Goal: Task Accomplishment & Management: Complete application form

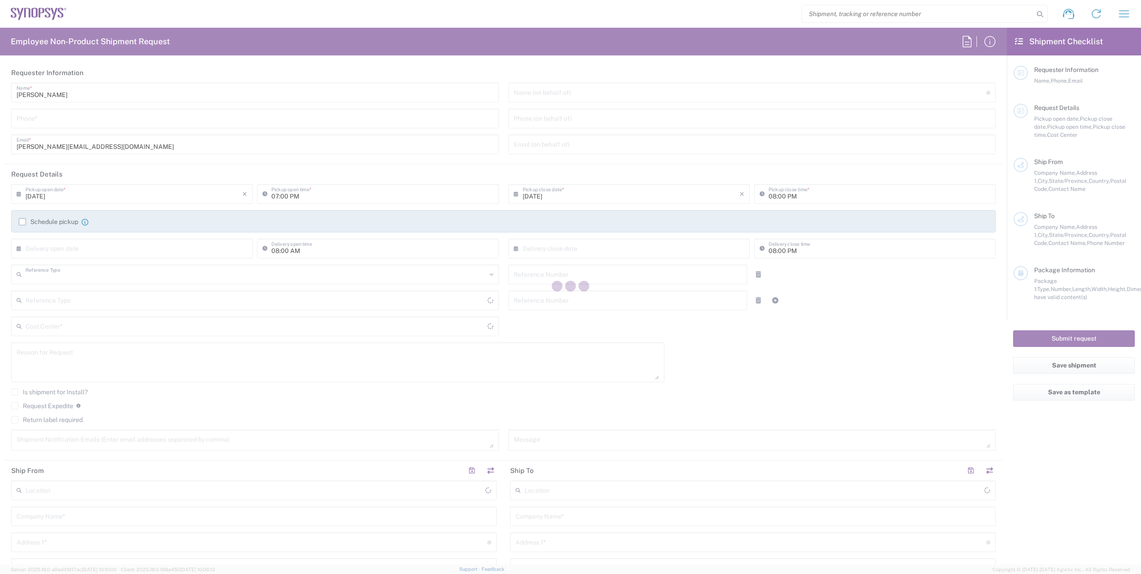
type input "Department"
type input "Delivered at Place"
type input "United States"
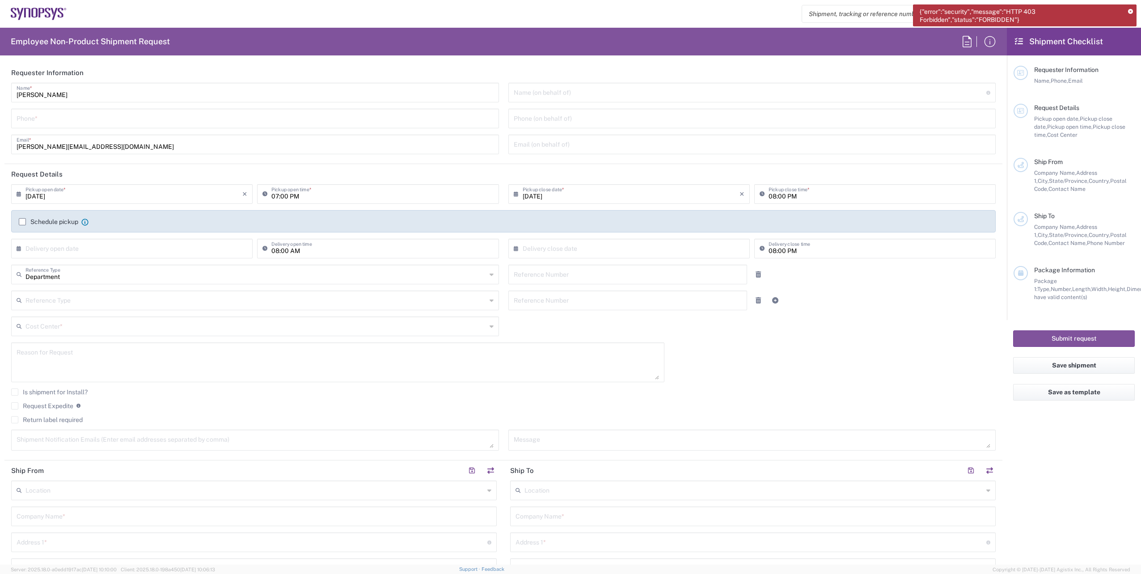
click at [1131, 11] on icon at bounding box center [1130, 11] width 5 height 5
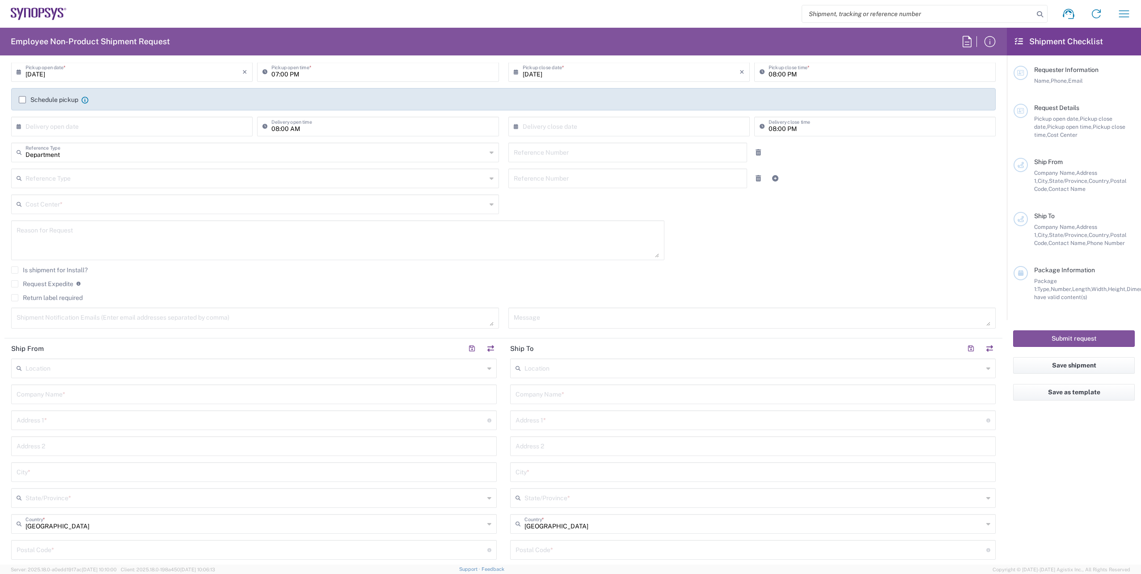
scroll to position [106, 0]
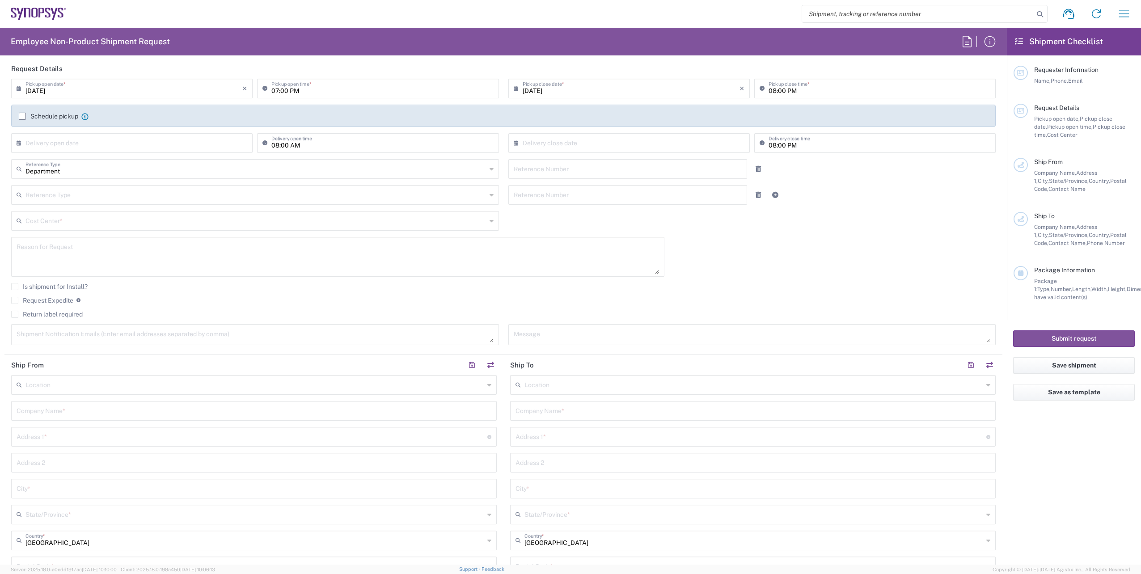
click at [26, 113] on label "Schedule pickup" at bounding box center [48, 116] width 59 height 7
click at [22, 116] on input "Schedule pickup" at bounding box center [22, 116] width 0 height 0
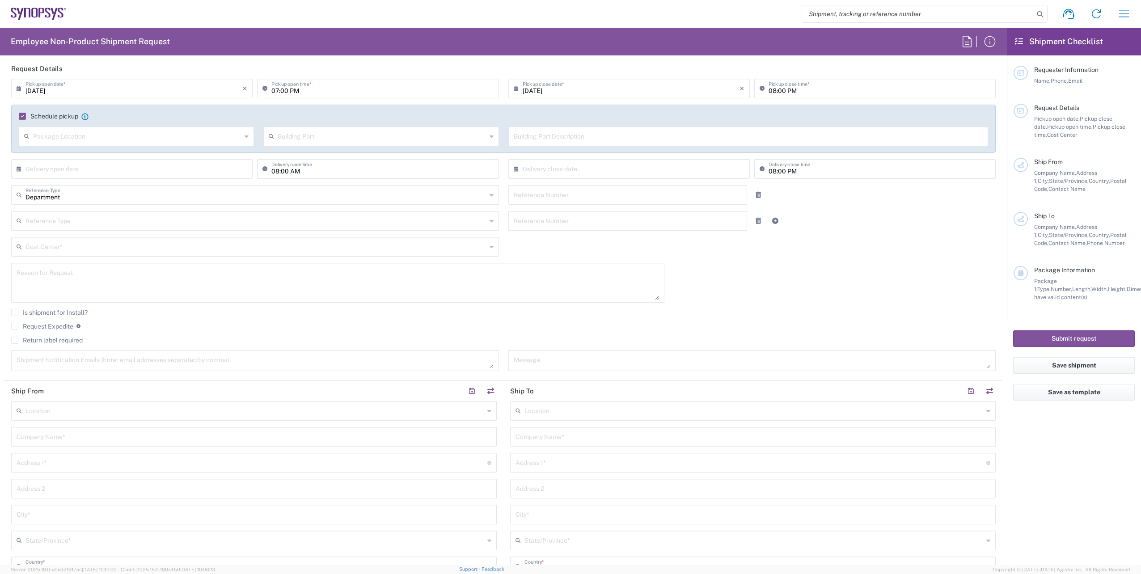
click at [23, 117] on label "Schedule pickup" at bounding box center [48, 116] width 59 height 7
click at [21, 116] on input "Schedule pickup" at bounding box center [21, 116] width 0 height 0
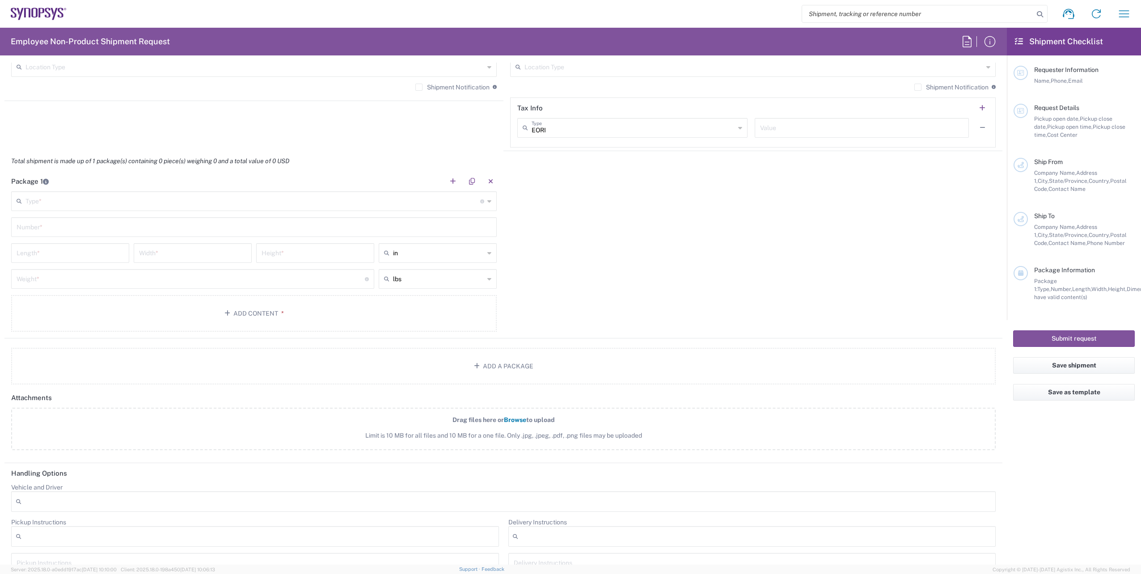
scroll to position [692, 0]
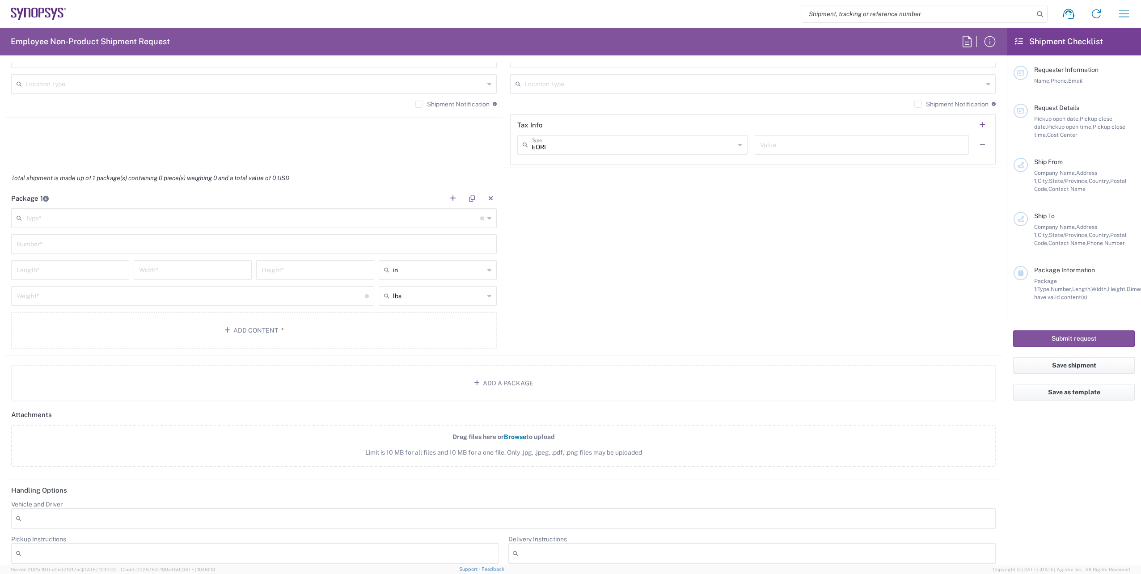
click at [483, 222] on div "Type * Material used to package goods" at bounding box center [254, 218] width 486 height 20
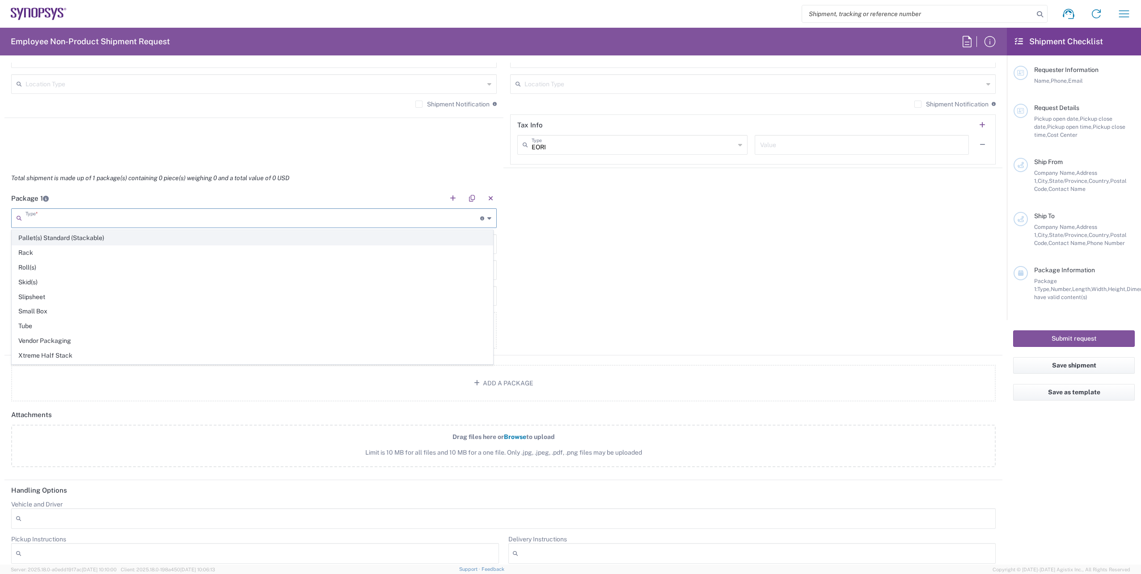
scroll to position [423, 0]
click at [487, 218] on icon at bounding box center [489, 218] width 4 height 14
click at [577, 227] on div "Package 1 Type * Material used to package goods Bale(s) Basket(s) Bolt(s) Bottl…" at bounding box center [503, 271] width 998 height 167
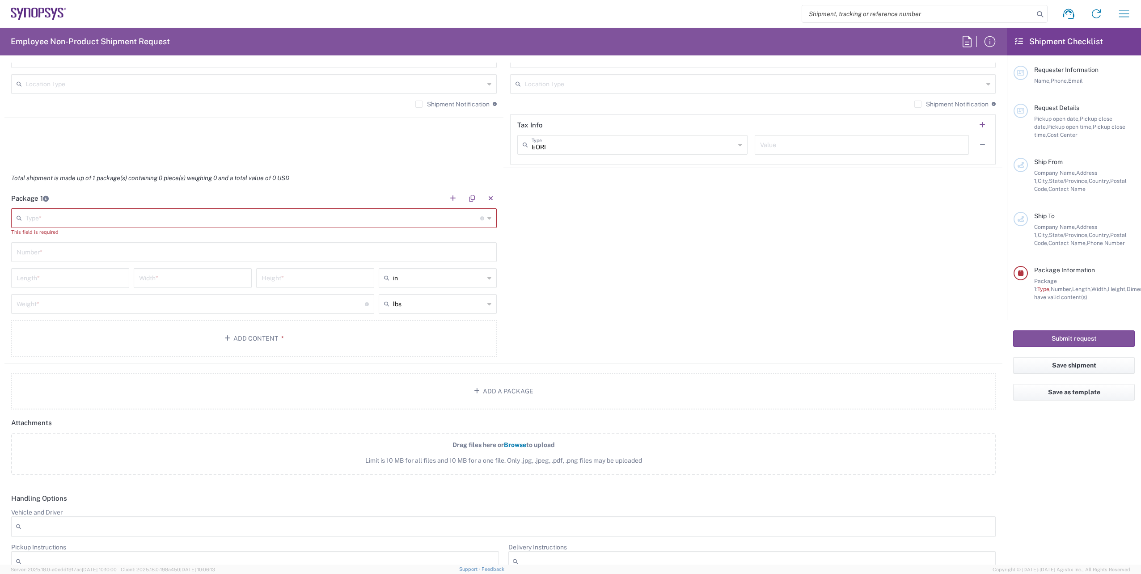
click at [483, 219] on div "Type * Material used to package goods" at bounding box center [254, 218] width 486 height 20
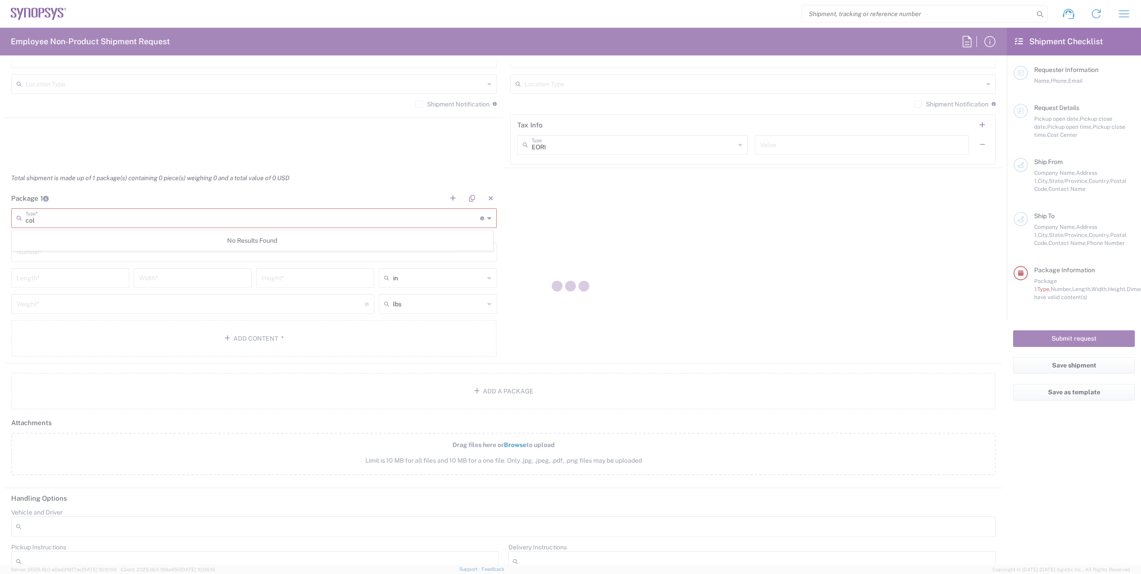
scroll to position [0, 0]
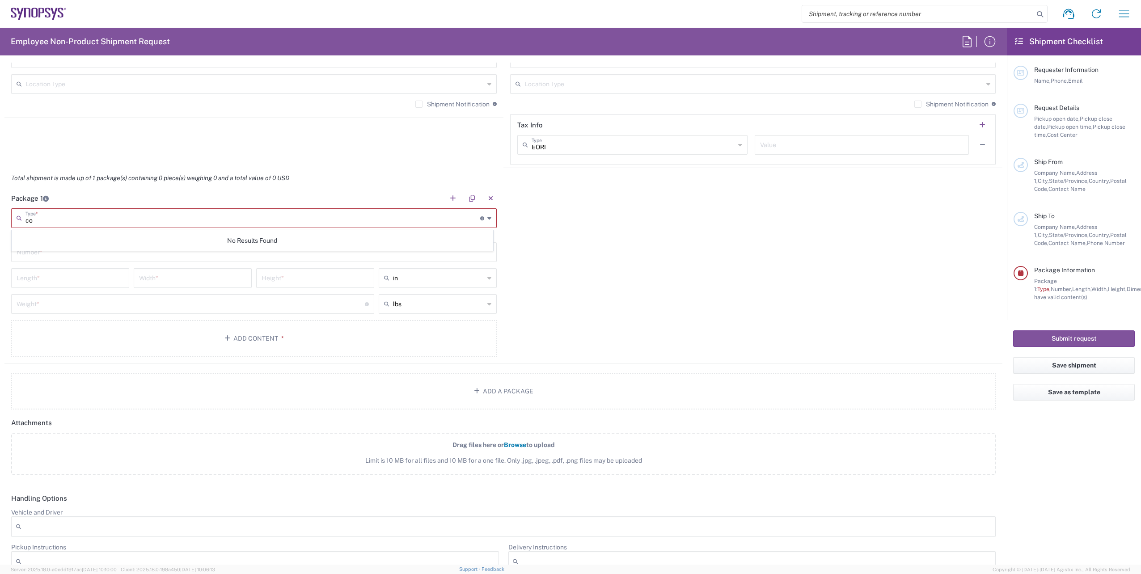
type input "c"
type input "r"
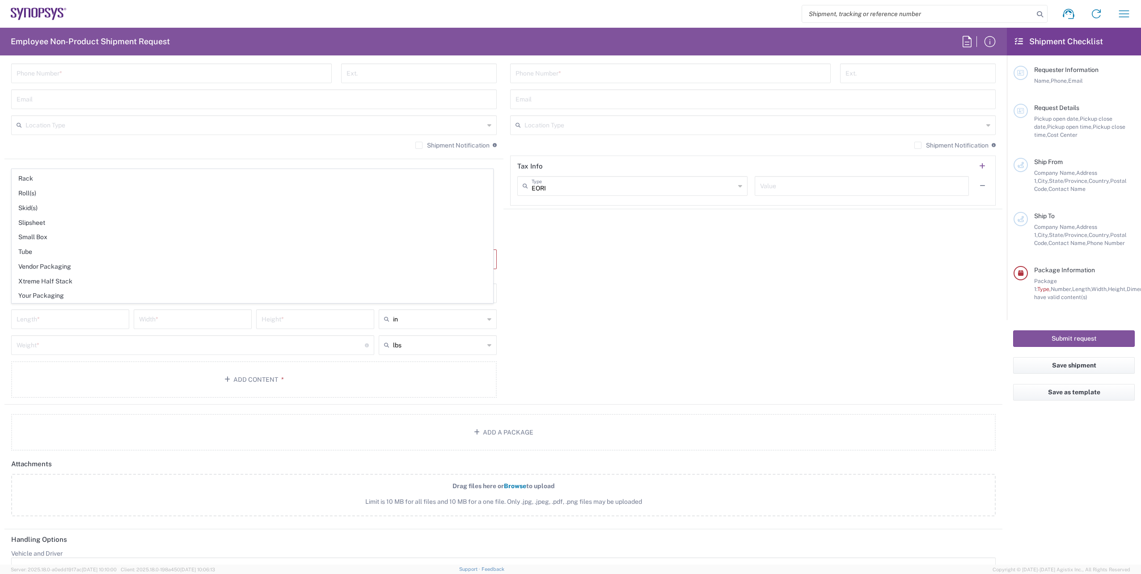
scroll to position [647, 0]
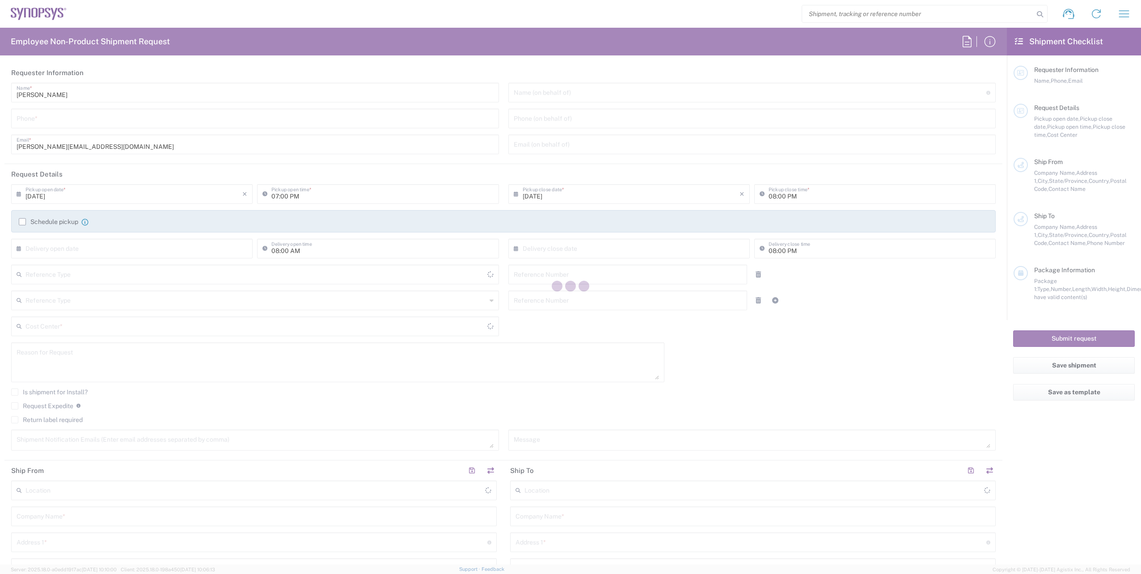
type input "Delivered at Place"
type input "United States"
type input "Department"
type input "United States"
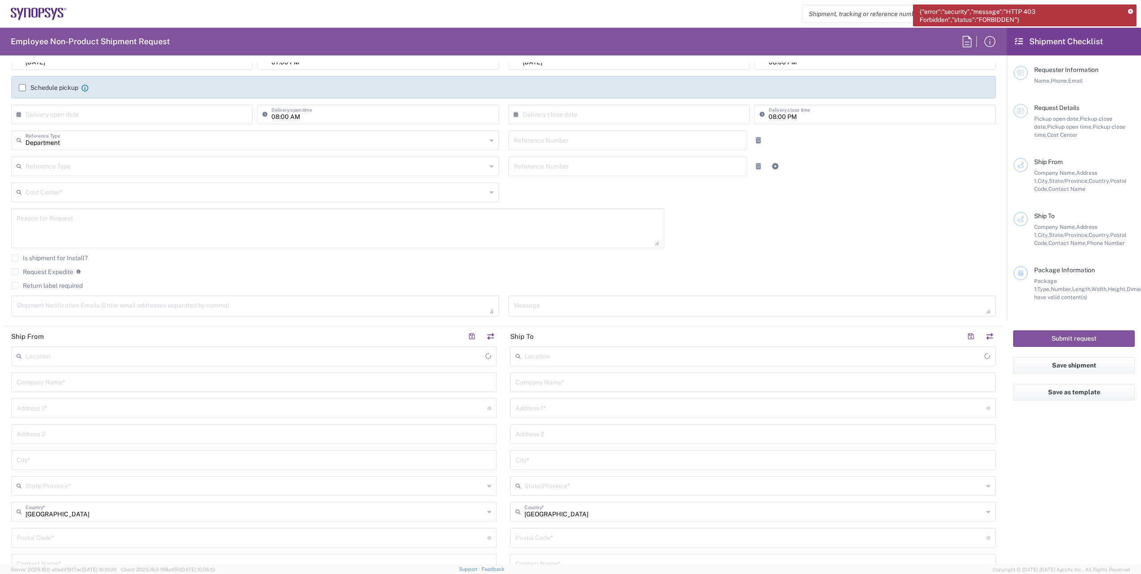
scroll to position [45, 0]
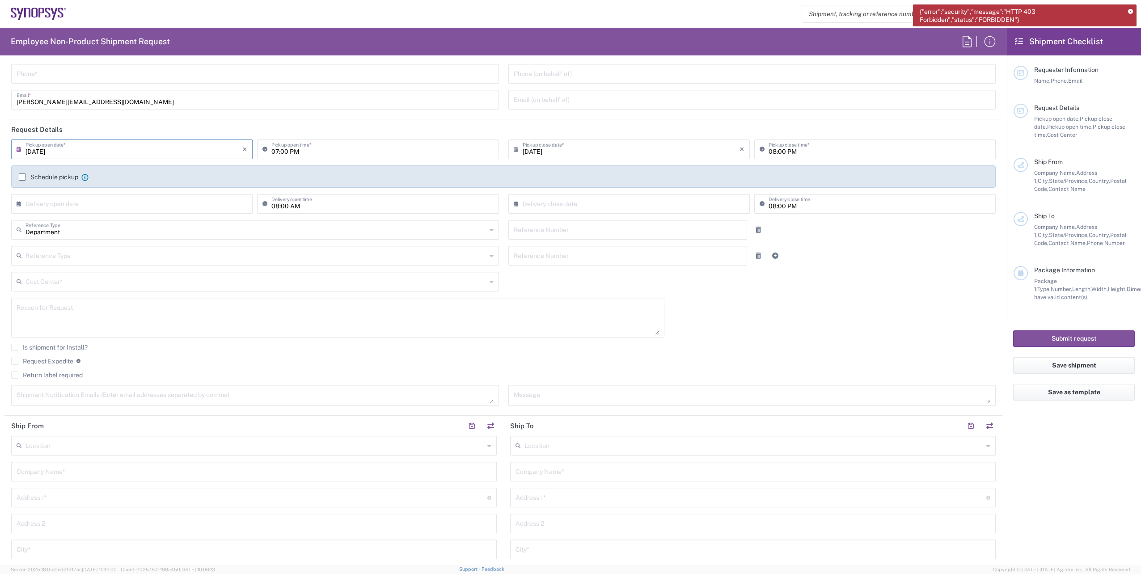
click at [90, 151] on input "09/04/2025" at bounding box center [133, 149] width 217 height 16
click at [157, 193] on span "5" at bounding box center [159, 192] width 13 height 13
type input "09/05/2025"
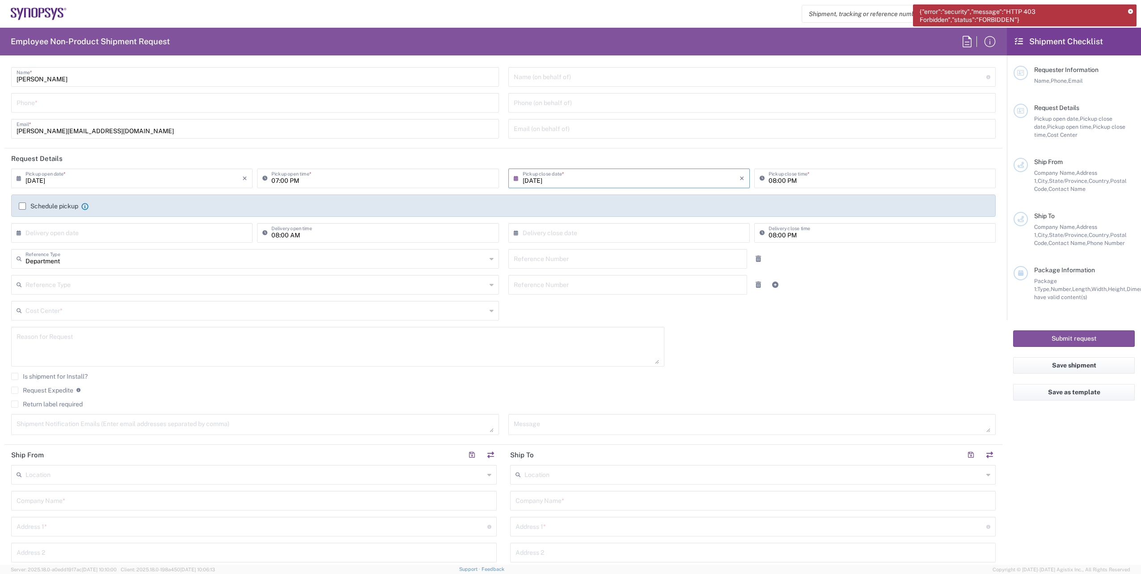
scroll to position [0, 0]
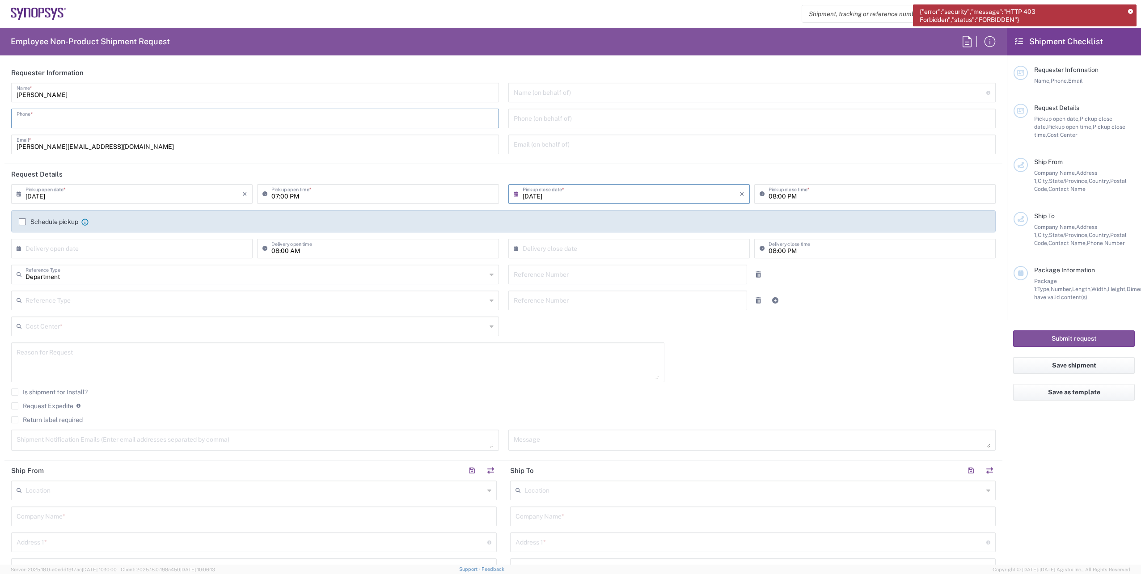
click at [93, 115] on input "tel" at bounding box center [255, 118] width 477 height 16
click at [1130, 9] on icon at bounding box center [1130, 11] width 5 height 5
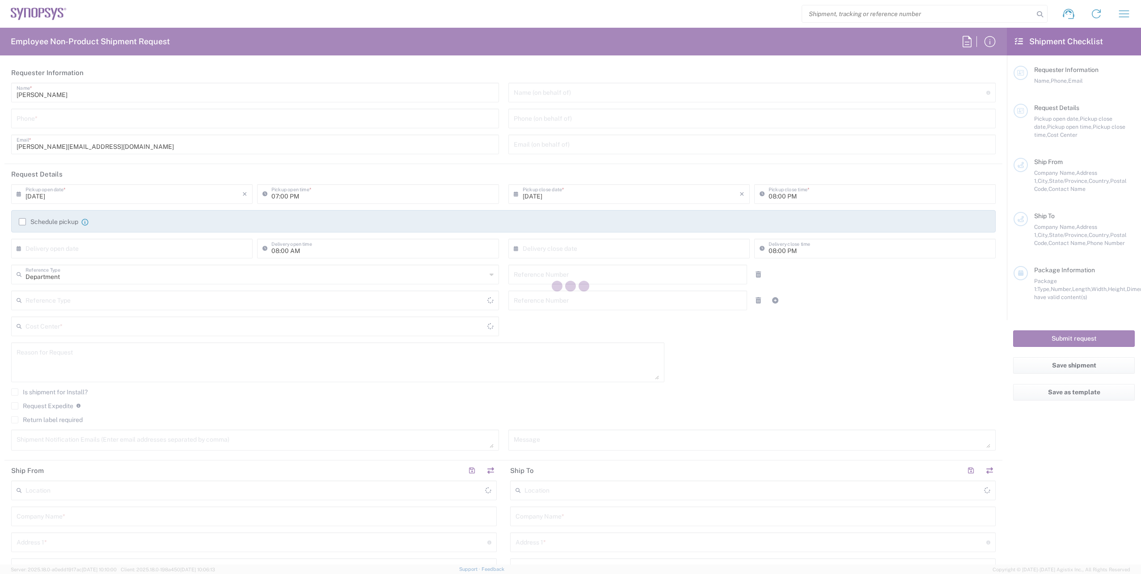
type input "United States"
type input "Delivered at Place"
type input "[GEOGRAPHIC_DATA]"
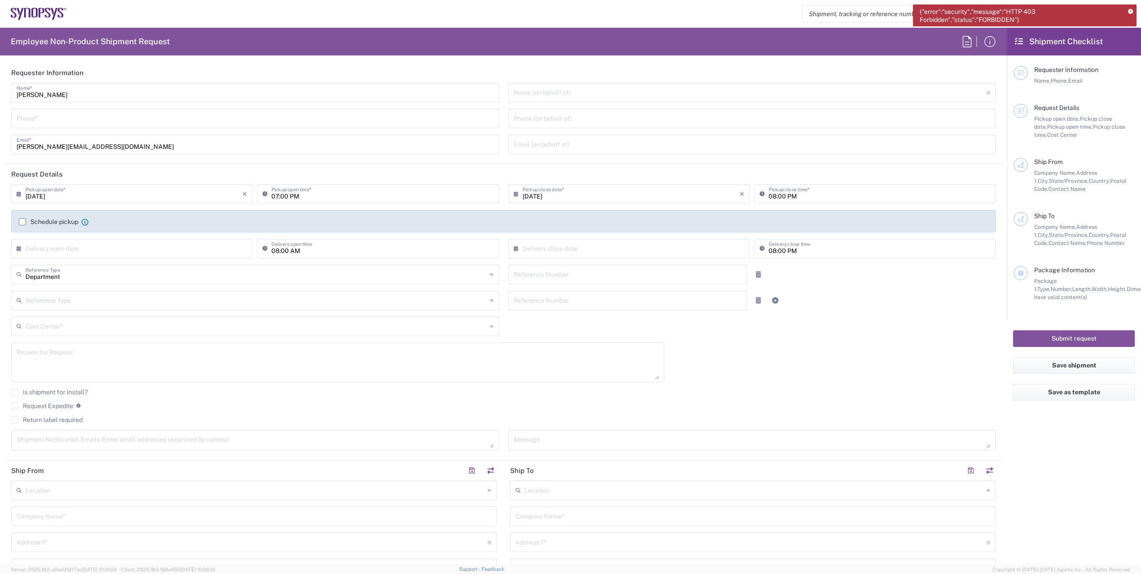
click at [1130, 11] on icon at bounding box center [1130, 11] width 5 height 5
click at [159, 193] on input "09/04/2025" at bounding box center [133, 194] width 217 height 16
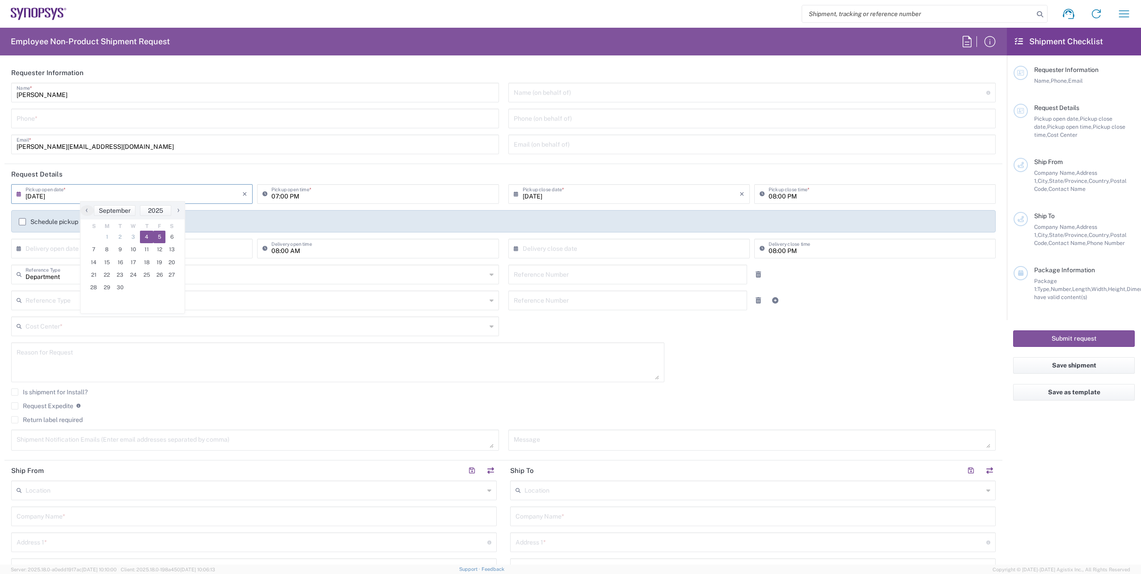
click at [155, 239] on span "5" at bounding box center [159, 237] width 13 height 13
type input "09/05/2025"
click at [636, 193] on input "09/05/2025" at bounding box center [631, 194] width 217 height 16
click at [650, 232] on span "5" at bounding box center [653, 237] width 13 height 13
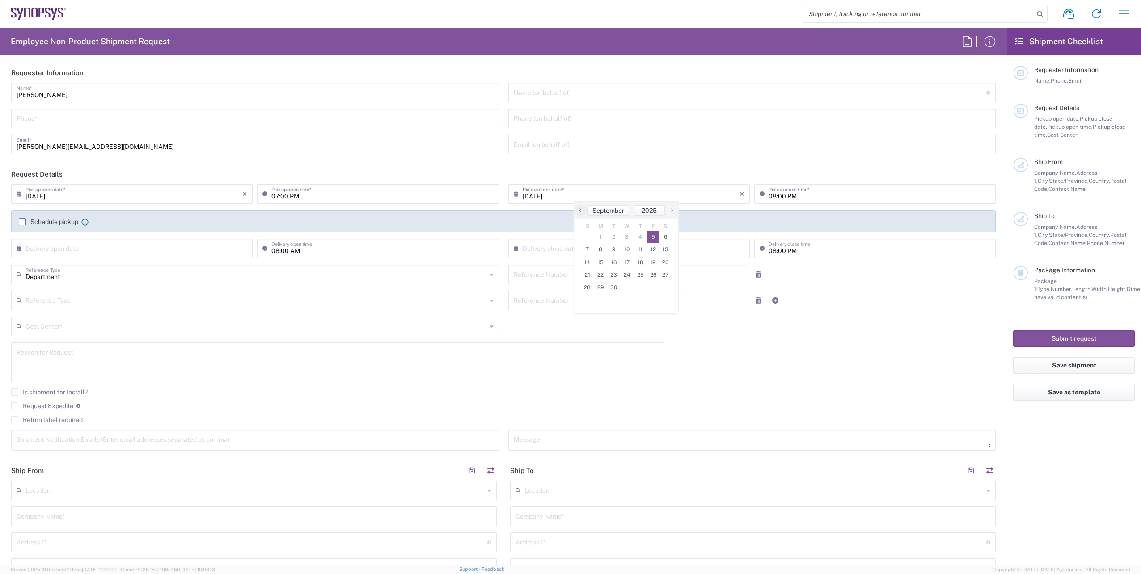
click at [614, 166] on header "Request Details" at bounding box center [503, 174] width 998 height 20
click at [48, 132] on div "Jamie Conlon Name * Phone * conlon@synopsys.com Email *" at bounding box center [255, 122] width 497 height 78
click at [52, 121] on input "tel" at bounding box center [255, 118] width 477 height 16
paste input "+353 1436 8877"
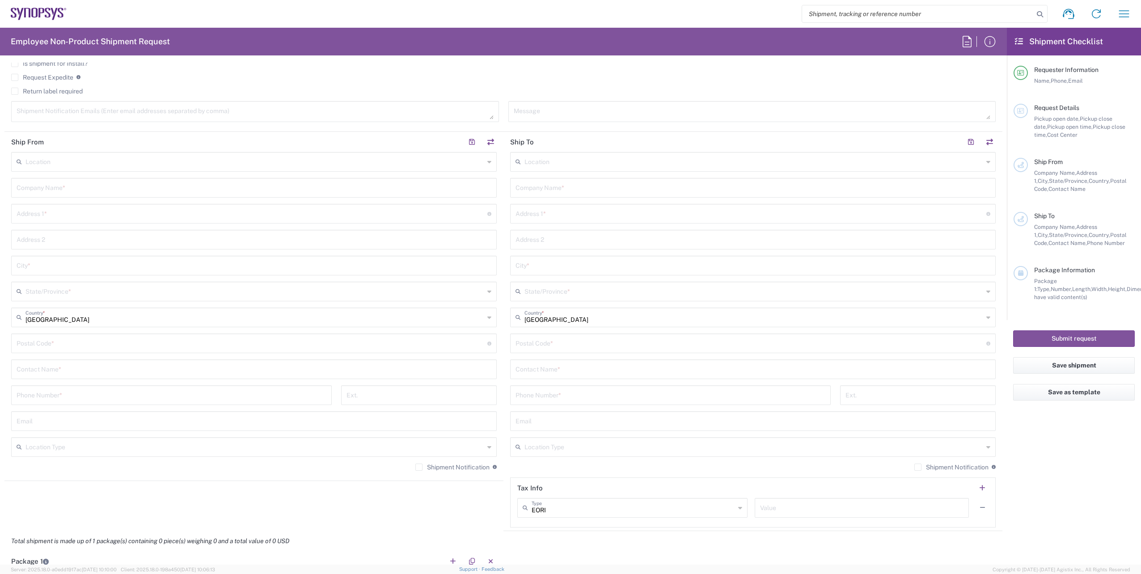
scroll to position [313, 0]
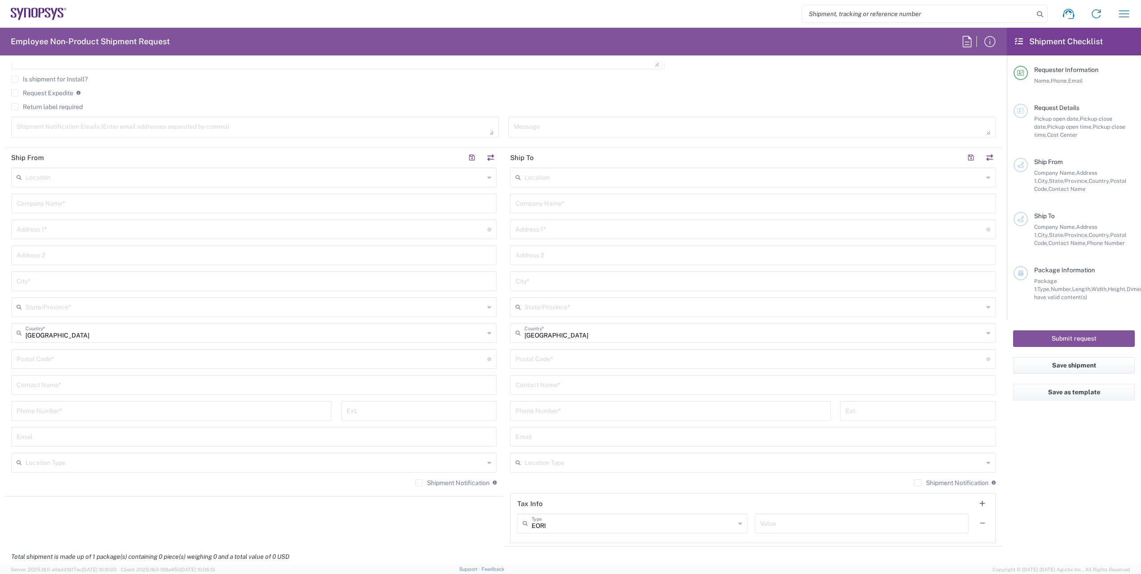
type input "+353 1436 8877"
click at [117, 127] on textarea at bounding box center [255, 127] width 477 height 16
paste textarea "emea-rsoc <emea-rsoc@synopsys.com>"
drag, startPoint x: 134, startPoint y: 131, endPoint x: 50, endPoint y: 132, distance: 83.6
click at [50, 132] on textarea "emea-rsoc <[EMAIL_ADDRESS][DOMAIN_NAME]>" at bounding box center [255, 127] width 477 height 16
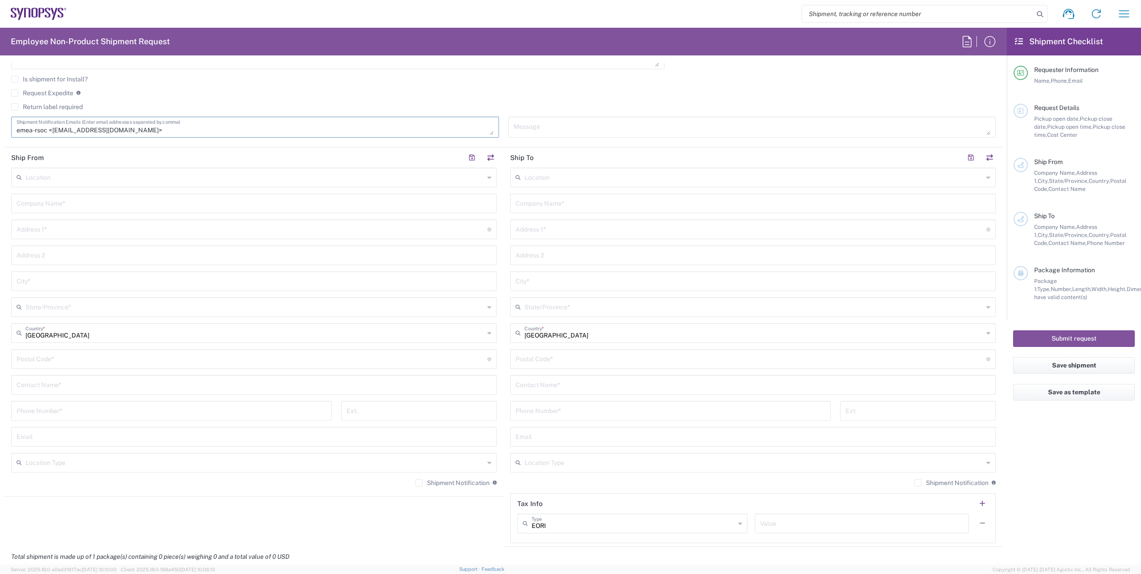
type textarea "emea-rsoc"
drag, startPoint x: 56, startPoint y: 134, endPoint x: -9, endPoint y: 132, distance: 65.3
click at [0, 132] on html "Shipment request Shipment tracking Employee non-product shipment request My shi…" at bounding box center [570, 287] width 1141 height 574
paste textarea "emea-rsoc <[EMAIL_ADDRESS][DOMAIN_NAME]>"
drag, startPoint x: 52, startPoint y: 131, endPoint x: 13, endPoint y: 131, distance: 39.4
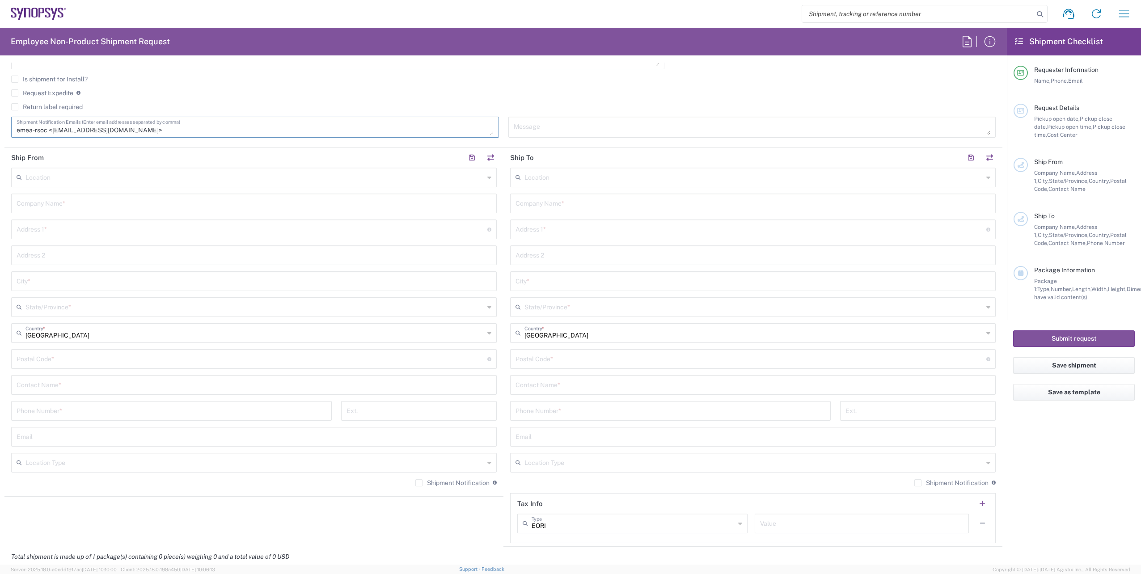
click at [13, 131] on div "emea-rsoc <emea-rsoc@synopsys.com> Shipment Notification Emails (Enter email ad…" at bounding box center [255, 127] width 488 height 21
click at [101, 131] on textarea "[EMAIL_ADDRESS][DOMAIN_NAME]>" at bounding box center [255, 127] width 477 height 16
type textarea "[EMAIL_ADDRESS][DOMAIN_NAME]"
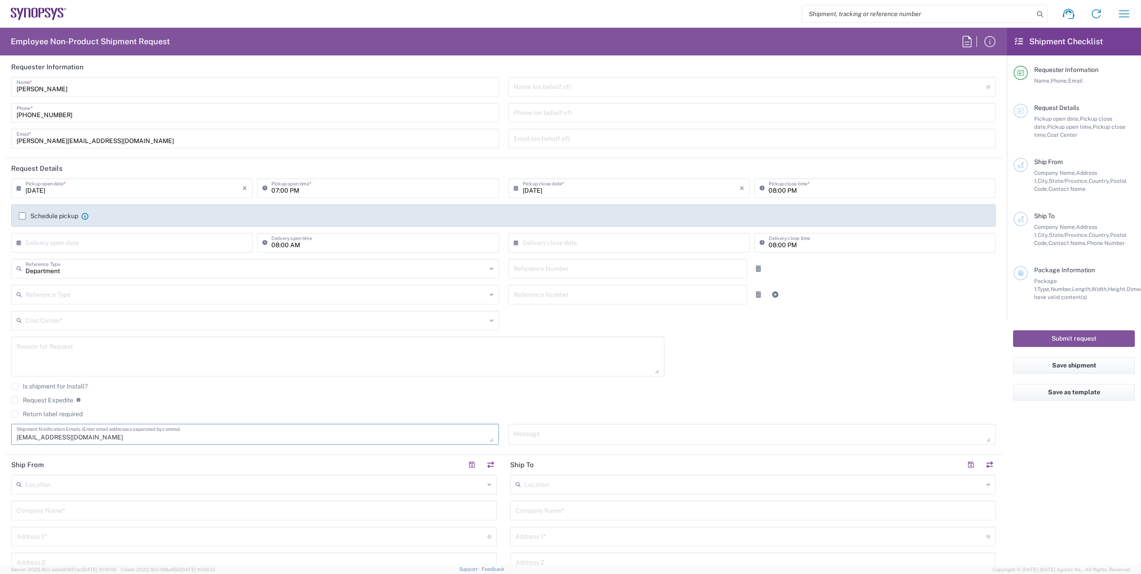
scroll to position [0, 0]
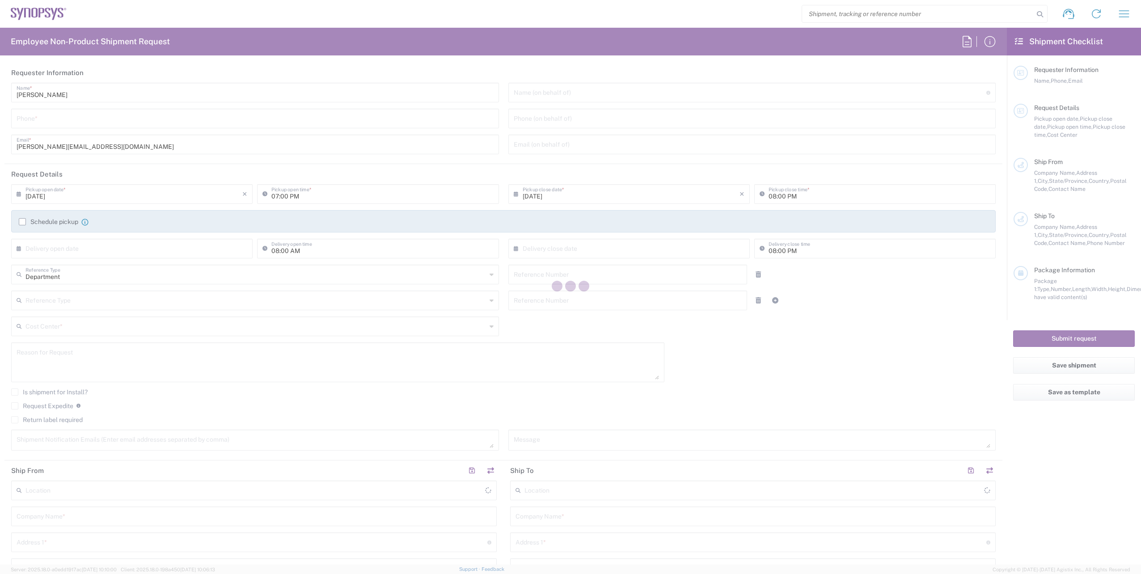
type input "[GEOGRAPHIC_DATA]"
type input "Delivered at Place"
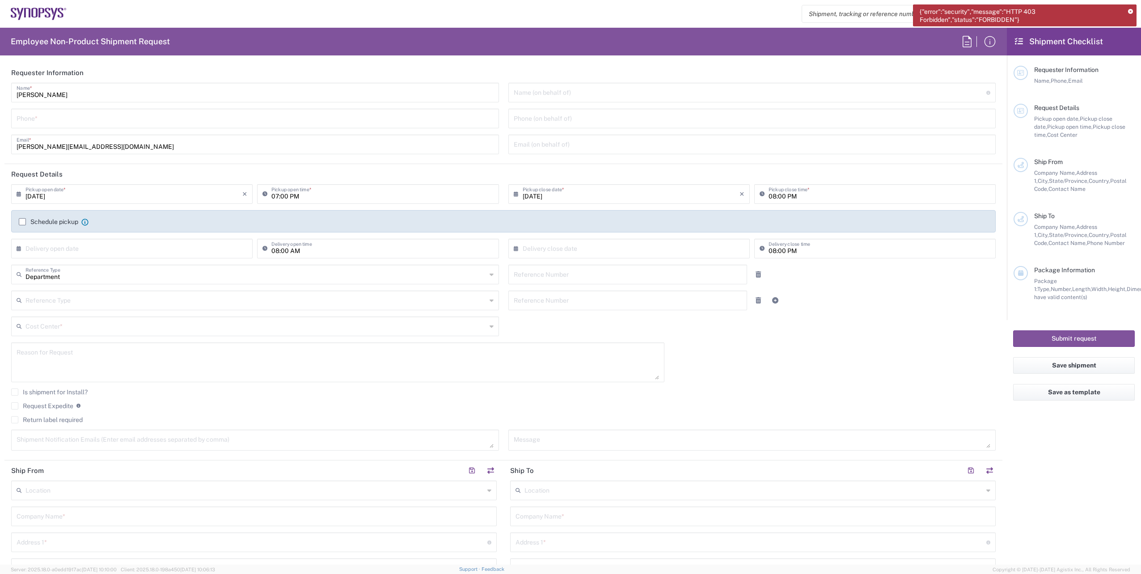
click at [1125, 12] on div "{"error":"security","message":"HTTP 403 Forbidden","status":"FORBIDDEN"}" at bounding box center [1025, 15] width 224 height 22
click at [1131, 12] on icon at bounding box center [1130, 11] width 5 height 5
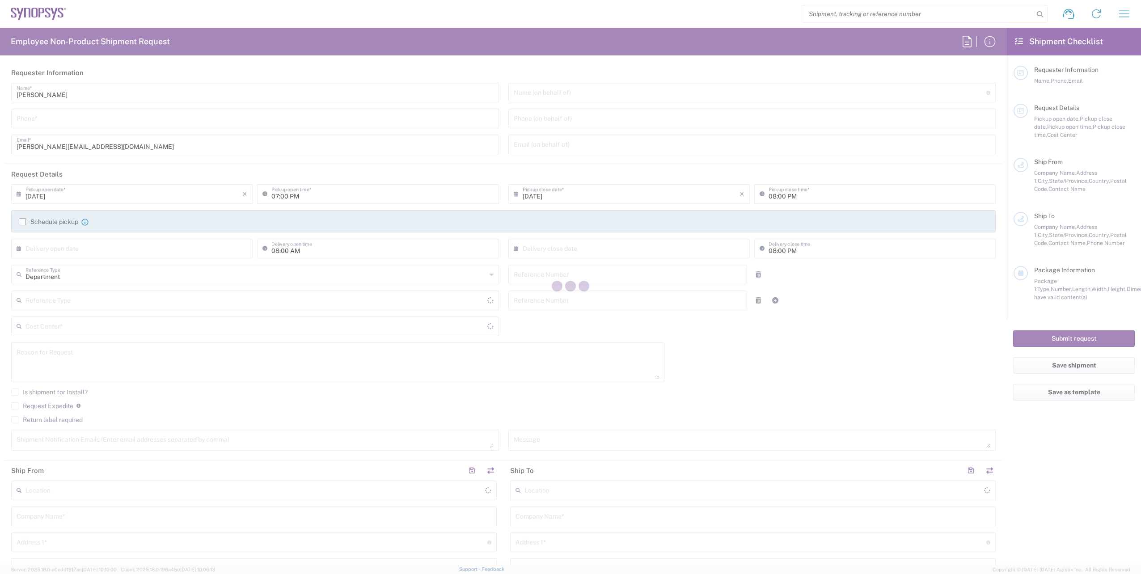
type input "[GEOGRAPHIC_DATA]"
type input "Delivered at Place"
type input "[GEOGRAPHIC_DATA]"
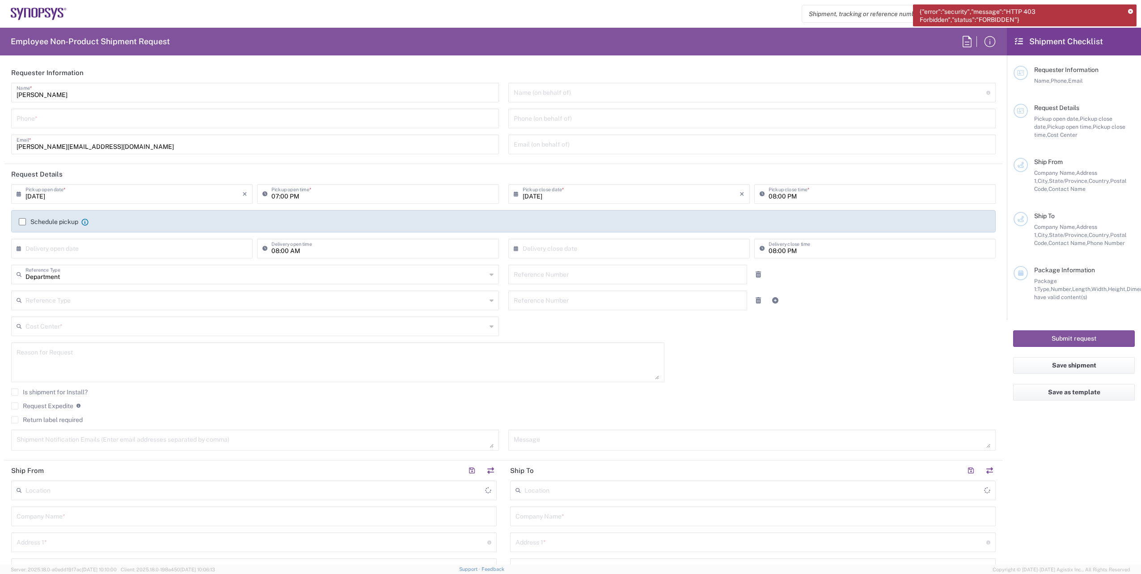
click at [21, 19] on icon at bounding box center [39, 14] width 56 height 13
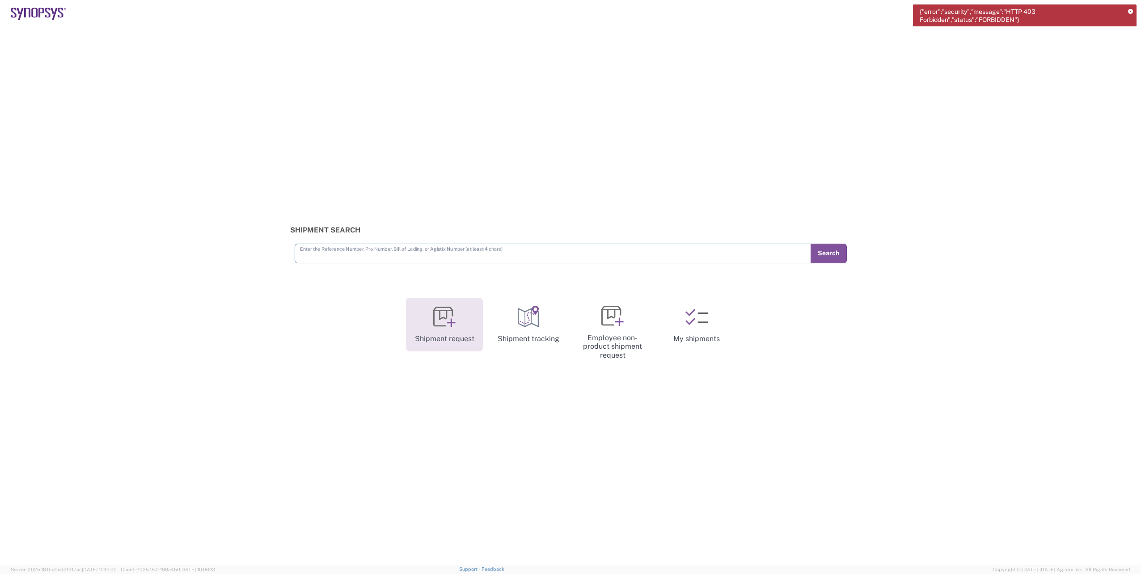
click at [465, 324] on link "Shipment request" at bounding box center [444, 325] width 77 height 54
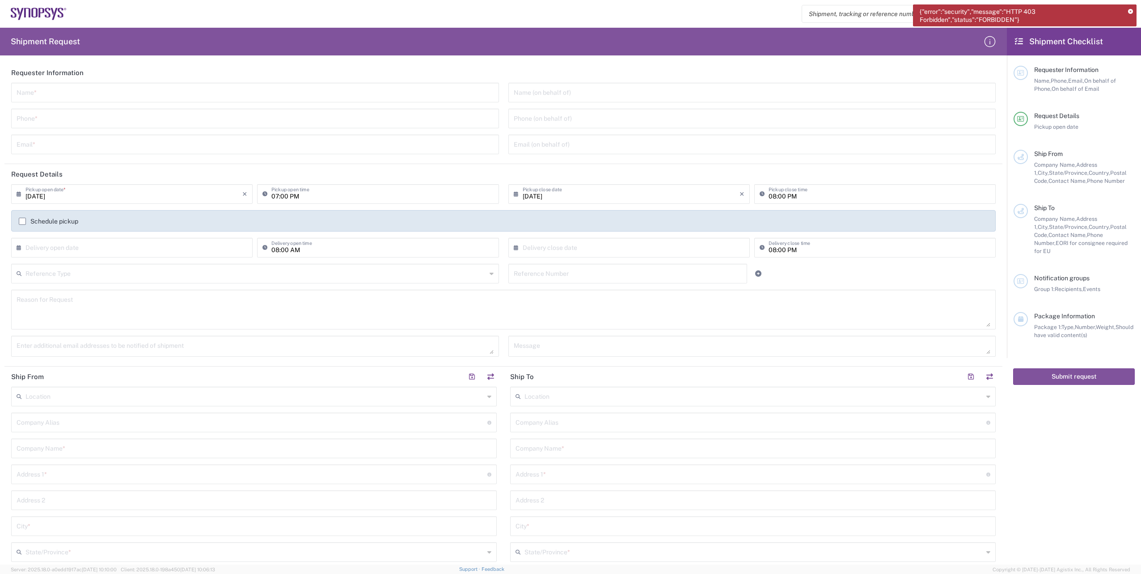
click at [1131, 12] on icon at bounding box center [1130, 11] width 5 height 5
click at [107, 92] on input "text" at bounding box center [255, 92] width 477 height 16
type input "Jamie Conlon"
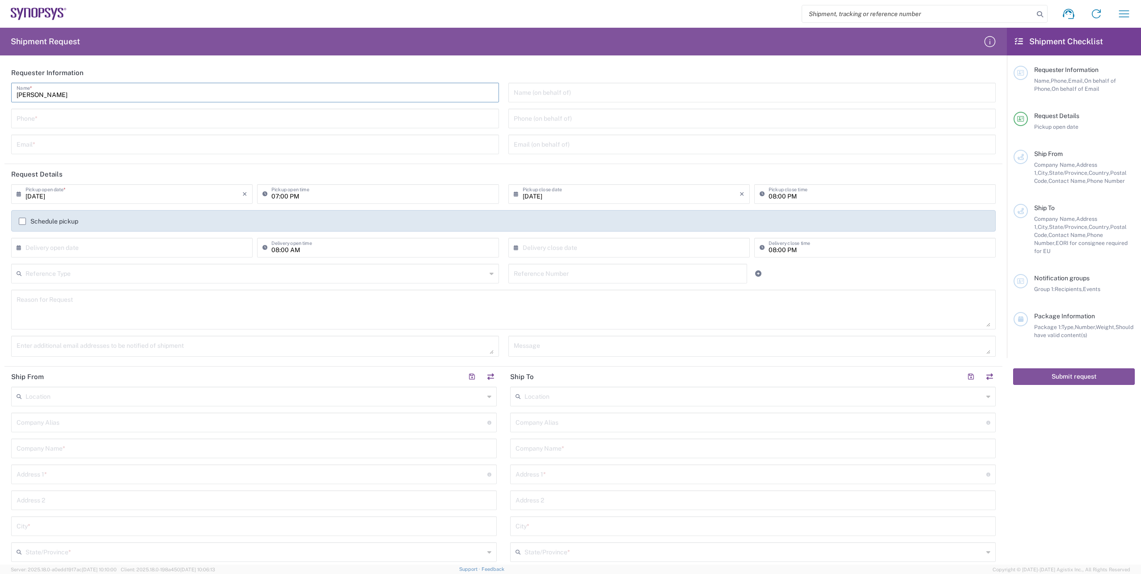
type input "014368877"
type input "emea-rsoc@synopsys.com"
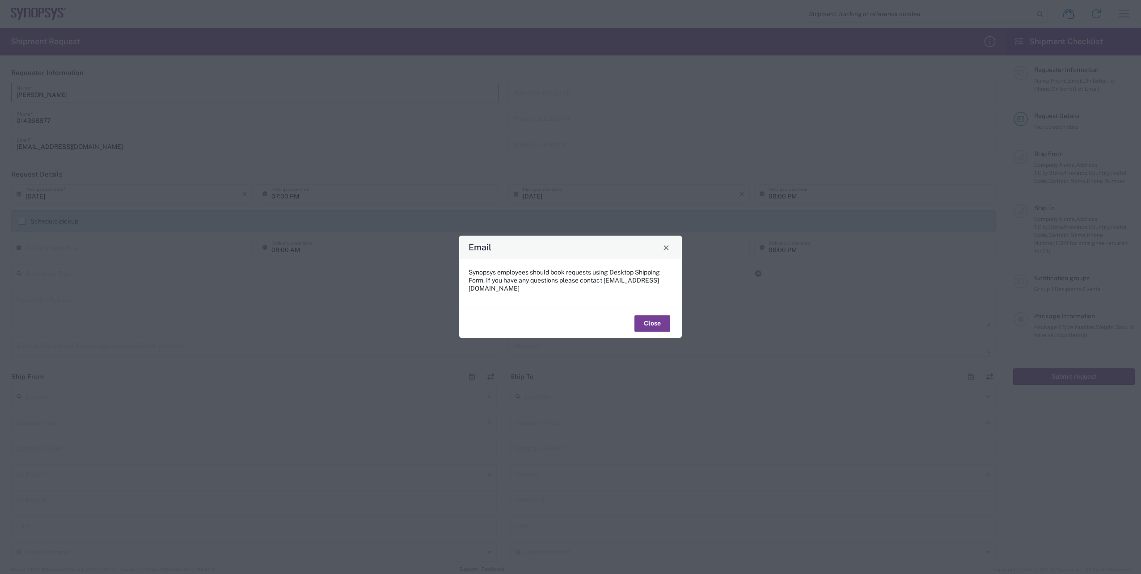
click at [647, 317] on button "Close" at bounding box center [653, 323] width 36 height 17
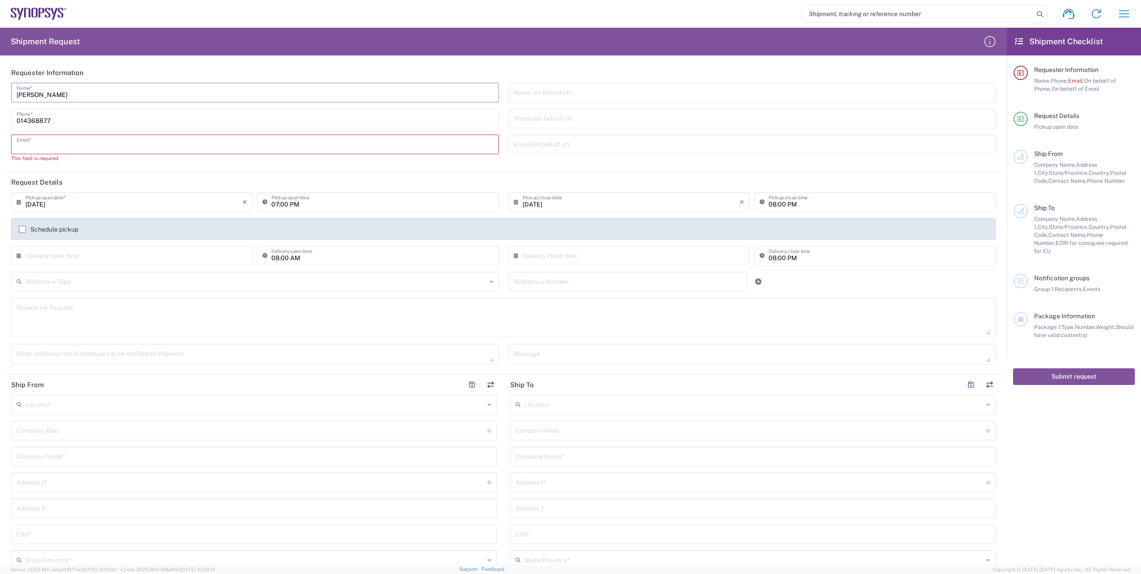
click at [102, 138] on input "text" at bounding box center [255, 144] width 477 height 16
type input "emea-rsoc@synopsys.com"
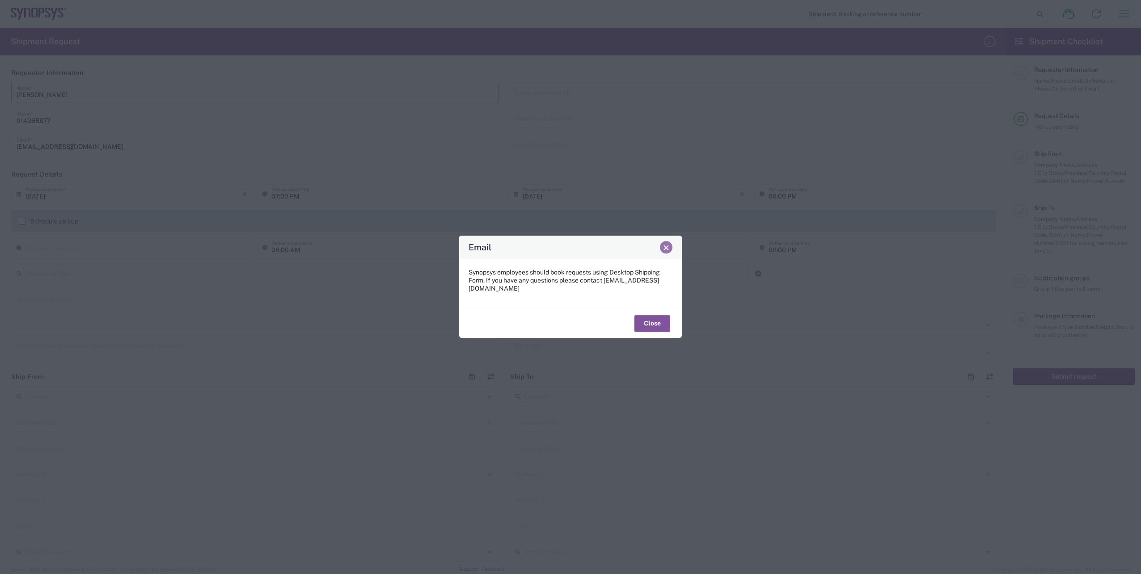
click at [666, 251] on span "Close" at bounding box center [666, 248] width 6 height 6
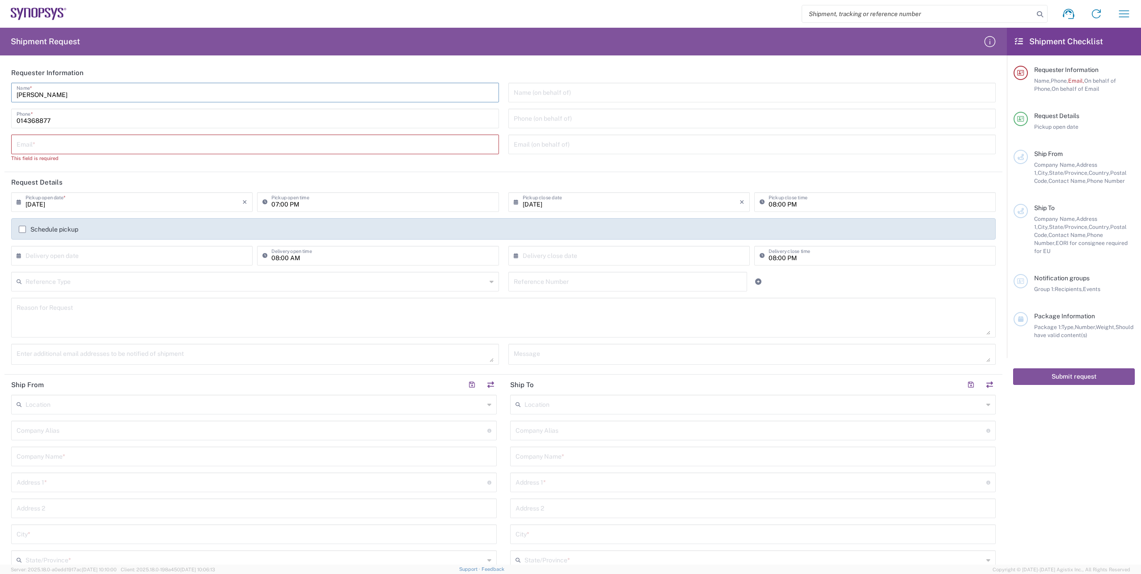
click at [77, 148] on input "text" at bounding box center [255, 144] width 477 height 16
type input "emea-rsoc@synopsys.com"
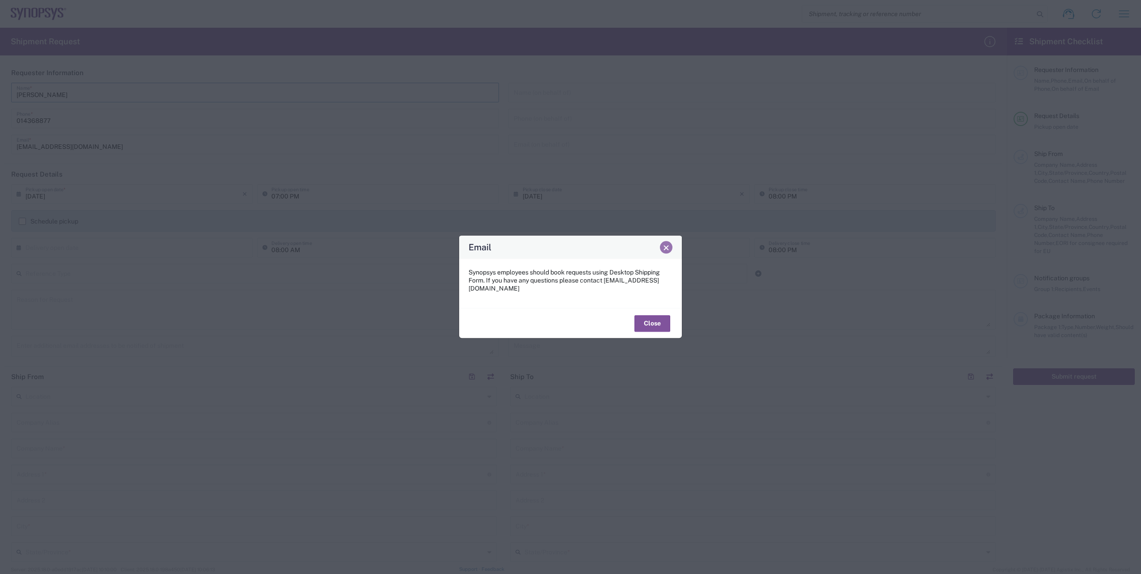
click at [665, 250] on span "Close" at bounding box center [666, 248] width 6 height 6
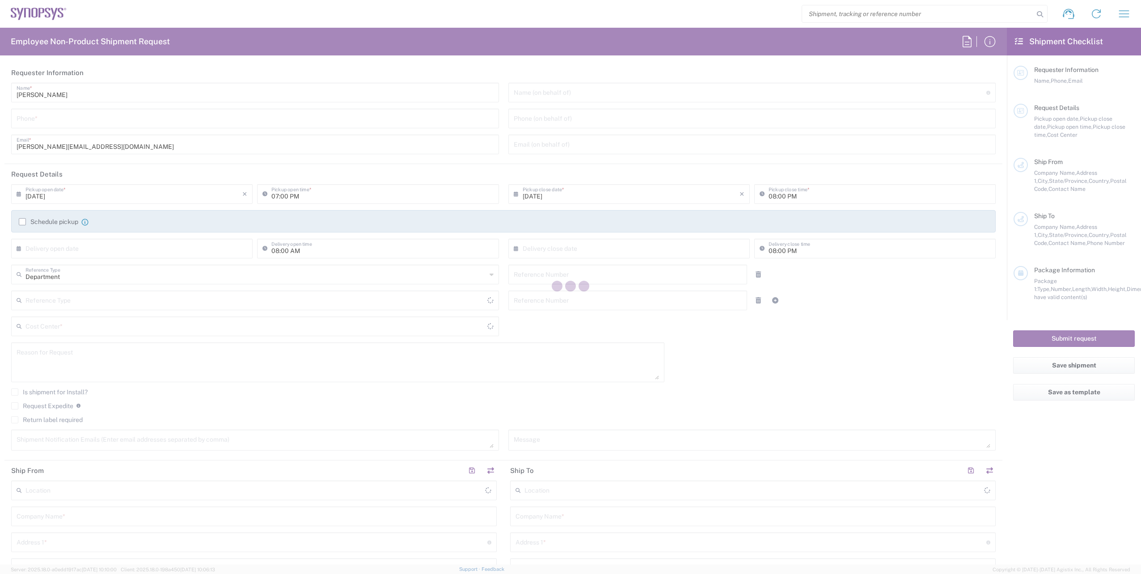
type input "[GEOGRAPHIC_DATA]"
type input "Delivered at Place"
type input "[GEOGRAPHIC_DATA]"
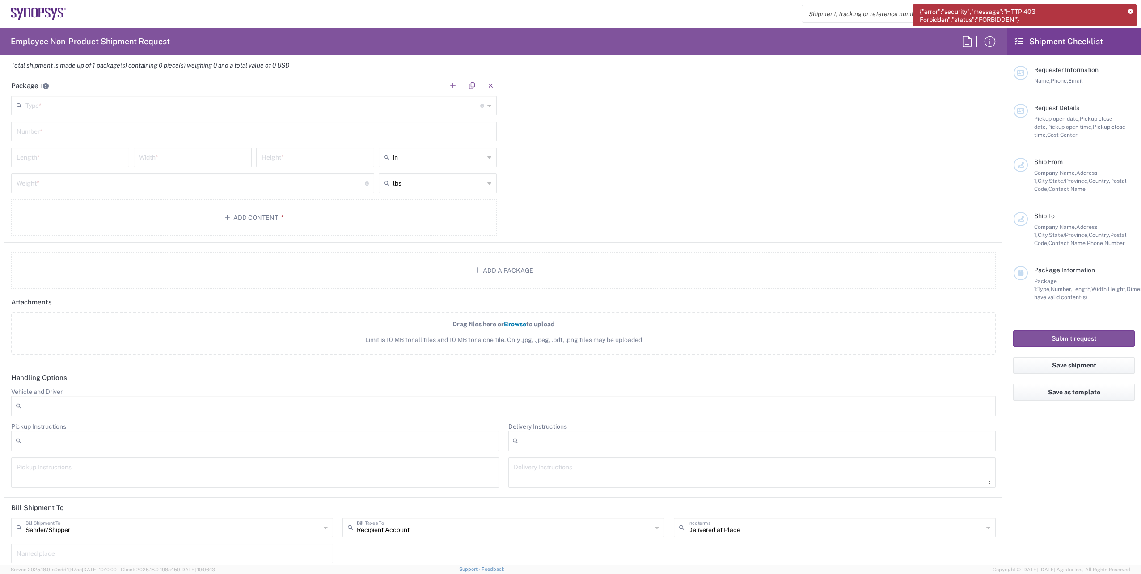
scroll to position [805, 0]
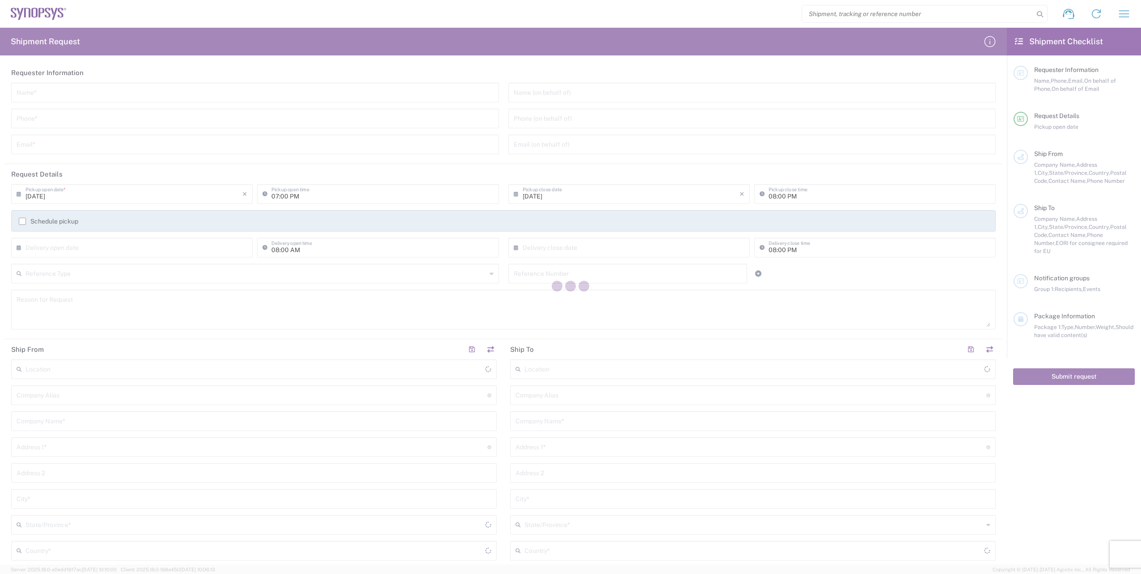
type input "[GEOGRAPHIC_DATA]"
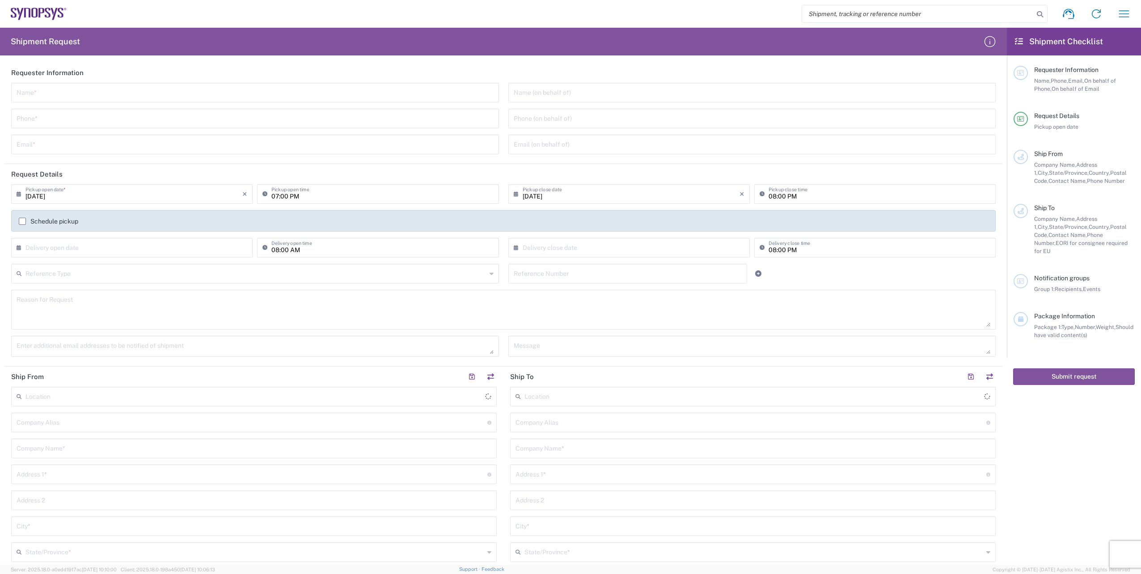
click at [193, 90] on input "text" at bounding box center [255, 92] width 477 height 16
type input "[PERSON_NAME]"
type input "014368877"
type input "[EMAIL_ADDRESS][DOMAIN_NAME]"
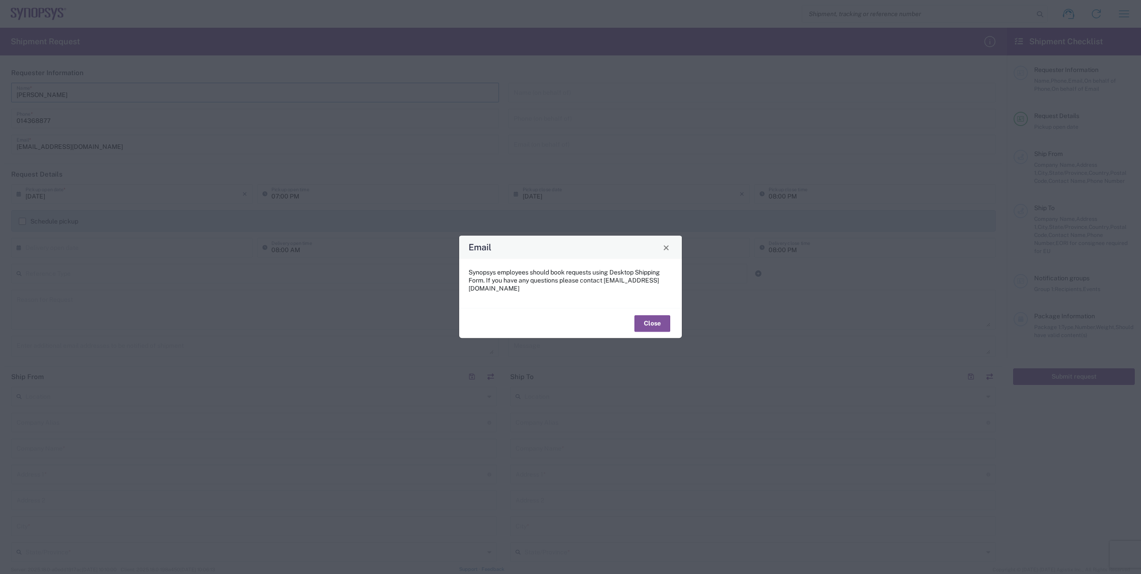
click at [667, 259] on div "Email" at bounding box center [570, 247] width 223 height 23
click at [670, 254] on button "Close" at bounding box center [666, 247] width 13 height 13
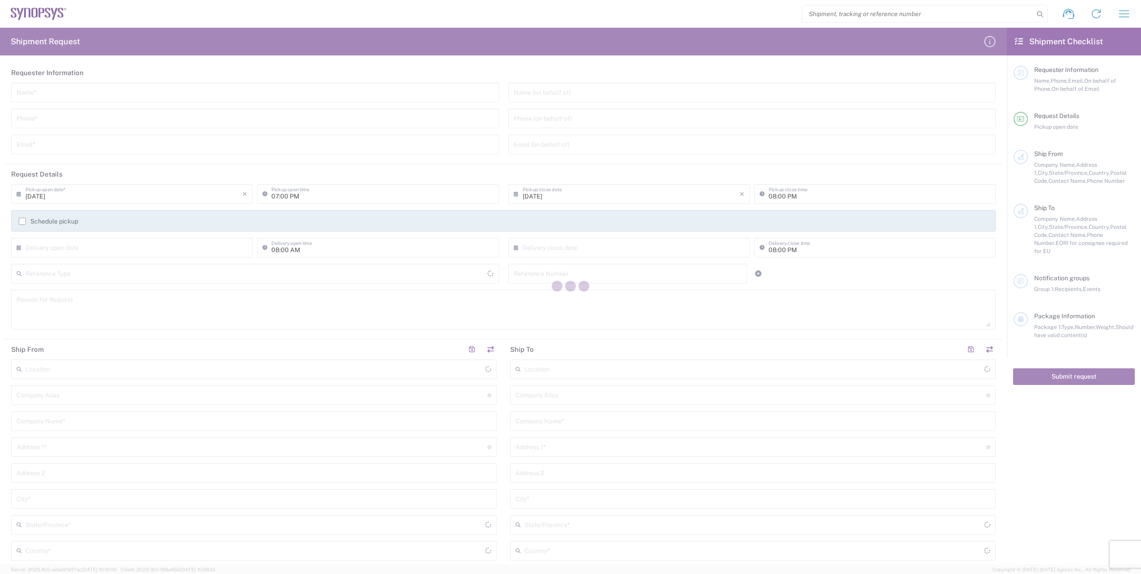
type input "[GEOGRAPHIC_DATA]"
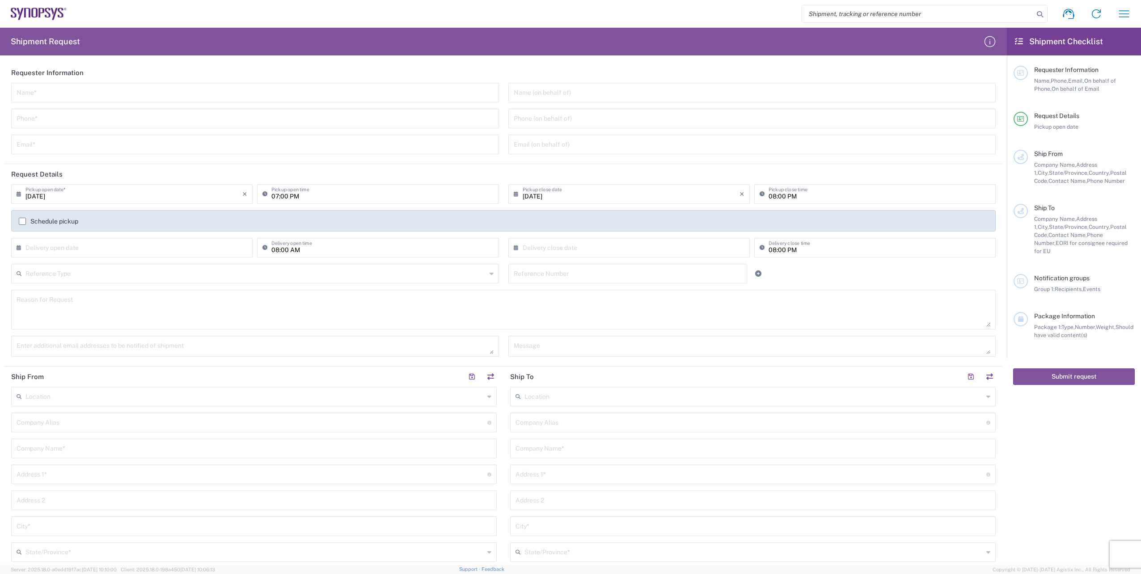
click at [138, 82] on header "Requester Information" at bounding box center [503, 73] width 998 height 20
click at [126, 90] on input "text" at bounding box center [255, 92] width 477 height 16
type input "Jamie Conlon"
type input "emea-rsoc@synopsys.com"
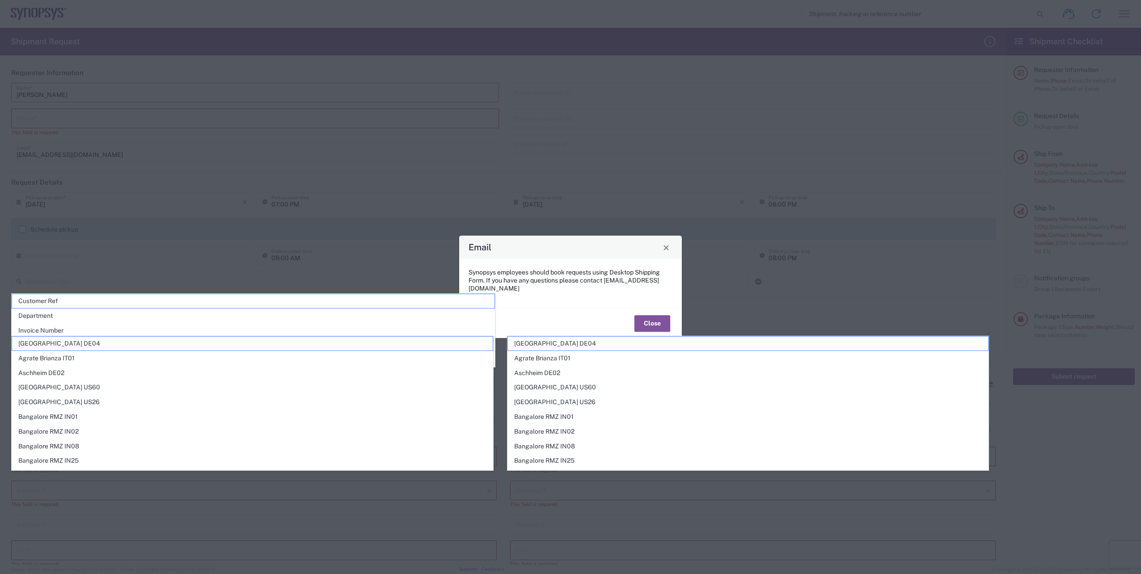
click at [582, 247] on div "Email" at bounding box center [570, 247] width 223 height 23
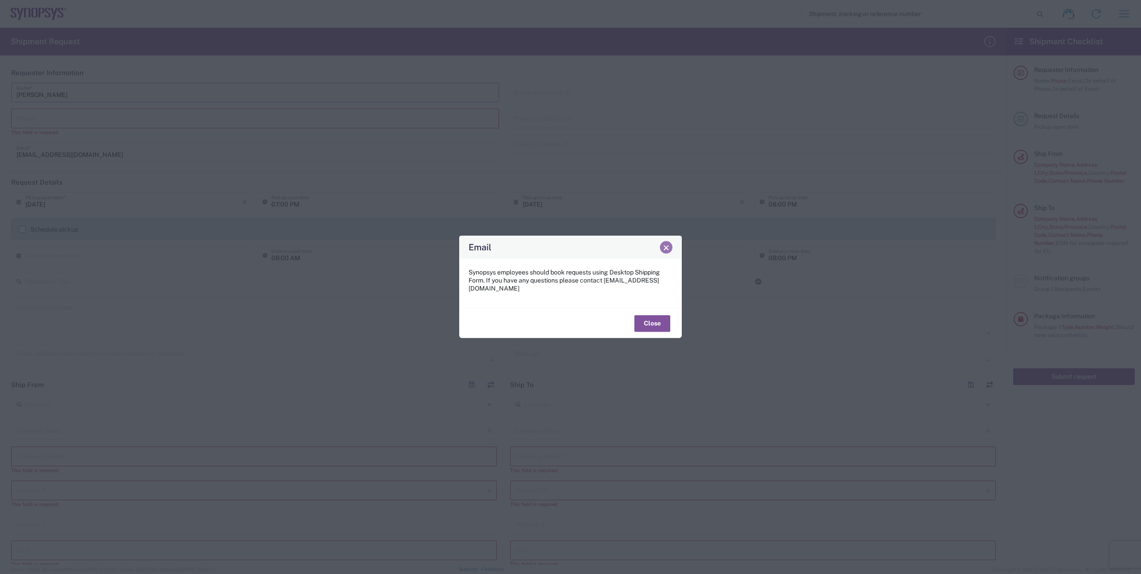
click at [669, 246] on button "Close" at bounding box center [666, 247] width 13 height 13
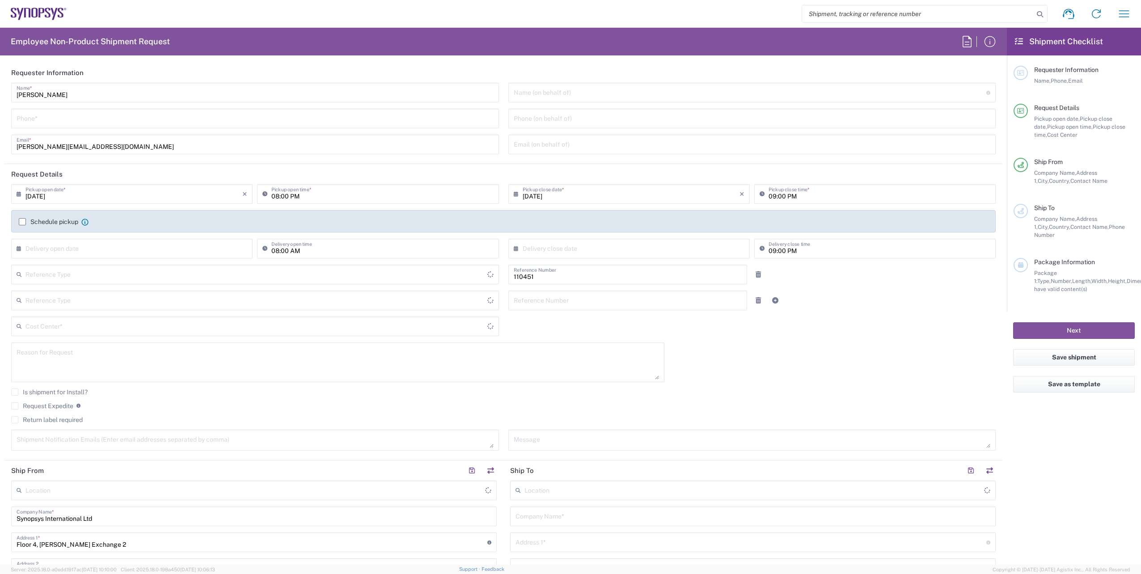
type input "Department"
type input "IE04, FAC, IE02, Dublin 110451"
type input "[GEOGRAPHIC_DATA]"
type input "Delivered at Place"
type input "[GEOGRAPHIC_DATA]"
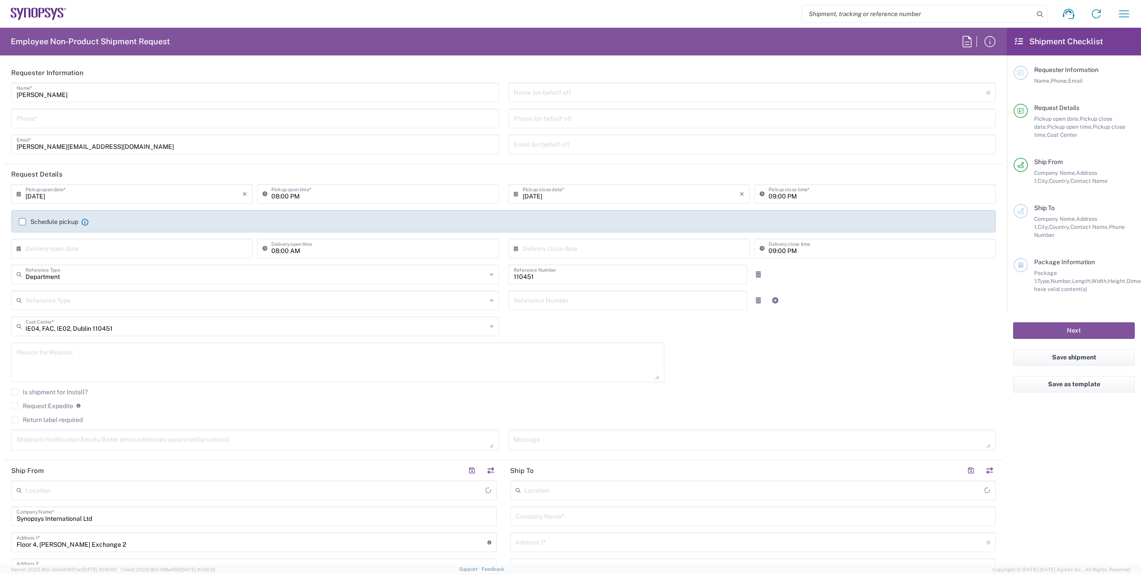
type input "[GEOGRAPHIC_DATA] IE02"
click at [64, 122] on input "tel" at bounding box center [255, 118] width 477 height 16
click at [229, 51] on agx-form-header "Employee Non-Product Shipment Request" at bounding box center [503, 42] width 1007 height 28
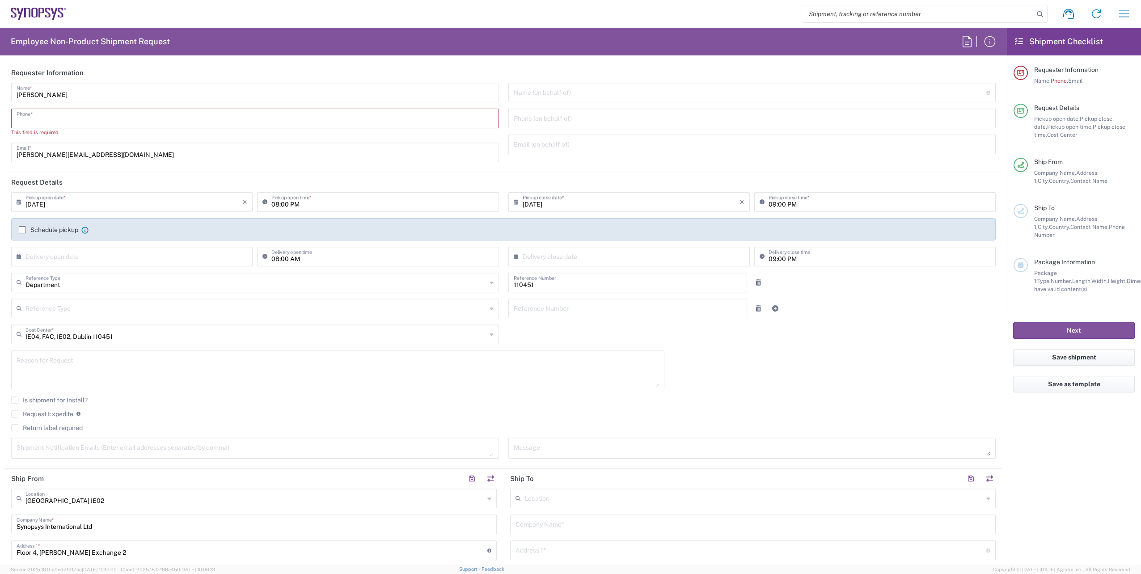
click at [73, 121] on input "tel" at bounding box center [255, 118] width 477 height 16
click at [87, 119] on input "tel" at bounding box center [255, 118] width 477 height 16
paste input "+353 1 575 8329"
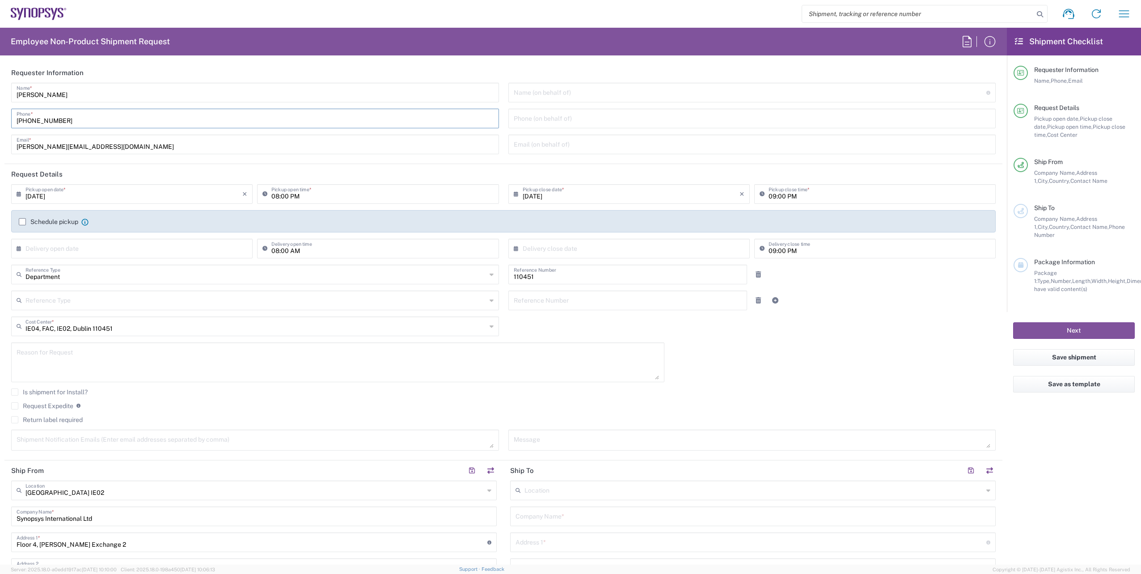
type input "+353 1 575 8329"
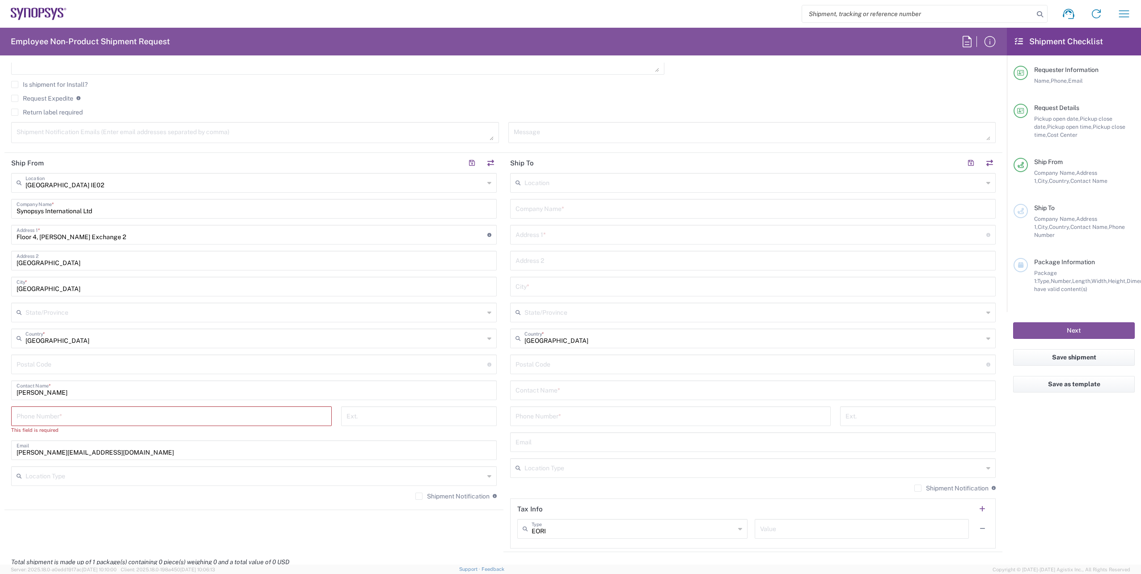
scroll to position [313, 0]
click at [114, 125] on textarea at bounding box center [255, 127] width 477 height 16
paste textarea "emea-rsoc <[EMAIL_ADDRESS][DOMAIN_NAME]>"
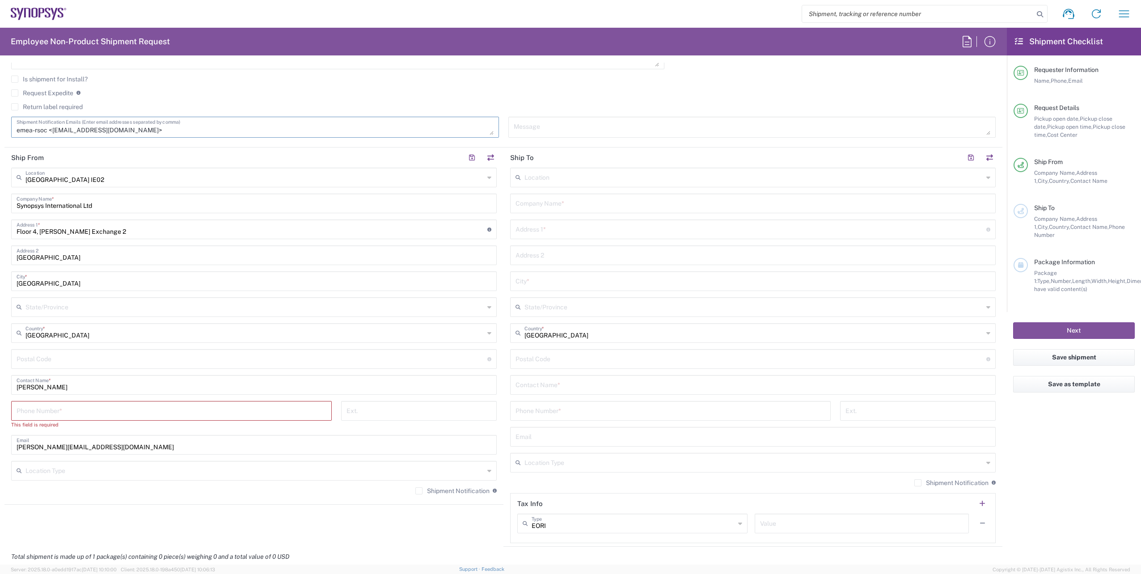
drag, startPoint x: 52, startPoint y: 130, endPoint x: 3, endPoint y: 130, distance: 48.7
click at [3, 130] on form "Requester Information Jamie Conlon Name * +353 1 575 8329 Phone * conlon@synops…" at bounding box center [503, 314] width 1007 height 502
click at [105, 130] on textarea "emea-rsoc@synopsys.com>" at bounding box center [255, 127] width 477 height 16
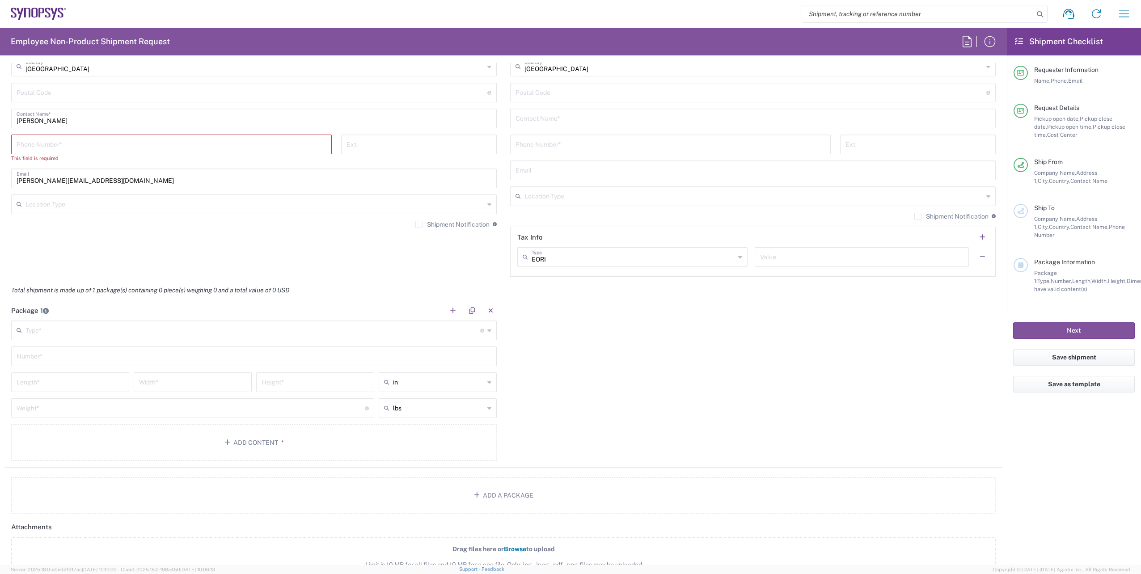
scroll to position [581, 0]
type textarea "emea-rsoc@synopsys.com"
click at [136, 141] on input "tel" at bounding box center [172, 142] width 310 height 16
click at [128, 145] on input "tel" at bounding box center [172, 142] width 310 height 16
paste input "[PHONE_NUMBER]"
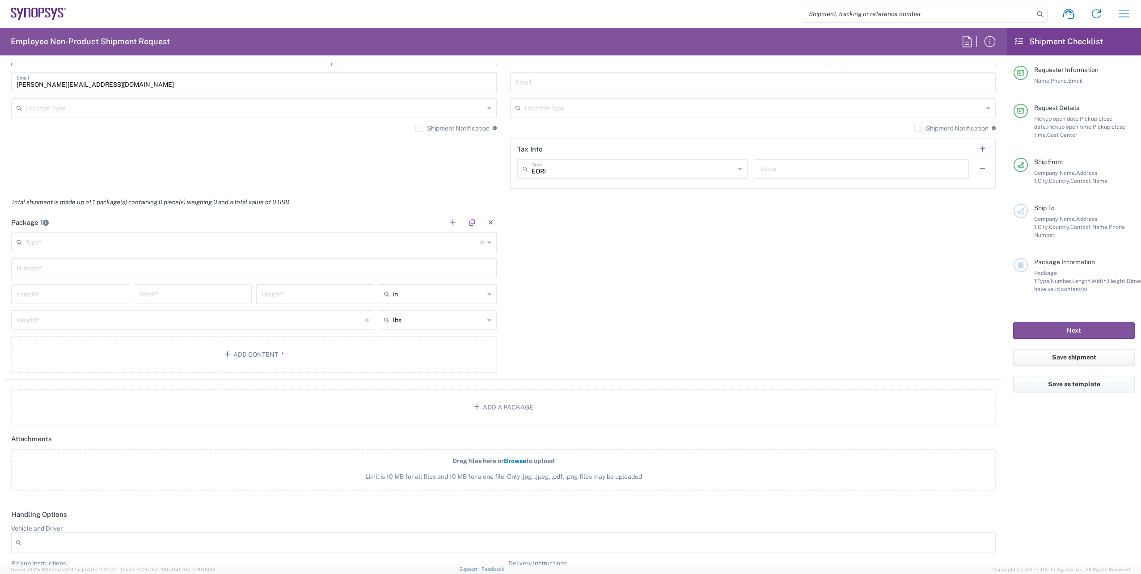
scroll to position [805, 0]
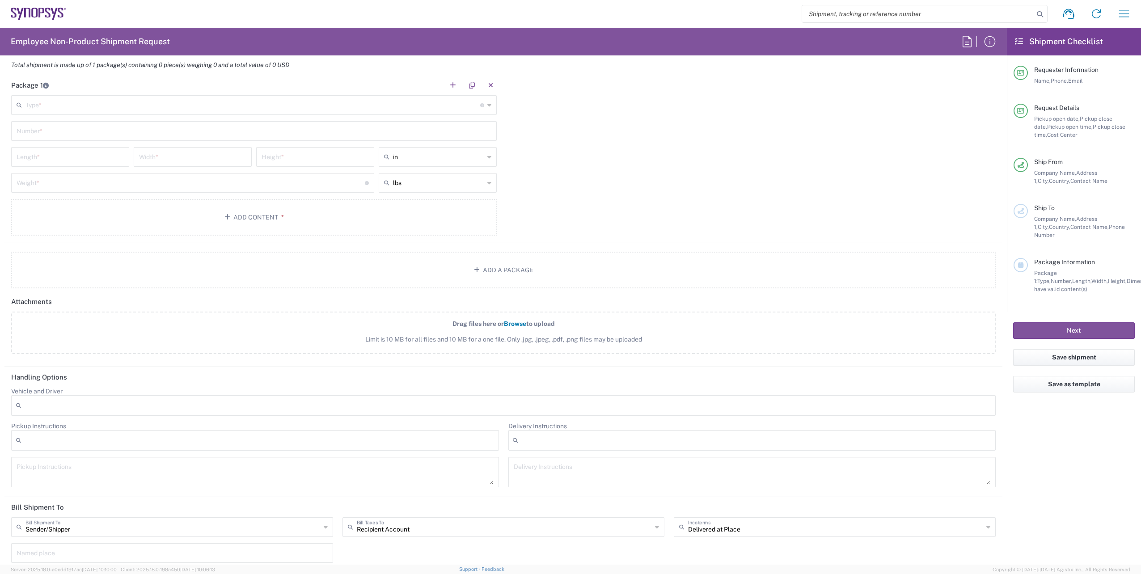
type input "[PHONE_NUMBER]"
click at [341, 101] on input "text" at bounding box center [252, 105] width 455 height 16
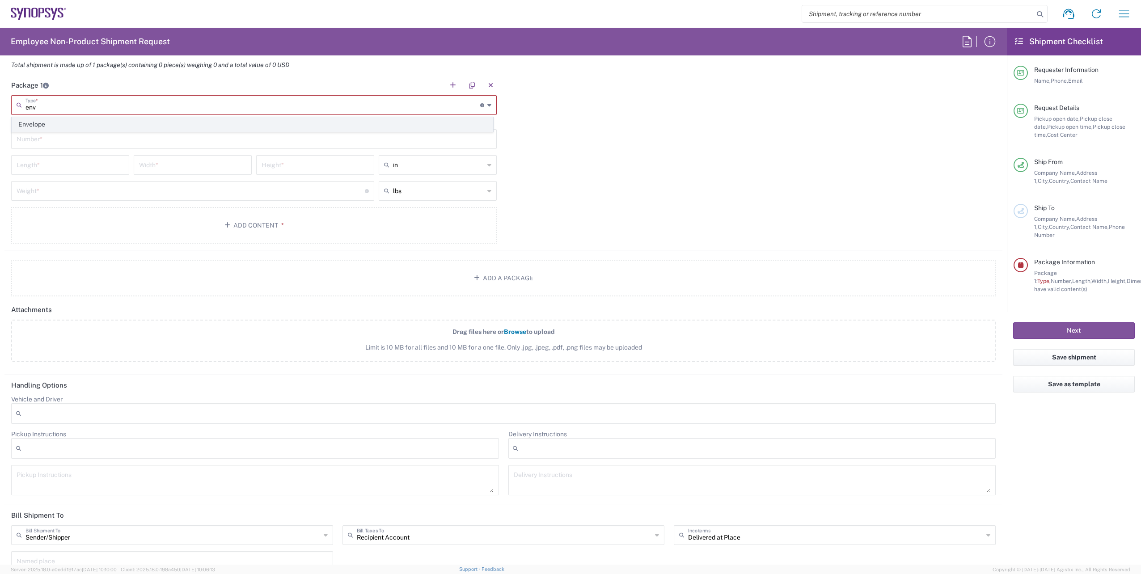
click at [129, 120] on span "Envelope" at bounding box center [252, 125] width 481 height 14
type input "Envelope"
type input "1"
type input "9.5"
type input "12.5"
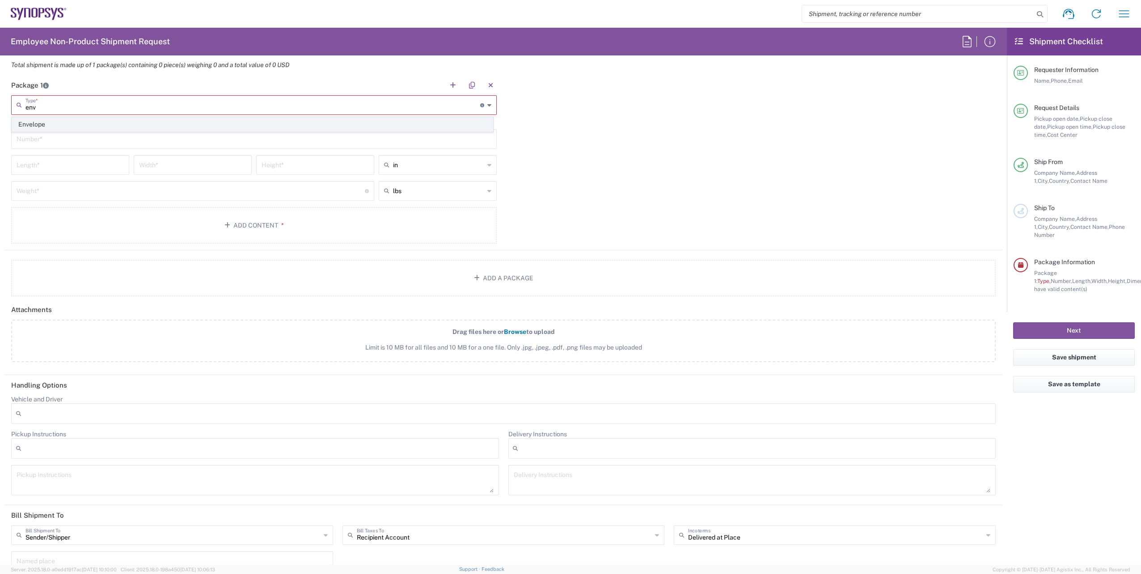
type input "0.25"
type input "1"
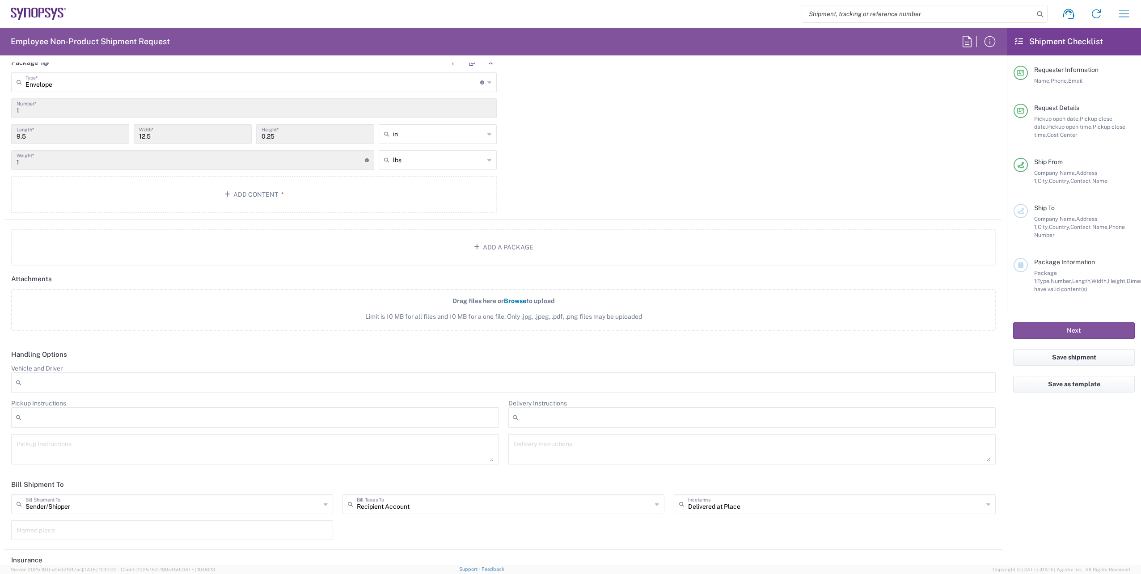
scroll to position [850, 0]
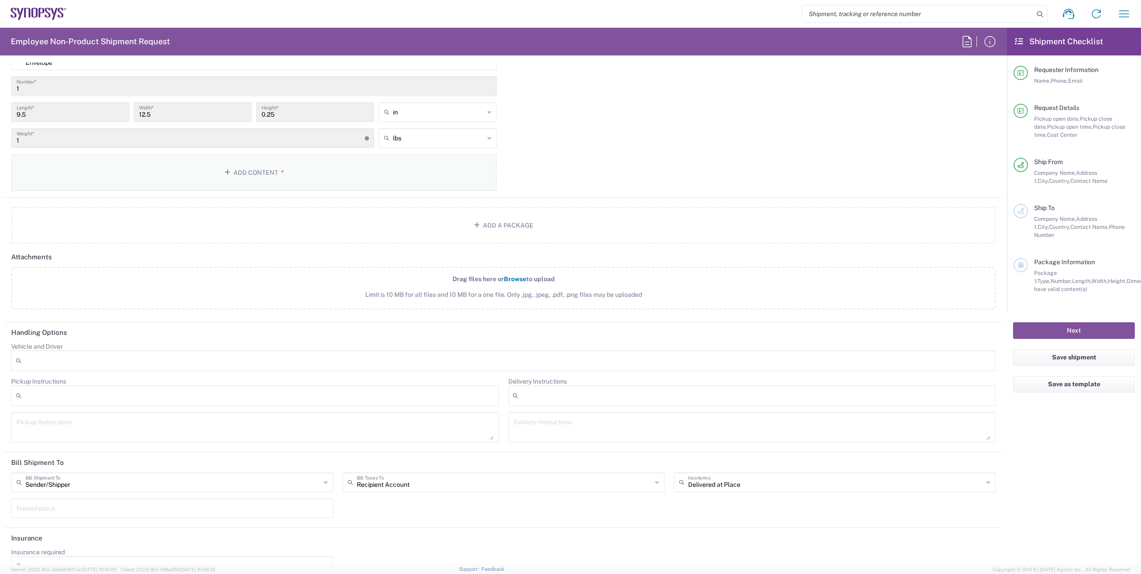
click at [222, 167] on button "Add Content *" at bounding box center [254, 172] width 486 height 37
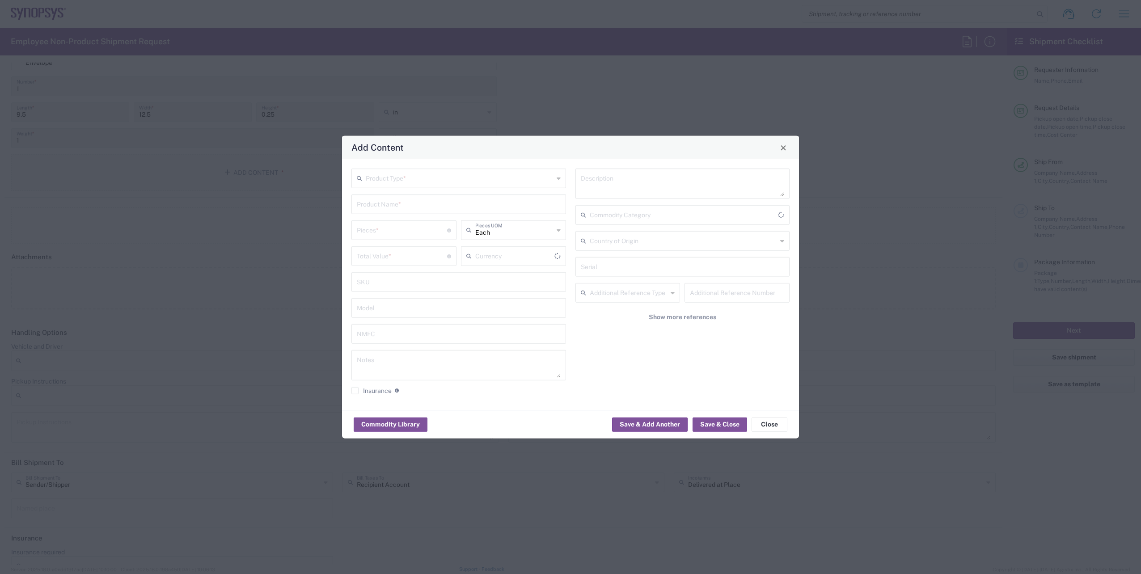
type input "US Dollar"
click at [546, 178] on input "text" at bounding box center [460, 178] width 188 height 16
click at [384, 207] on span "General Commodity" at bounding box center [458, 213] width 213 height 14
type input "General Commodity"
click at [397, 203] on input "text" at bounding box center [459, 204] width 204 height 16
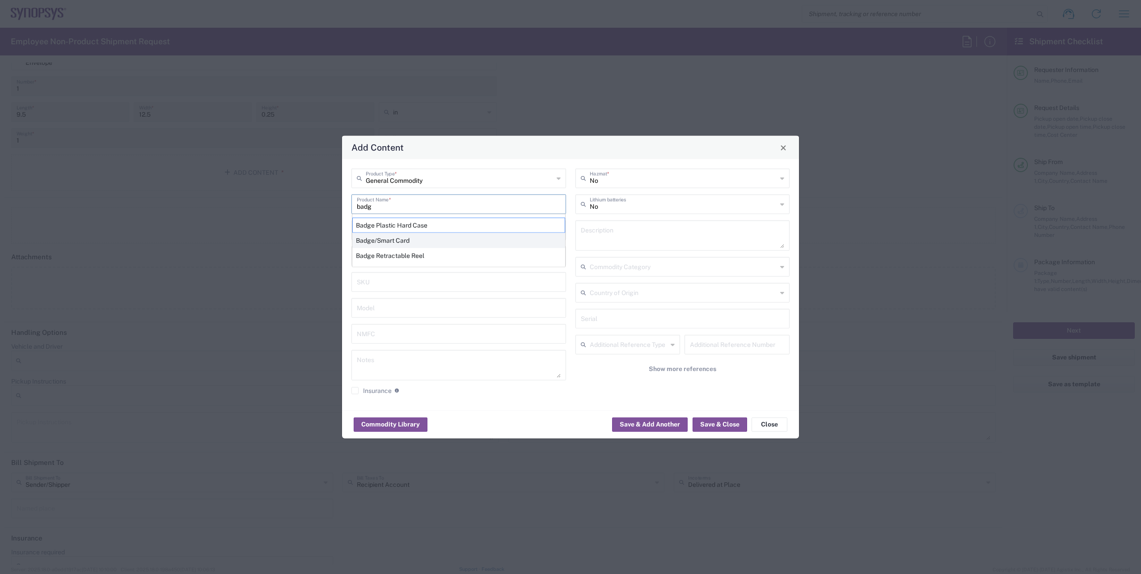
click at [405, 243] on div "Badge/Smart Card" at bounding box center [458, 240] width 213 height 15
type input "Badge/Smart Card"
type input "10.15"
type textarea "Badge/Smart Card"
type input "[GEOGRAPHIC_DATA]"
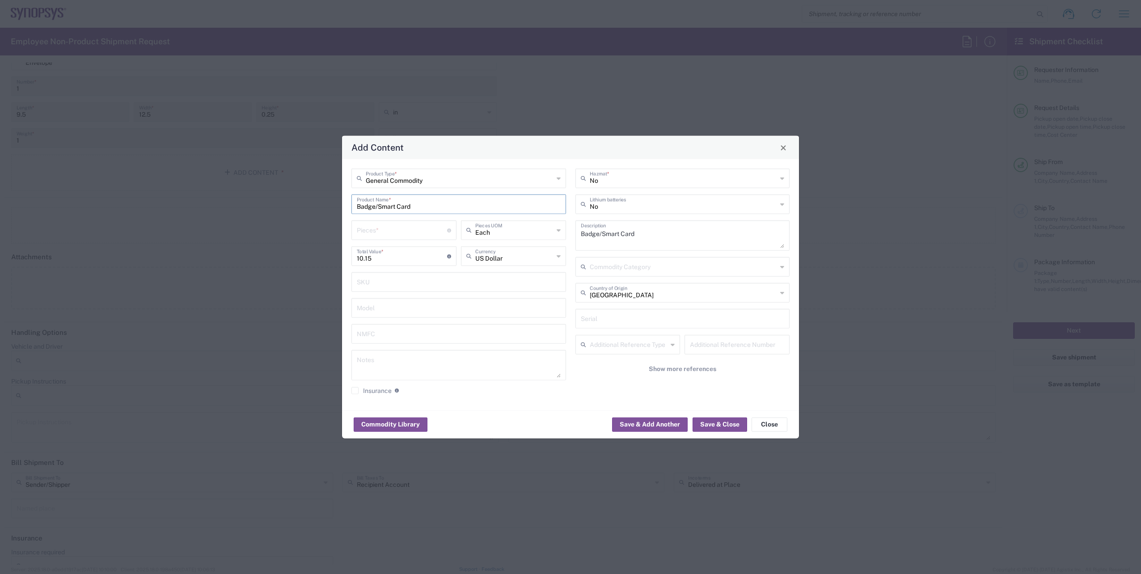
click at [411, 230] on input "number" at bounding box center [402, 230] width 90 height 16
type input "1"
click at [718, 426] on button "Save & Close" at bounding box center [720, 424] width 55 height 14
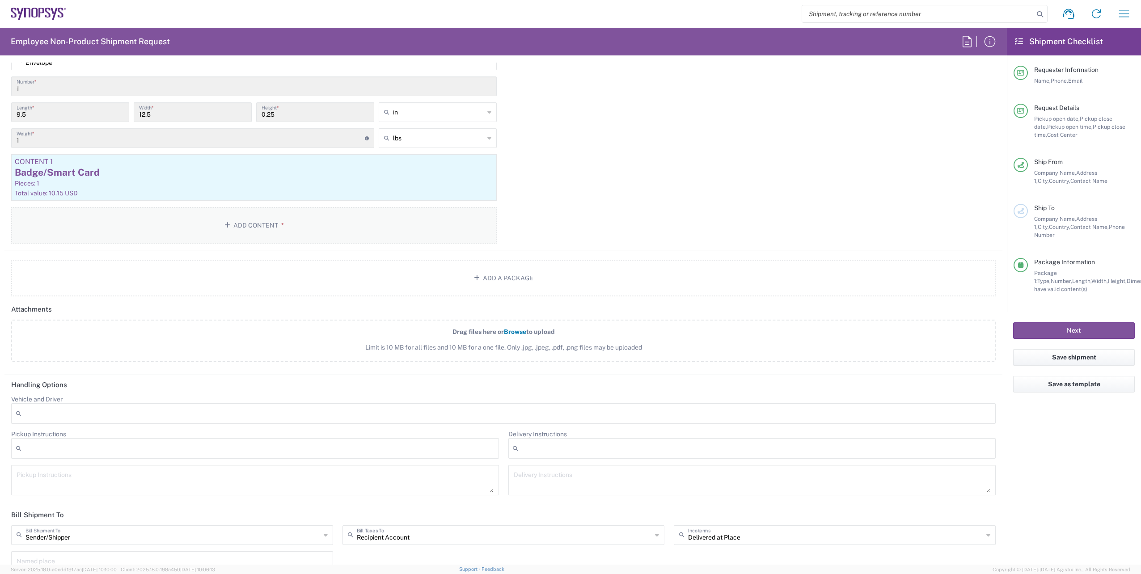
click at [288, 222] on button "Add Content *" at bounding box center [254, 225] width 486 height 37
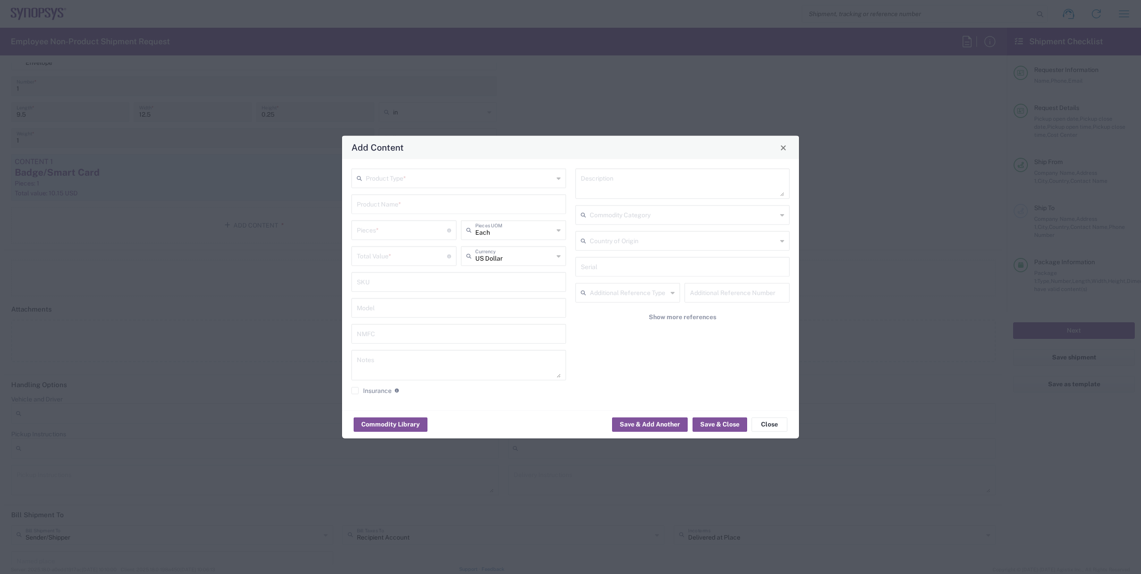
click at [454, 178] on input "text" at bounding box center [460, 178] width 188 height 16
click at [407, 216] on span "General Commodity" at bounding box center [458, 213] width 213 height 14
type input "General Commodity"
click at [410, 202] on input "text" at bounding box center [459, 204] width 204 height 16
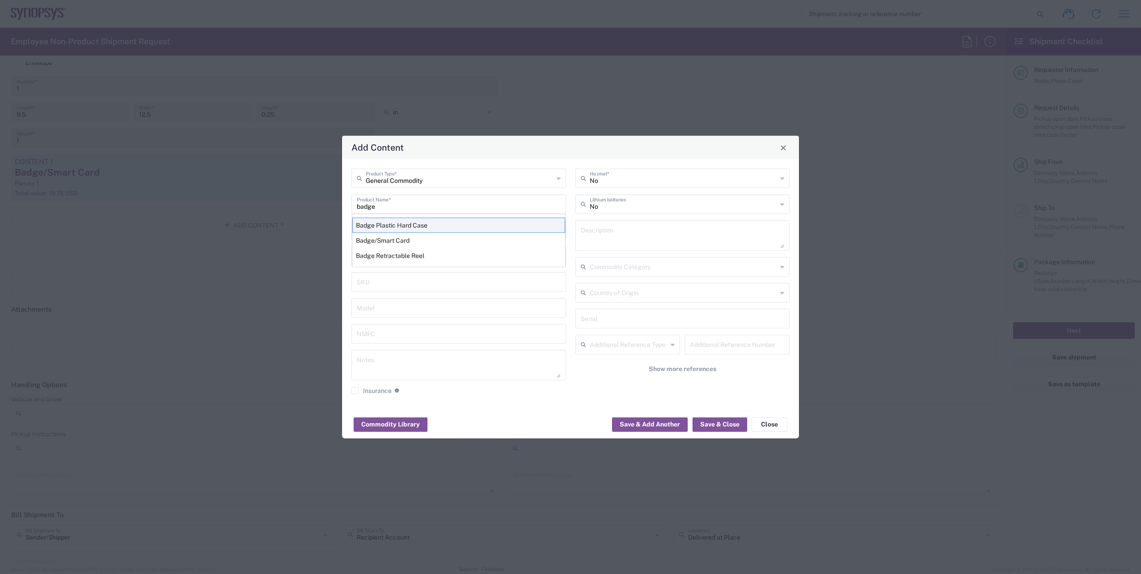
click at [402, 225] on div "Badge Plastic Hard Case" at bounding box center [458, 225] width 213 height 15
type input "Badge Plastic Hard Case"
type input "1.25"
type textarea "Badge Plastic Hard Case"
type input "[GEOGRAPHIC_DATA]"
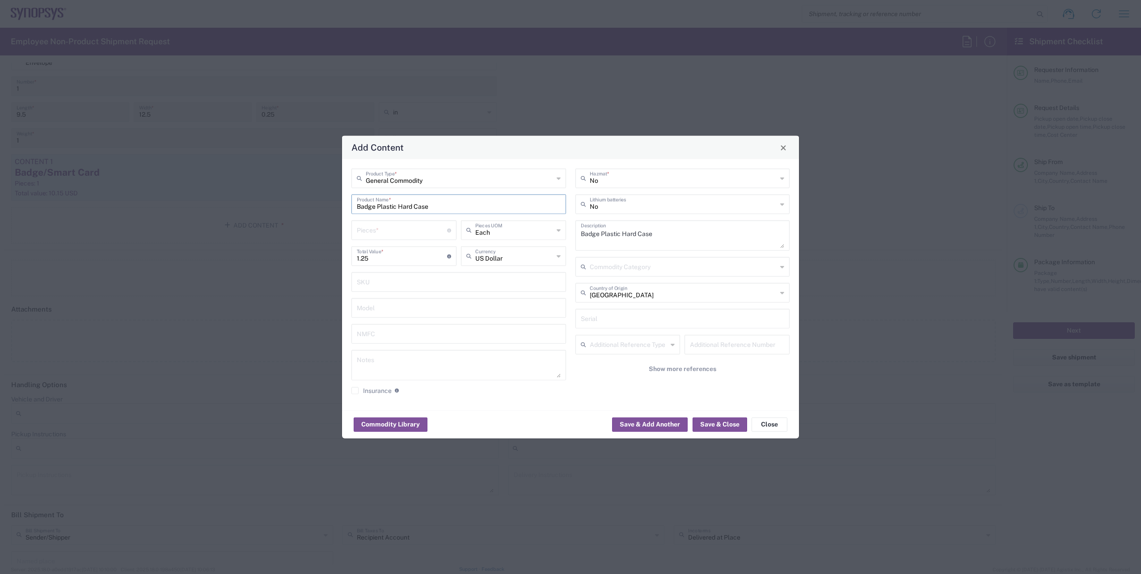
click at [402, 225] on input "number" at bounding box center [402, 230] width 90 height 16
type input "1"
click at [780, 292] on icon at bounding box center [782, 293] width 4 height 14
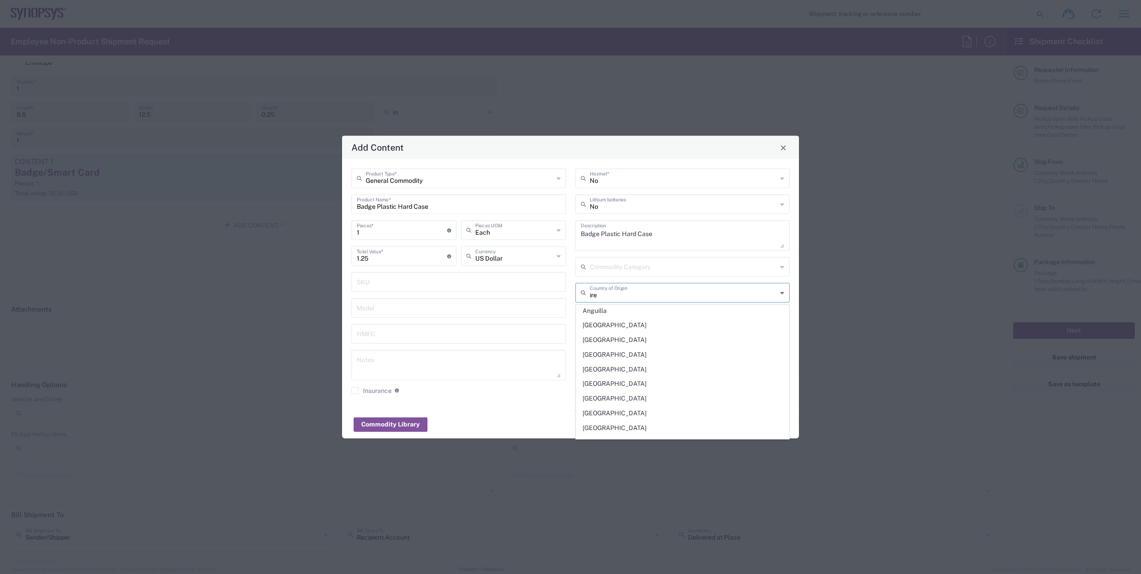
scroll to position [0, 0]
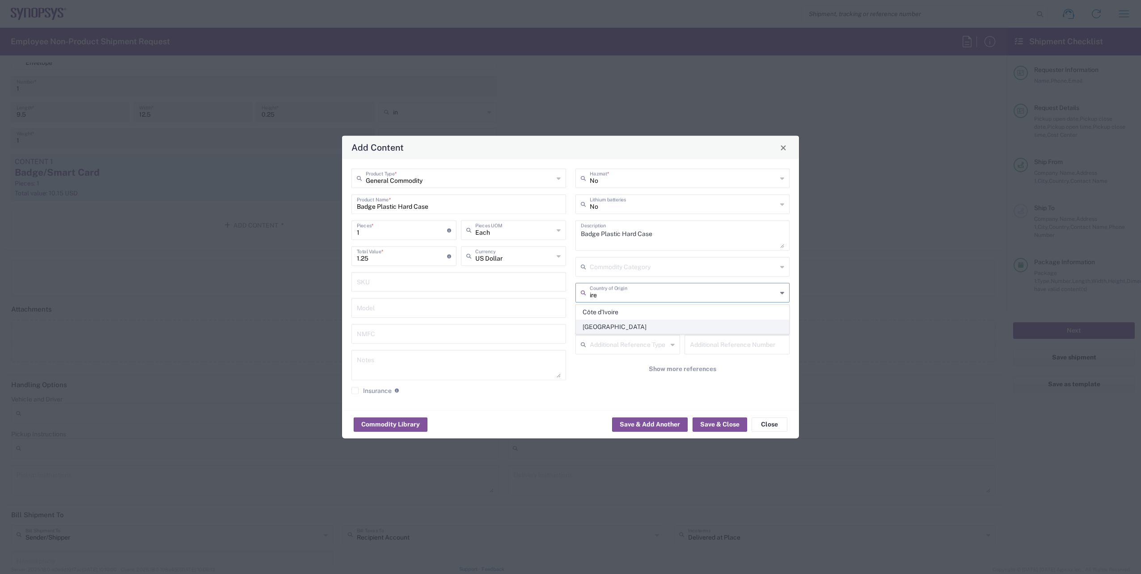
click at [599, 327] on span "[GEOGRAPHIC_DATA]" at bounding box center [682, 327] width 213 height 14
type input "[GEOGRAPHIC_DATA]"
click at [529, 257] on input "text" at bounding box center [514, 256] width 78 height 16
type input "i"
click at [506, 273] on span "Euro" at bounding box center [513, 276] width 103 height 14
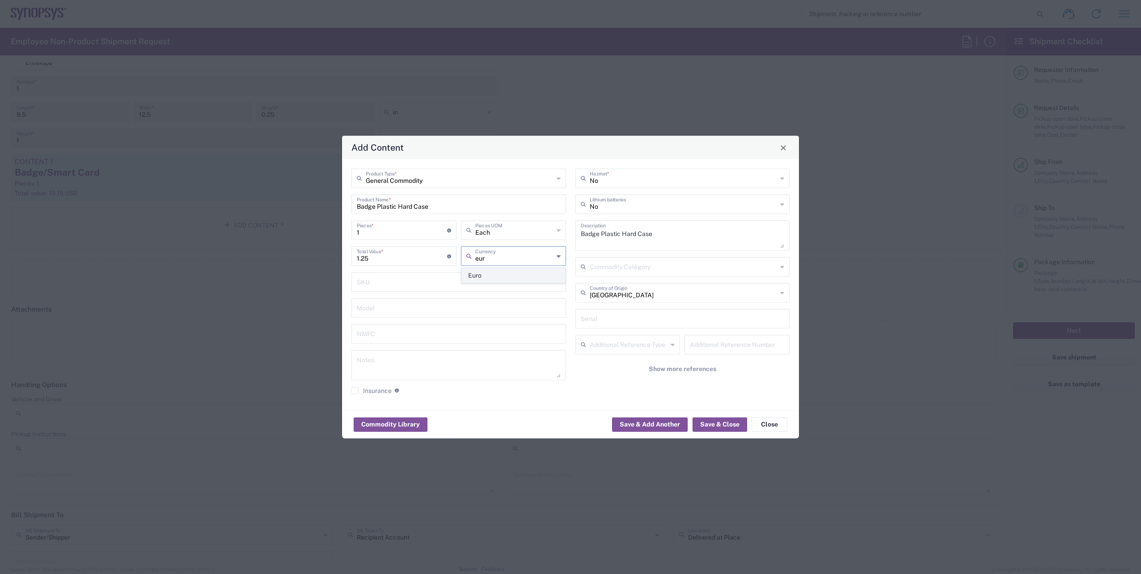
type input "Euro"
click at [714, 423] on button "Save & Close" at bounding box center [720, 424] width 55 height 14
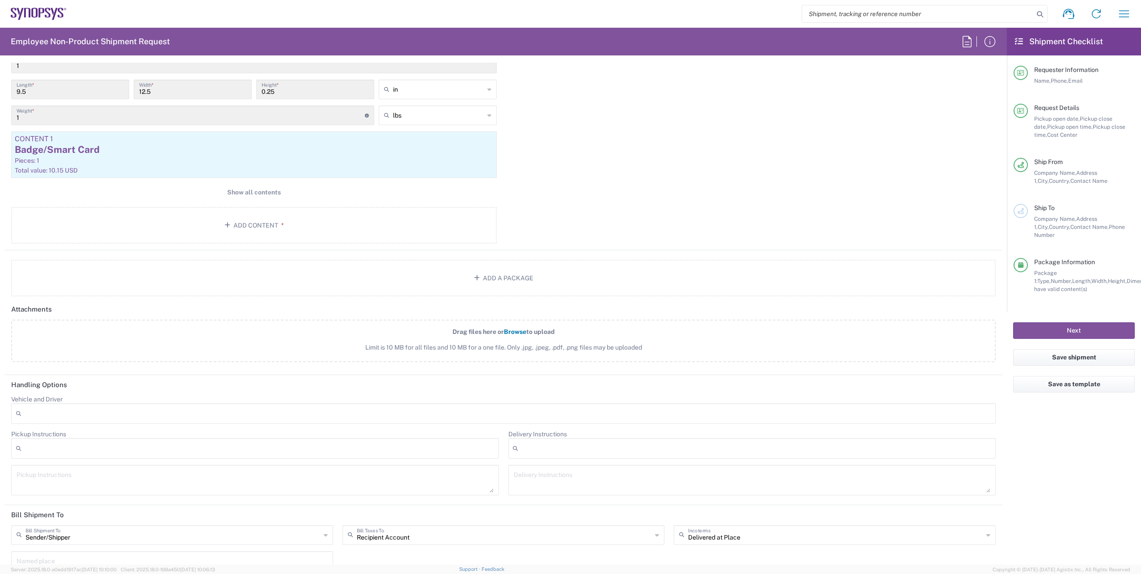
scroll to position [894, 0]
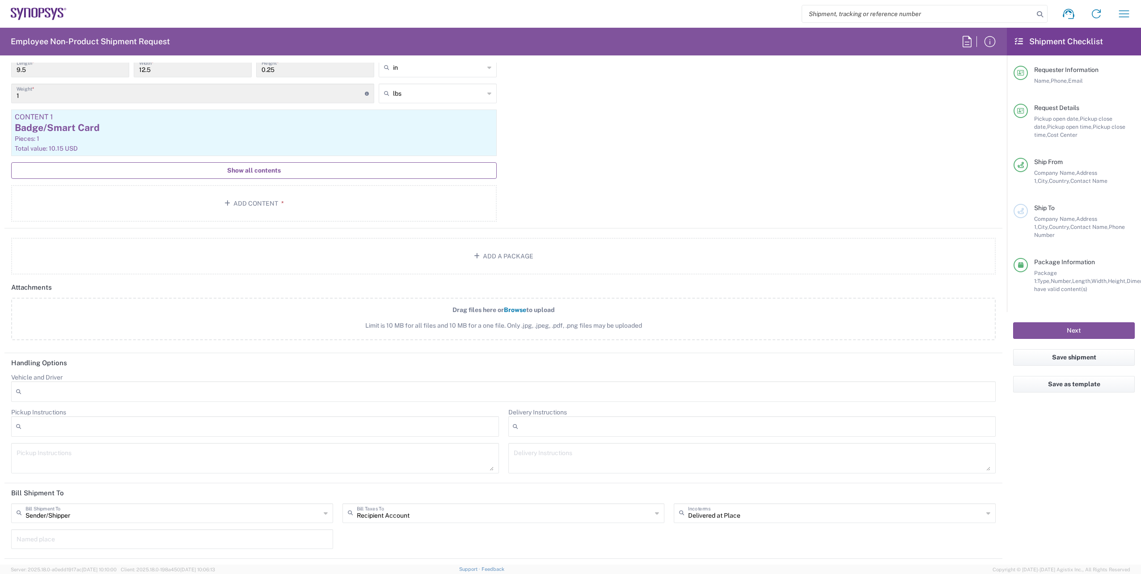
click at [262, 166] on span "Show all contents" at bounding box center [254, 170] width 54 height 8
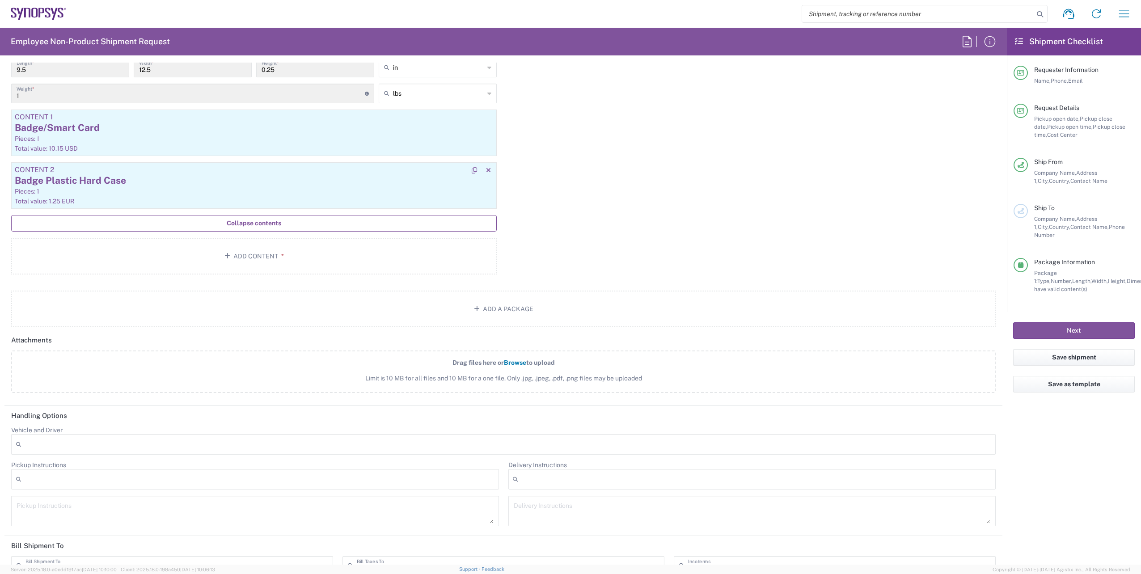
click at [123, 185] on div "Badge Plastic Hard Case" at bounding box center [254, 180] width 479 height 13
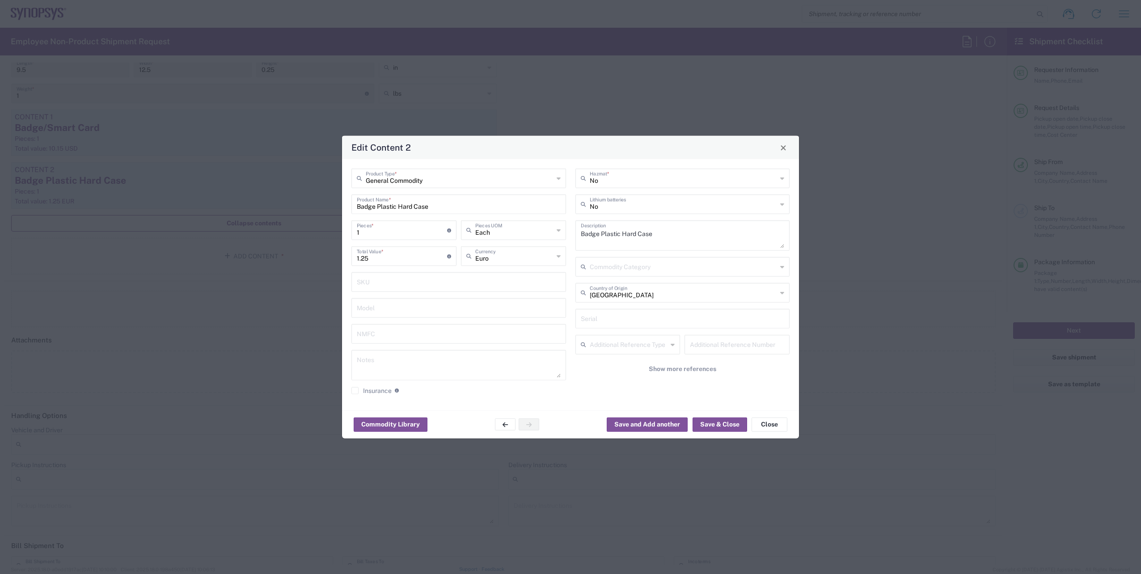
click at [559, 259] on icon at bounding box center [559, 256] width 4 height 14
click at [482, 388] on span "US Dollar" at bounding box center [513, 395] width 103 height 14
type input "US Dollar"
click at [715, 424] on button "Save & Close" at bounding box center [720, 424] width 55 height 14
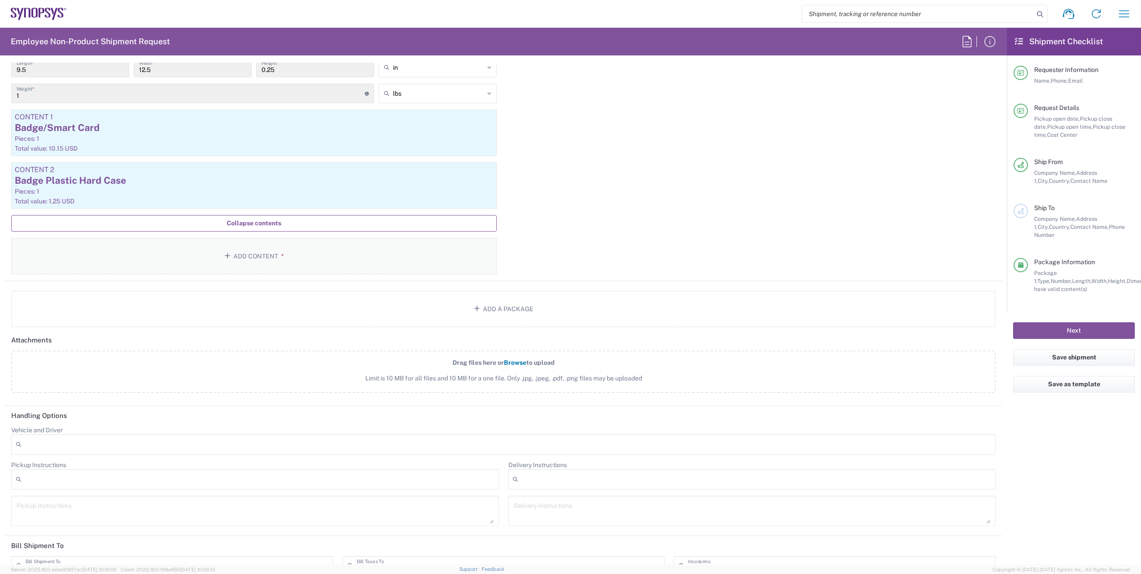
click at [206, 245] on button "Add Content *" at bounding box center [254, 256] width 486 height 37
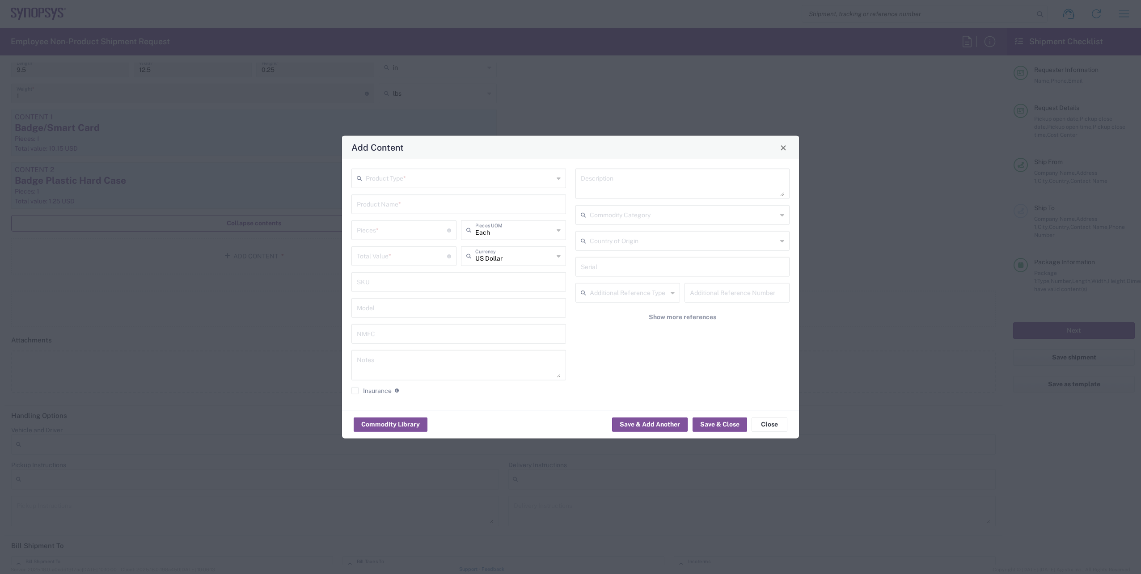
click at [462, 175] on input "text" at bounding box center [460, 178] width 188 height 16
click at [399, 208] on span "General Commodity" at bounding box center [458, 213] width 213 height 14
type input "General Commodity"
click at [412, 202] on input "text" at bounding box center [459, 204] width 204 height 16
click at [392, 224] on div "Lanyard" at bounding box center [458, 225] width 213 height 15
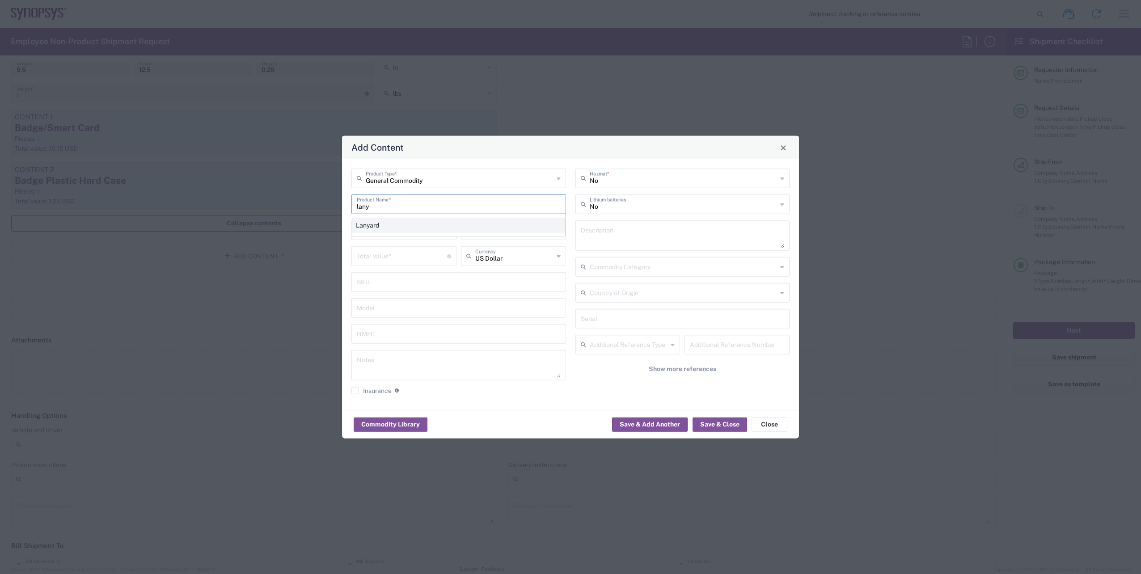
type input "Lanyard"
type input "1.7"
type textarea "Lanyard for ID Badge"
type input "[GEOGRAPHIC_DATA]"
click at [421, 232] on input "number" at bounding box center [402, 230] width 90 height 16
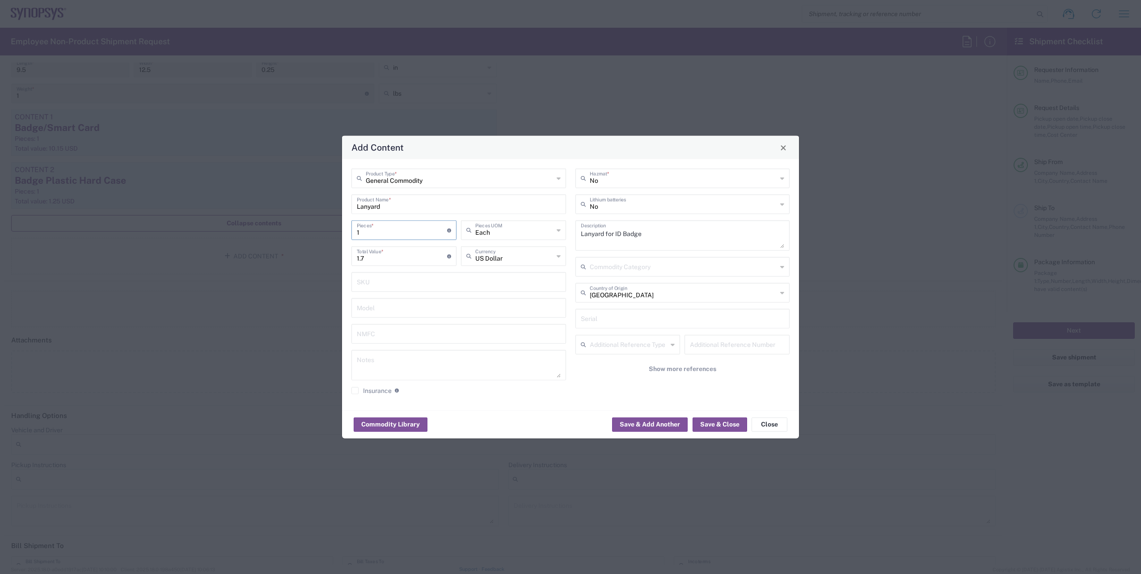
type input "1"
click at [784, 294] on div "United States Country of Origin" at bounding box center [683, 293] width 215 height 20
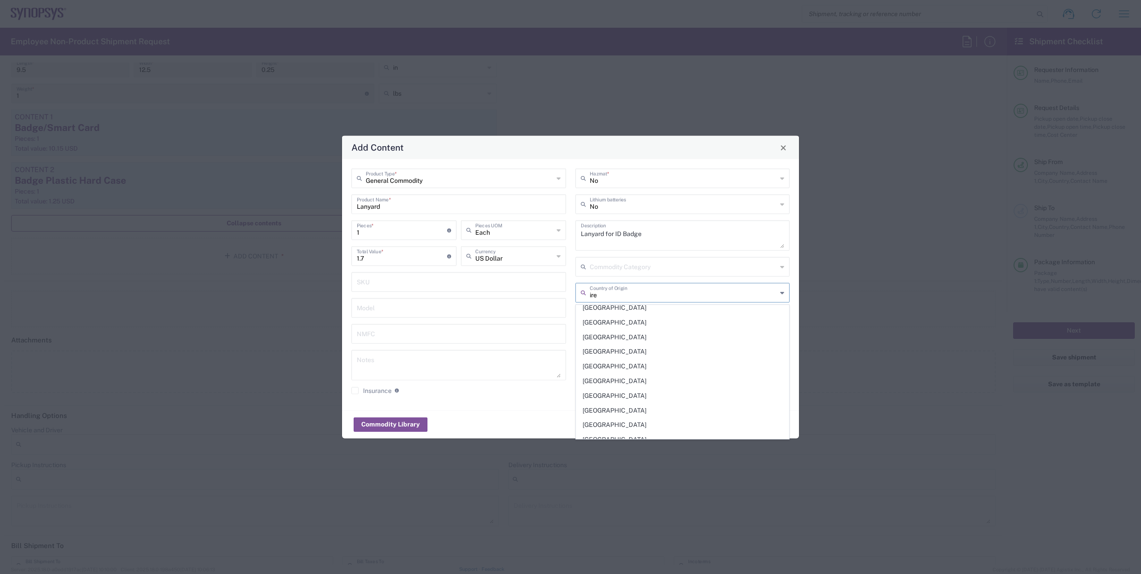
scroll to position [0, 0]
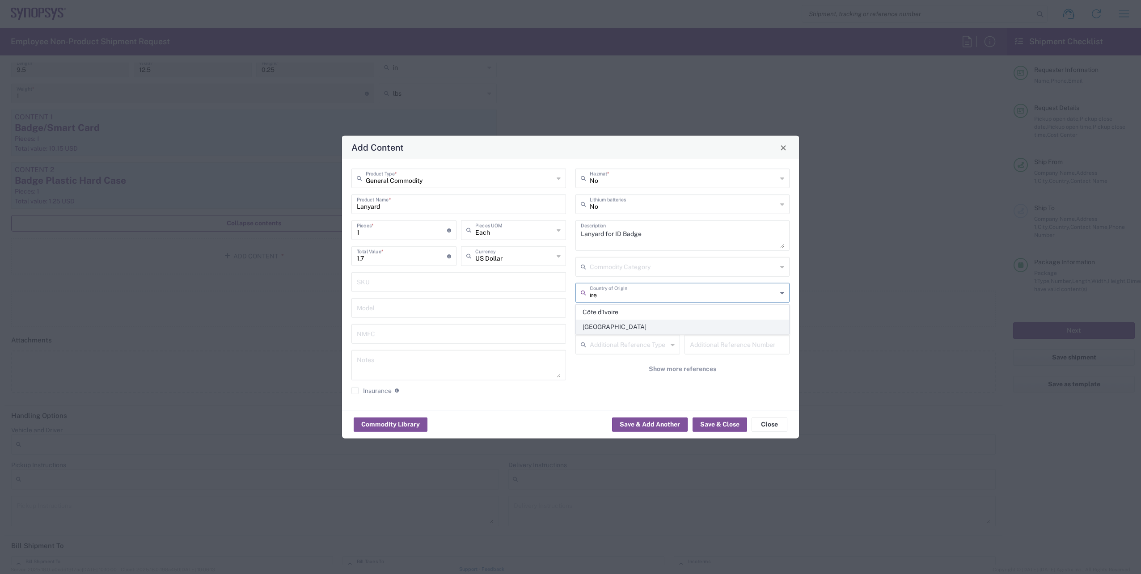
click at [612, 326] on span "[GEOGRAPHIC_DATA]" at bounding box center [682, 327] width 213 height 14
type input "[GEOGRAPHIC_DATA]"
click at [721, 420] on button "Save & Close" at bounding box center [720, 424] width 55 height 14
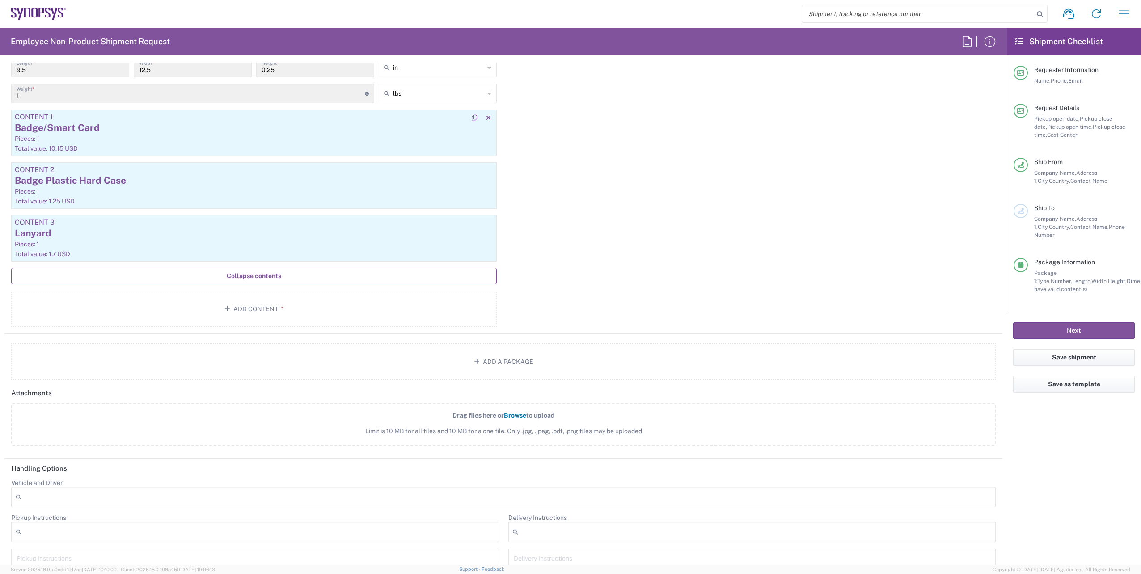
click at [214, 123] on div "Badge/Smart Card" at bounding box center [254, 127] width 479 height 13
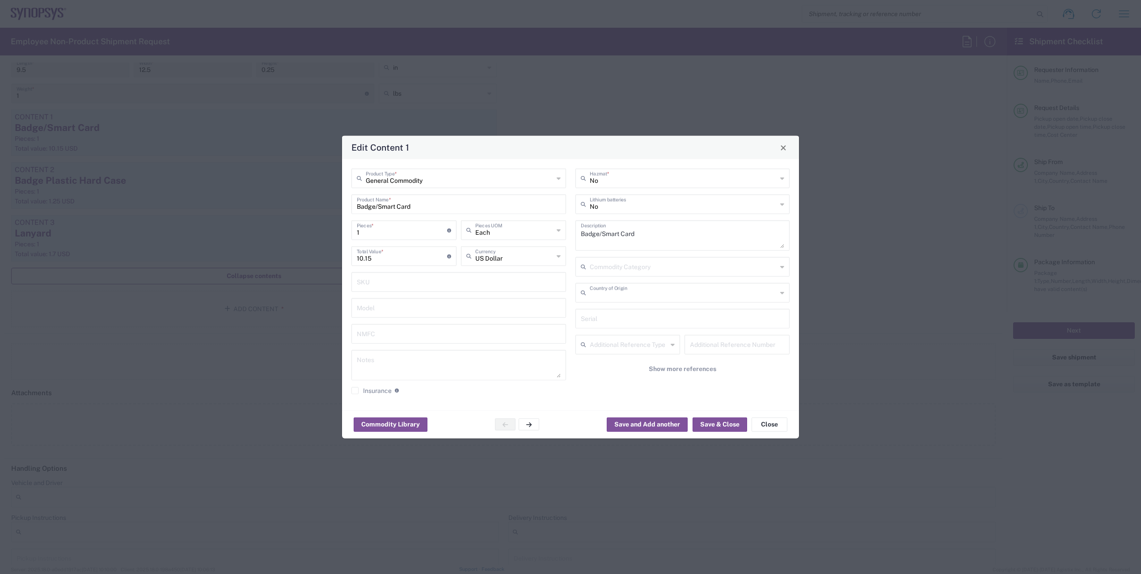
click at [657, 297] on input "text" at bounding box center [684, 292] width 188 height 16
click at [606, 331] on span "[GEOGRAPHIC_DATA]" at bounding box center [682, 327] width 213 height 14
type input "[GEOGRAPHIC_DATA]"
click at [715, 424] on button "Save & Close" at bounding box center [720, 424] width 55 height 14
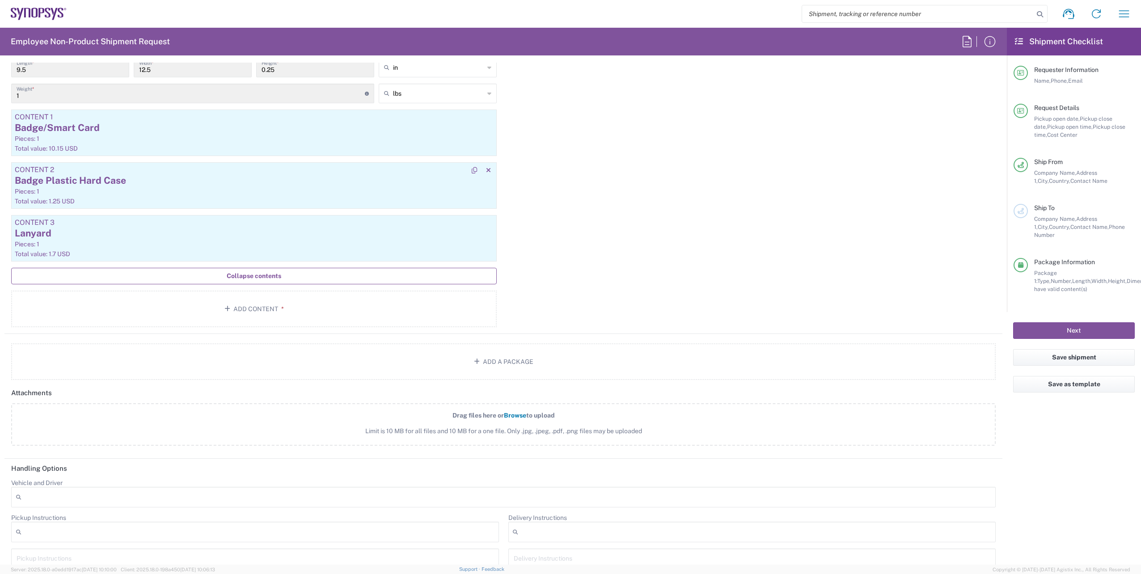
click at [120, 182] on div "Badge Plastic Hard Case" at bounding box center [254, 180] width 479 height 13
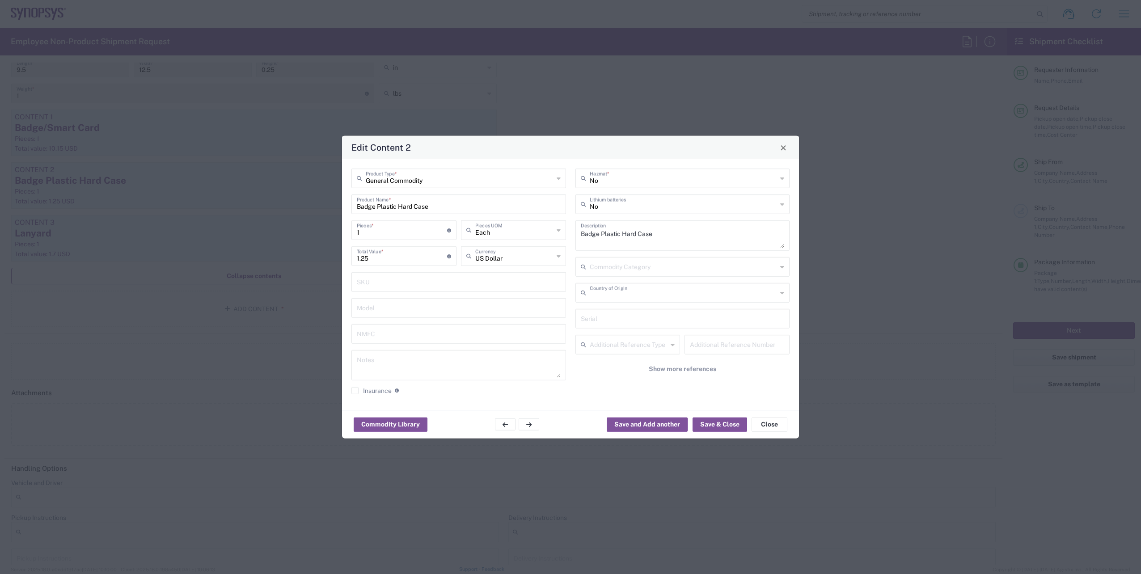
click at [711, 294] on input "text" at bounding box center [684, 292] width 188 height 16
click at [612, 341] on span "[GEOGRAPHIC_DATA]" at bounding box center [682, 342] width 213 height 14
type input "[GEOGRAPHIC_DATA]"
click at [720, 421] on button "Save & Close" at bounding box center [720, 424] width 55 height 14
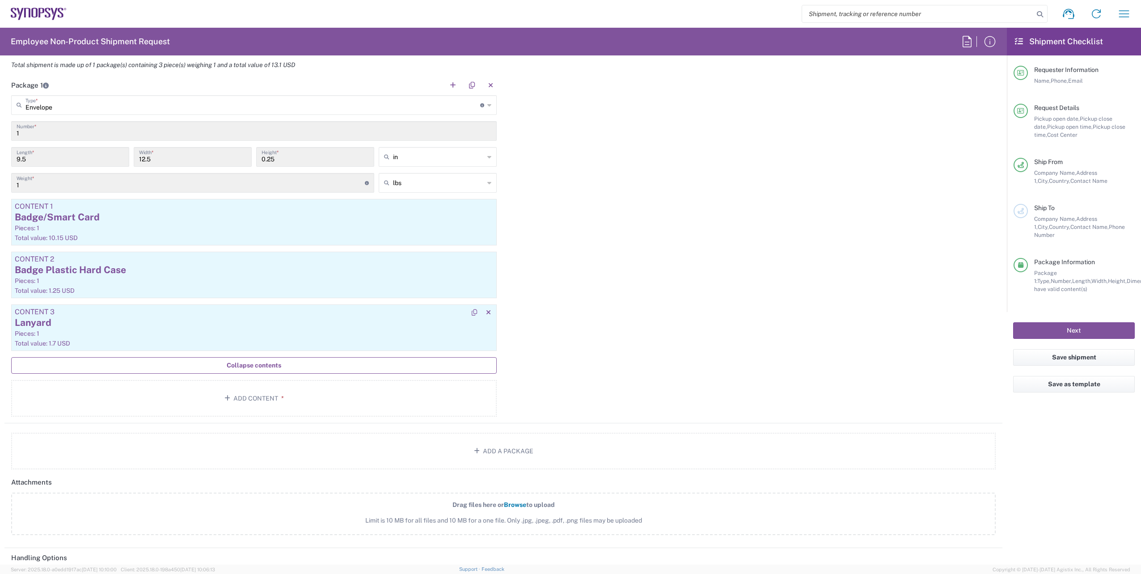
scroll to position [939, 0]
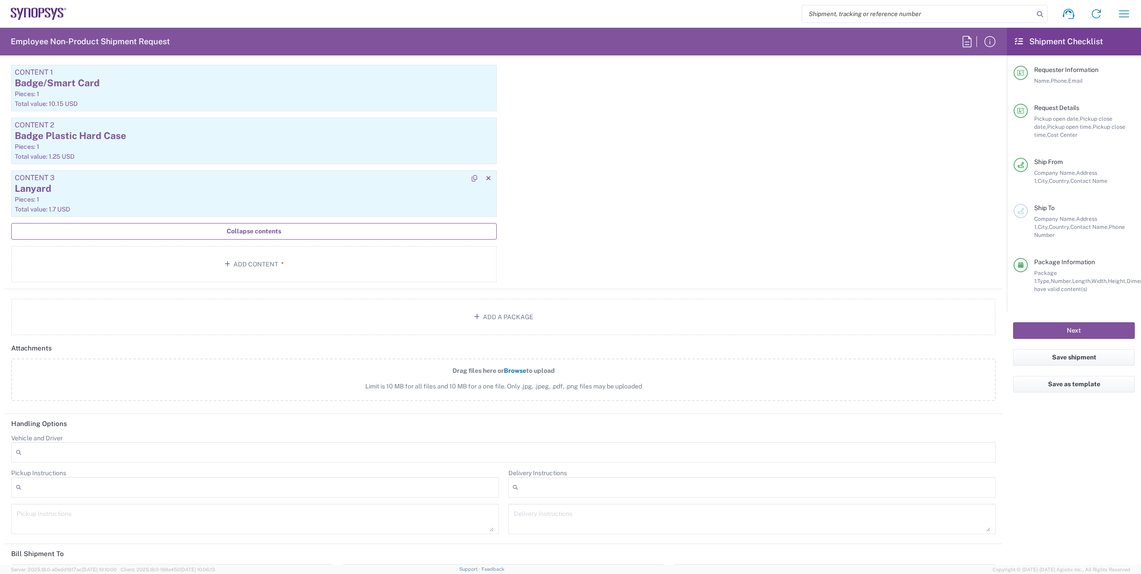
click at [100, 188] on div "Lanyard" at bounding box center [254, 188] width 479 height 13
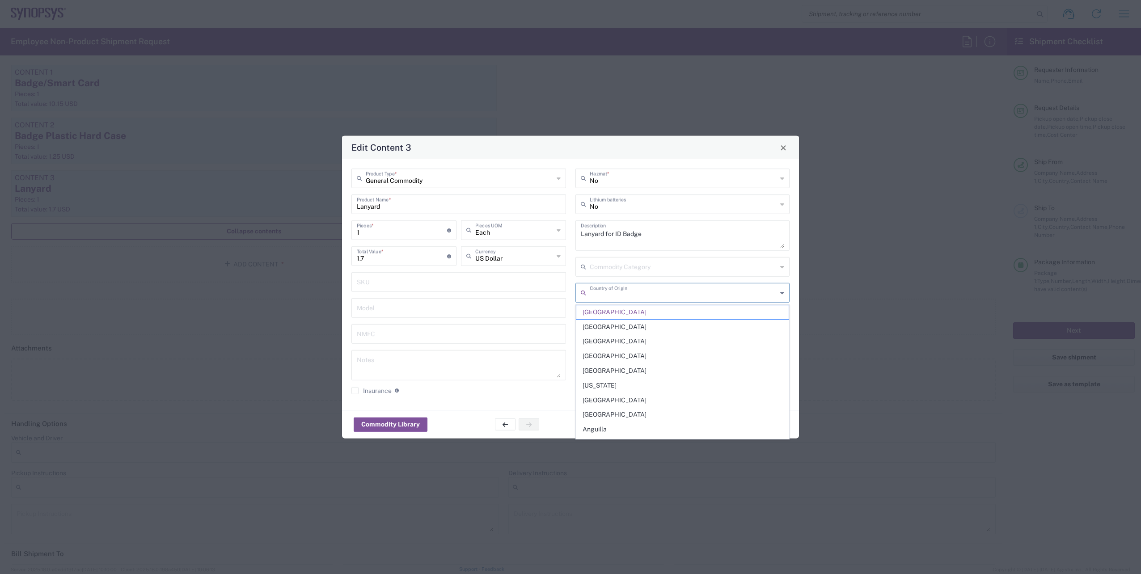
click at [671, 297] on input "text" at bounding box center [684, 292] width 188 height 16
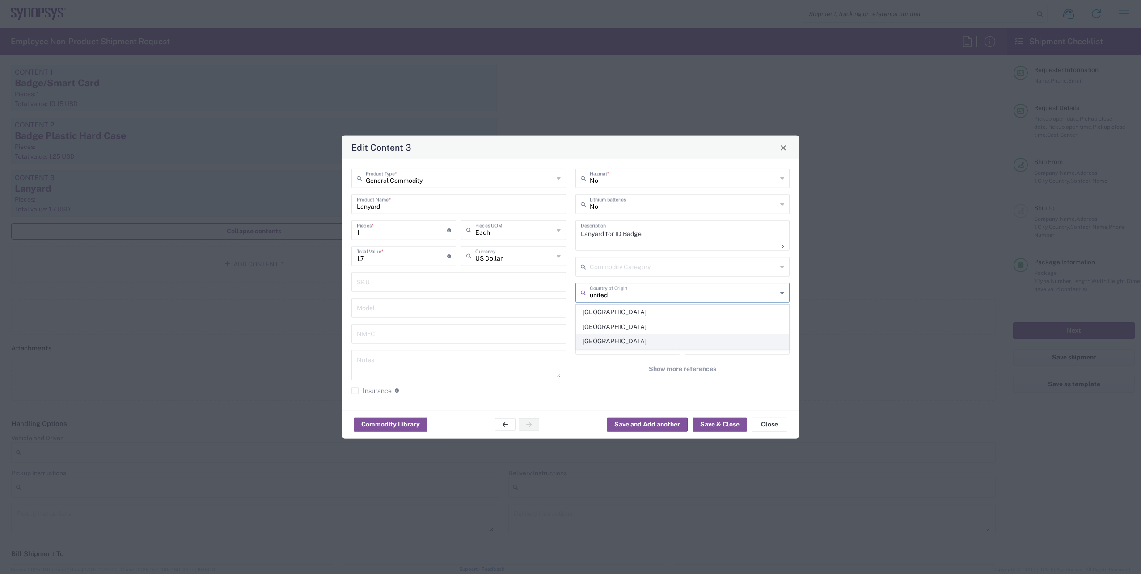
click at [610, 335] on span "[GEOGRAPHIC_DATA]" at bounding box center [682, 342] width 213 height 14
type input "[GEOGRAPHIC_DATA]"
click at [721, 419] on button "Save & Close" at bounding box center [720, 424] width 55 height 14
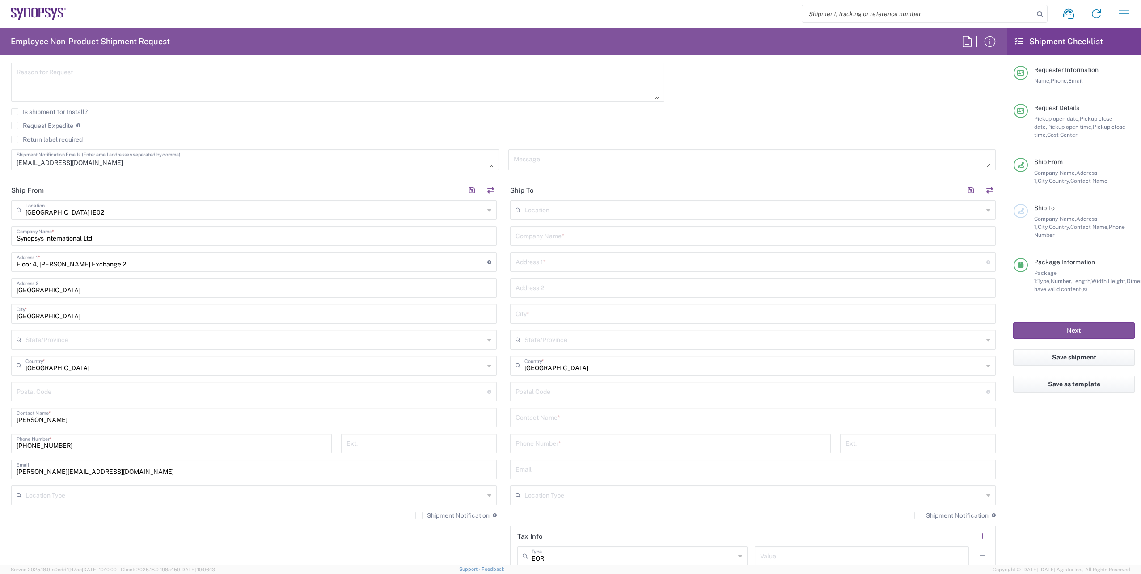
scroll to position [292, 0]
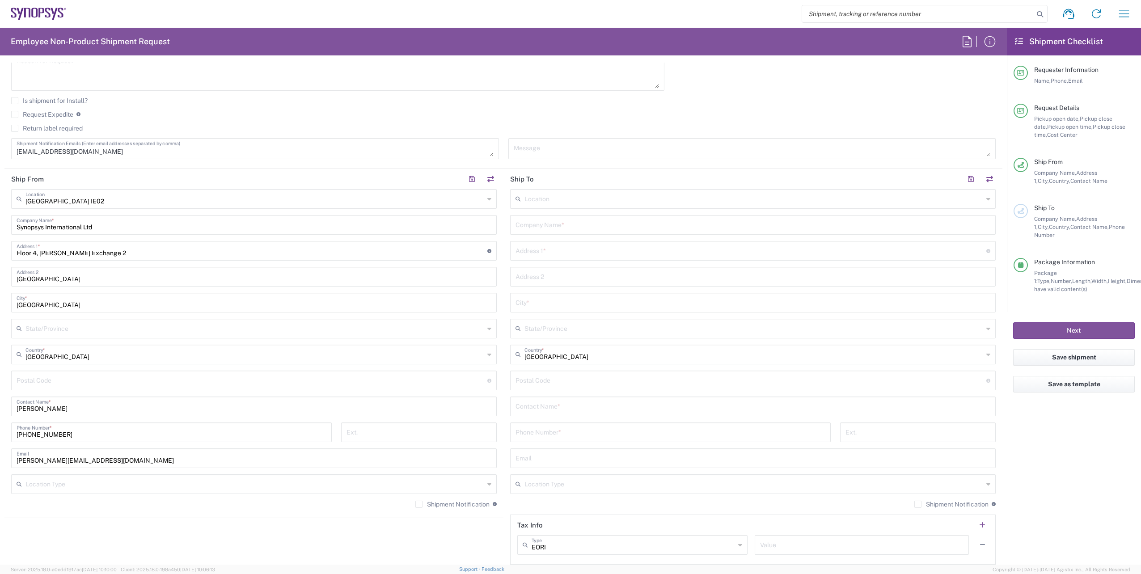
click at [588, 203] on input "text" at bounding box center [754, 199] width 459 height 16
click at [551, 219] on span "Plymouth GB19" at bounding box center [748, 219] width 481 height 14
type input "Plymouth GB19"
type input "Synopsys (Nothern Europe) Limited"
type input "7 Research Way"
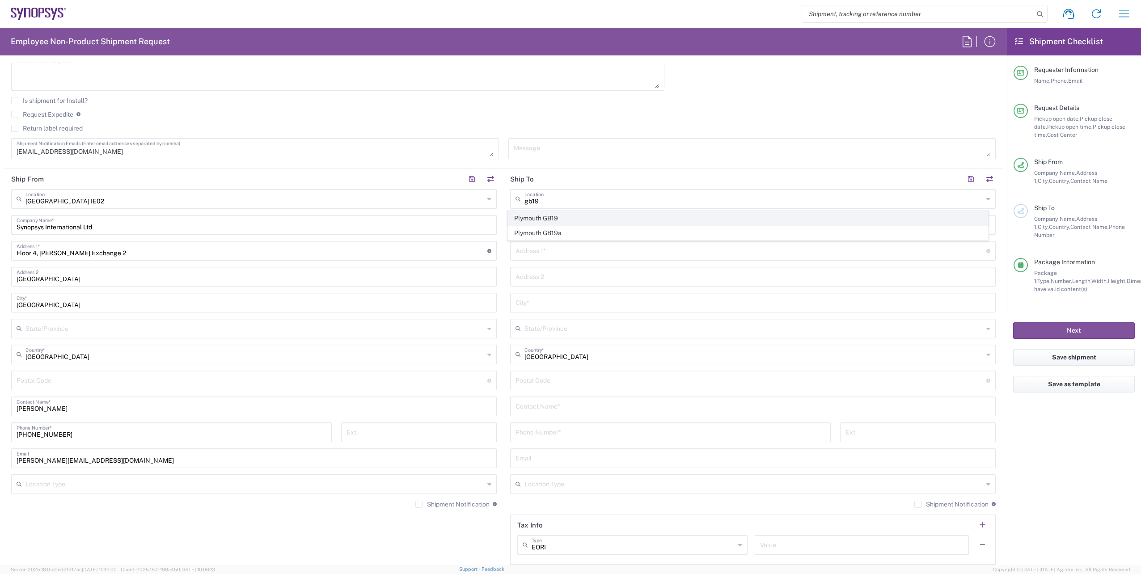
type input "Derriford"
type input "Plymouth"
type input "[GEOGRAPHIC_DATA]"
type input "PL6 8BT"
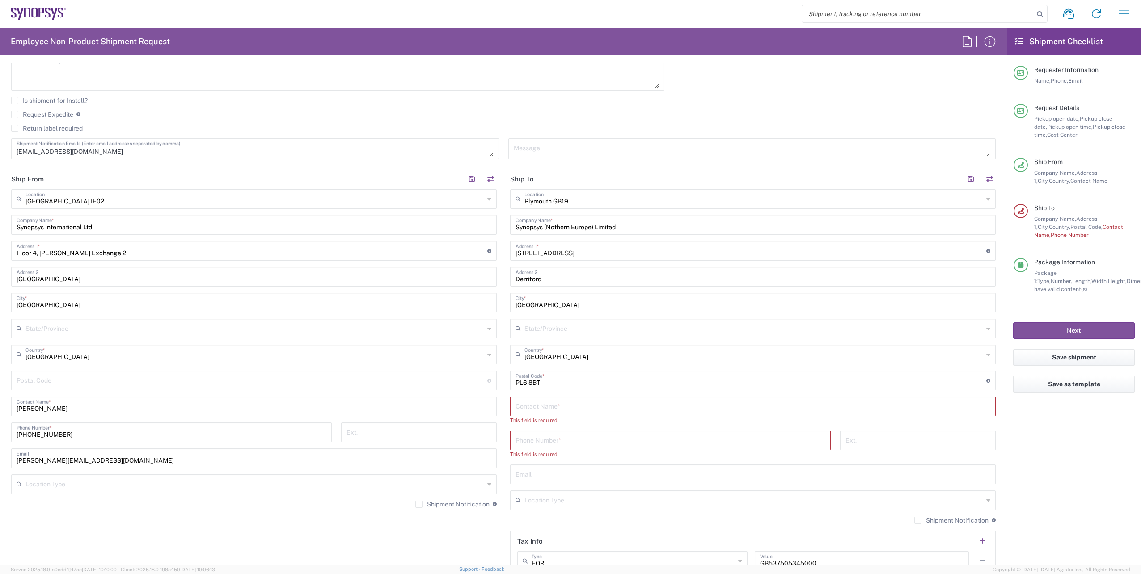
scroll to position [202, 0]
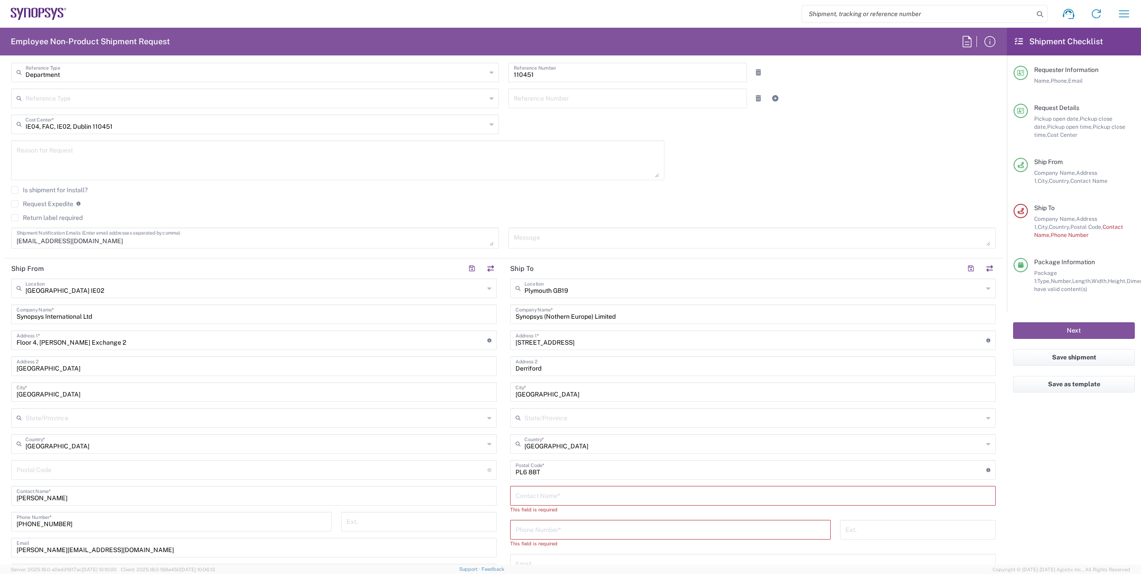
click at [584, 288] on agx-dropdown-input "Plymouth GB19 Location Plymouth GB19 Aachen DE04 Agrate Brianza IT01 Aschheim D…" at bounding box center [753, 289] width 486 height 20
click at [548, 305] on span "Exeter GB29" at bounding box center [748, 308] width 481 height 14
type input "Exeter GB29"
type input "Bradninch Hall"
type input "Castle Street"
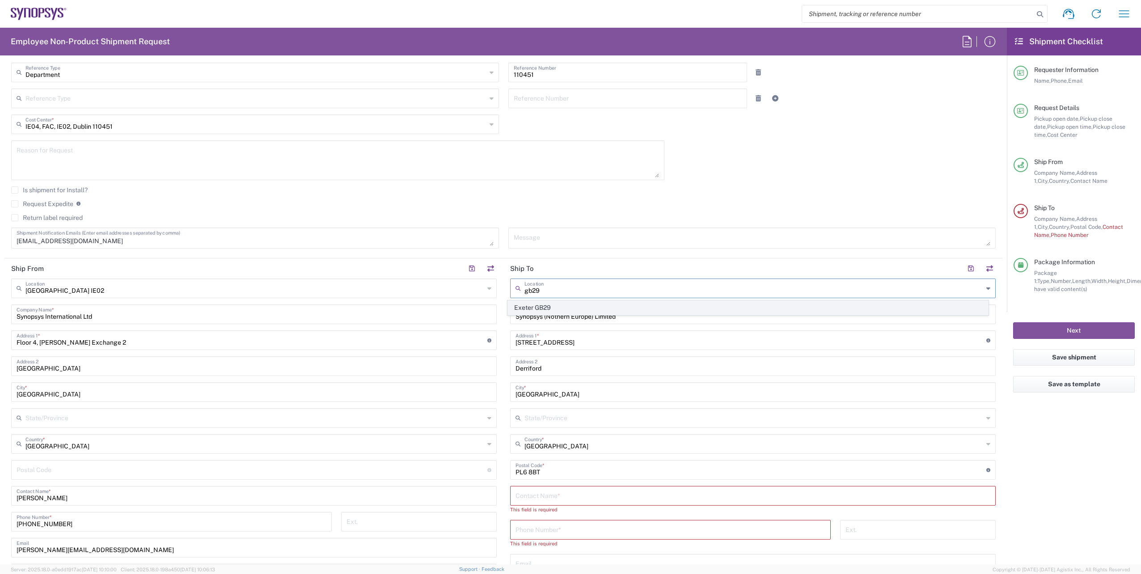
type input "Exeter"
type input "EX4 3PL"
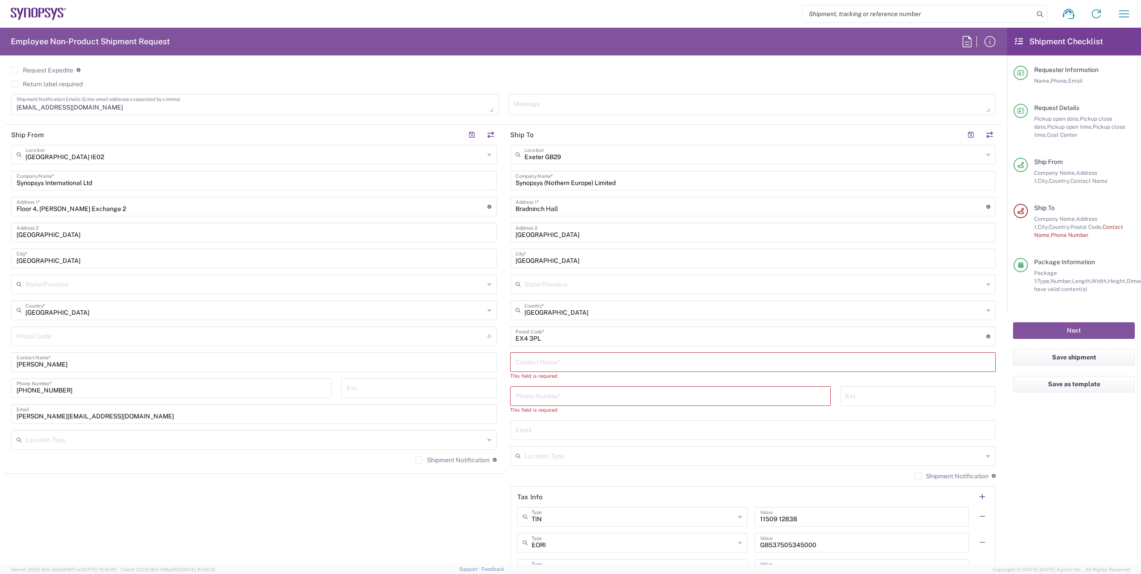
scroll to position [336, 0]
click at [549, 359] on input "text" at bounding box center [753, 361] width 475 height 16
paste input "Rita Vaz Haley"
type input "Rita Vaz Haley"
click at [562, 389] on input "tel" at bounding box center [671, 387] width 310 height 16
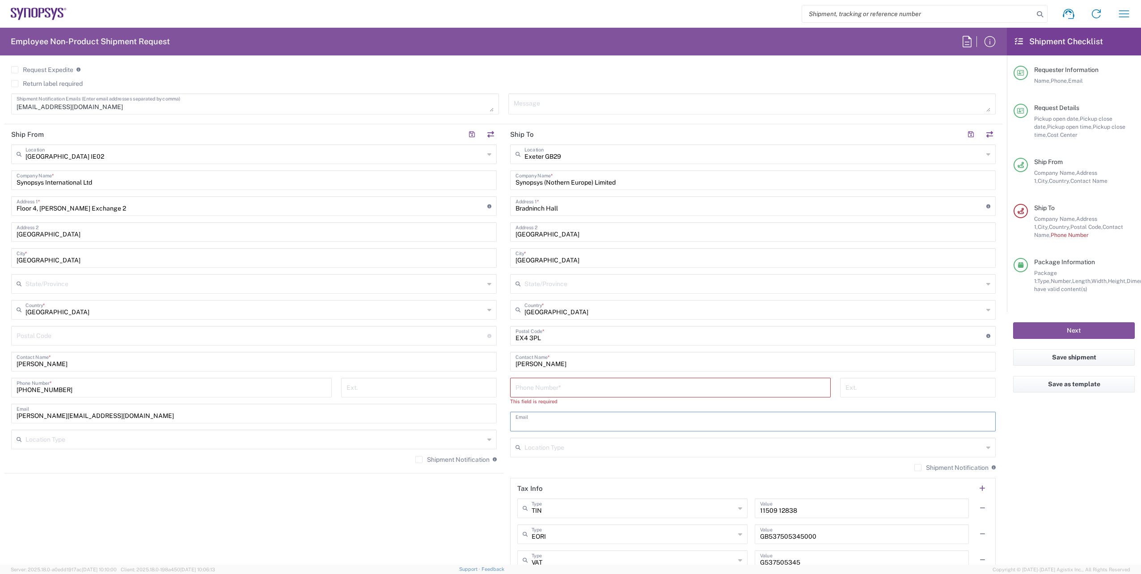
click at [561, 419] on input "text" at bounding box center [753, 421] width 475 height 16
paste input "anarita@synopsys.com"
type input "anarita@synopsys.com"
click at [577, 393] on input "tel" at bounding box center [671, 387] width 310 height 16
paste input "+44 13 9242 8750"
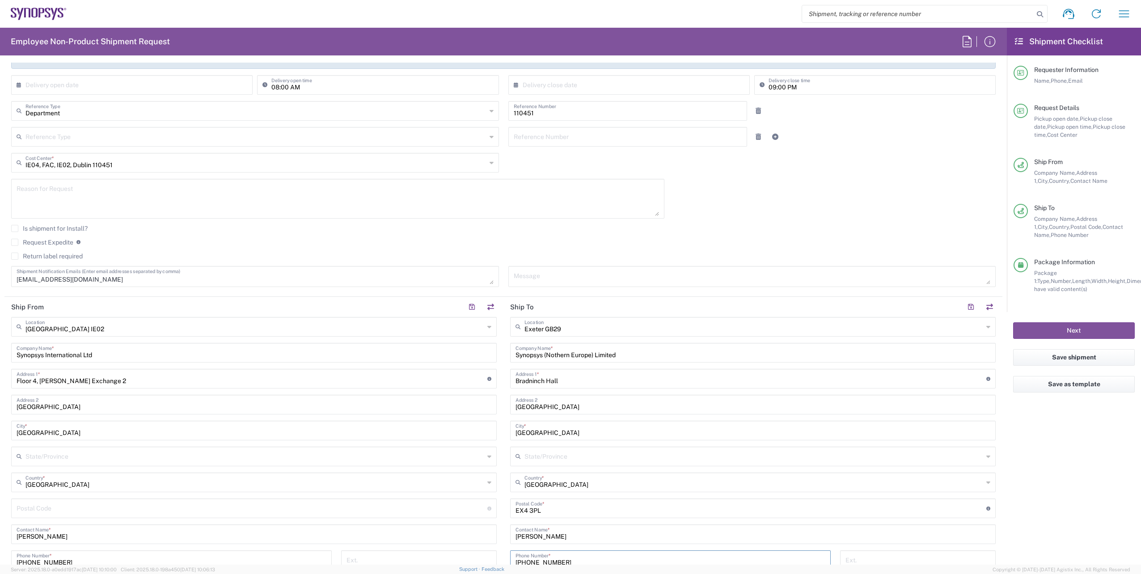
scroll to position [143, 0]
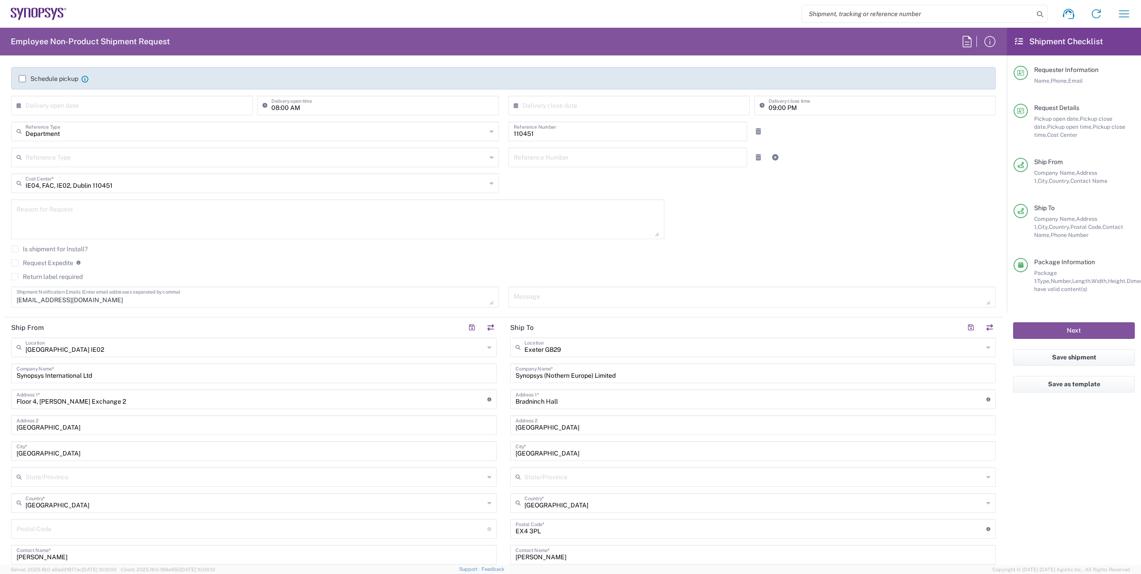
type input "+44 13 9242 8750"
click at [573, 299] on textarea at bounding box center [752, 297] width 477 height 16
paste textarea "Exeter #1 Plant Maintenance"
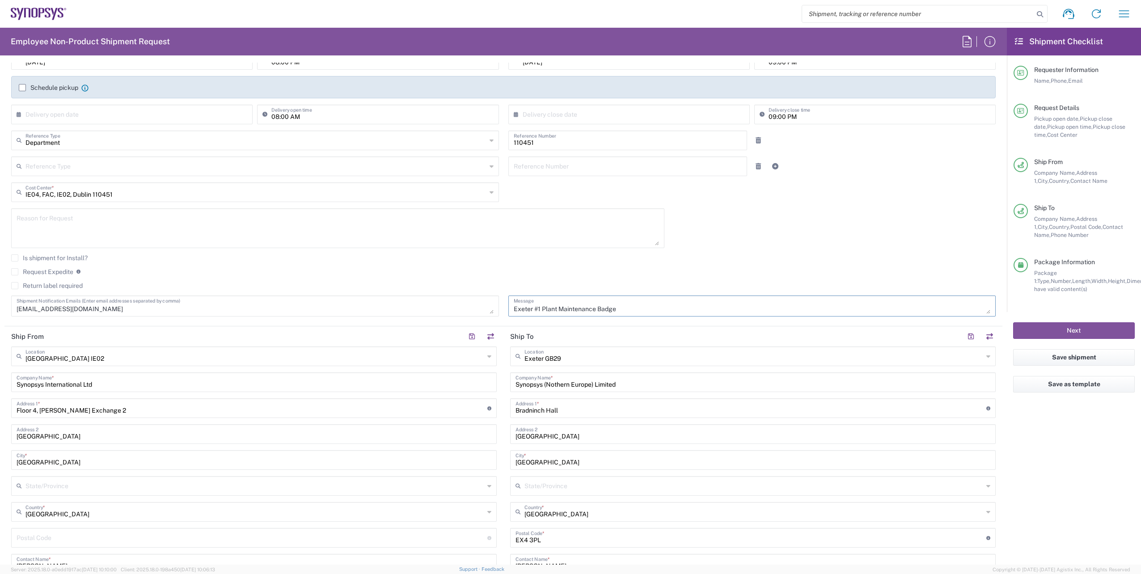
scroll to position [0, 0]
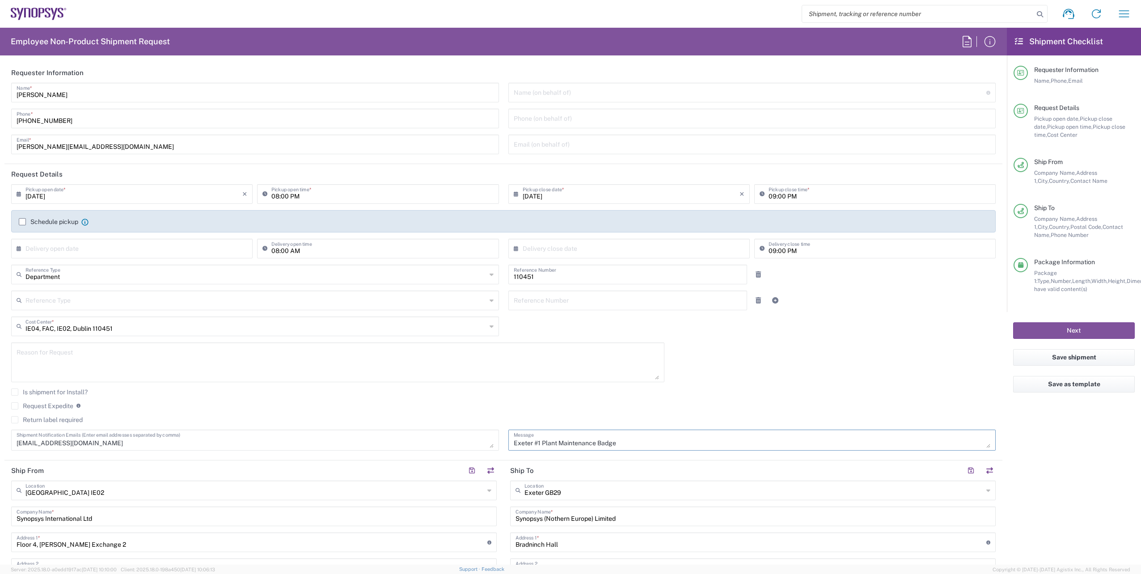
type textarea "Exeter #1 Plant Maintenance Badge"
click at [77, 197] on input "[DATE]" at bounding box center [133, 194] width 217 height 16
click at [162, 239] on span "5" at bounding box center [159, 237] width 13 height 13
type input "[DATE]"
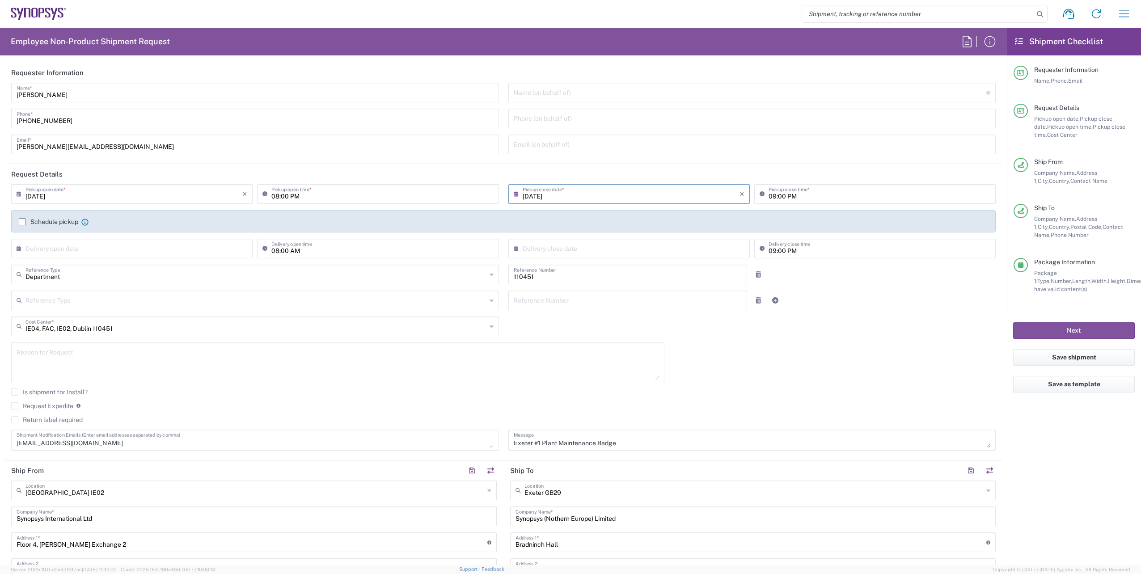
click at [551, 196] on input "[DATE]" at bounding box center [631, 194] width 217 height 16
click at [654, 234] on span "5" at bounding box center [653, 237] width 13 height 13
click at [569, 175] on header "Request Details" at bounding box center [503, 174] width 998 height 20
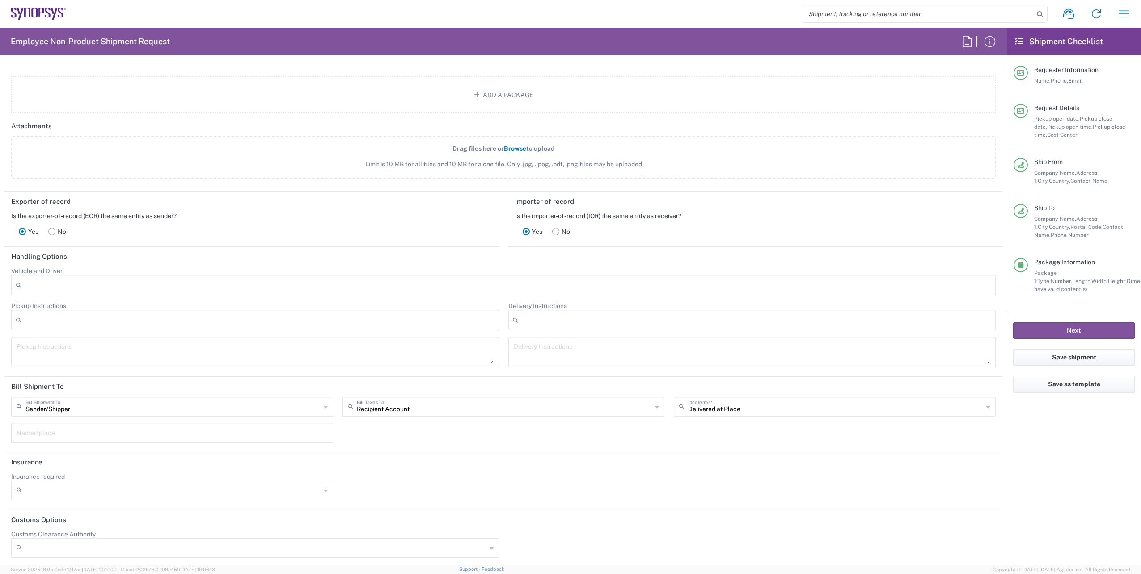
scroll to position [1216, 0]
click at [1069, 331] on button "Next" at bounding box center [1074, 330] width 122 height 17
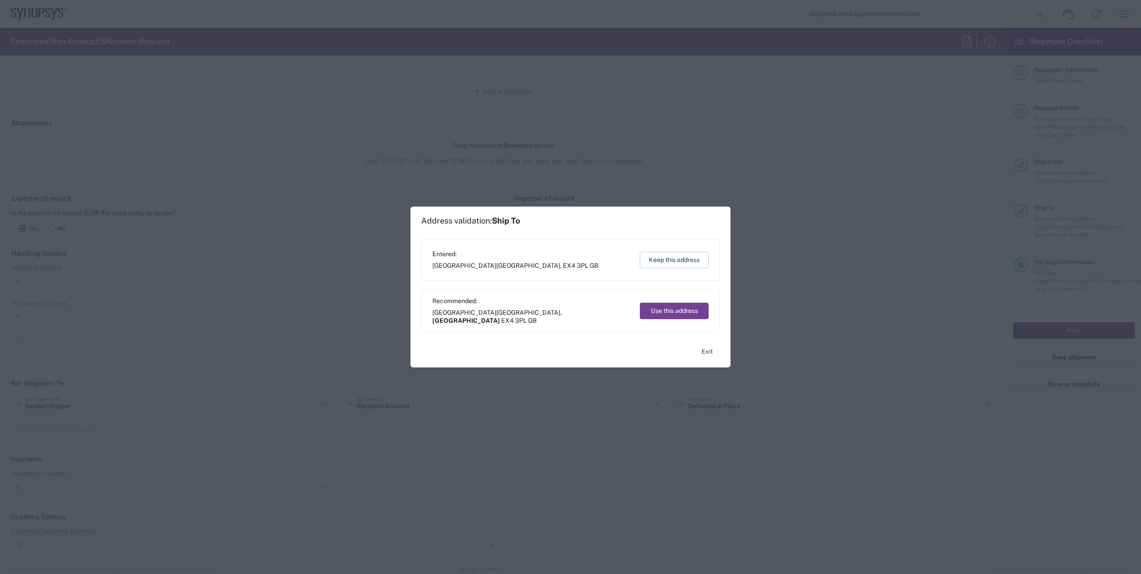
click at [680, 308] on button "Use this address" at bounding box center [674, 311] width 69 height 17
type input "England"
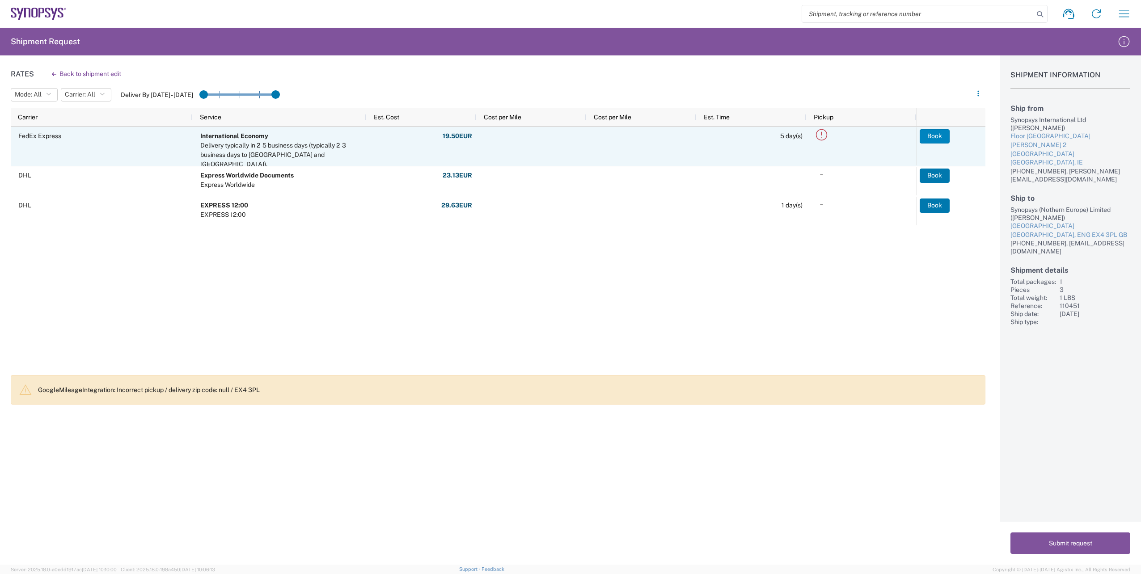
click at [934, 138] on button "Book" at bounding box center [935, 136] width 30 height 14
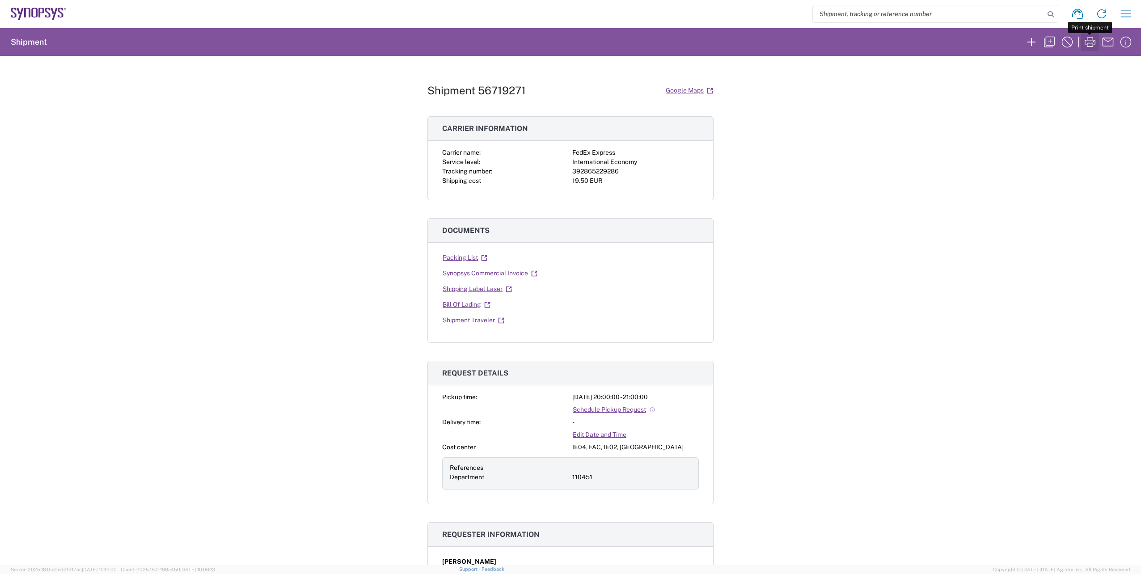
click at [1086, 44] on icon "button" at bounding box center [1090, 42] width 11 height 10
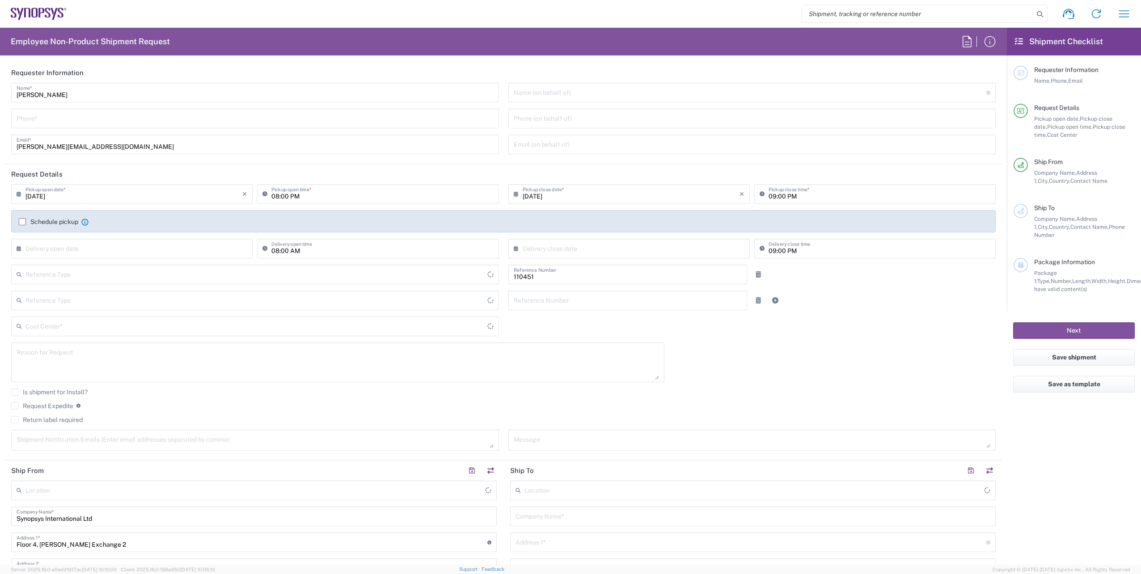
type input "[GEOGRAPHIC_DATA]"
type input "Delivered at Place"
type input "Department"
type input "IE04, FAC, IE02, Dublin 110451"
type input "Ireland"
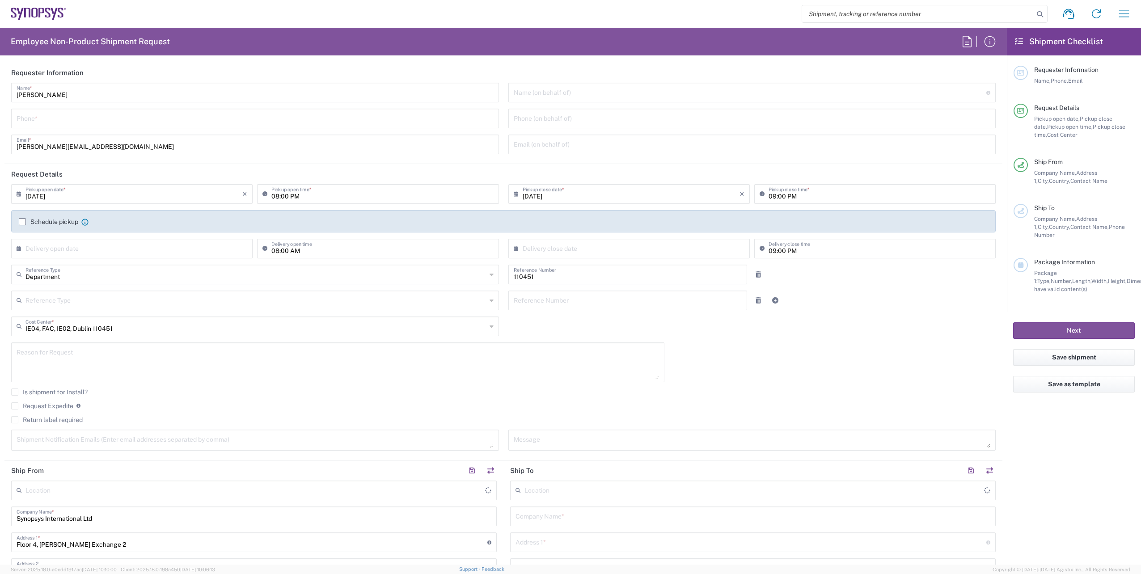
type input "Dublin IE02"
click at [161, 124] on input "tel" at bounding box center [255, 118] width 477 height 16
paste input "[PHONE_NUMBER]"
type input "[PHONE_NUMBER]"
click at [123, 194] on input "[DATE]" at bounding box center [133, 194] width 217 height 16
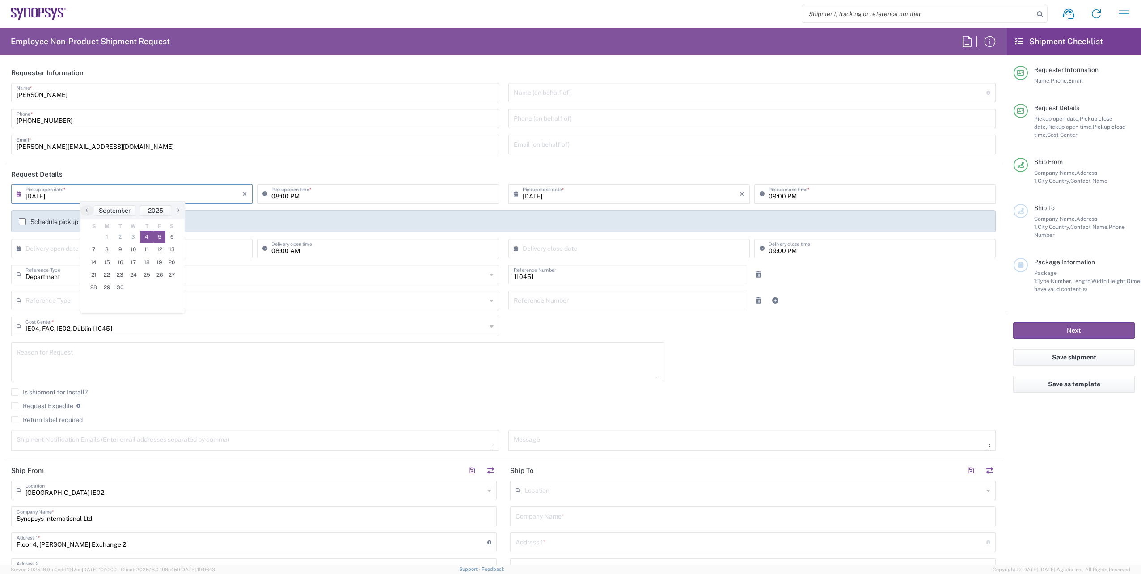
click at [157, 237] on span "5" at bounding box center [159, 237] width 13 height 13
type input "[DATE]"
click at [591, 193] on input "[DATE]" at bounding box center [631, 194] width 217 height 16
click at [649, 235] on span "5" at bounding box center [653, 237] width 13 height 13
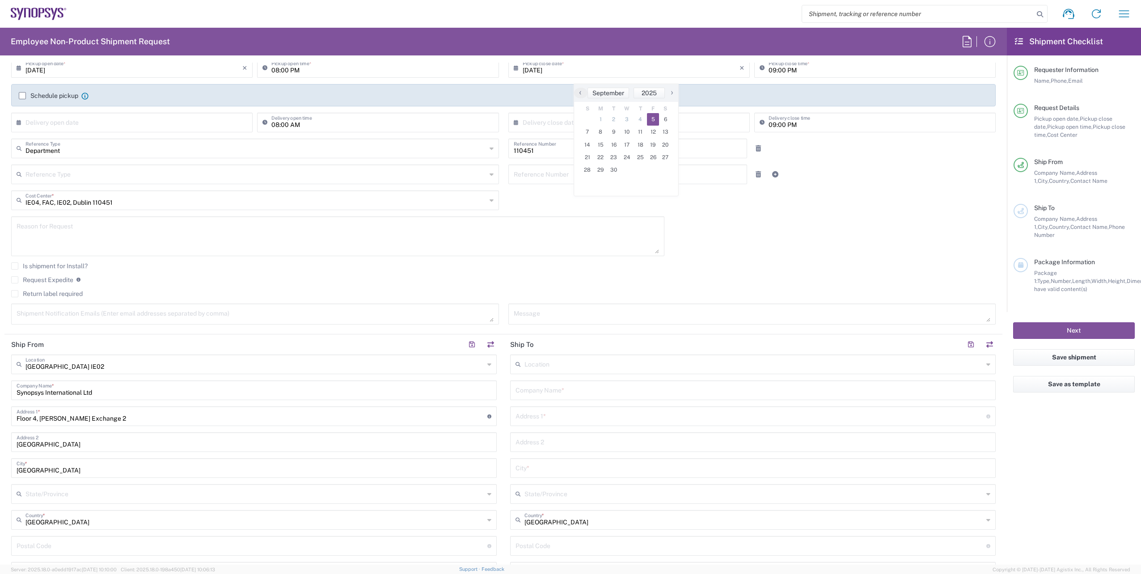
scroll to position [134, 0]
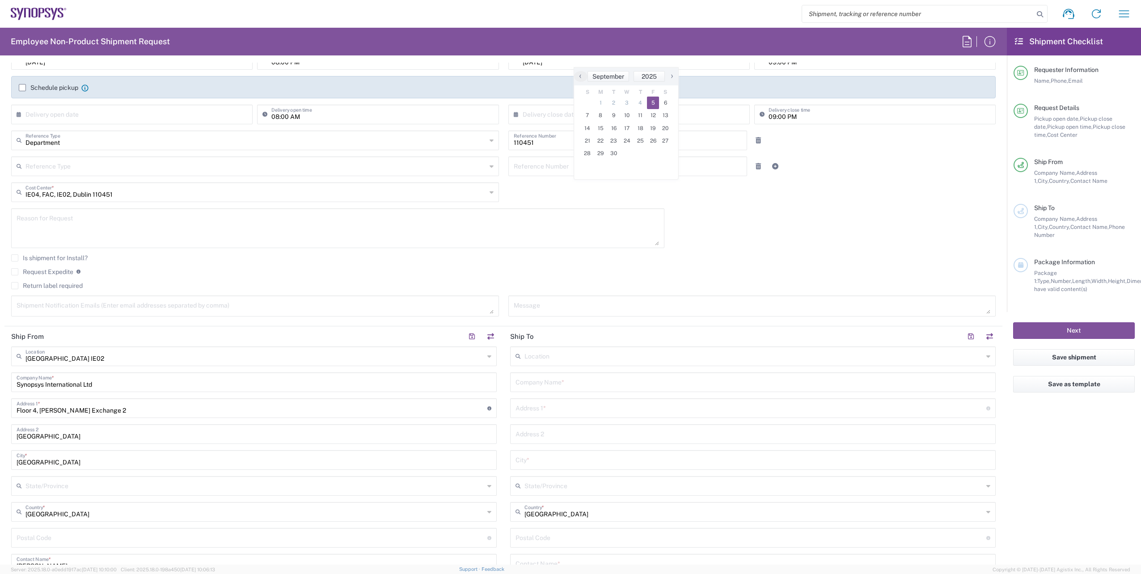
click at [836, 198] on div "09/05/2025 × Pickup open date * Cancel Apply 08:00 PM Pickup open time * 09/05/…" at bounding box center [504, 186] width 994 height 273
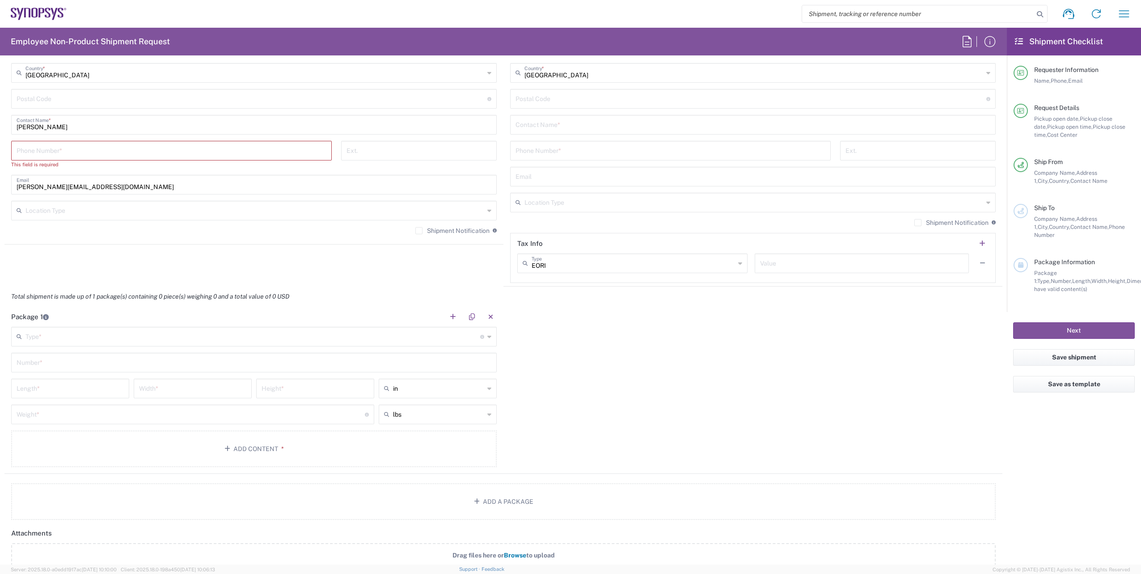
scroll to position [581, 0]
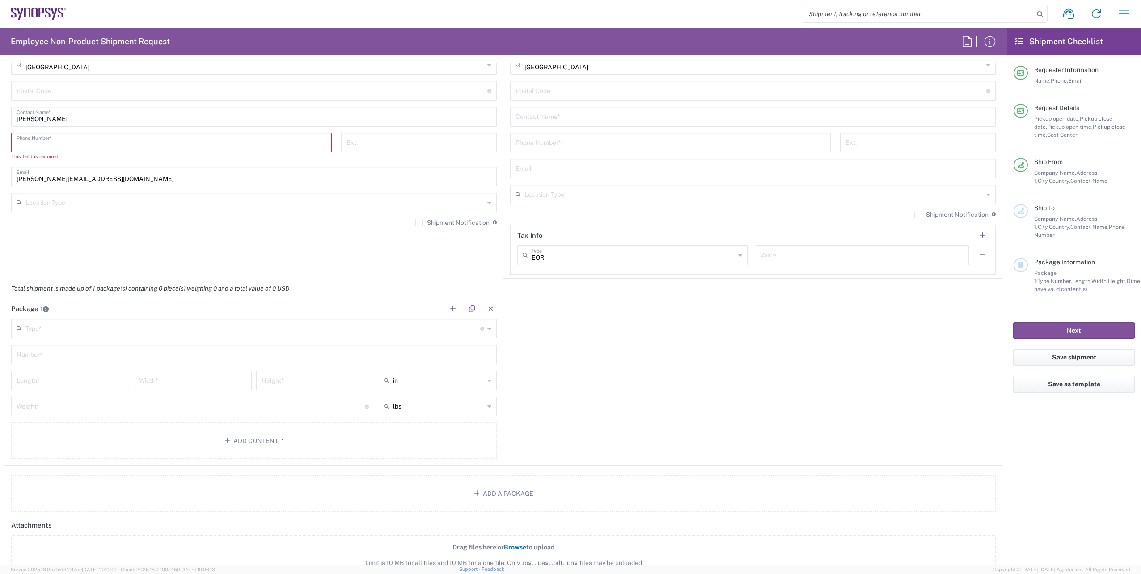
click at [115, 140] on input "tel" at bounding box center [172, 142] width 310 height 16
click at [103, 138] on input "tel" at bounding box center [172, 142] width 310 height 16
paste input "[PHONE_NUMBER]"
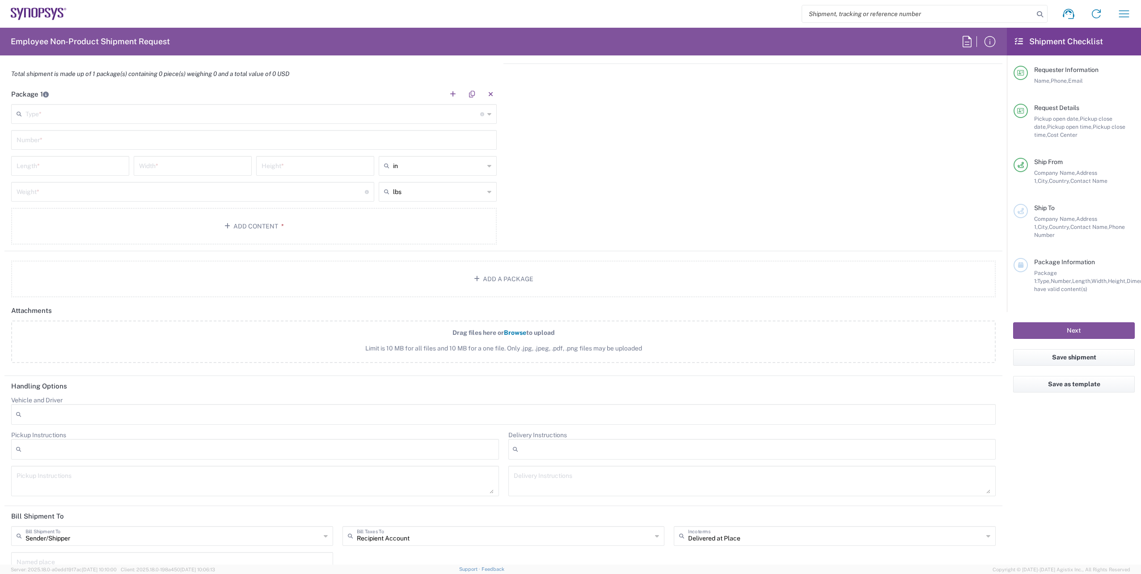
scroll to position [805, 0]
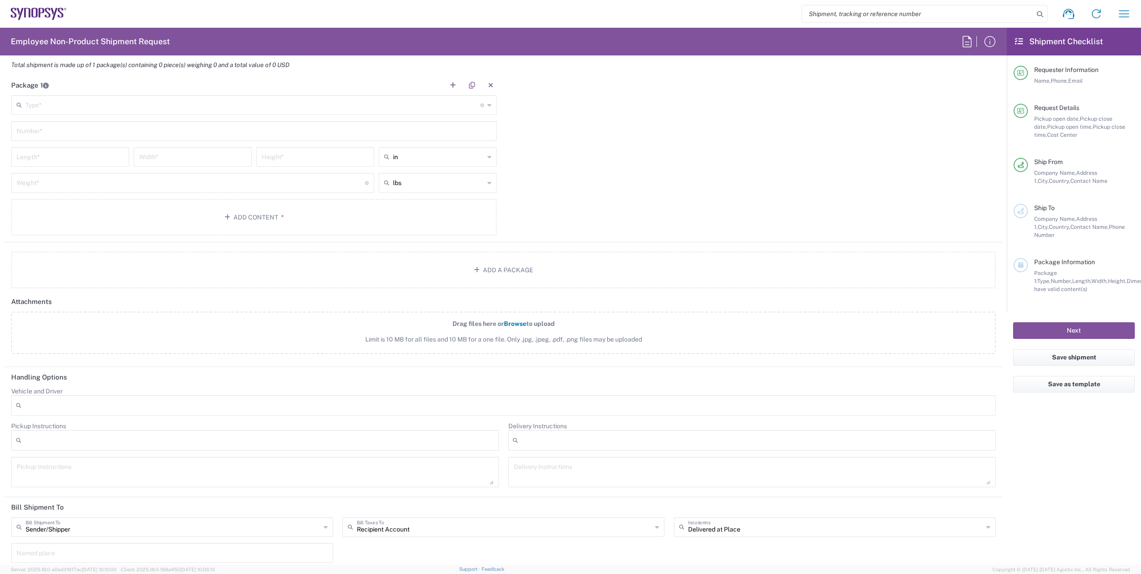
type input "[PHONE_NUMBER]"
click at [276, 102] on input "text" at bounding box center [252, 105] width 455 height 16
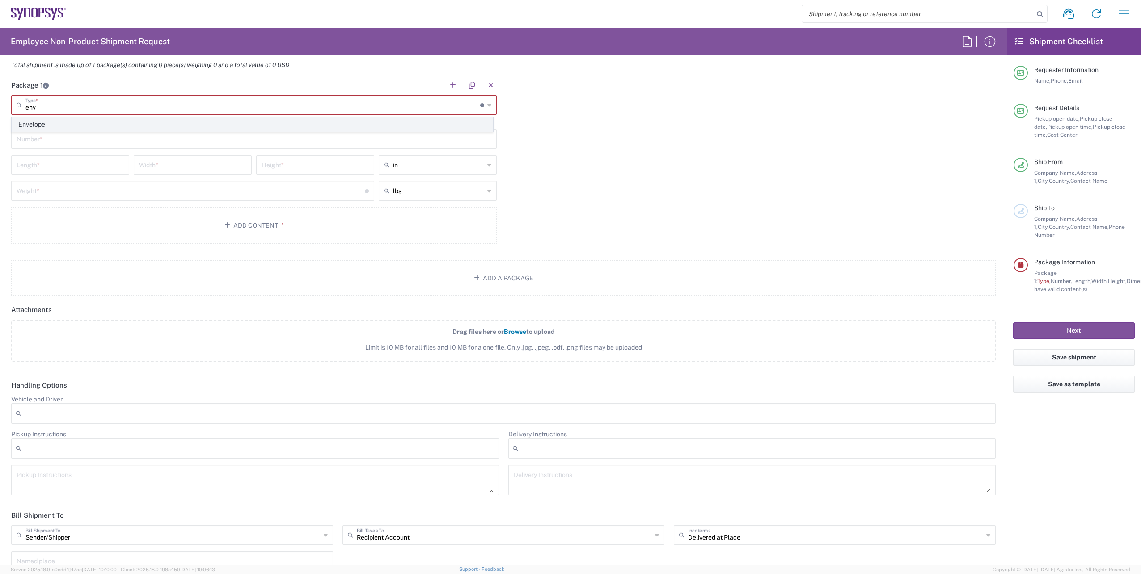
click at [64, 120] on span "Envelope" at bounding box center [252, 125] width 481 height 14
type input "Envelope"
type input "1"
type input "9.5"
type input "12.5"
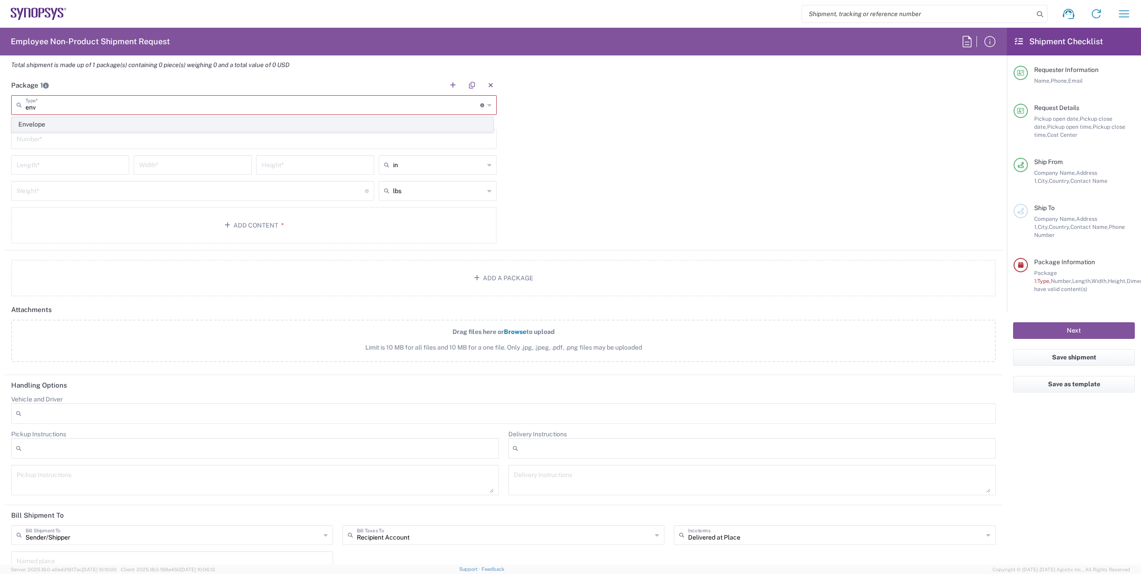
type input "0.25"
type input "1"
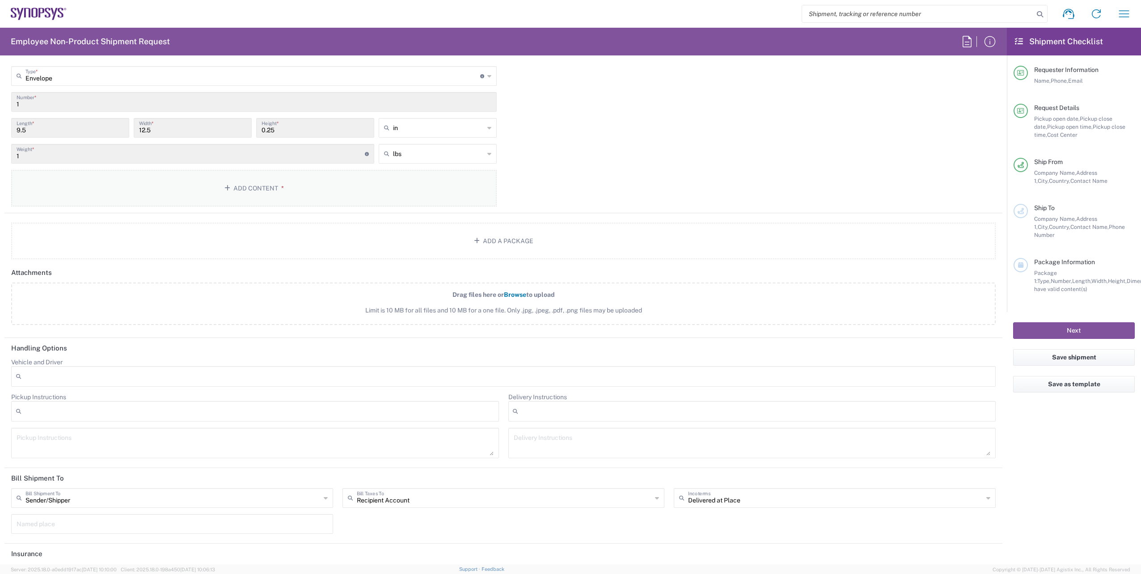
scroll to position [871, 0]
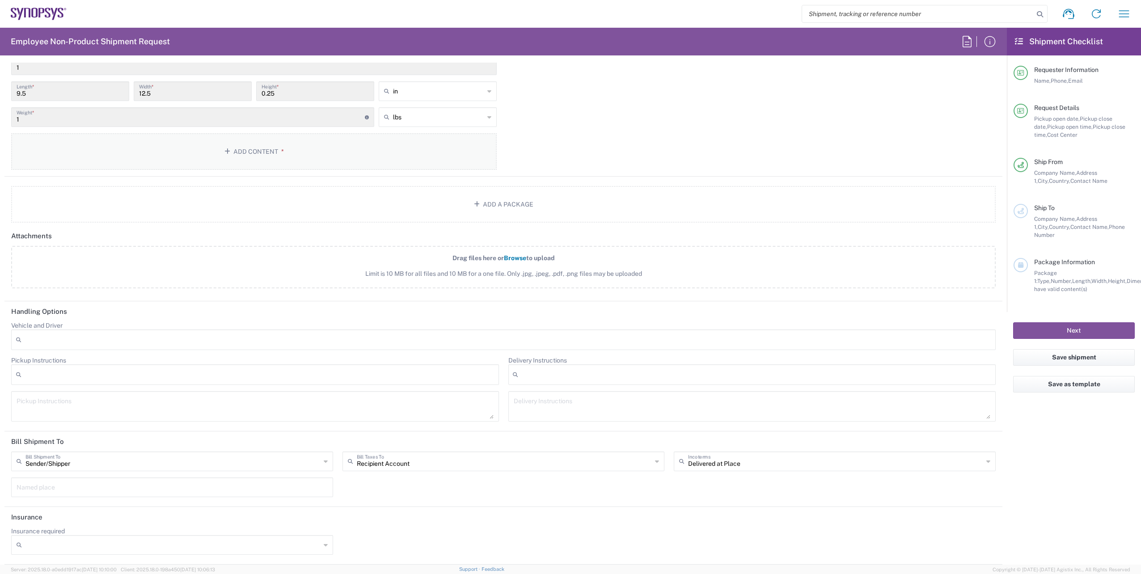
click at [256, 152] on button "Add Content *" at bounding box center [254, 151] width 486 height 37
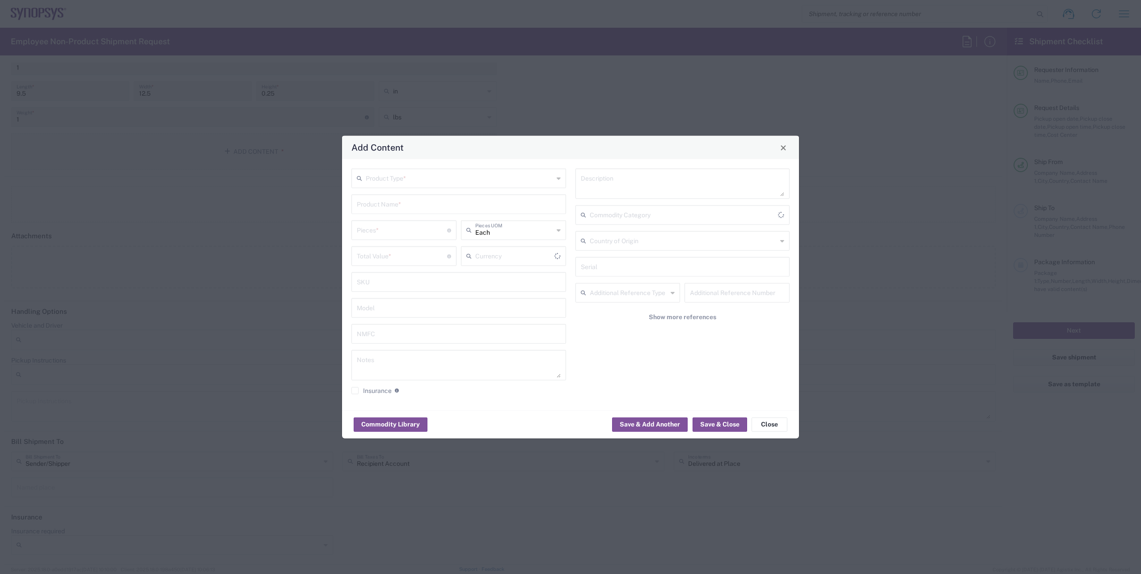
type input "US Dollar"
click at [554, 179] on div "Product Type *" at bounding box center [459, 179] width 215 height 20
click at [387, 210] on span "General Commodity" at bounding box center [458, 213] width 213 height 14
type input "General Commodity"
click at [387, 210] on input "text" at bounding box center [459, 204] width 204 height 16
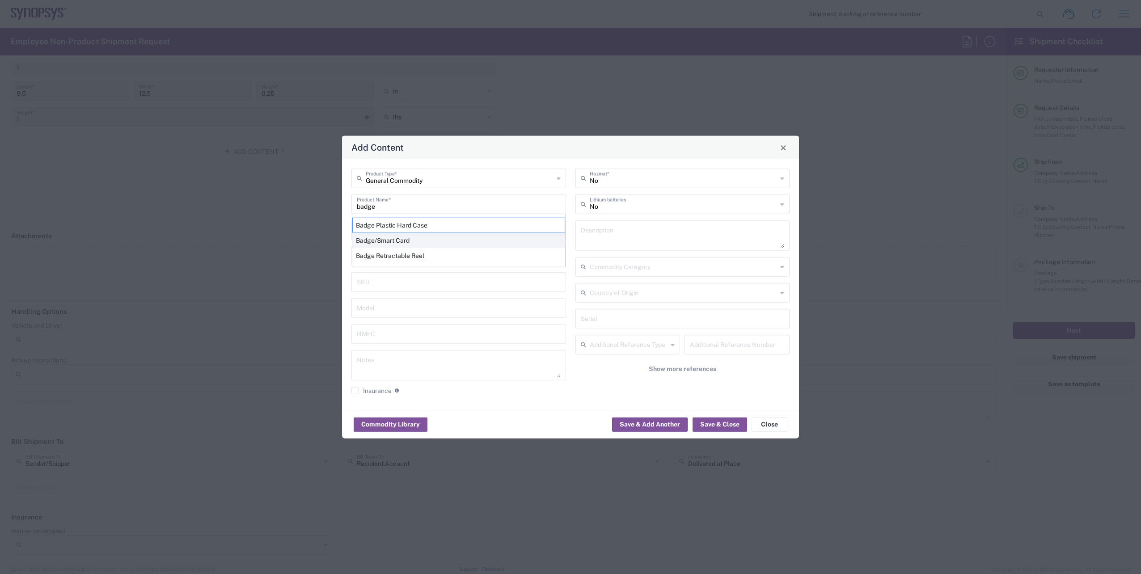
click at [395, 237] on div "Badge/Smart Card" at bounding box center [458, 240] width 213 height 15
type input "Badge/Smart Card"
type input "10.15"
type textarea "Badge/Smart Card"
type input "[GEOGRAPHIC_DATA]"
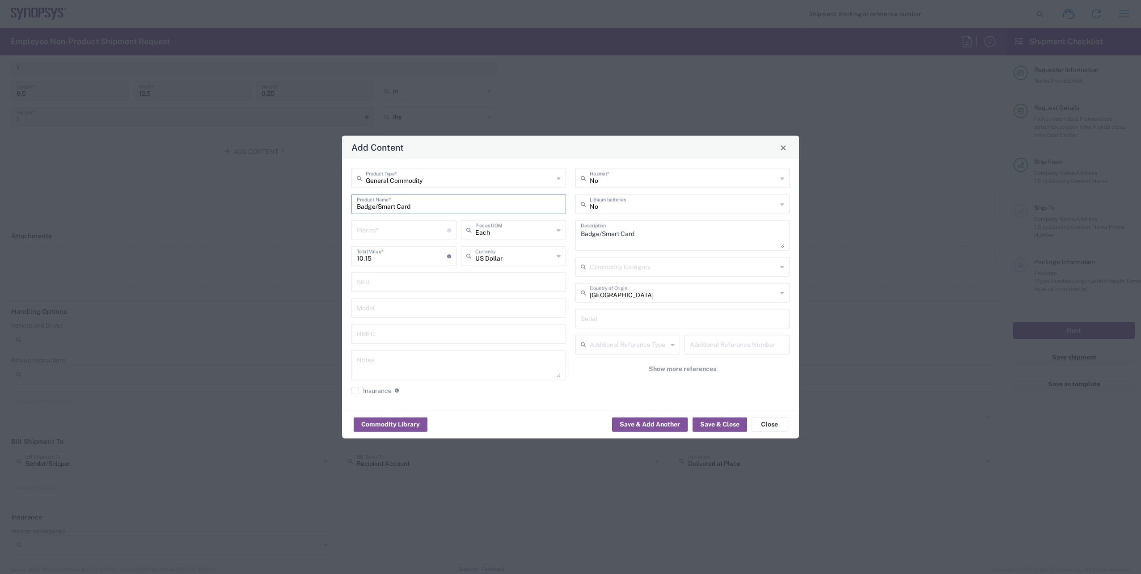
click at [402, 233] on input "number" at bounding box center [402, 230] width 90 height 16
type input "1"
click at [781, 292] on icon at bounding box center [782, 293] width 4 height 14
click at [596, 306] on span "[GEOGRAPHIC_DATA]" at bounding box center [682, 312] width 213 height 14
type input "[GEOGRAPHIC_DATA]"
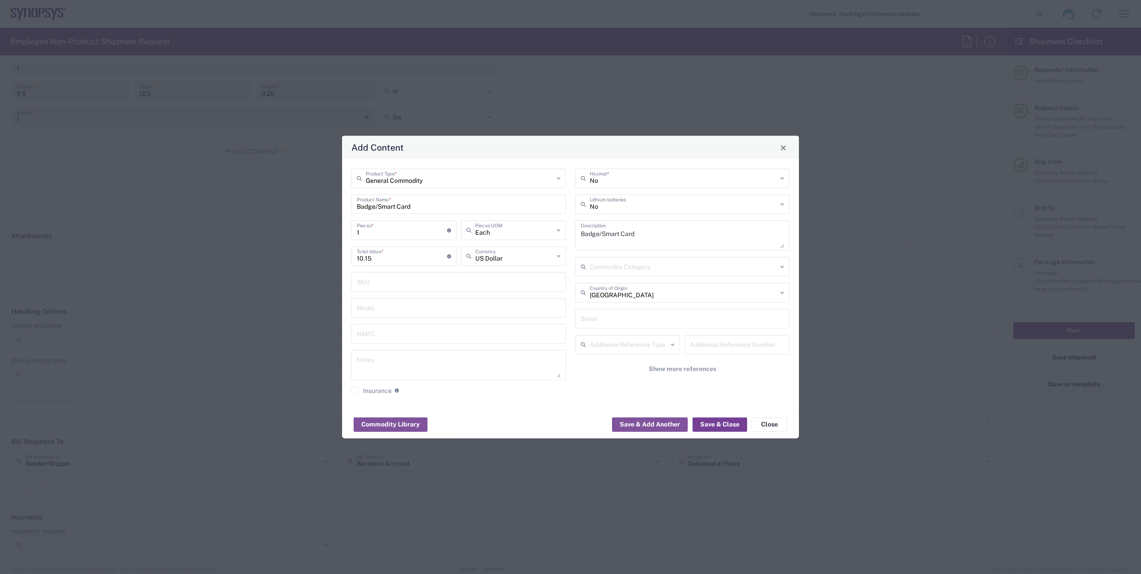
click at [723, 421] on button "Save & Close" at bounding box center [720, 424] width 55 height 14
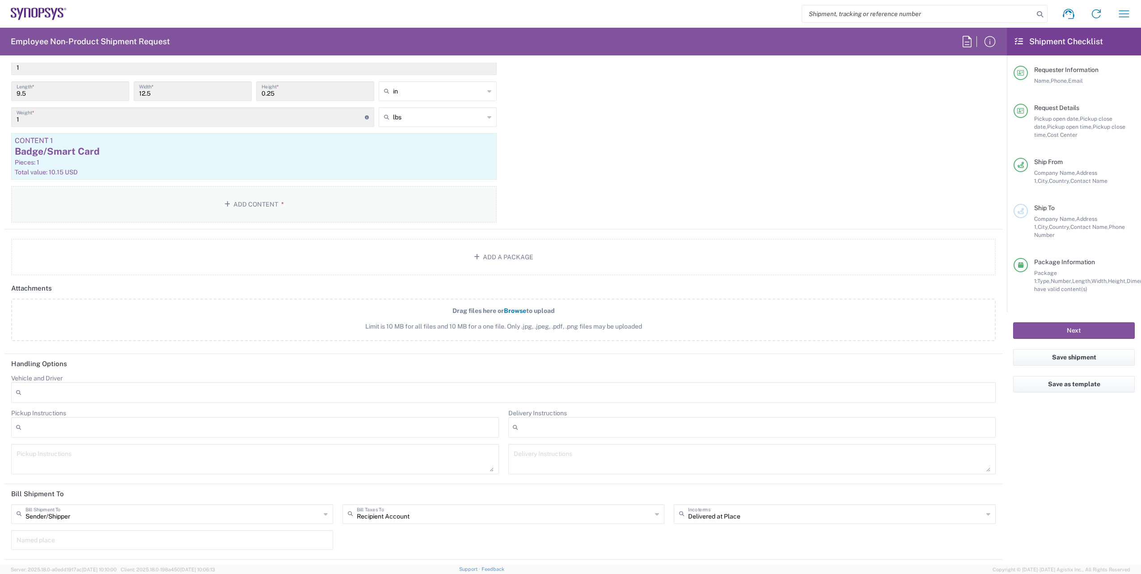
click at [266, 206] on button "Add Content *" at bounding box center [254, 204] width 486 height 37
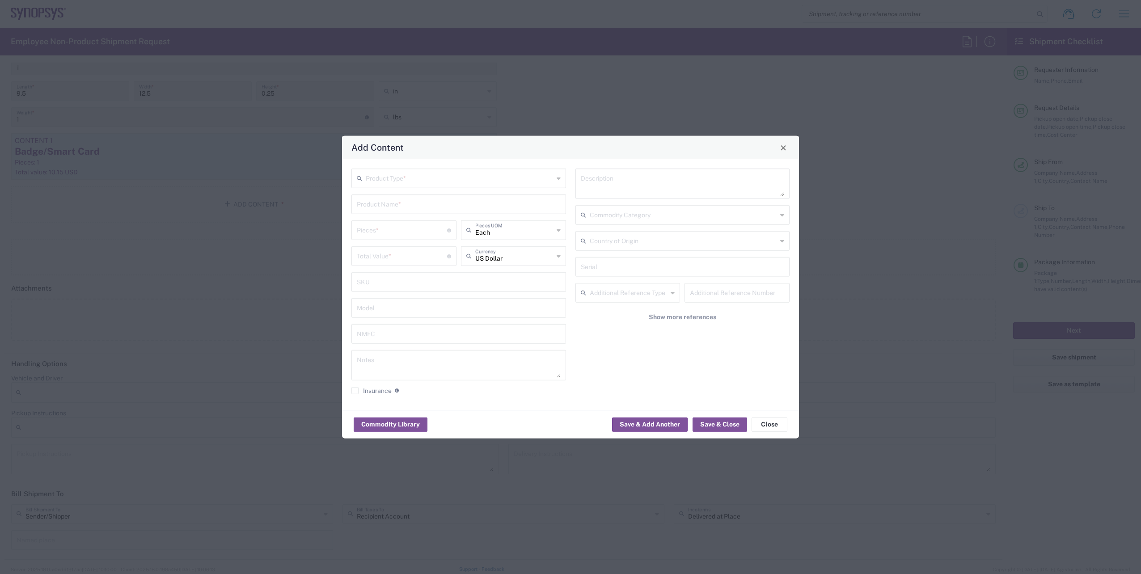
click at [559, 180] on icon at bounding box center [559, 178] width 4 height 14
click at [386, 206] on span "General Commodity" at bounding box center [458, 213] width 213 height 14
type input "General Commodity"
click at [388, 204] on input "text" at bounding box center [459, 204] width 204 height 16
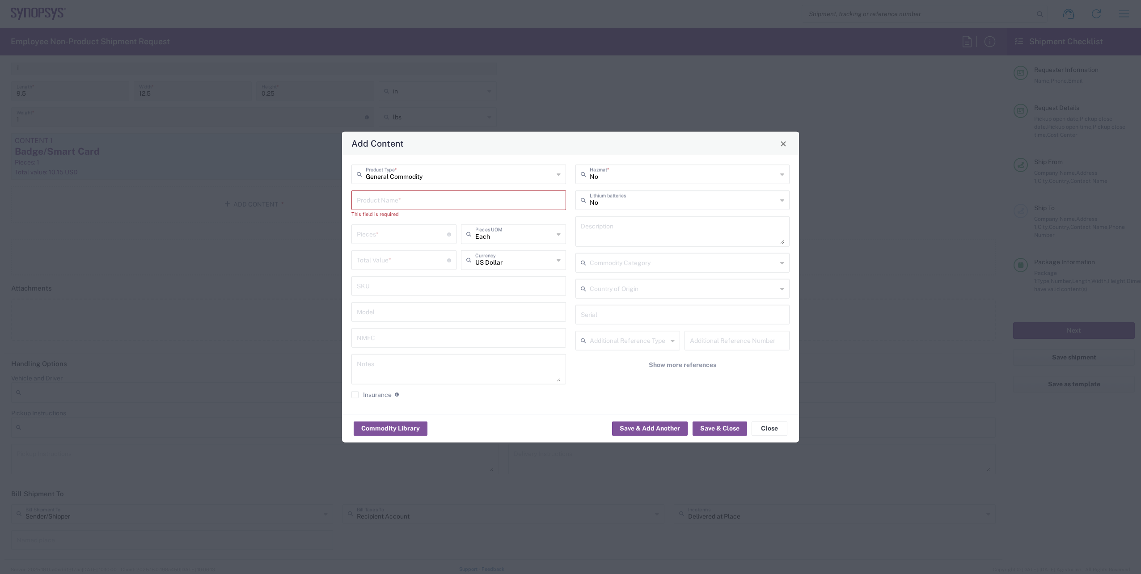
click at [417, 195] on input "text" at bounding box center [459, 200] width 204 height 16
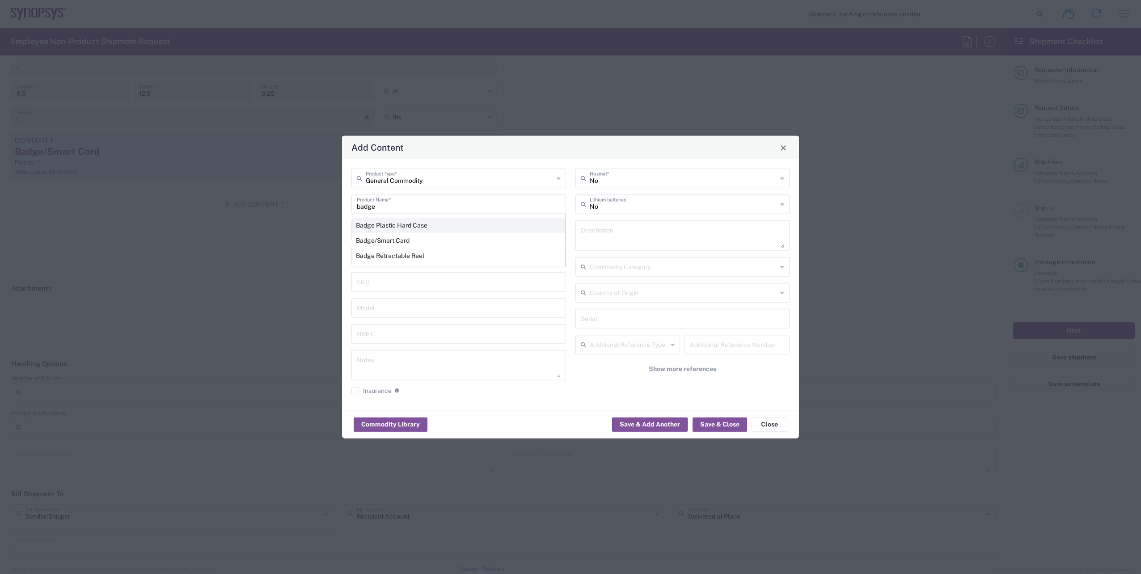
click at [407, 228] on div "Badge Plastic Hard Case" at bounding box center [458, 225] width 213 height 15
type input "Badge Plastic Hard Case"
type input "1.25"
type textarea "Badge Plastic Hard Case"
type input "[GEOGRAPHIC_DATA]"
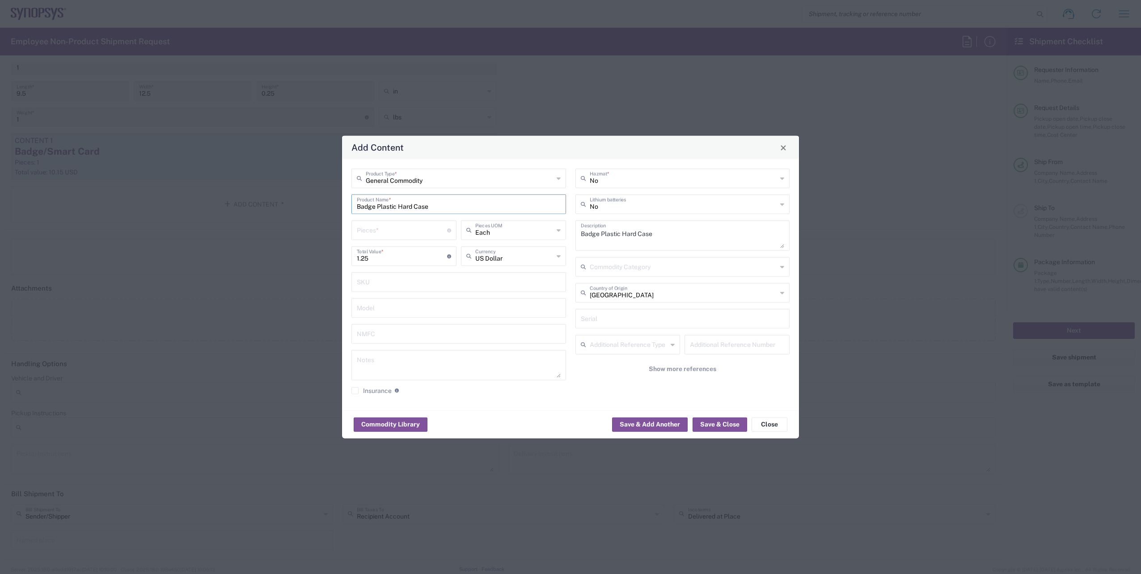
click at [407, 228] on input "number" at bounding box center [402, 230] width 90 height 16
type input "1"
click at [736, 419] on button "Save & Close" at bounding box center [720, 424] width 55 height 14
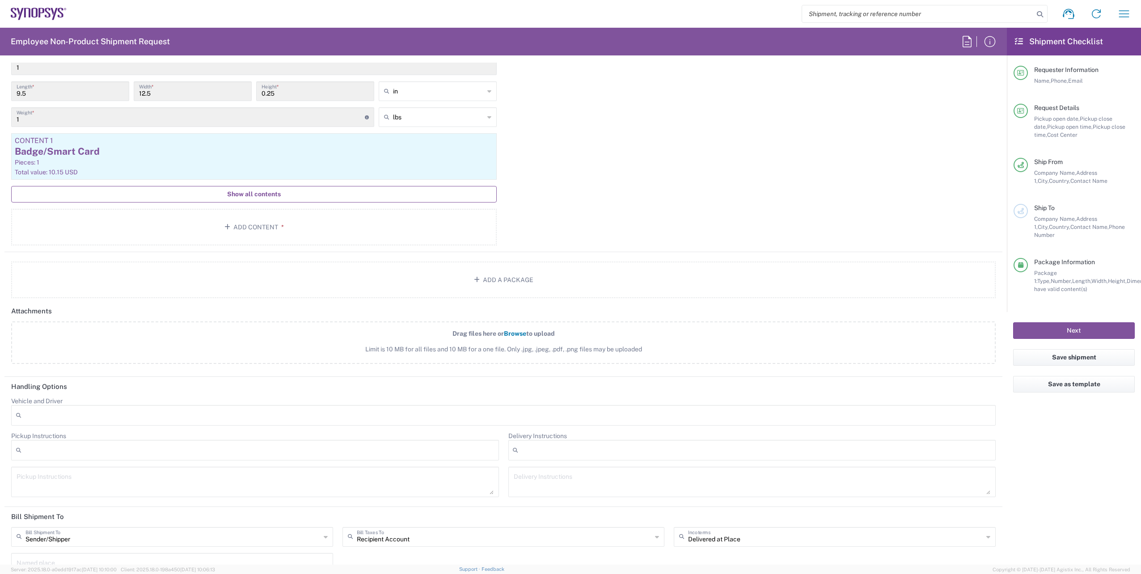
click at [257, 201] on button "Show all contents" at bounding box center [254, 194] width 486 height 17
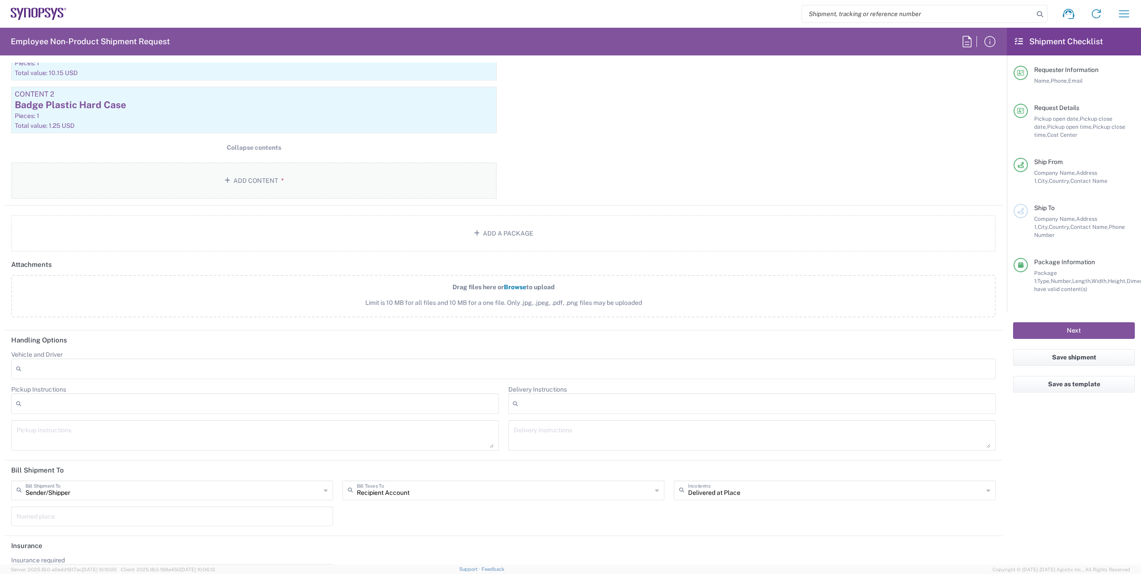
scroll to position [954, 0]
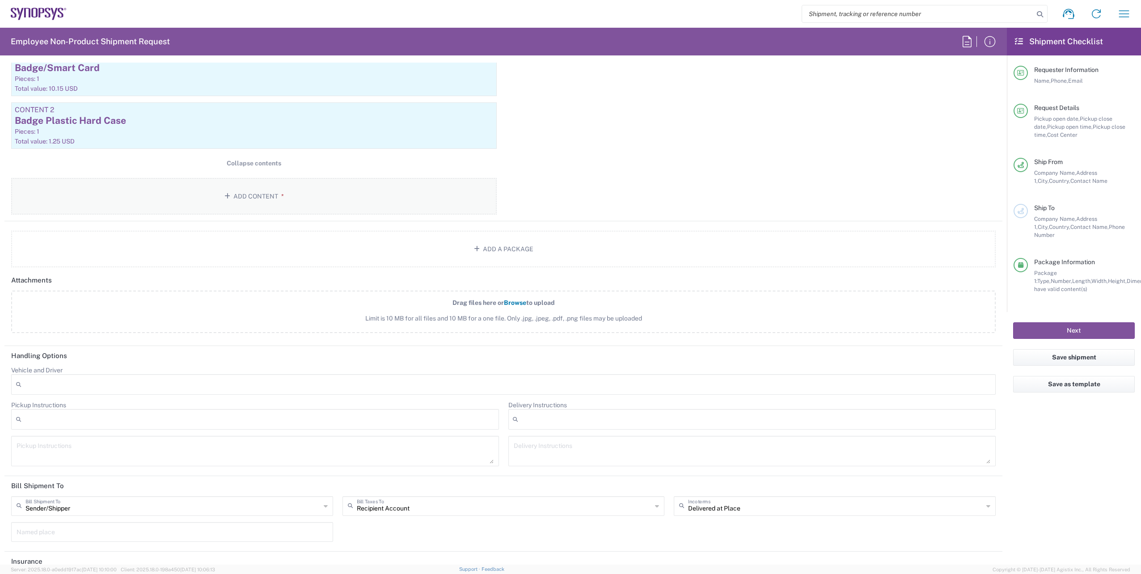
click at [243, 182] on button "Add Content *" at bounding box center [254, 196] width 486 height 37
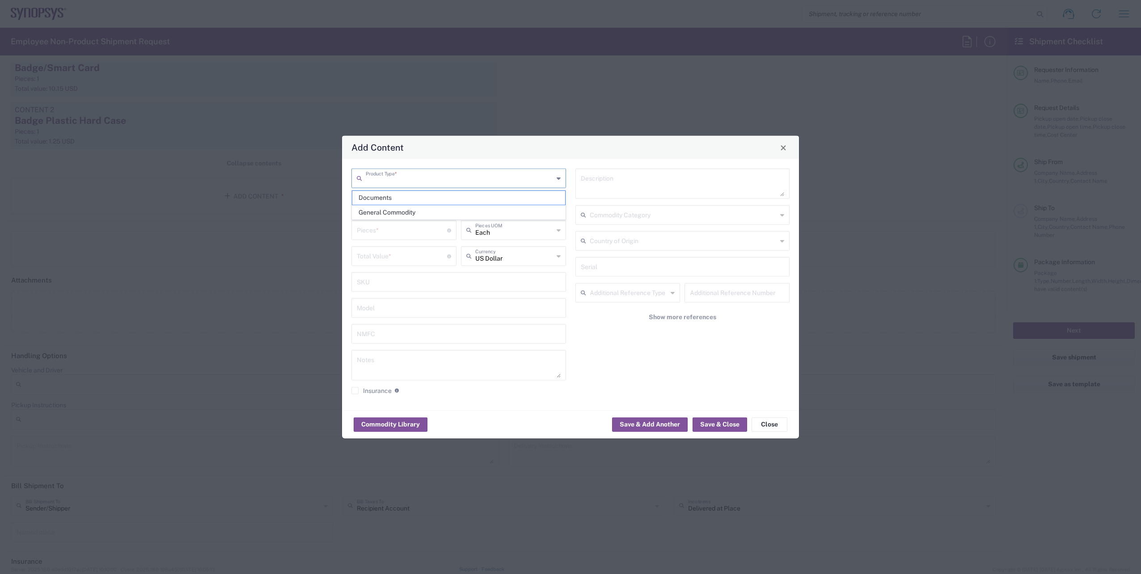
click at [432, 182] on input "text" at bounding box center [460, 178] width 188 height 16
click at [406, 206] on span "General Commodity" at bounding box center [458, 213] width 213 height 14
type input "General Commodity"
click at [405, 205] on input "text" at bounding box center [459, 204] width 204 height 16
click at [385, 226] on div "Lanyard" at bounding box center [458, 225] width 213 height 15
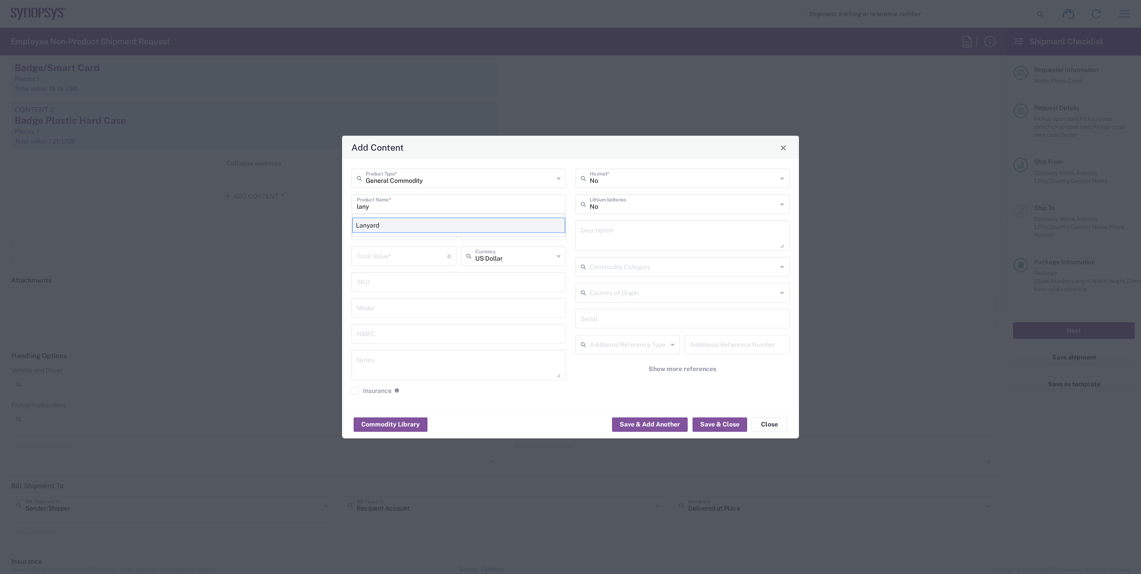
type input "Lanyard"
type input "1.7"
type textarea "Lanyard for ID Badge"
type input "[GEOGRAPHIC_DATA]"
click at [384, 226] on input "number" at bounding box center [402, 230] width 90 height 16
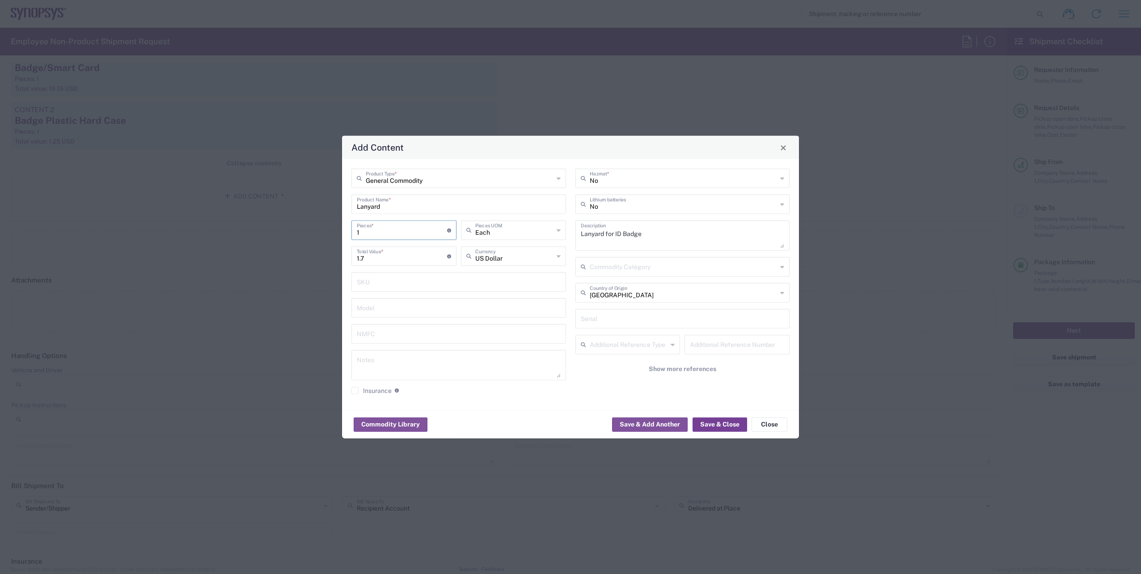
type input "1"
click at [710, 421] on button "Save & Close" at bounding box center [720, 424] width 55 height 14
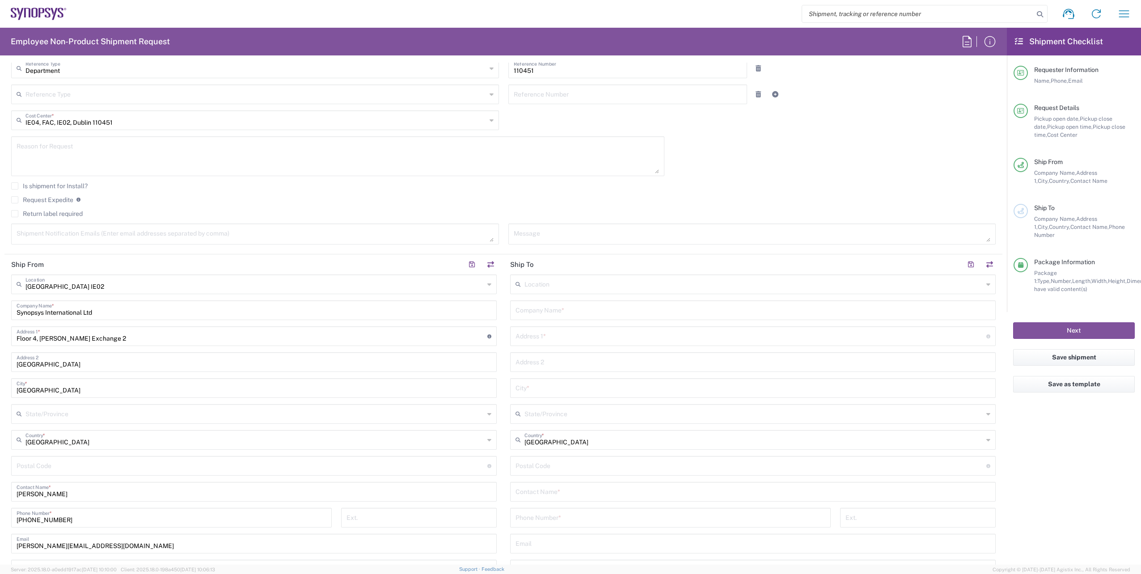
scroll to position [202, 0]
click at [561, 286] on input "text" at bounding box center [754, 288] width 459 height 16
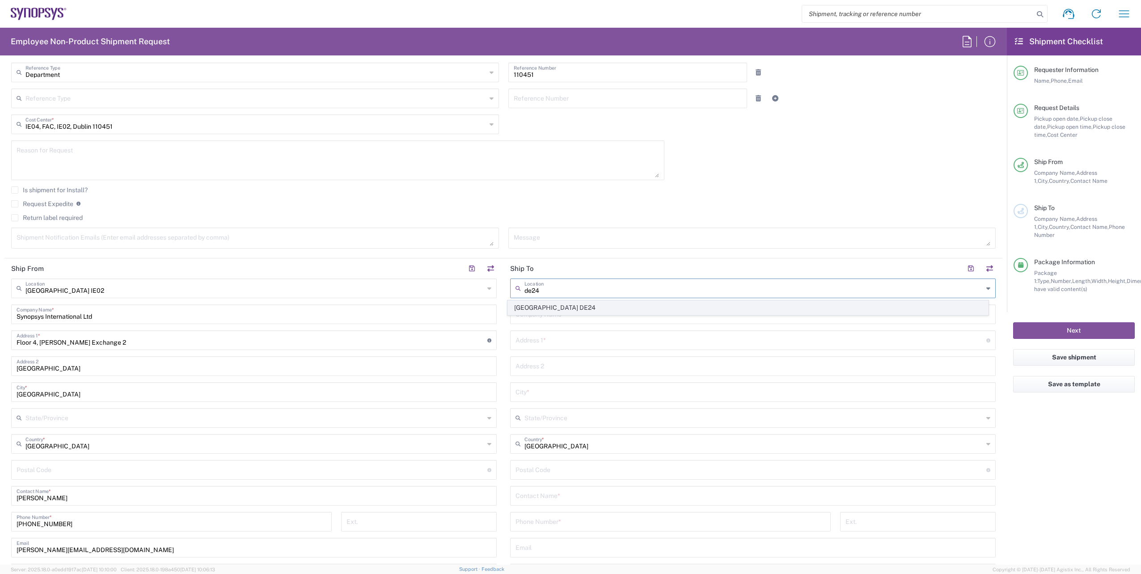
click at [542, 301] on span "[GEOGRAPHIC_DATA] DE24" at bounding box center [748, 308] width 481 height 14
type input "[GEOGRAPHIC_DATA] DE24"
type input "Synopsys GmbH"
type input "August-Everding-Str. 24"
type input "München"
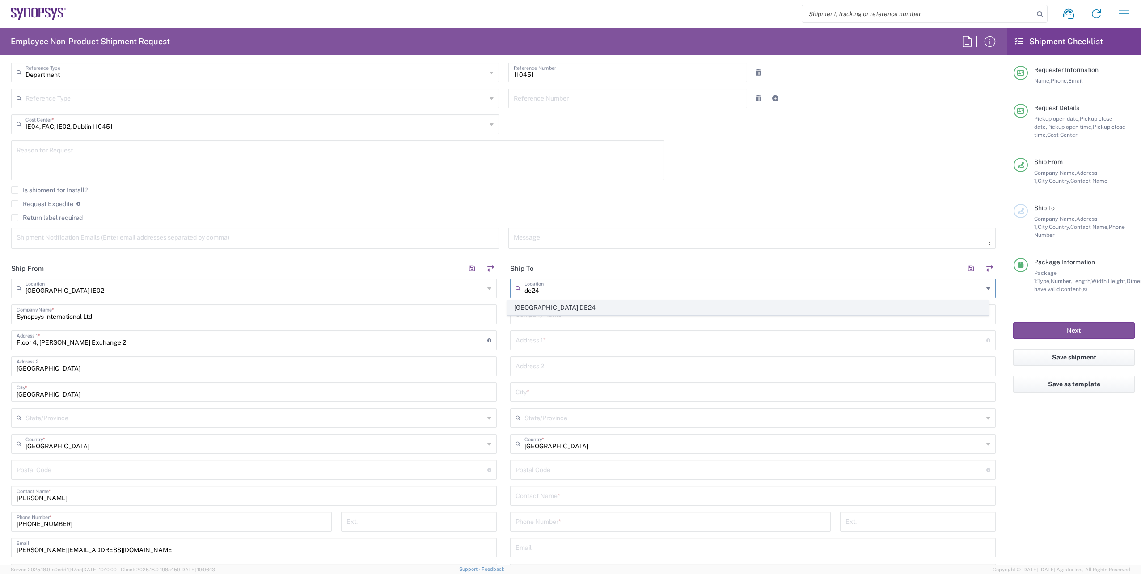
type input "[GEOGRAPHIC_DATA]"
type input "81671"
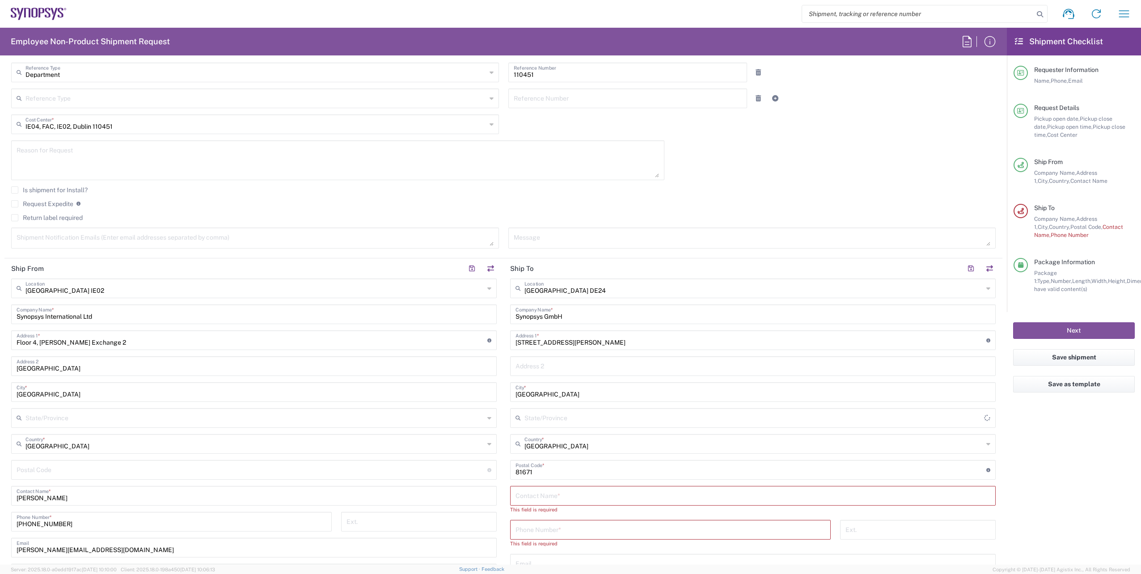
type input "[GEOGRAPHIC_DATA]"
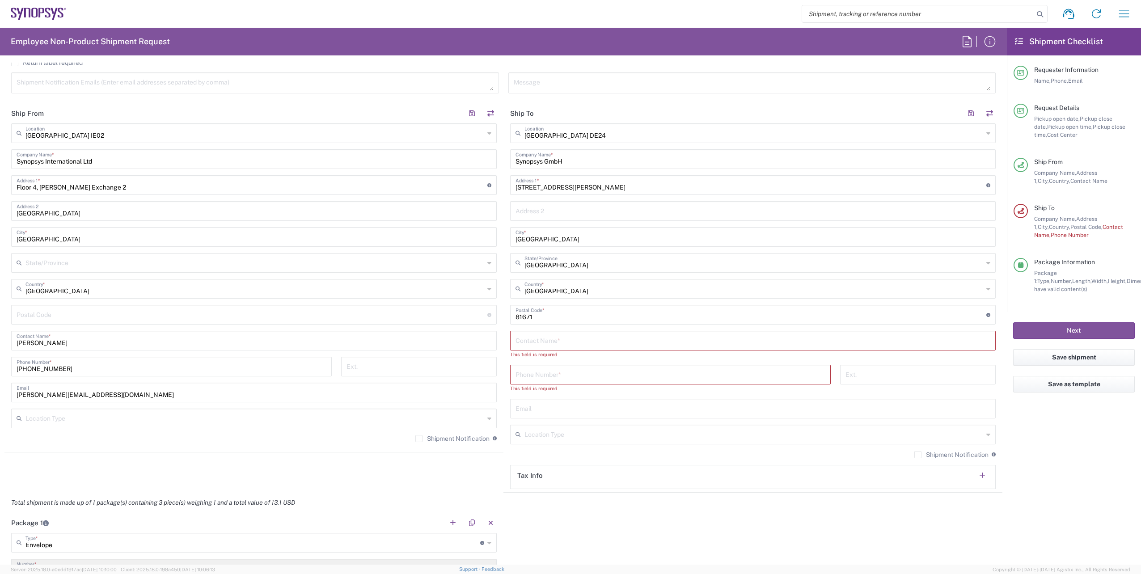
scroll to position [381, 0]
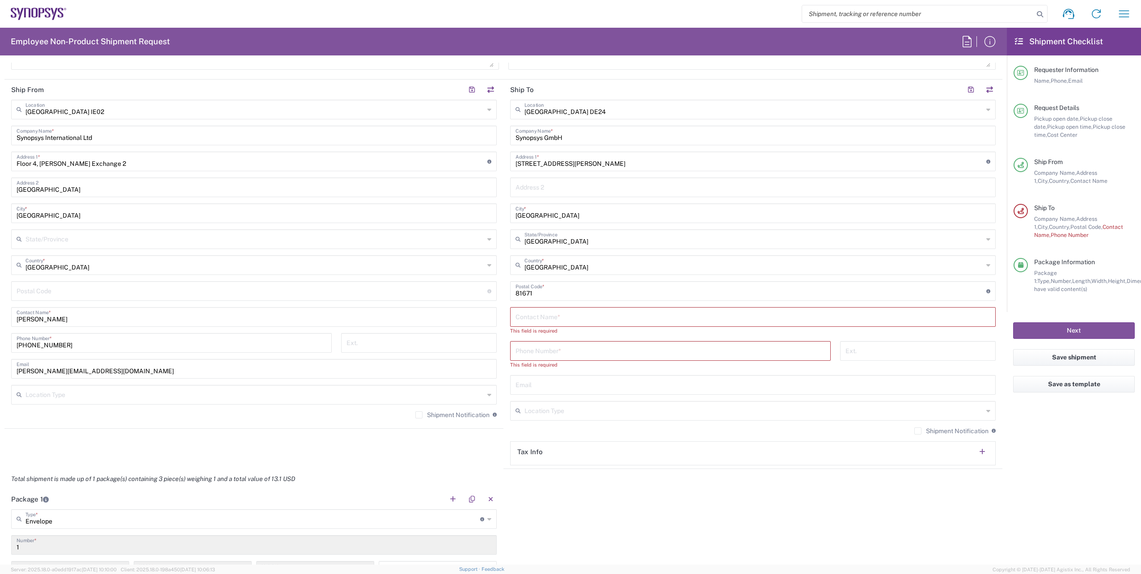
click at [564, 313] on input "text" at bounding box center [753, 317] width 475 height 16
paste input "Liliana Koran"
type input "Liliana Koran"
click at [559, 374] on input "text" at bounding box center [753, 377] width 475 height 16
paste input "koran@synopsys.com"
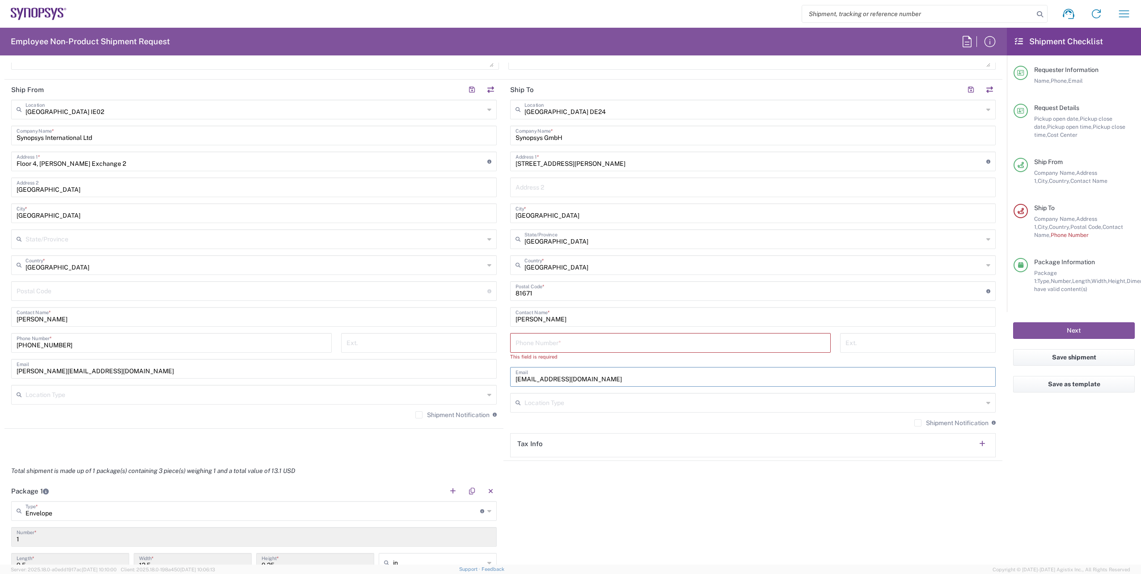
type input "koran@synopsys.com"
click at [547, 347] on input "tel" at bounding box center [671, 343] width 310 height 16
paste input "+49 89 5419 6414"
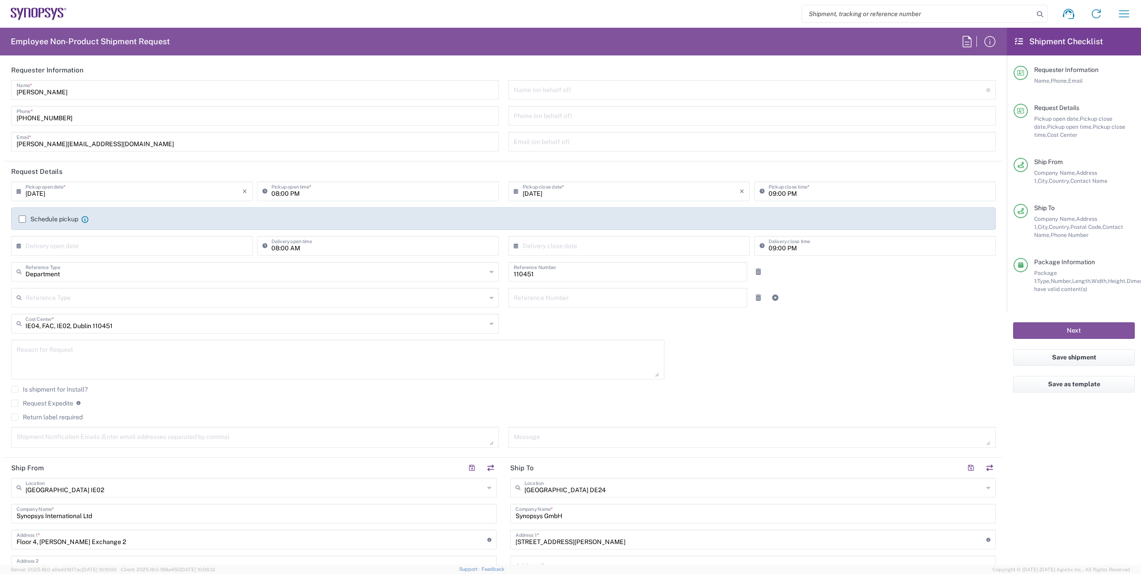
scroll to position [0, 0]
type input "+49 89 5419 6414"
click at [1063, 332] on button "Next" at bounding box center [1074, 330] width 122 height 17
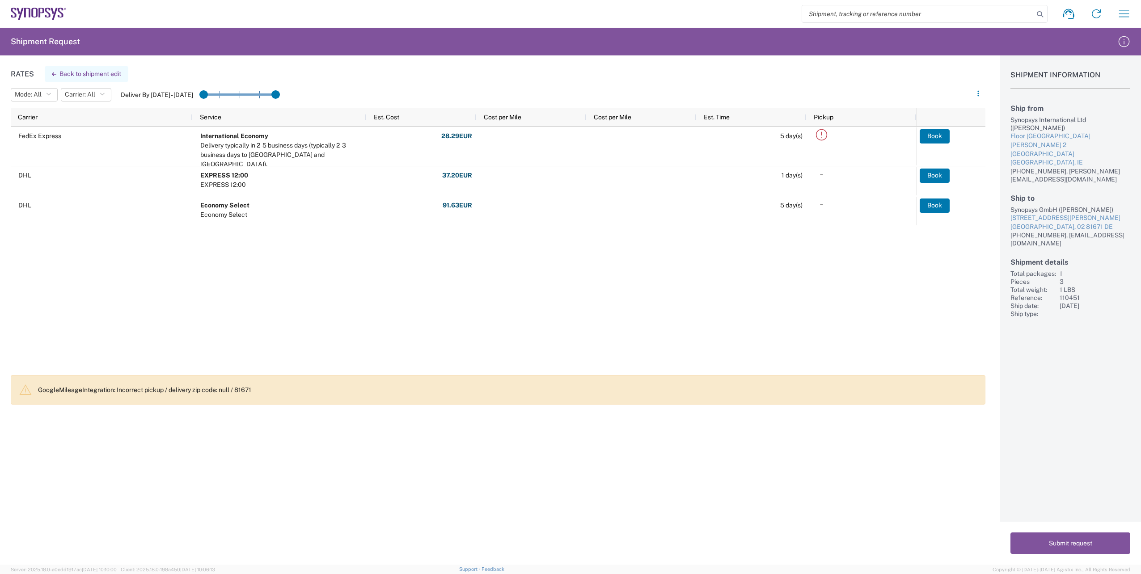
click at [95, 69] on button "Back to shipment edit" at bounding box center [87, 74] width 84 height 16
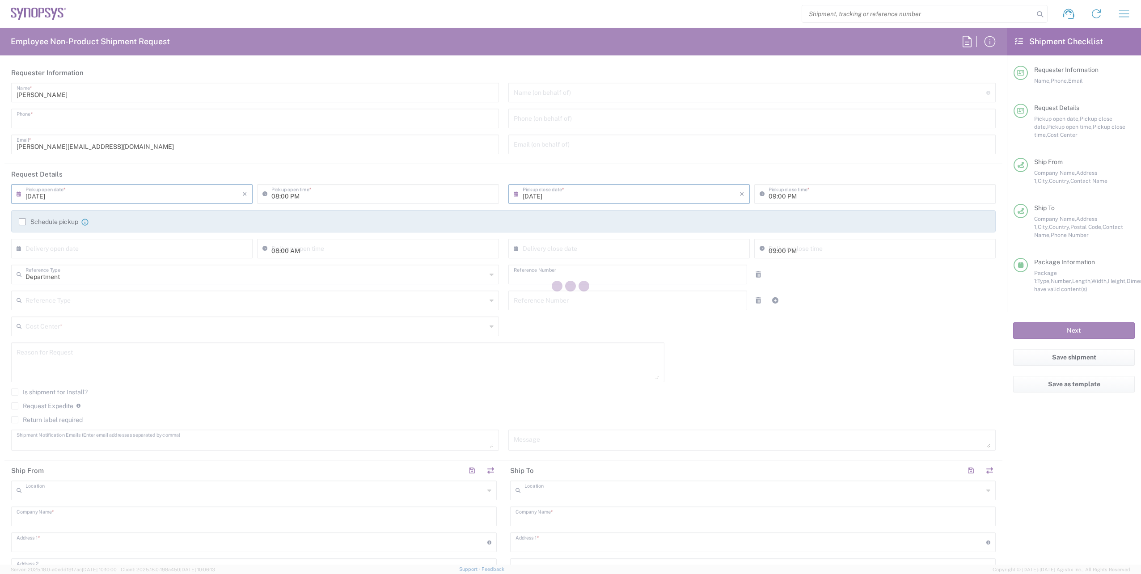
type input "[PHONE_NUMBER]"
type input "[DATE]"
type input "110451"
type textarea "[PERSON_NAME][EMAIL_ADDRESS][DOMAIN_NAME]"
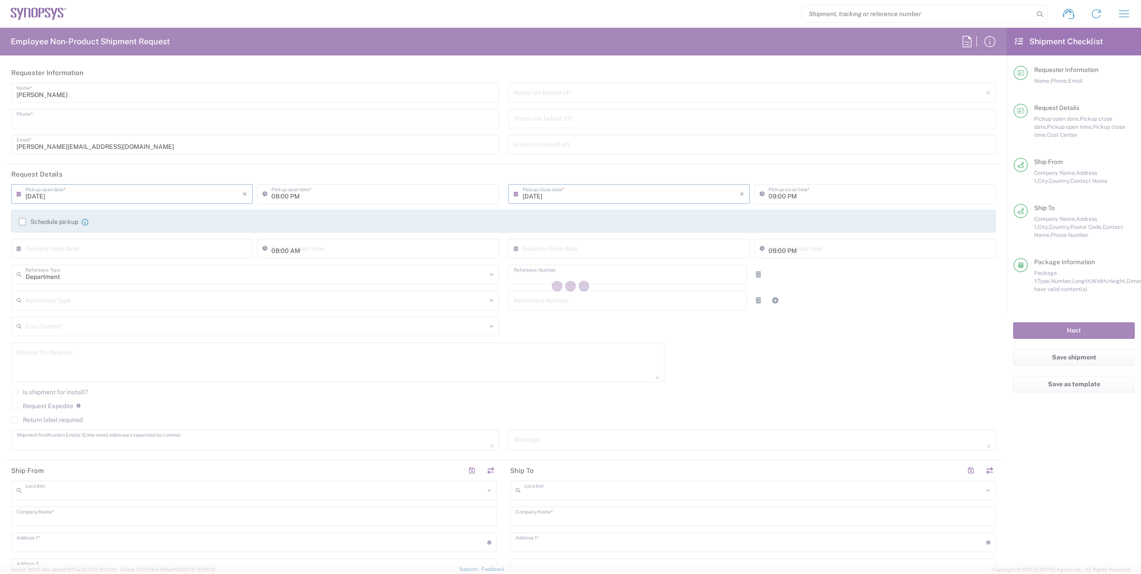
type input "[GEOGRAPHIC_DATA] IE02"
type input "Synopsys International Ltd"
type input "Floor 4, [PERSON_NAME] Exchange 2"
type input "[GEOGRAPHIC_DATA]"
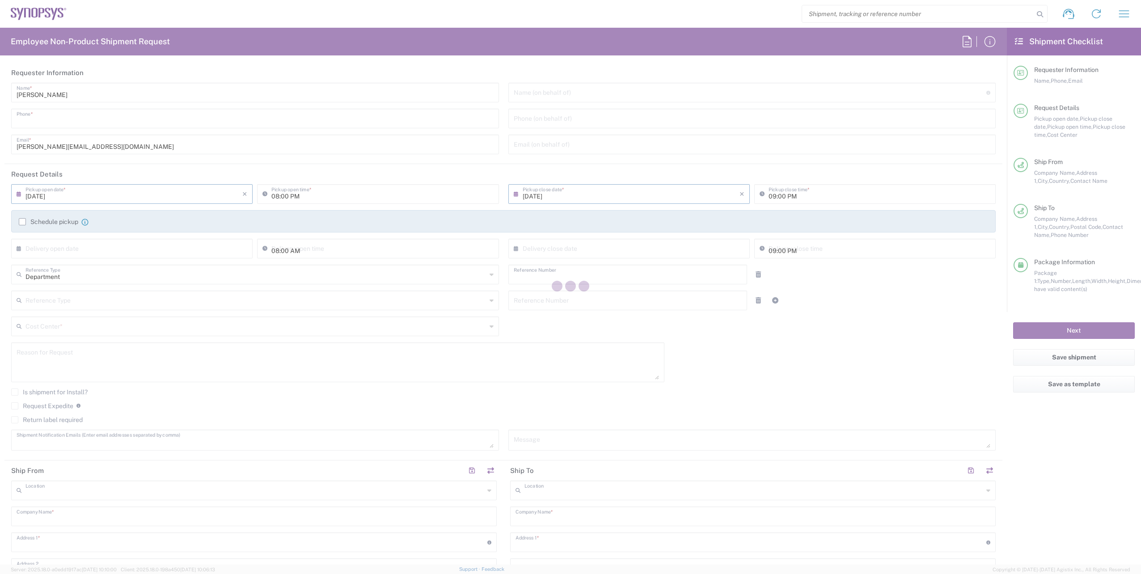
type input "[GEOGRAPHIC_DATA]"
type input "[PERSON_NAME]"
type input "[PHONE_NUMBER]"
type input "[PERSON_NAME][EMAIL_ADDRESS][DOMAIN_NAME]"
type input "[GEOGRAPHIC_DATA] DE24"
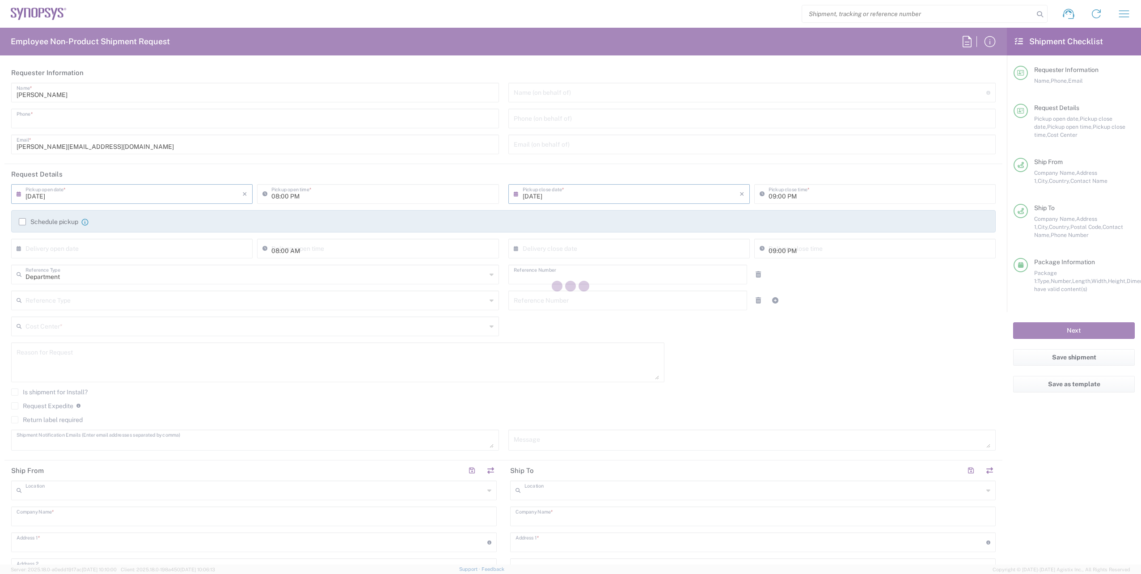
type input "Synopsys GmbH"
type input "August-Everding-Str. 24"
type input "München"
type input "[GEOGRAPHIC_DATA]"
type input "81671"
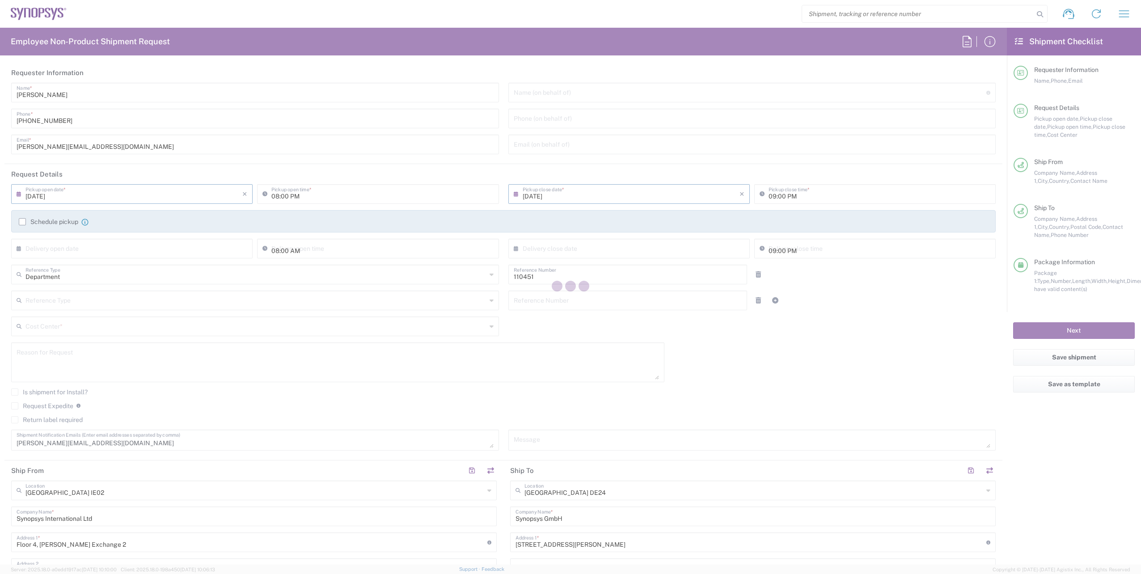
type input "Liliana Koran"
type input "+49 89 5419 6414"
type input "koran@synopsys.com"
type input "IE04, FAC, IE02, Dublin 110451"
type input "[GEOGRAPHIC_DATA]"
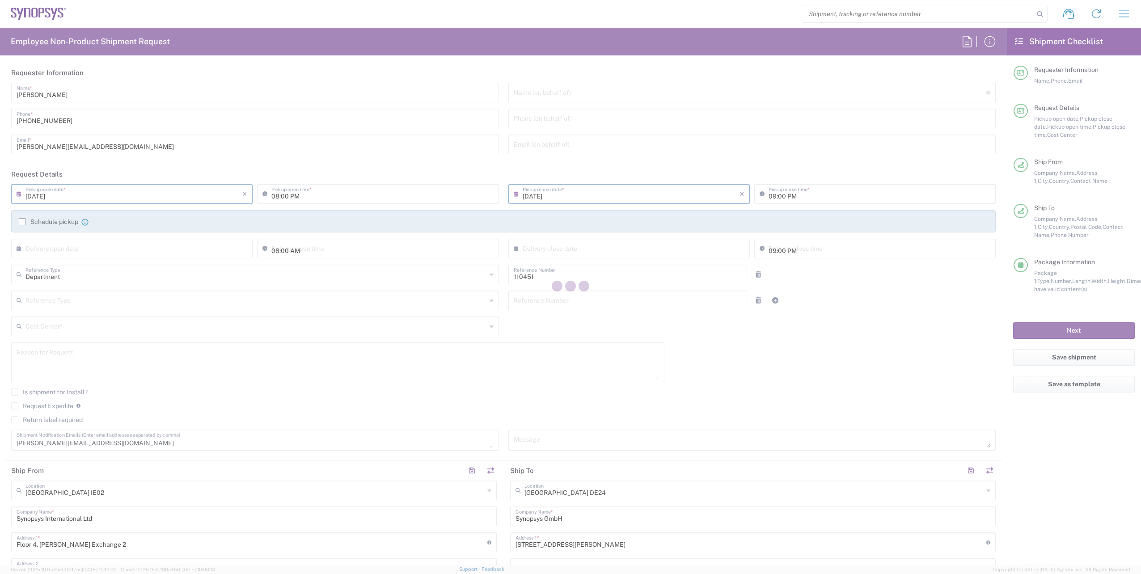
type input "Envelope"
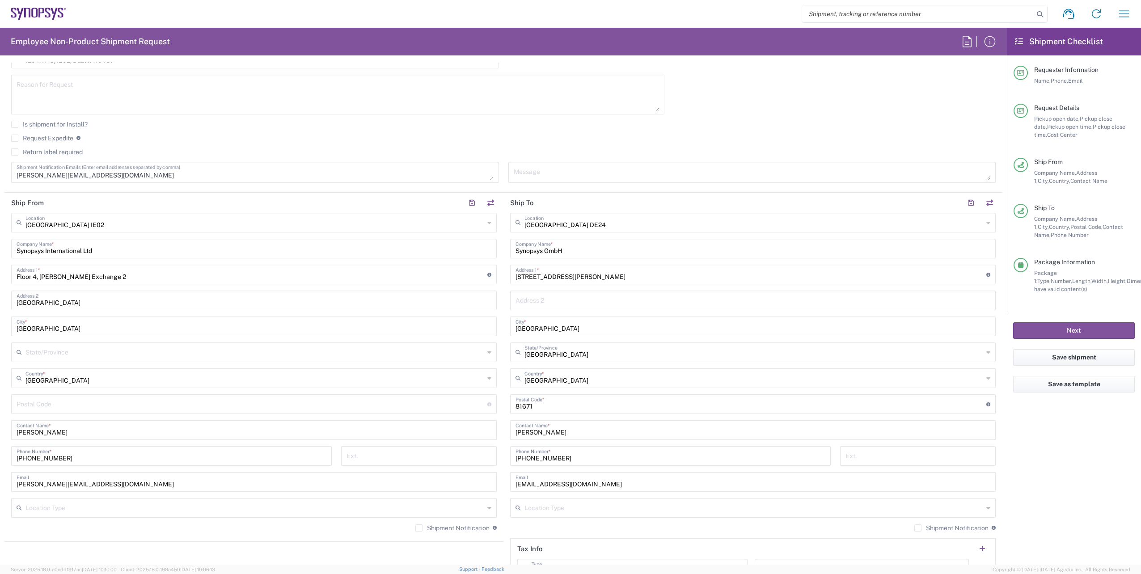
scroll to position [268, 0]
click at [110, 175] on textarea "[PERSON_NAME][EMAIL_ADDRESS][DOMAIN_NAME]" at bounding box center [255, 172] width 477 height 16
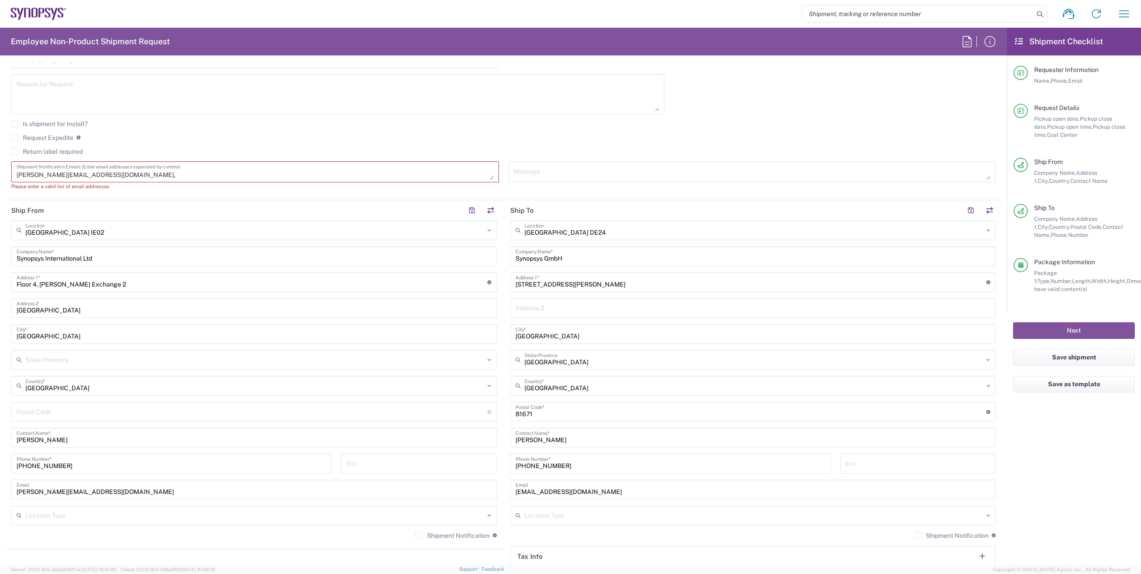
click at [142, 178] on textarea "[PERSON_NAME][EMAIL_ADDRESS][DOMAIN_NAME]," at bounding box center [255, 172] width 477 height 16
paste textarea "emea-rsoc <[EMAIL_ADDRESS][DOMAIN_NAME]>"
click at [119, 175] on textarea "conlon@synopsys.com, emea-rsoc <emea-rsoc@synopsys.com>" at bounding box center [255, 172] width 477 height 16
click at [168, 175] on textarea "[PERSON_NAME][EMAIL_ADDRESS][DOMAIN_NAME],[EMAIL_ADDRESS][DOMAIN_NAME]>" at bounding box center [255, 172] width 477 height 16
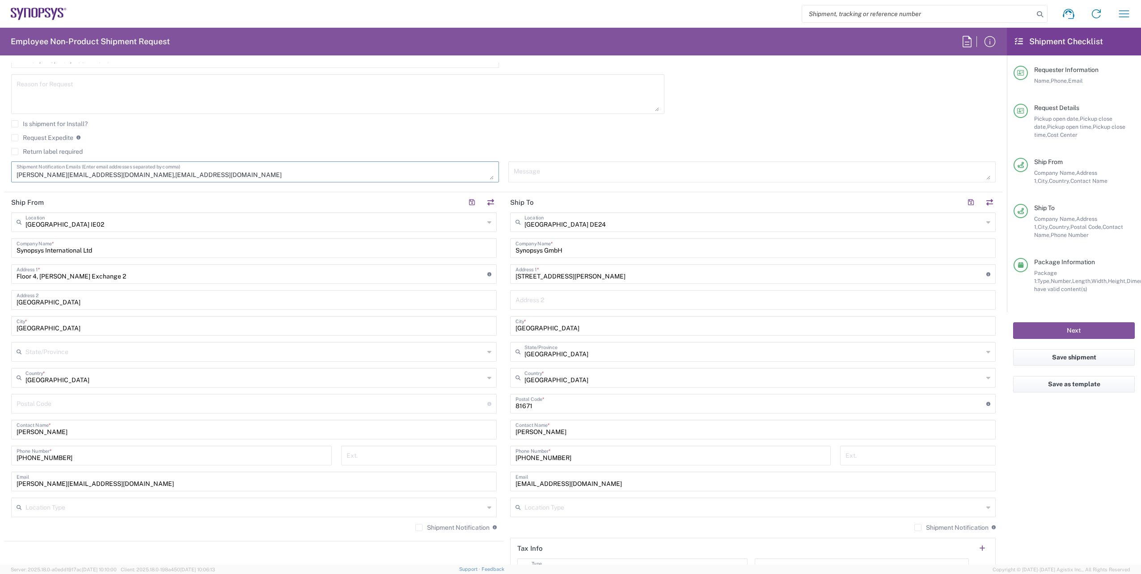
type textarea "[PERSON_NAME][EMAIL_ADDRESS][DOMAIN_NAME],[EMAIL_ADDRESS][DOMAIN_NAME]"
click at [1087, 421] on agx-form-checklist "Shipment Checklist Requester Information Name, Phone, Email Request Details Pic…" at bounding box center [1074, 296] width 134 height 537
click at [1090, 386] on button "Save as template" at bounding box center [1074, 384] width 122 height 17
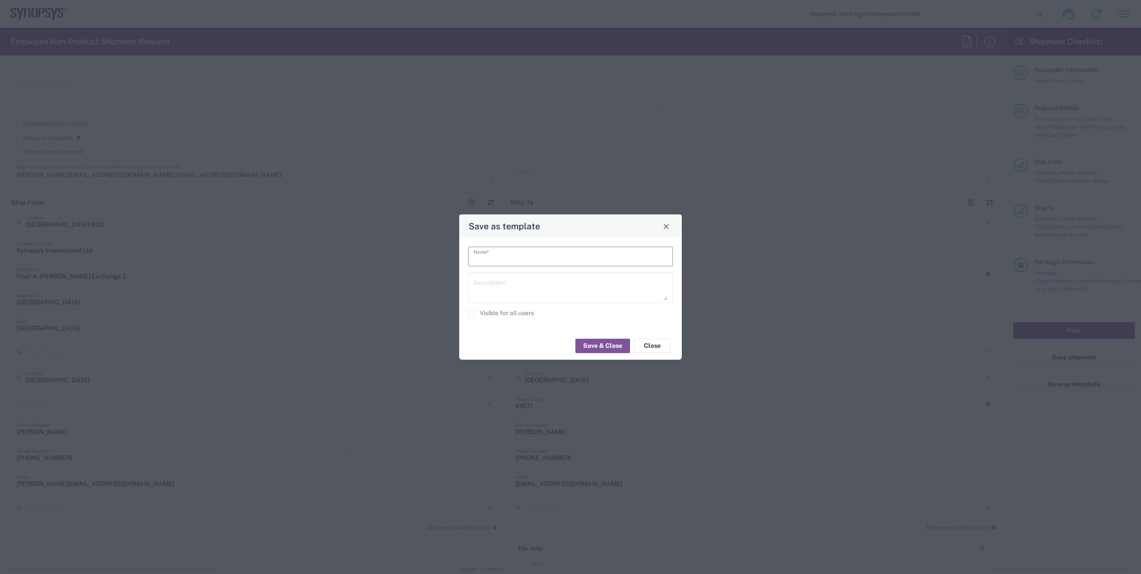
click at [531, 249] on input "text" at bounding box center [571, 256] width 194 height 16
type input "Jamie DHL Shipments"
click at [597, 344] on button "Save & Close" at bounding box center [603, 346] width 55 height 14
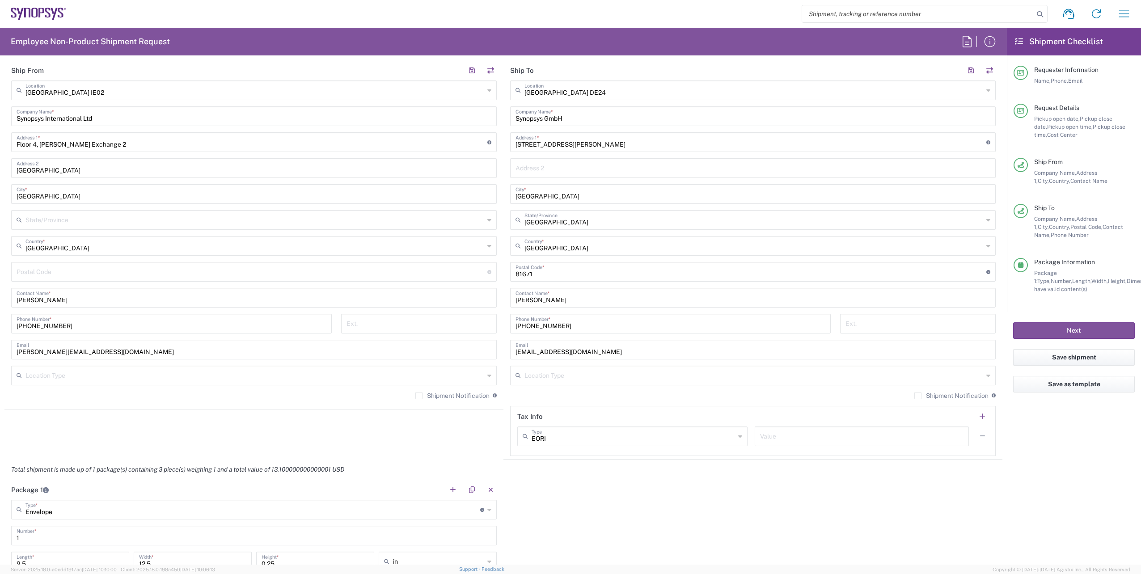
scroll to position [402, 0]
click at [1068, 328] on button "Next" at bounding box center [1074, 330] width 122 height 17
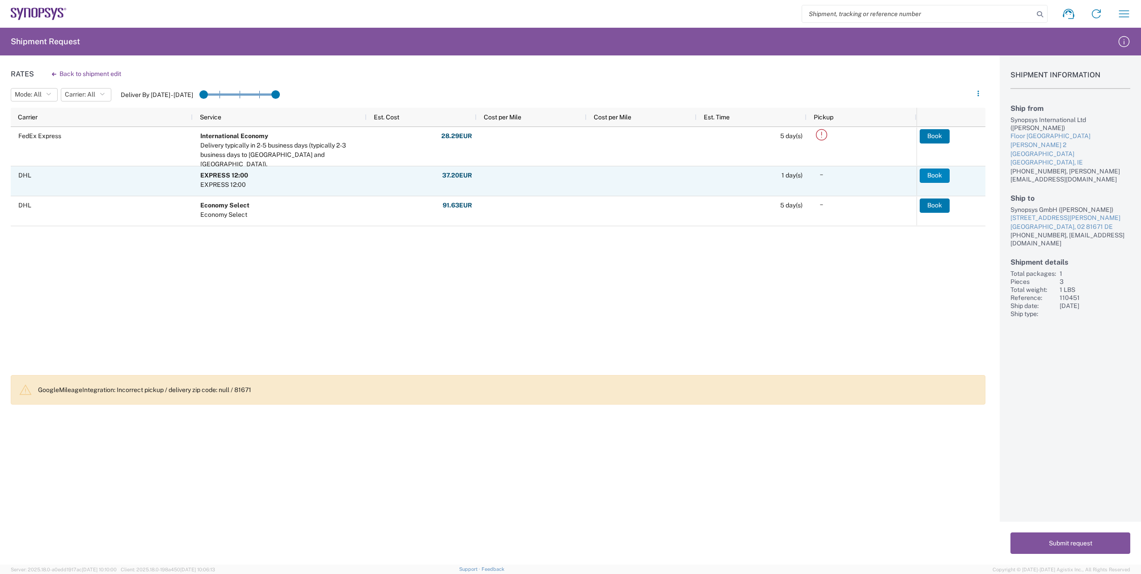
click at [937, 177] on button "Book" at bounding box center [935, 176] width 30 height 14
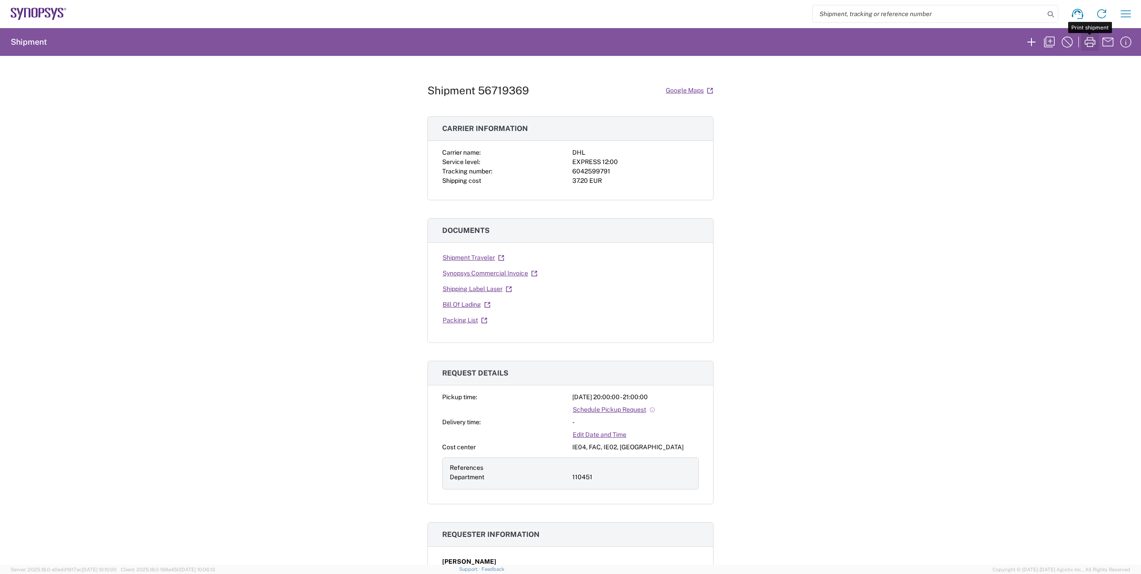
click at [1086, 42] on icon "button" at bounding box center [1090, 42] width 14 height 14
drag, startPoint x: 528, startPoint y: 89, endPoint x: 477, endPoint y: 89, distance: 51.0
click at [477, 89] on div "Shipment 56719369 Google Maps" at bounding box center [571, 91] width 286 height 16
drag, startPoint x: 477, startPoint y: 89, endPoint x: 485, endPoint y: 90, distance: 8.1
copy h1 "56719369"
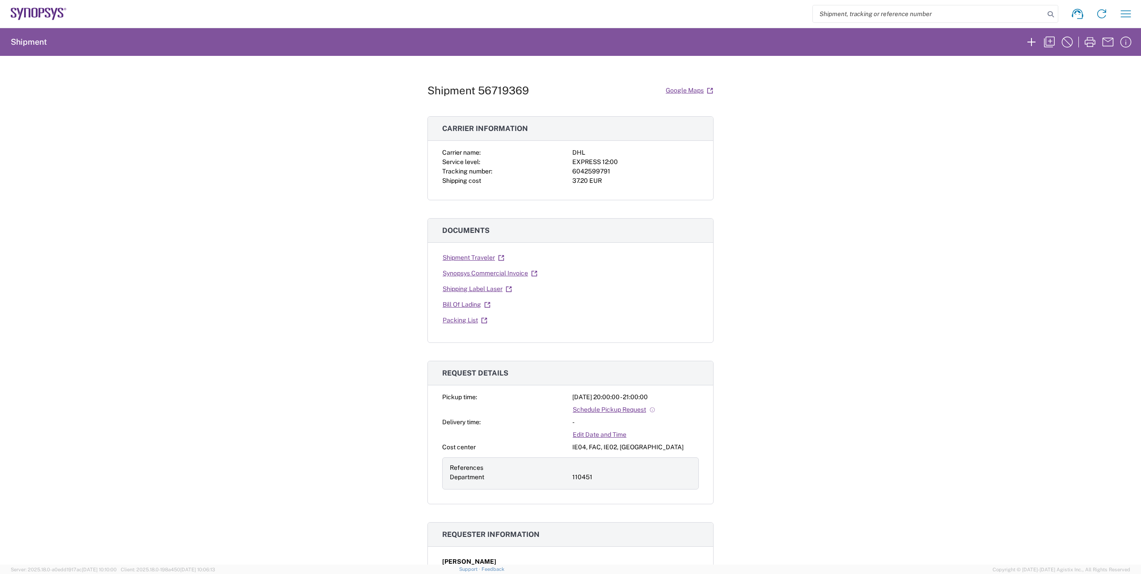
click at [902, 209] on div "Shipment 56719369 Google Maps Carrier information Carrier name: DHL Service lev…" at bounding box center [570, 310] width 1141 height 509
click at [1056, 38] on icon "button" at bounding box center [1049, 42] width 14 height 14
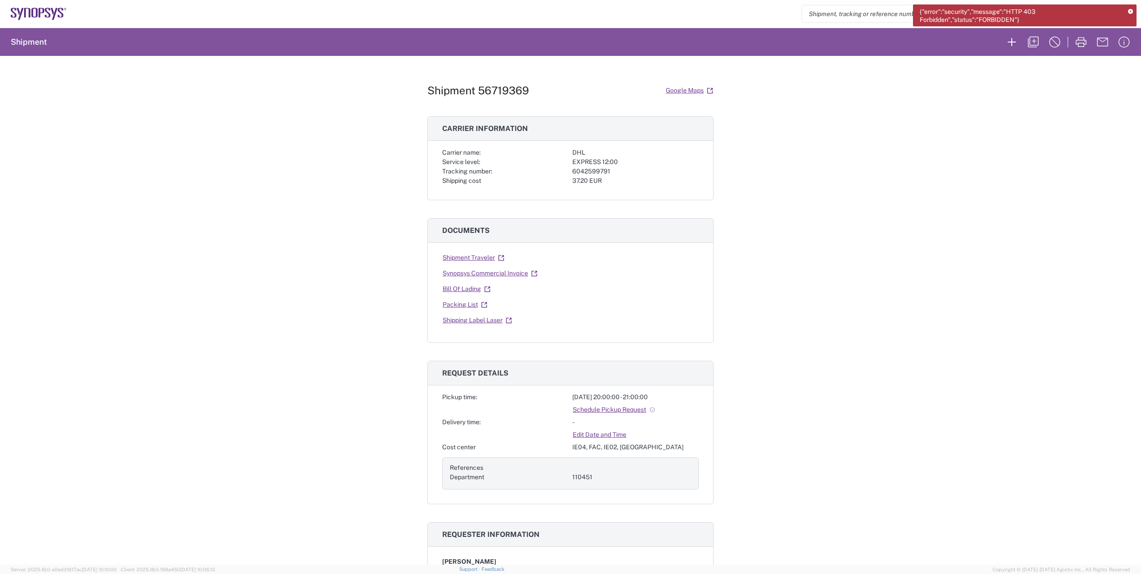
click at [1131, 10] on icon at bounding box center [1130, 11] width 5 height 5
click at [1014, 47] on icon "button" at bounding box center [1012, 42] width 14 height 14
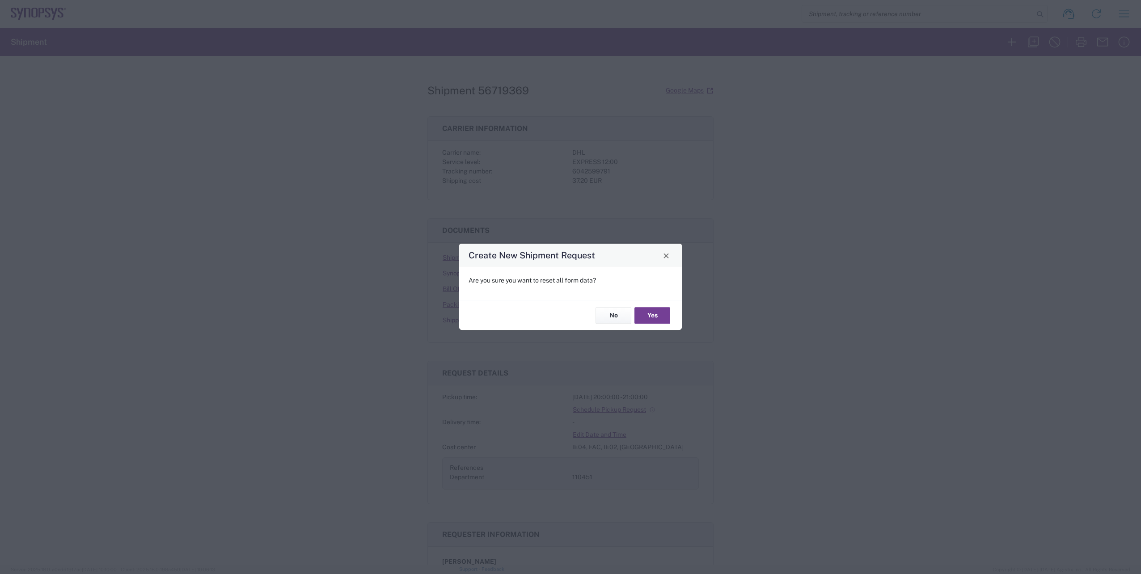
click at [657, 318] on button "Yes" at bounding box center [653, 315] width 36 height 17
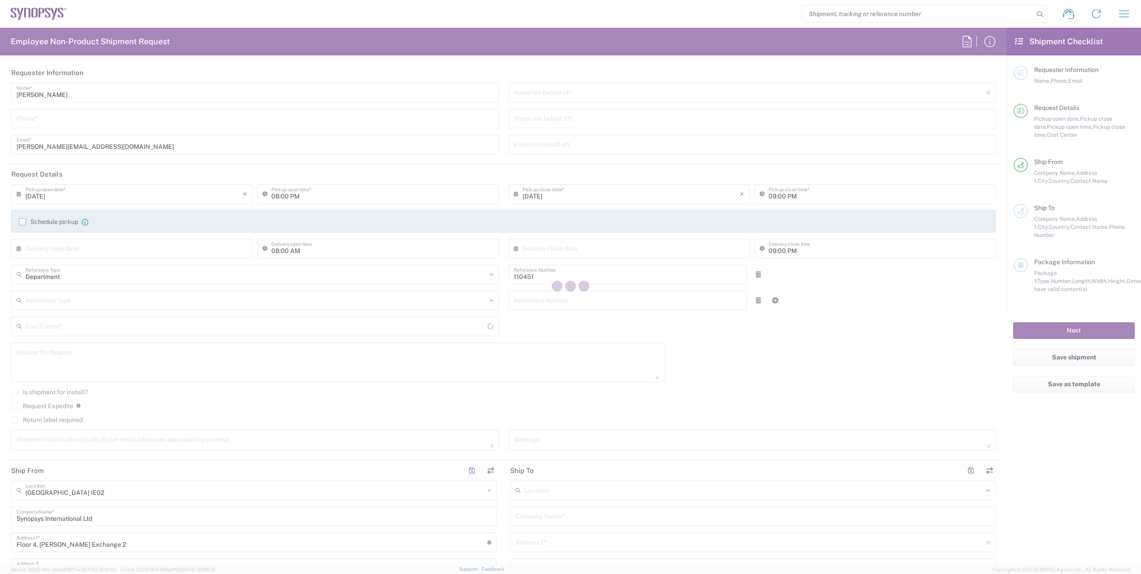
type input "IE04, FAC, IE02, Dublin 110451"
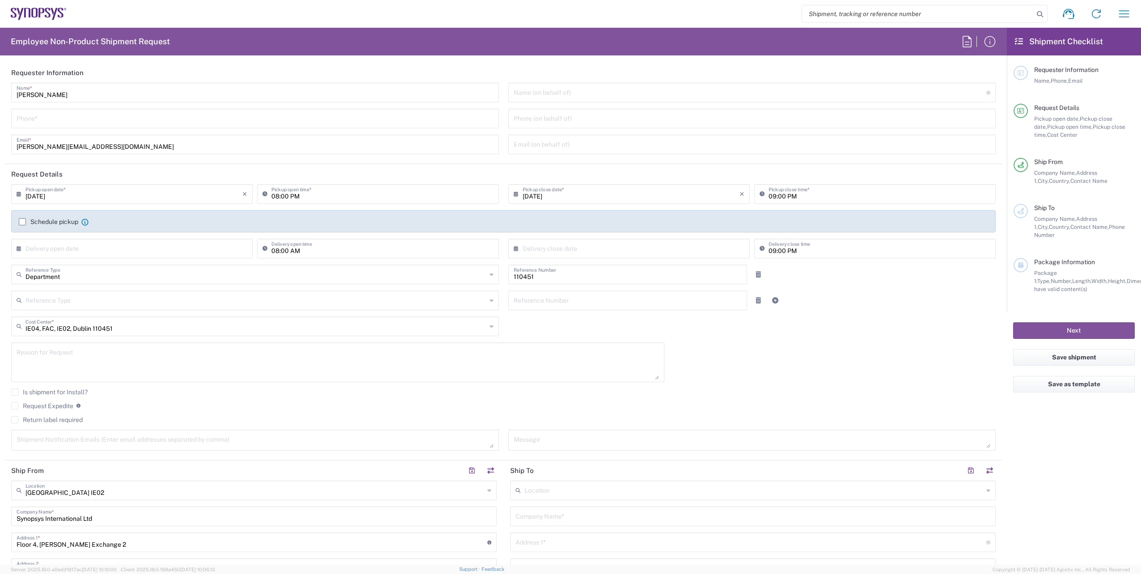
click at [43, 122] on input "tel" at bounding box center [255, 118] width 477 height 16
click at [428, 63] on header "Requester Information" at bounding box center [503, 73] width 998 height 20
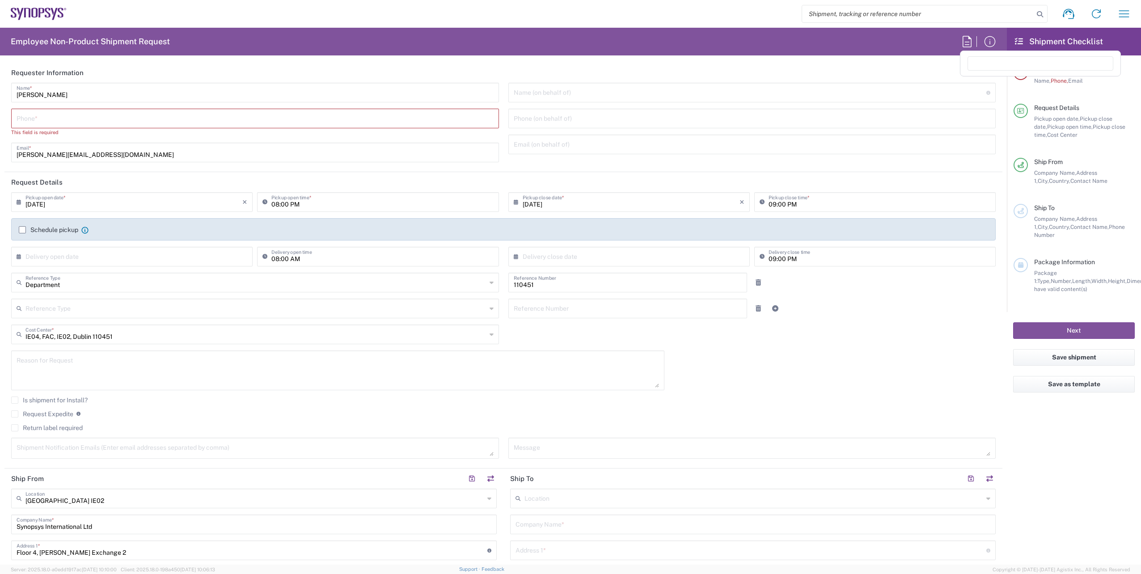
click at [968, 40] on icon at bounding box center [967, 41] width 14 height 14
click at [994, 43] on icon "button" at bounding box center [990, 41] width 14 height 14
click at [1125, 11] on icon "button" at bounding box center [1124, 13] width 10 height 7
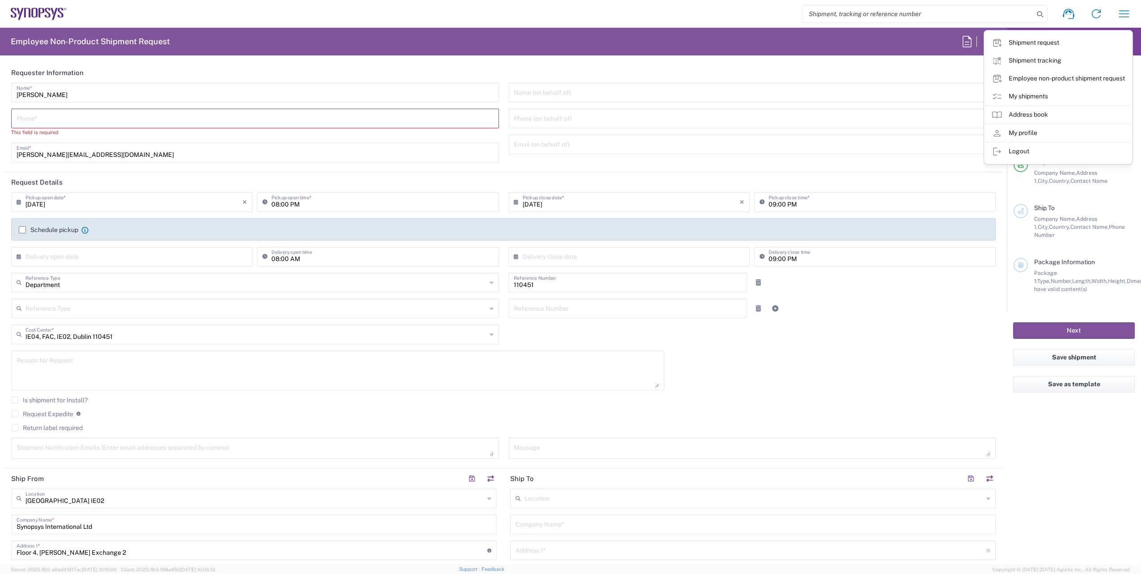
click at [1077, 450] on agx-form-checklist "Shipment Checklist Requester Information Name, Phone, Email Request Details Pic…" at bounding box center [1074, 296] width 134 height 537
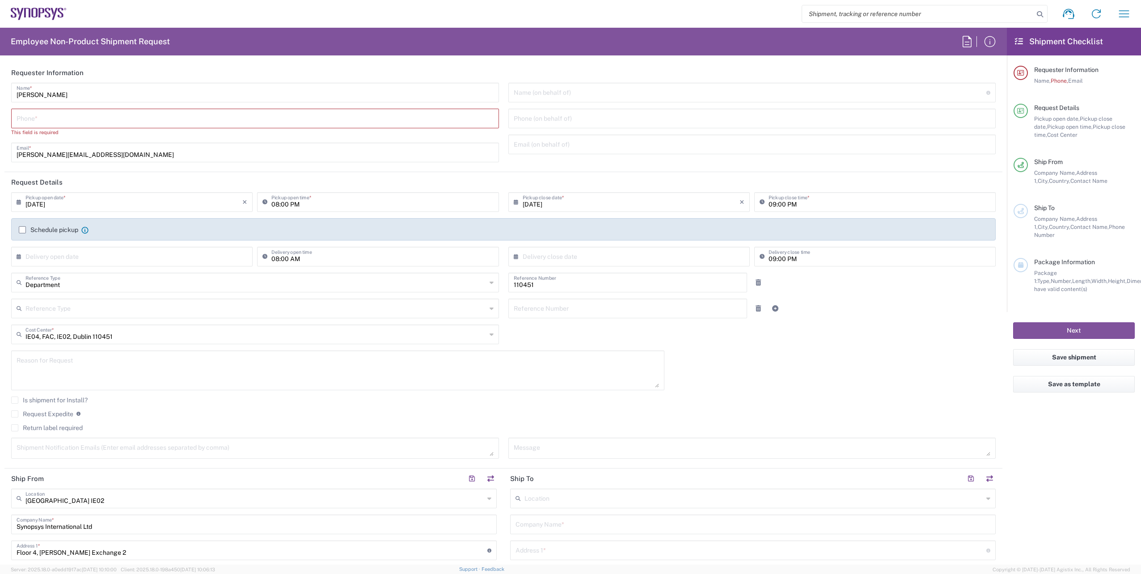
click at [1020, 40] on icon at bounding box center [1019, 42] width 8 height 8
click at [991, 40] on icon "button" at bounding box center [990, 41] width 14 height 14
click at [85, 119] on input "tel" at bounding box center [255, 118] width 477 height 16
type input "[PHONE_NUMBER]"
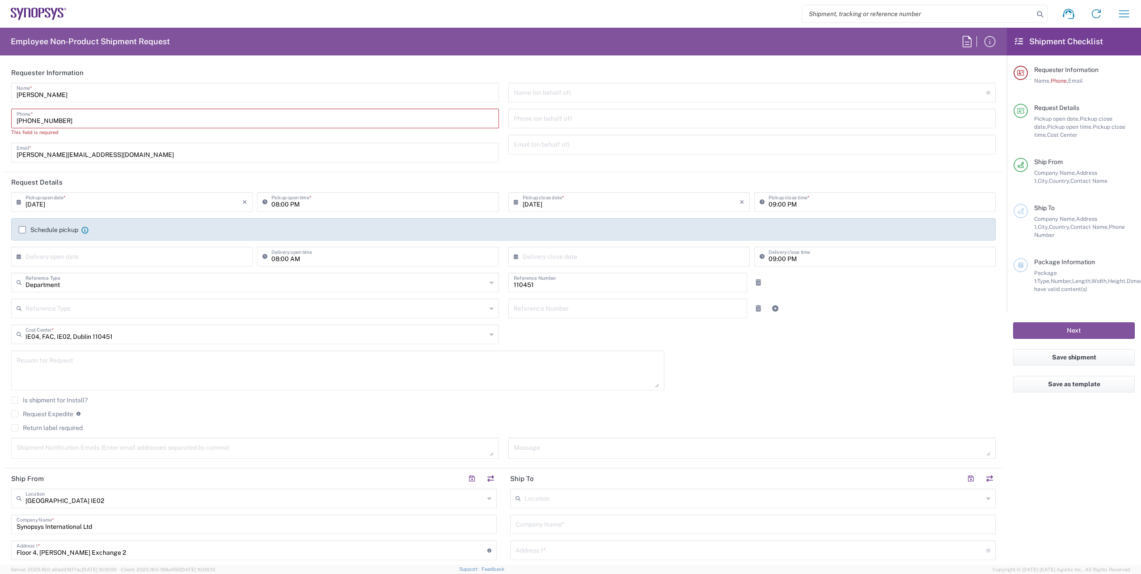
type input "env"
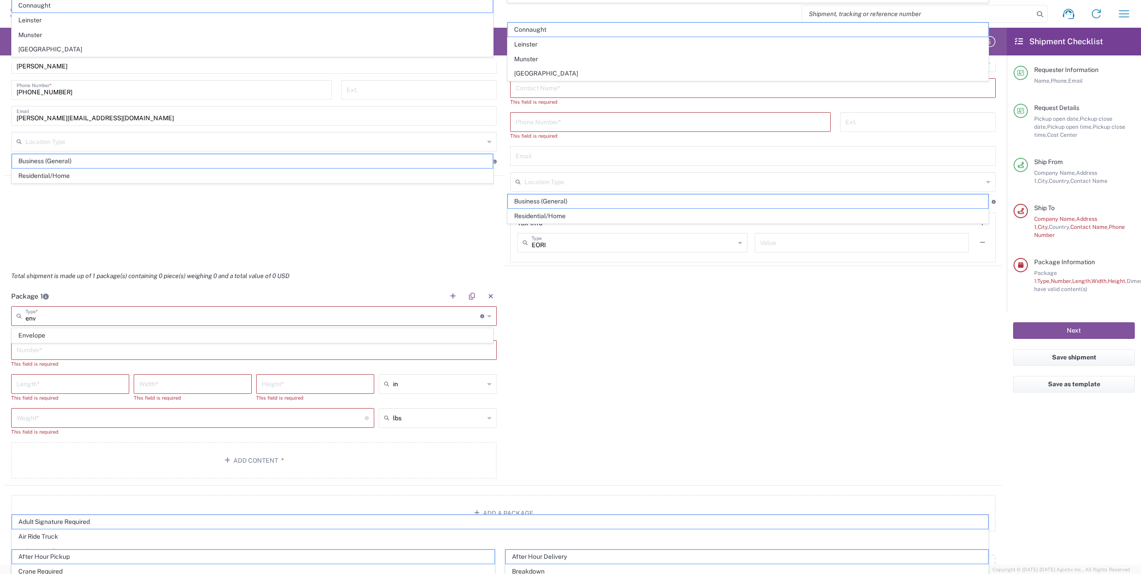
scroll to position [581, 0]
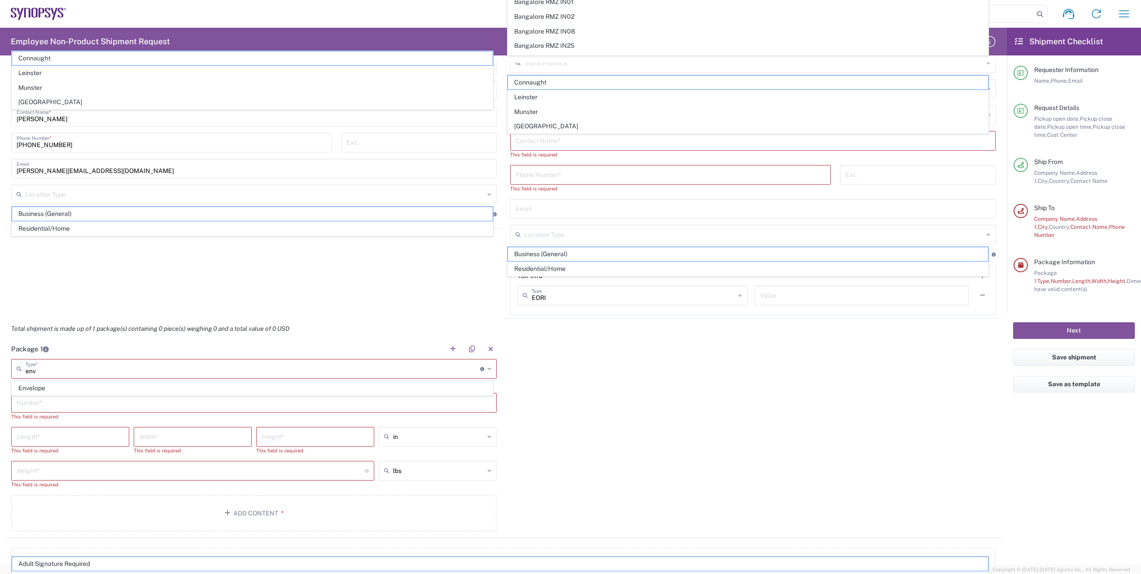
click at [174, 280] on agx-shipment-stop-widget "Ship From [GEOGRAPHIC_DATA] IE02 Location [GEOGRAPHIC_DATA] [GEOGRAPHIC_DATA] D…" at bounding box center [253, 99] width 499 height 440
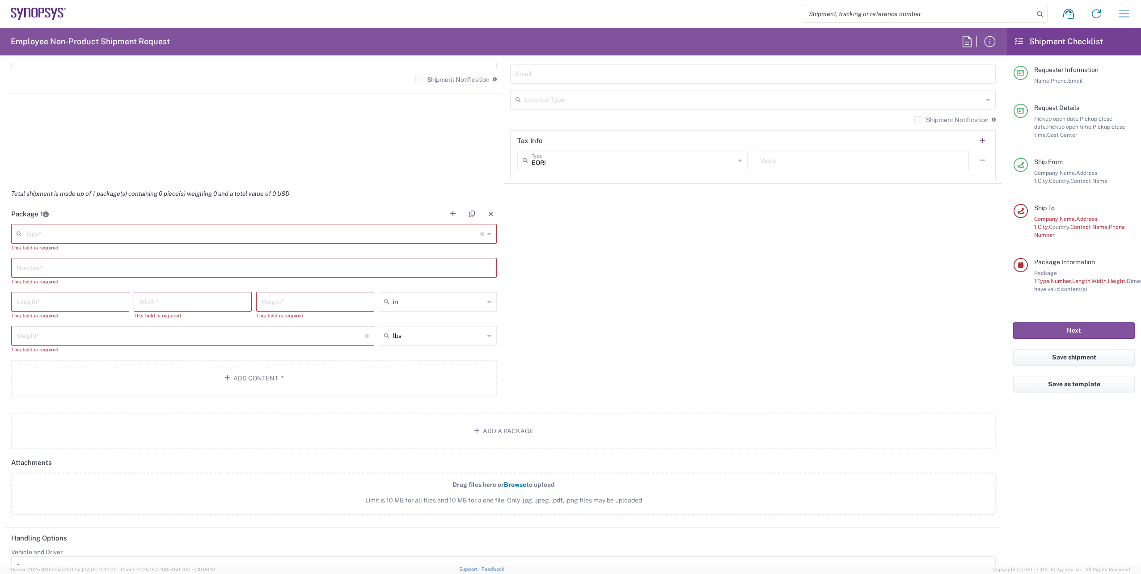
scroll to position [716, 0]
click at [667, 322] on div "Package 1 Type * Material used to package goods Envelope This field is required…" at bounding box center [503, 304] width 998 height 199
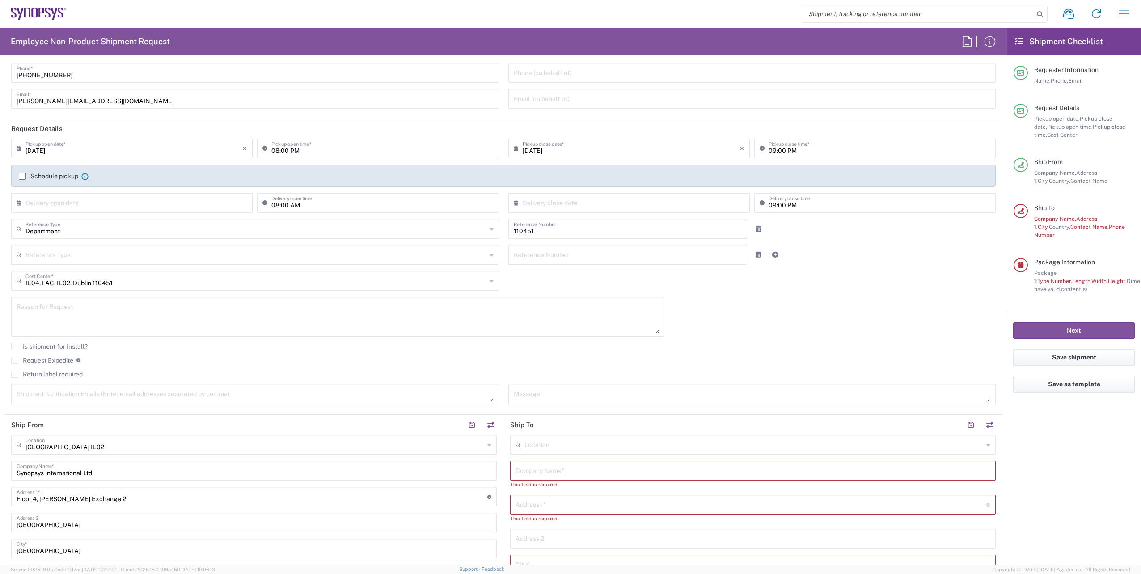
scroll to position [45, 0]
click at [61, 151] on input "[DATE]" at bounding box center [133, 149] width 217 height 16
click at [155, 191] on span "5" at bounding box center [159, 192] width 13 height 13
type input "[DATE]"
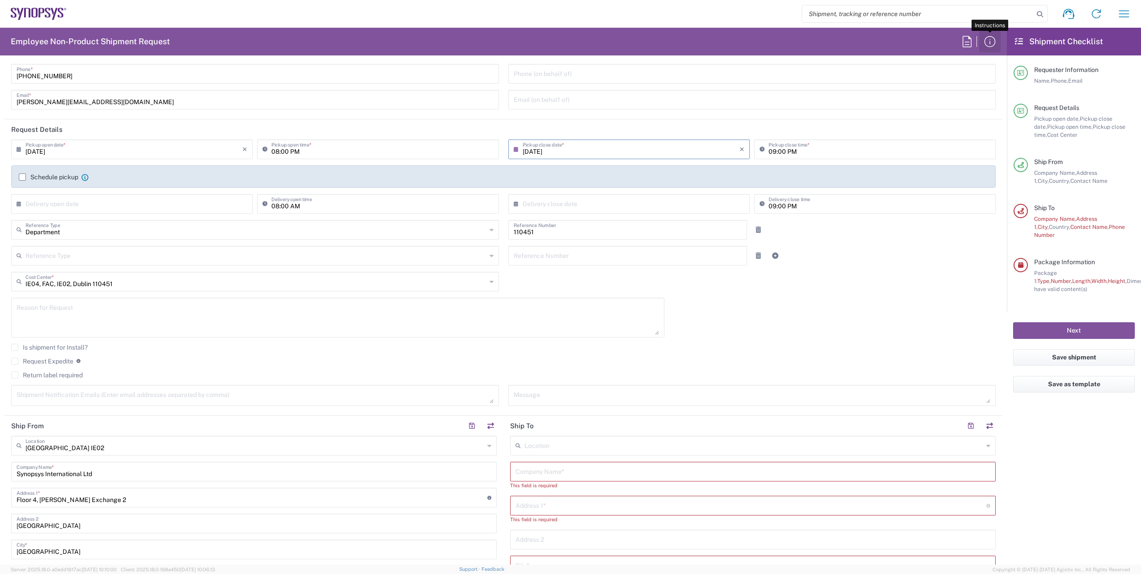
click at [991, 40] on icon "button" at bounding box center [990, 41] width 14 height 14
click at [1127, 17] on icon "button" at bounding box center [1124, 14] width 14 height 14
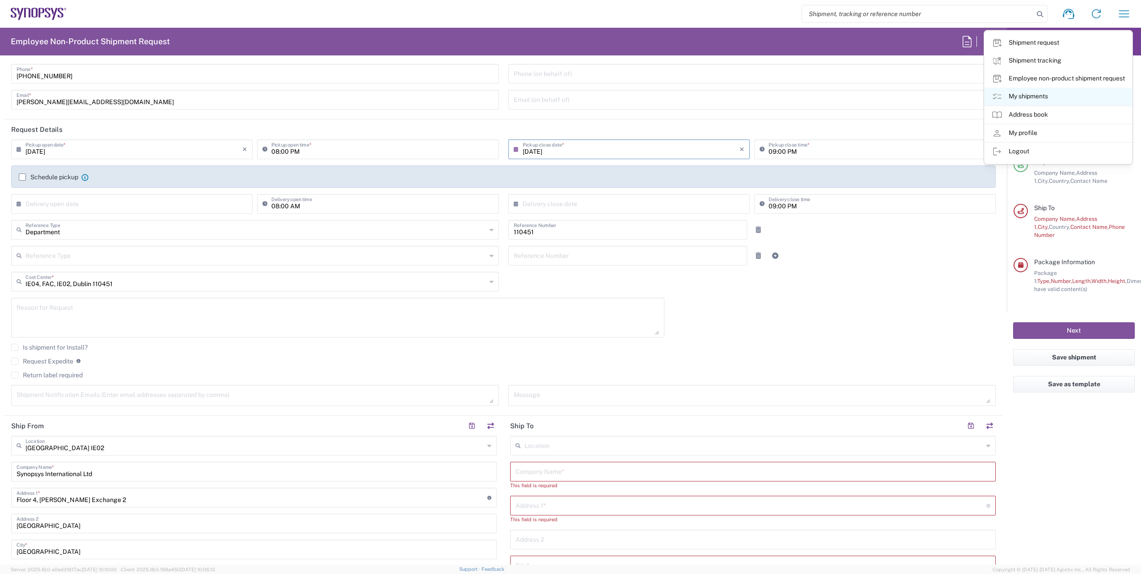
click at [1017, 98] on link "My shipments" at bounding box center [1059, 97] width 148 height 18
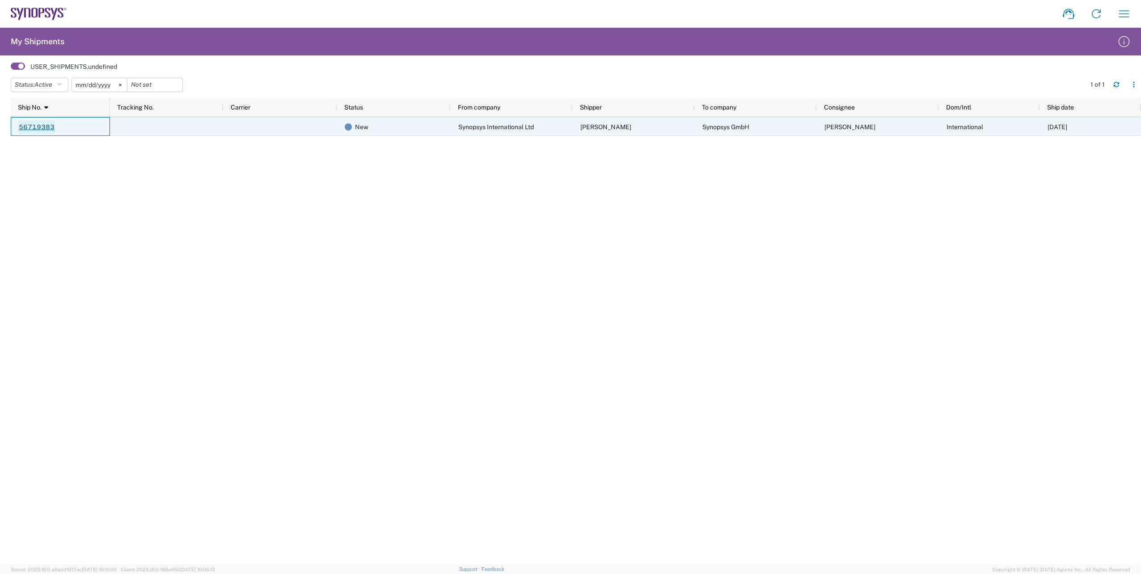
click at [51, 125] on link "56719383" at bounding box center [36, 127] width 37 height 14
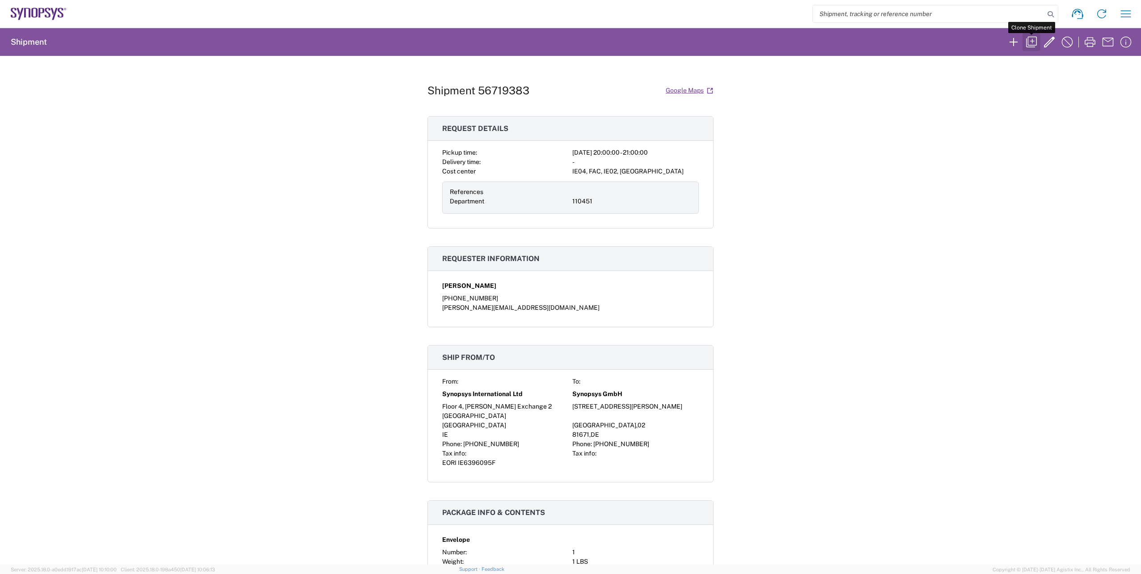
click at [1031, 46] on icon "button" at bounding box center [1032, 42] width 14 height 14
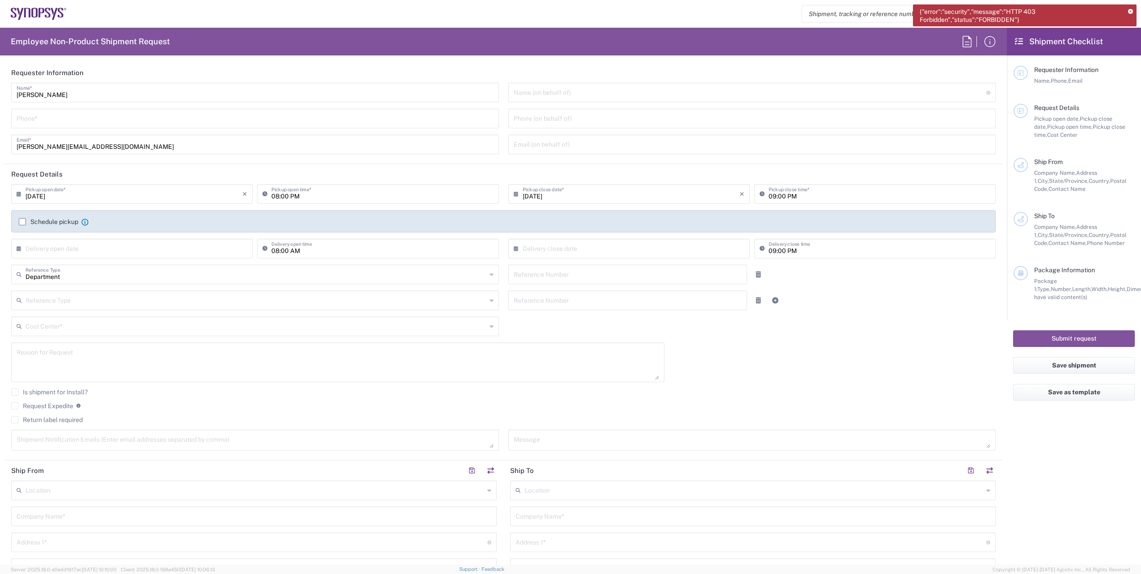
click at [149, 119] on input "tel" at bounding box center [255, 118] width 477 height 16
type input "[PHONE_NUMBER]"
type input "110451"
type input "IE04, FAC, IE02, Dublin 110451"
type input "[GEOGRAPHIC_DATA] IE02"
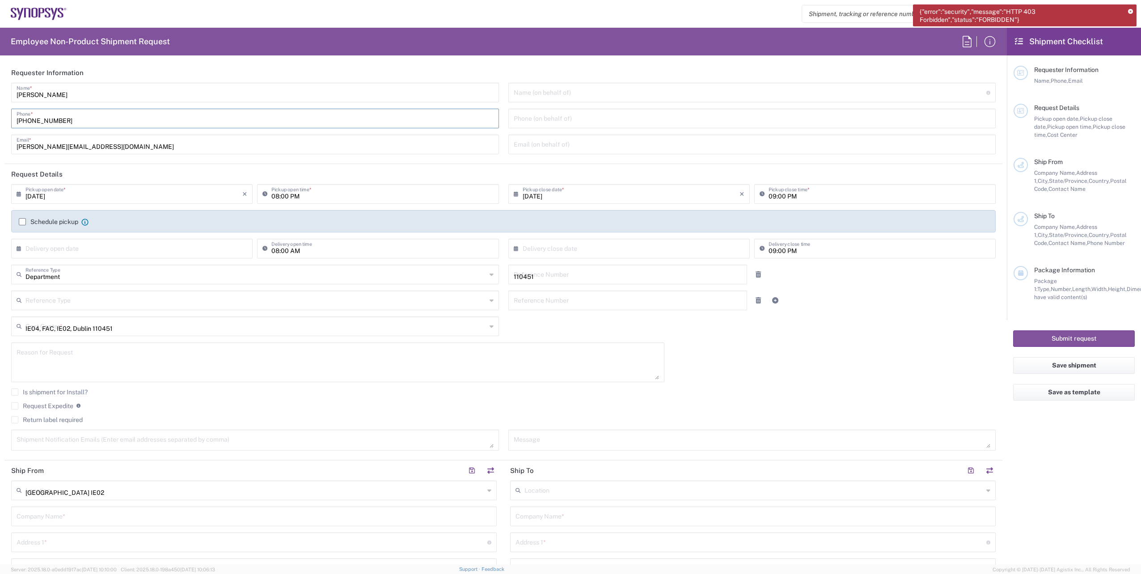
type input "Synopsys International Ltd"
type input "Floor 4, [PERSON_NAME] Exchange 2"
type input "[GEOGRAPHIC_DATA]"
type input "[PERSON_NAME]"
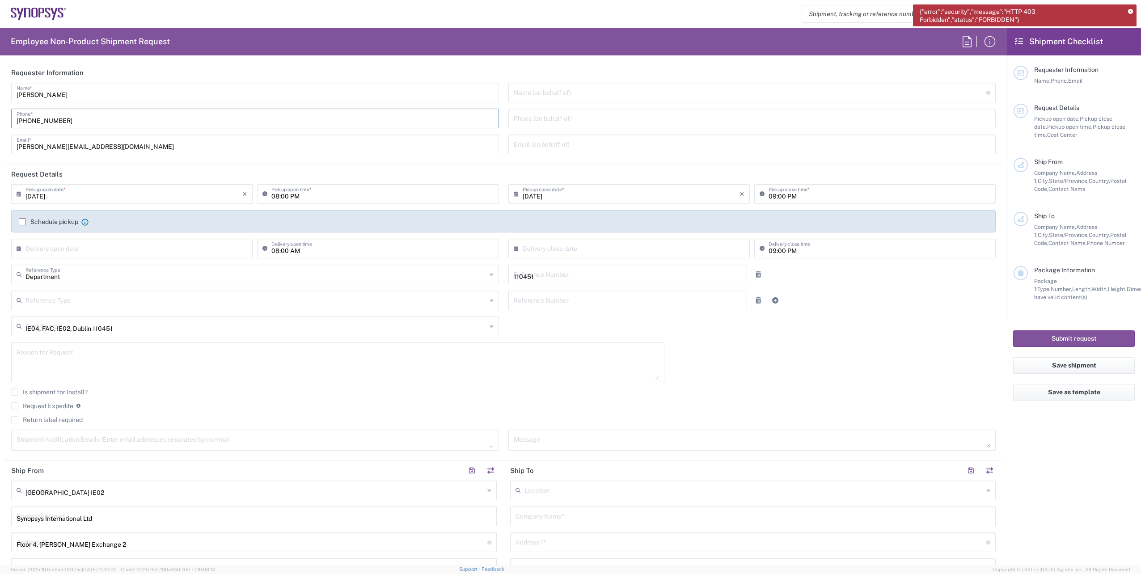
type input "[PHONE_NUMBER]"
type input "[PERSON_NAME][EMAIL_ADDRESS][DOMAIN_NAME]"
type input "[GEOGRAPHIC_DATA] DE24"
type input "Synopsys GmbH"
type input "August-Everding-Str. 24"
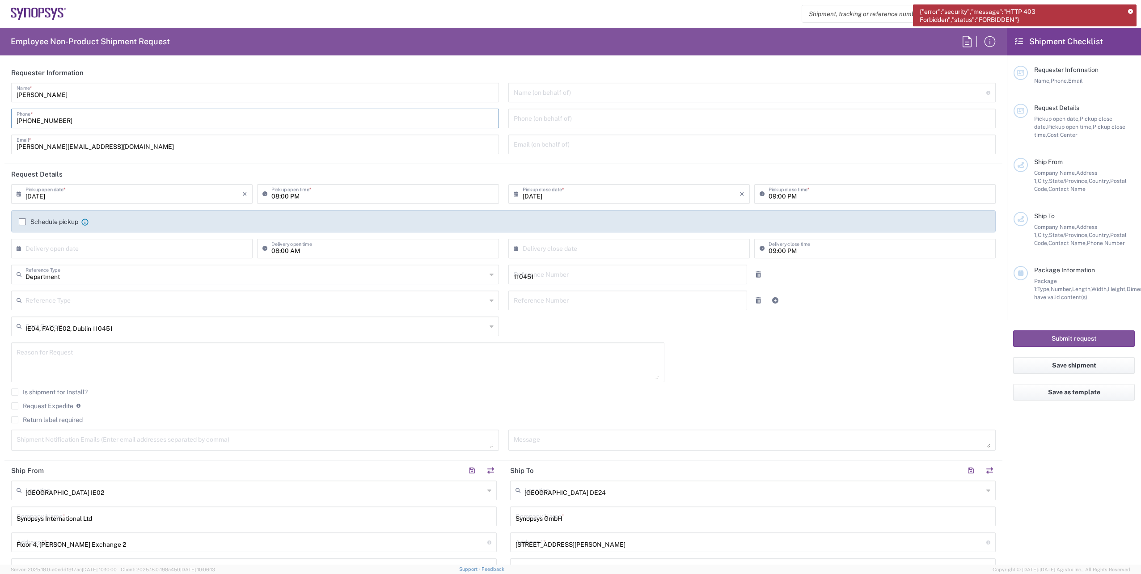
type input "München"
type input "[GEOGRAPHIC_DATA]"
type input "81671"
type input "Liliana Koran"
type input "+49 89 5419 6414"
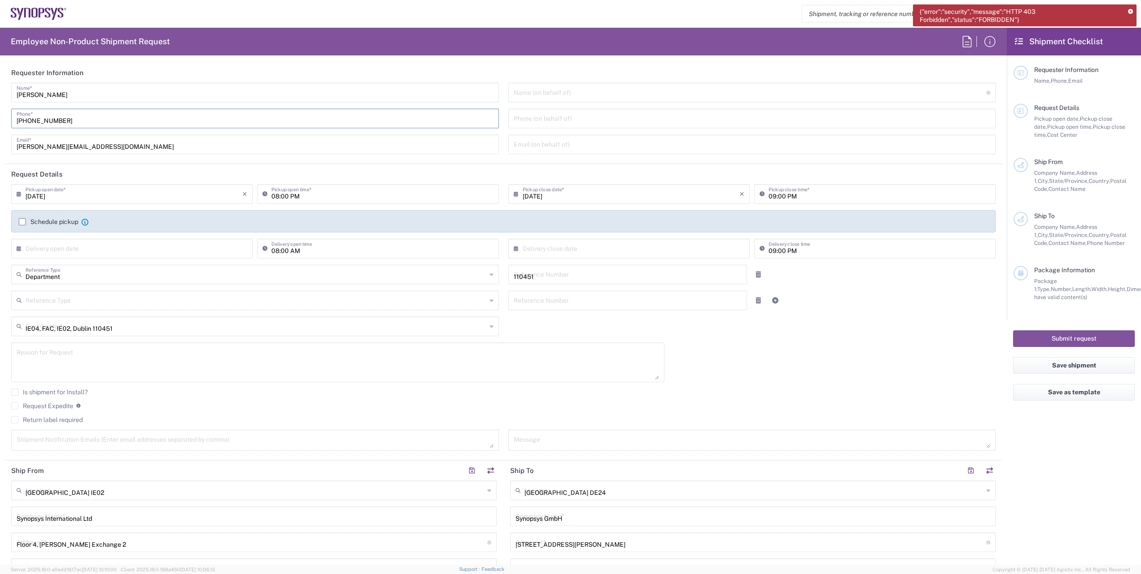
type input "koran@synopsys.com"
type input "Envelope"
type input "1"
type input "9.5"
type input "12.5"
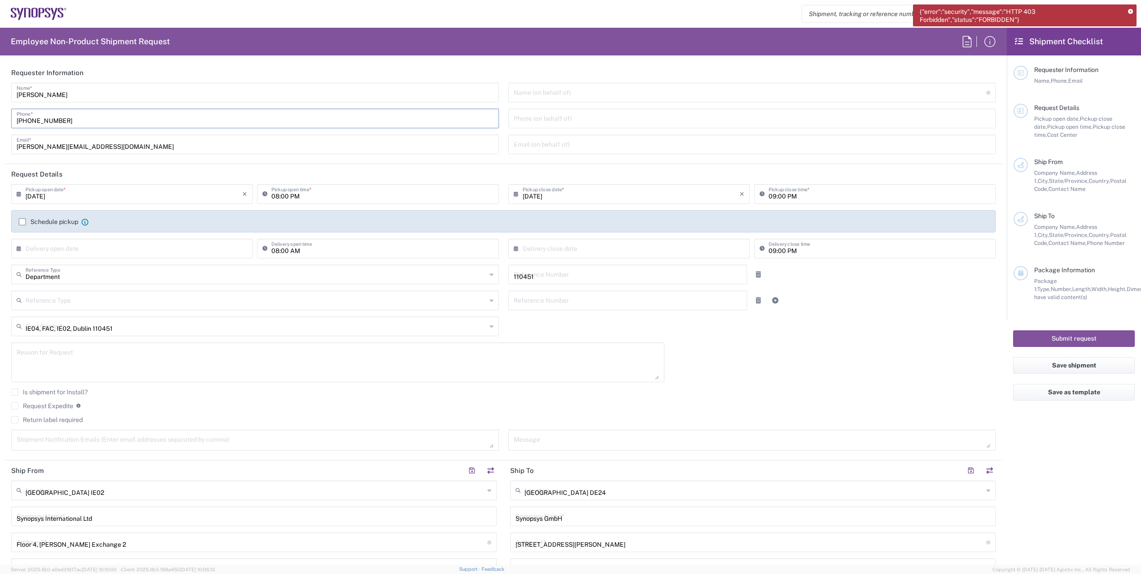
type input "0.25"
type input "1"
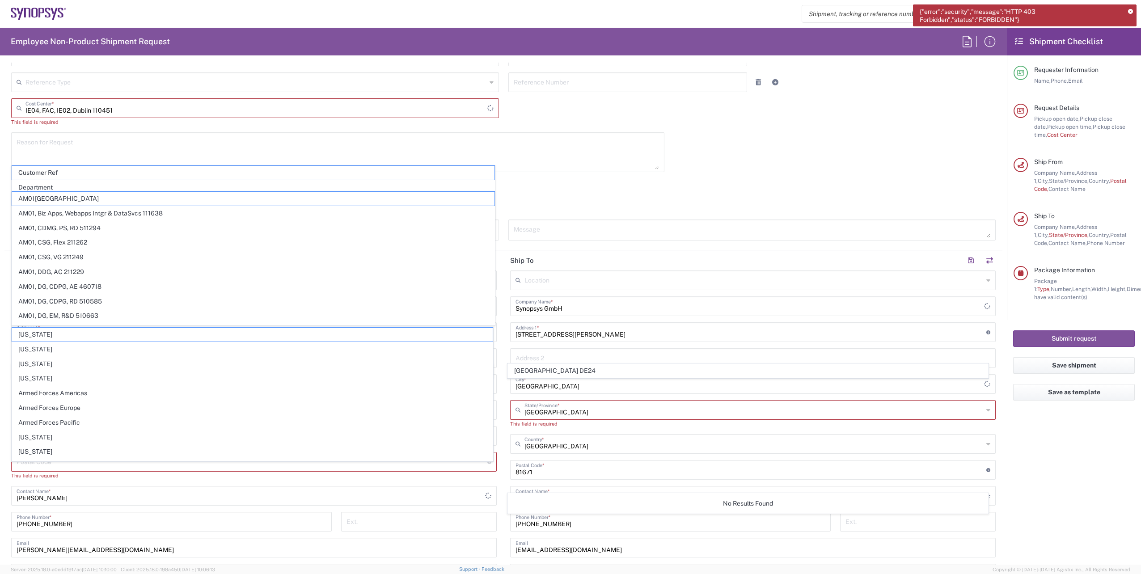
scroll to position [358, 0]
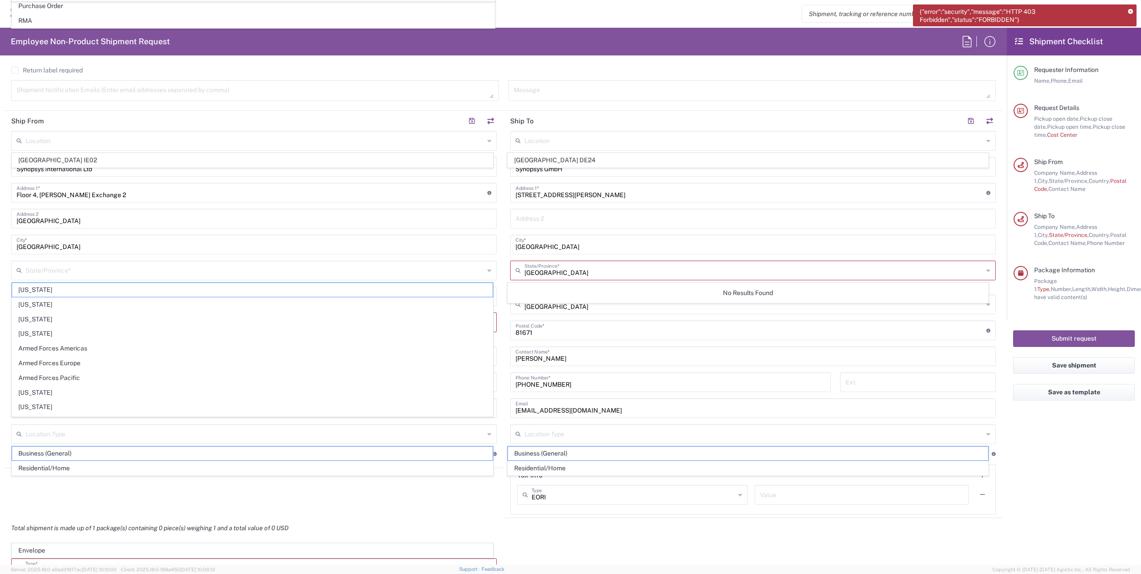
click at [517, 63] on div "Request Expedite If expedite is checked you will be unable to rate and book thi…" at bounding box center [503, 59] width 985 height 14
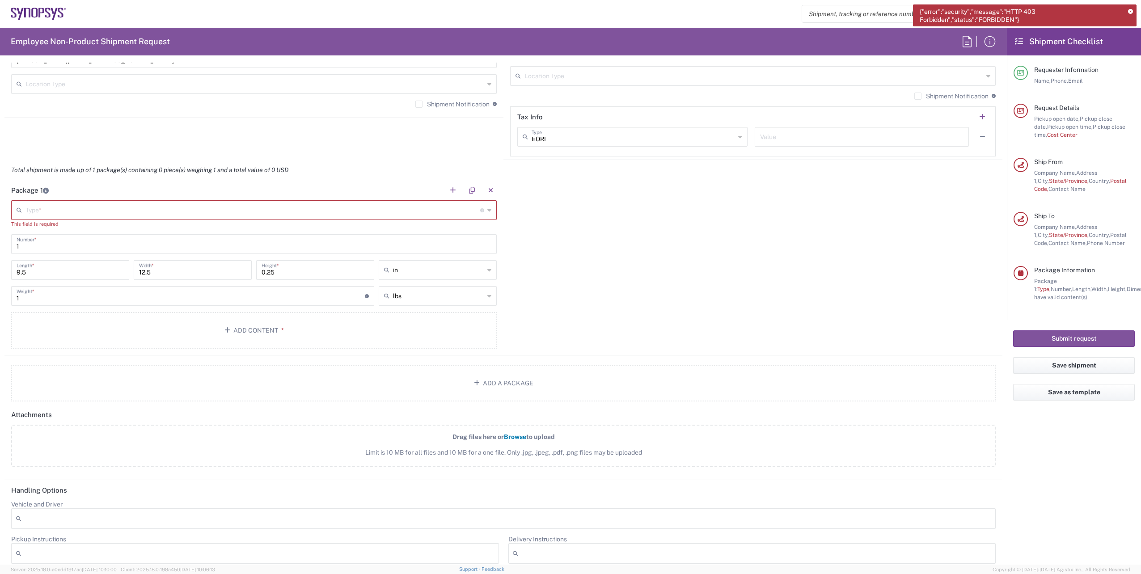
scroll to position [850, 0]
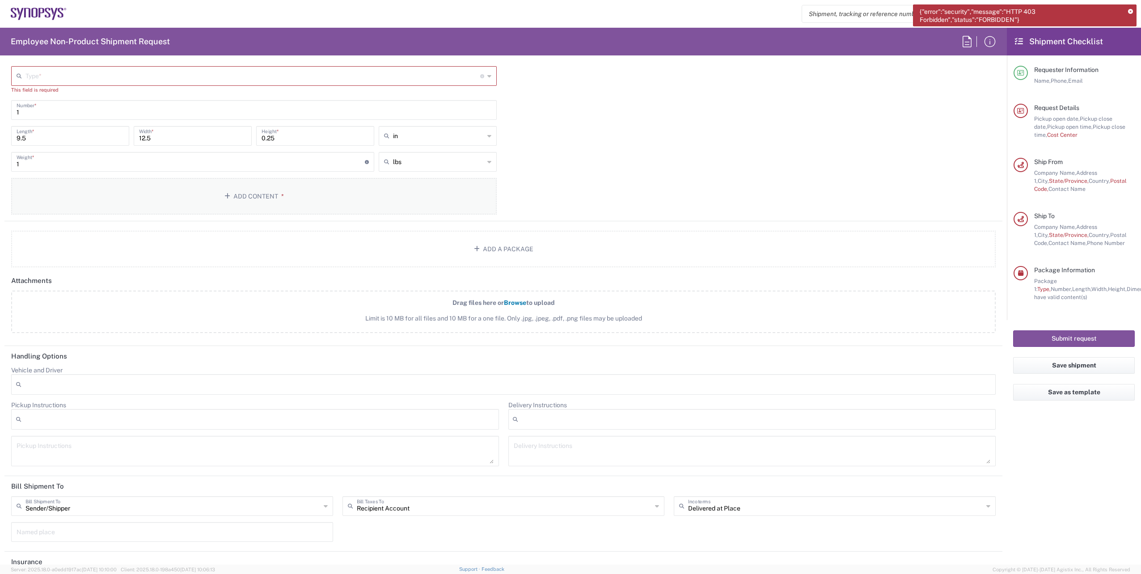
click at [239, 192] on button "Add Content *" at bounding box center [254, 196] width 486 height 37
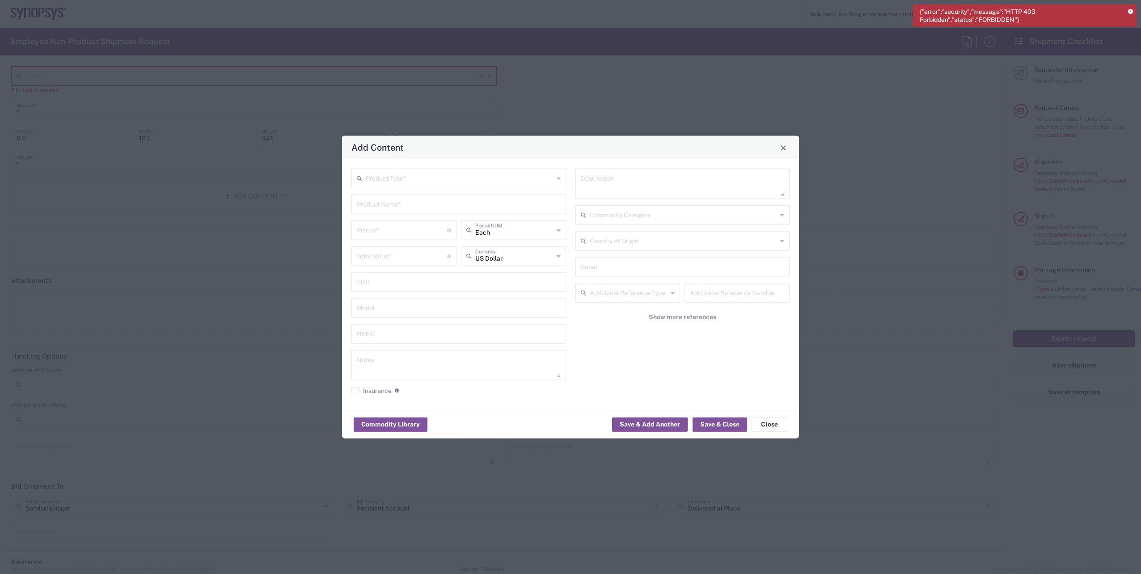
click at [535, 182] on input "text" at bounding box center [460, 178] width 188 height 16
click at [377, 212] on span "General Commodity" at bounding box center [458, 213] width 213 height 14
type input "General Commodity"
click at [388, 201] on input "text" at bounding box center [459, 204] width 204 height 16
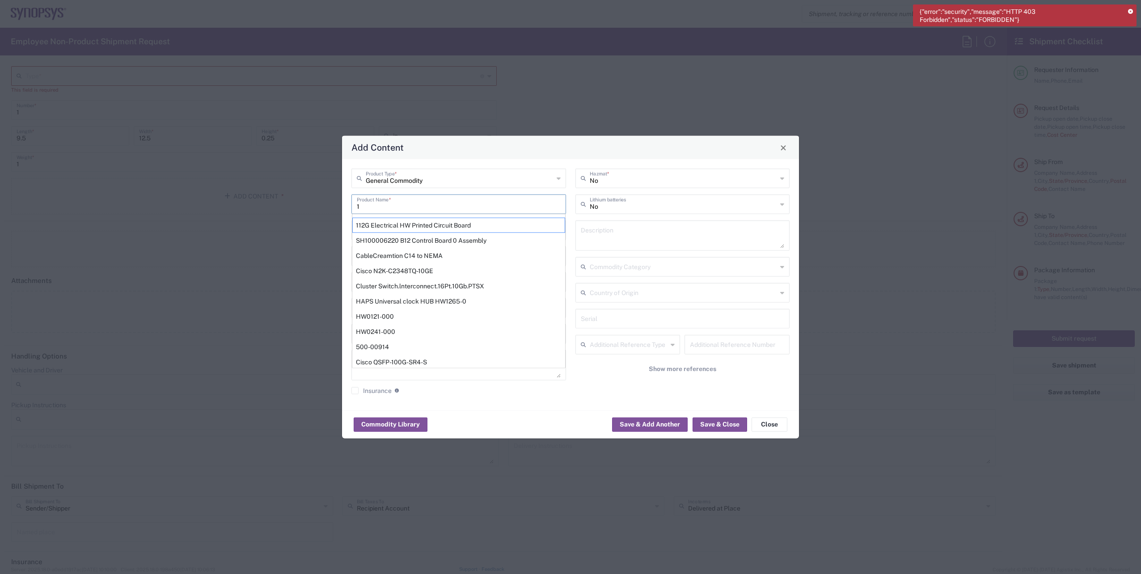
type input "1"
click at [648, 150] on div "Add Content" at bounding box center [570, 147] width 457 height 23
click at [443, 207] on input "1" at bounding box center [459, 204] width 204 height 16
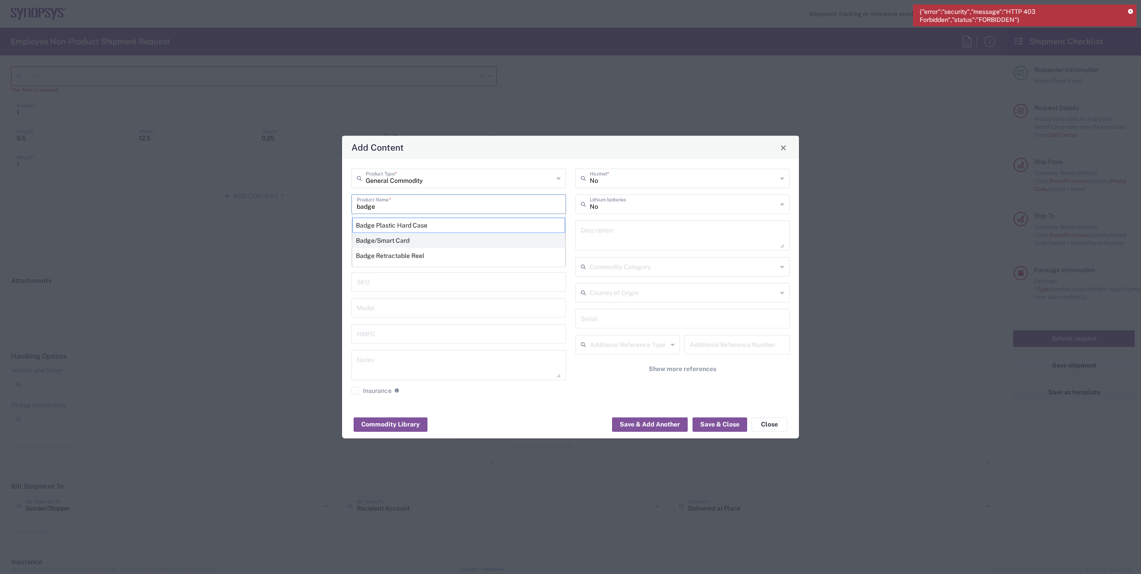
click at [405, 245] on div "Badge/Smart Card" at bounding box center [458, 240] width 213 height 15
type input "Badge/Smart Card"
type input "10.15"
type textarea "Badge/Smart Card"
type input "[GEOGRAPHIC_DATA]"
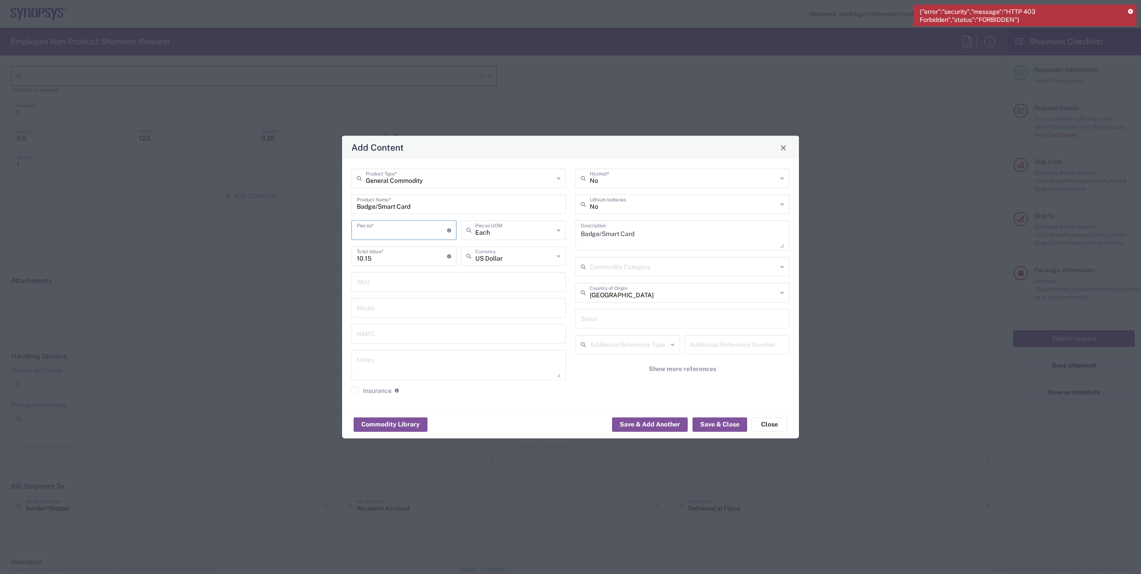
click at [384, 235] on input "number" at bounding box center [402, 230] width 90 height 16
type input "1"
click at [729, 298] on input "text" at bounding box center [684, 292] width 188 height 16
click at [626, 312] on span "[GEOGRAPHIC_DATA]" at bounding box center [682, 312] width 213 height 14
type input "[GEOGRAPHIC_DATA]"
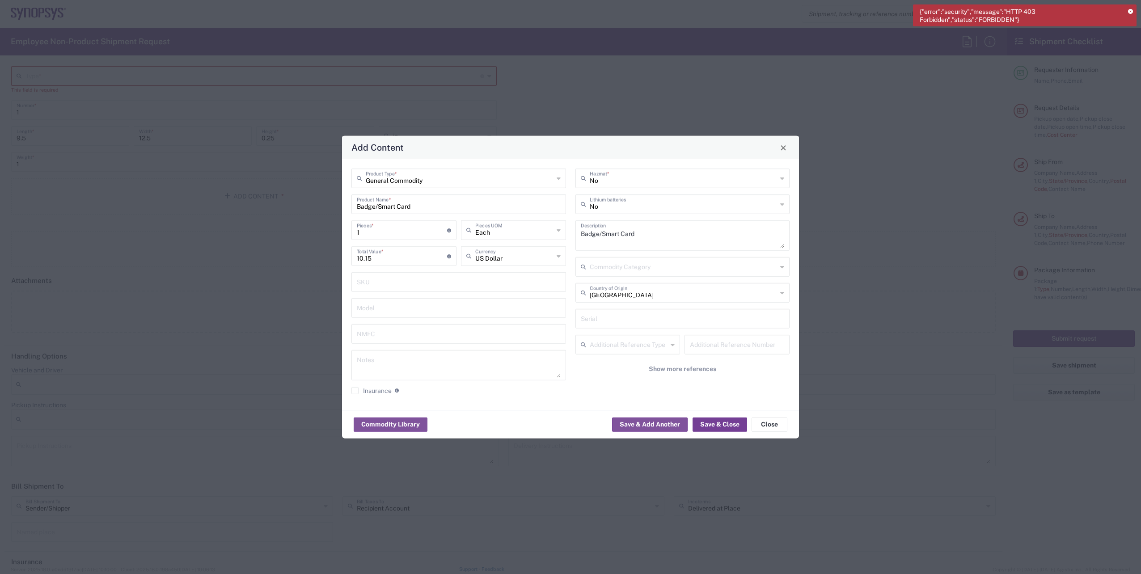
click at [724, 429] on button "Save & Close" at bounding box center [720, 424] width 55 height 14
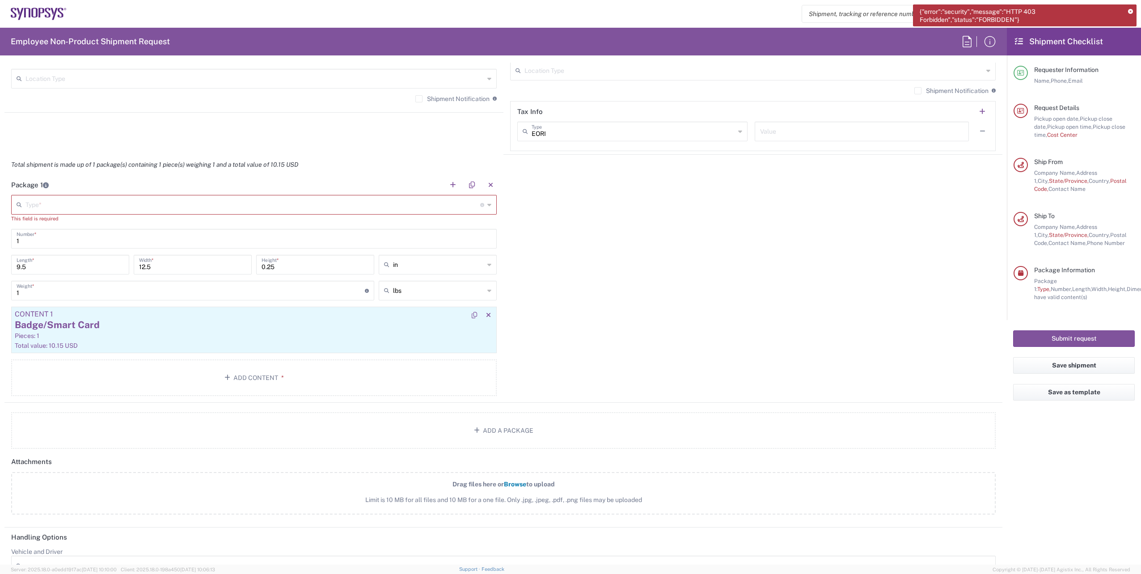
scroll to position [716, 0]
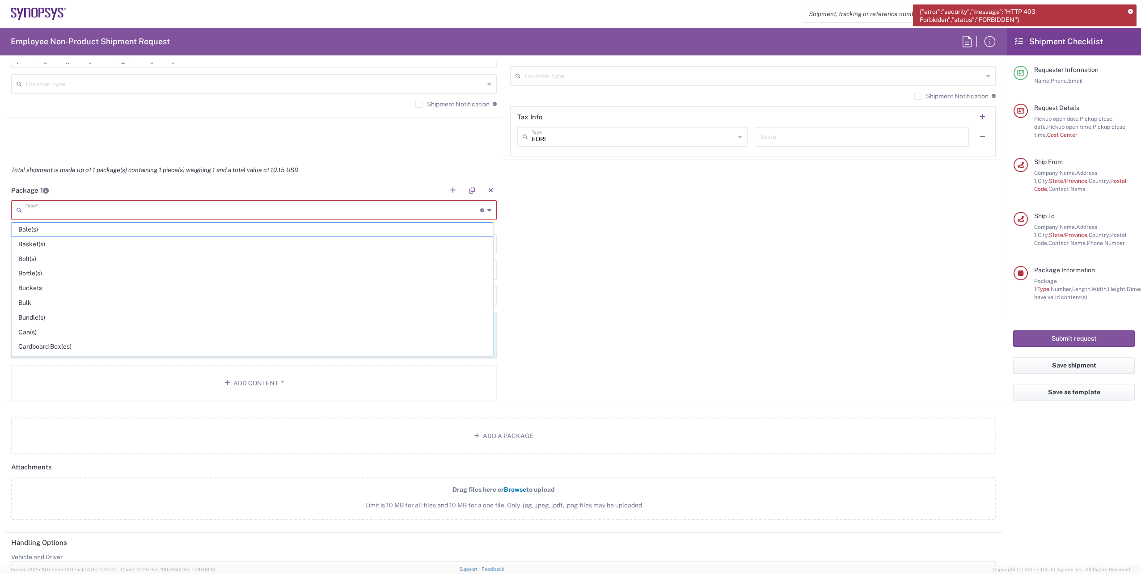
click at [133, 204] on input "text" at bounding box center [252, 210] width 455 height 16
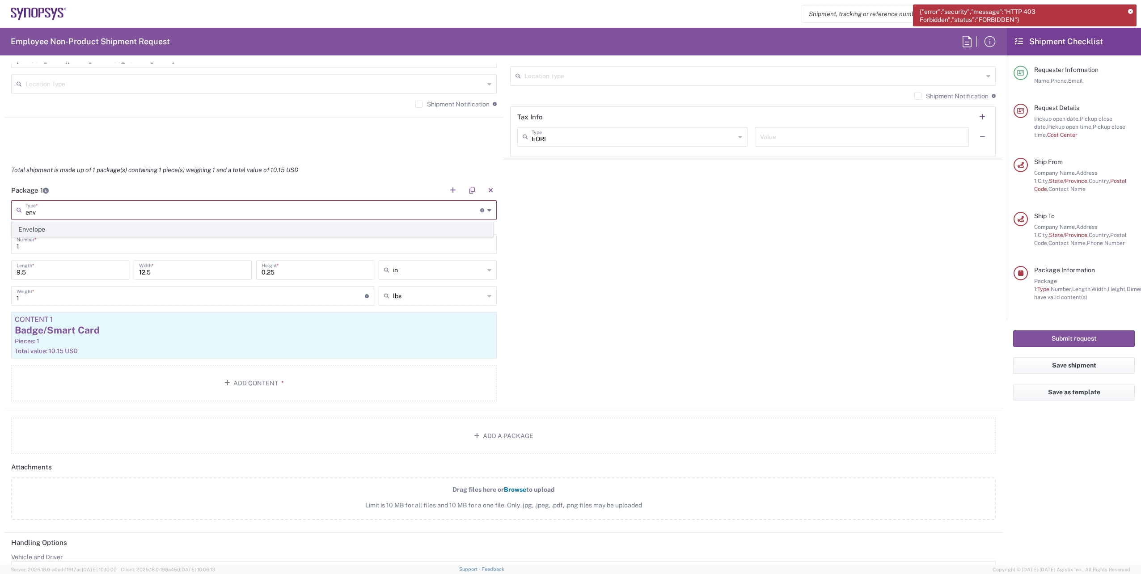
click at [47, 232] on span "Envelope" at bounding box center [252, 230] width 481 height 14
type input "Envelope"
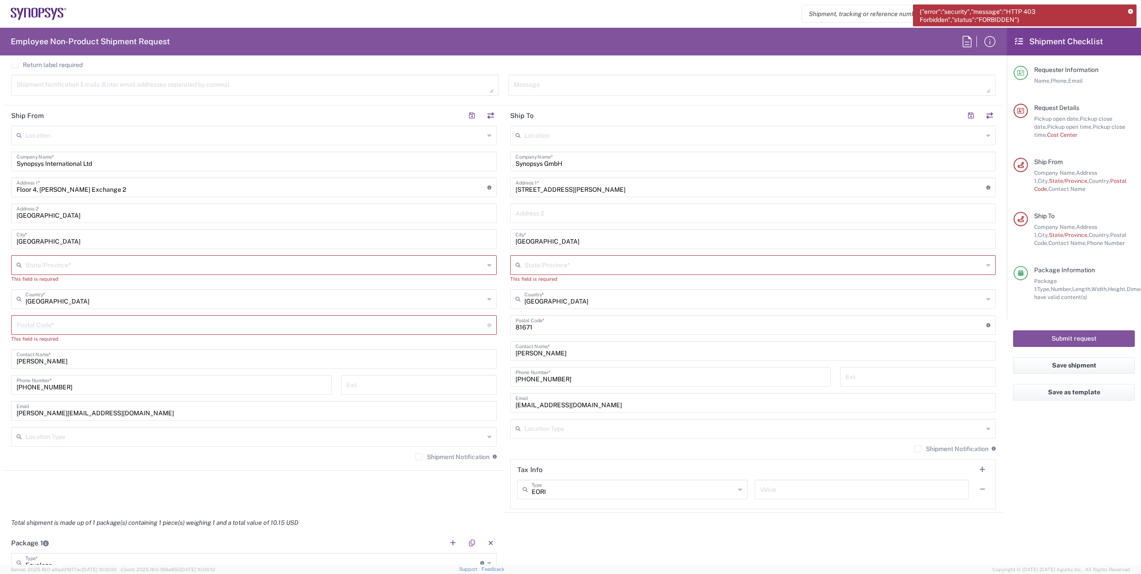
scroll to position [313, 0]
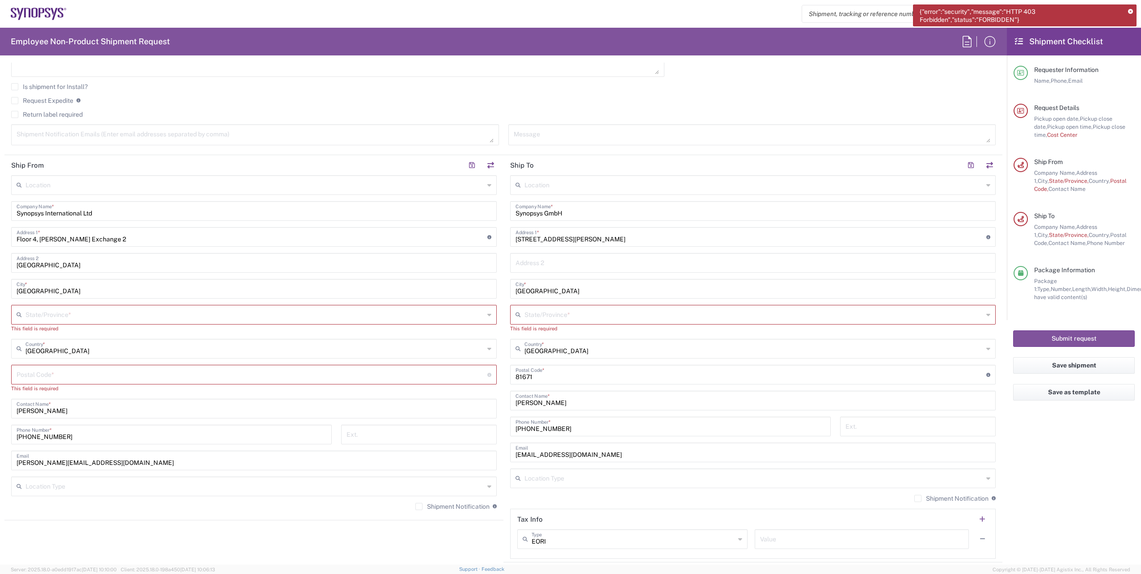
click at [588, 186] on input "text" at bounding box center [754, 185] width 459 height 16
click at [1133, 9] on icon at bounding box center [1130, 11] width 5 height 5
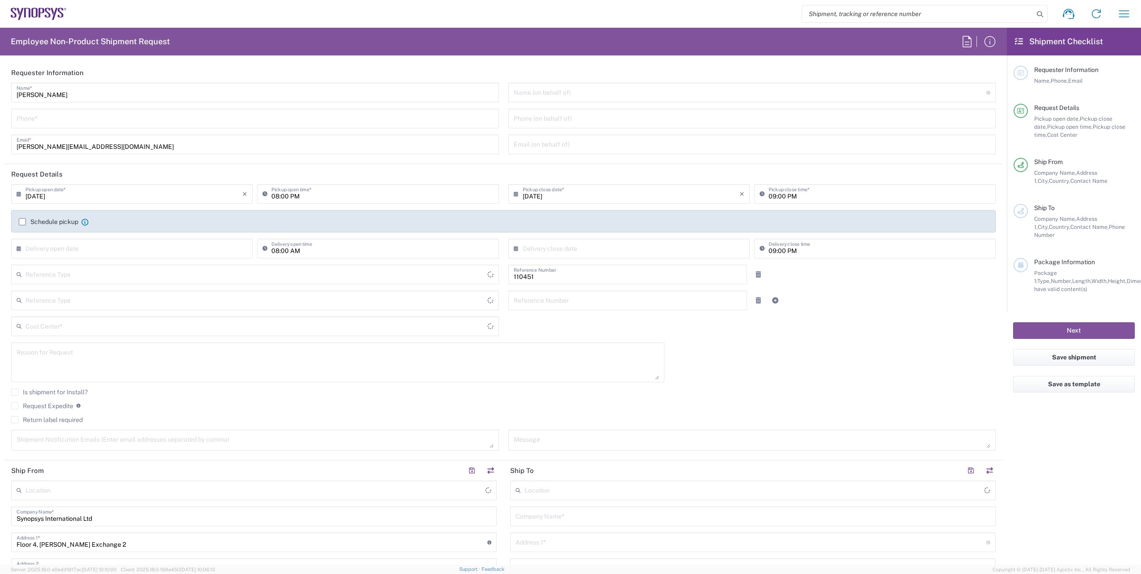
type input "Department"
type input "IE04, FAC, IE02, Dublin 110451"
type input "[GEOGRAPHIC_DATA]"
type input "Delivered at Place"
type input "[GEOGRAPHIC_DATA]"
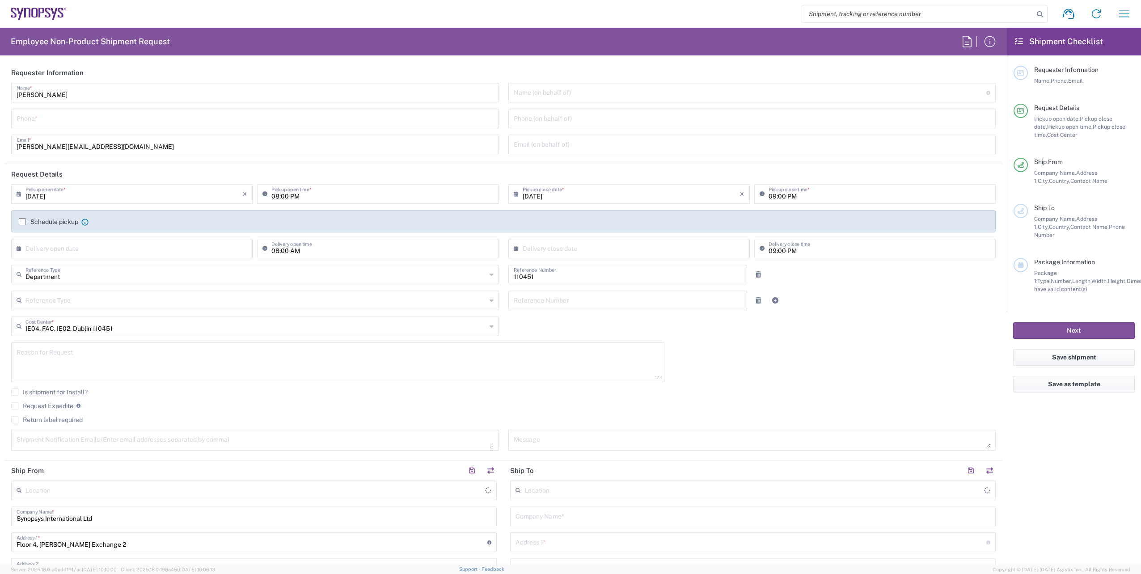
type input "[GEOGRAPHIC_DATA] IE02"
drag, startPoint x: 792, startPoint y: 3, endPoint x: 847, endPoint y: 49, distance: 72.2
click at [847, 49] on agx-form-header "Employee Non-Product Shipment Request" at bounding box center [503, 42] width 1007 height 28
click at [72, 119] on input "tel" at bounding box center [255, 118] width 477 height 16
type input "[PHONE_NUMBER]"
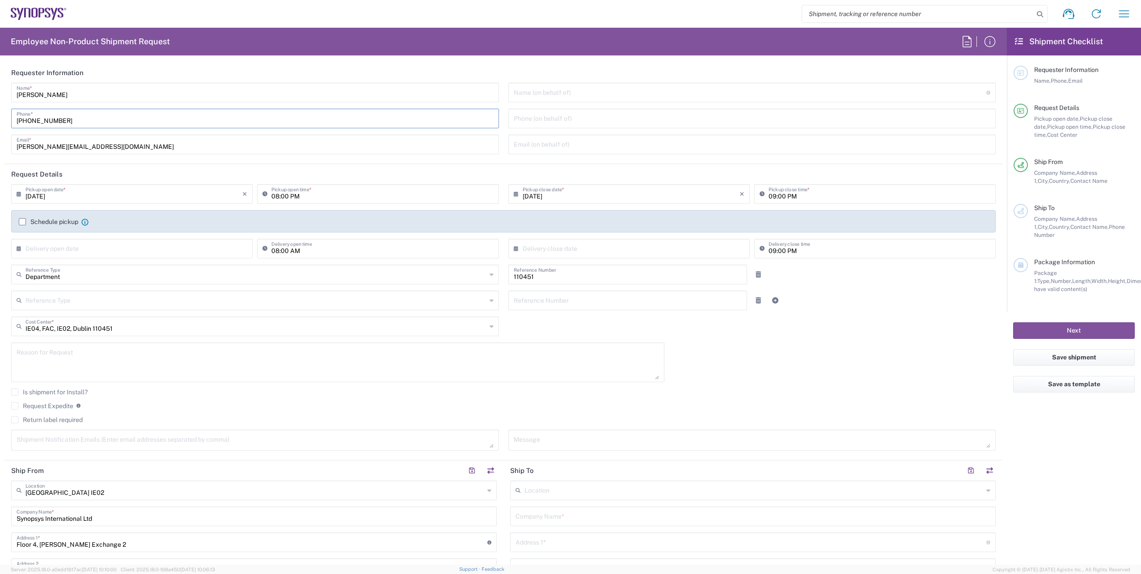
type input "[PHONE_NUMBER]"
type input "env"
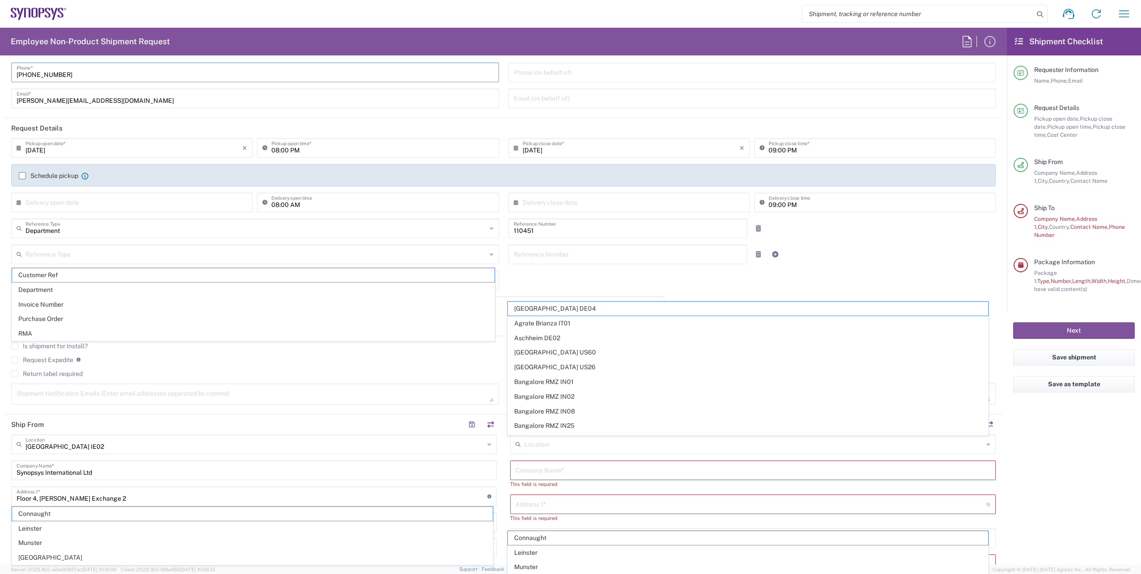
scroll to position [45, 0]
click at [76, 151] on input "[DATE]" at bounding box center [133, 149] width 217 height 16
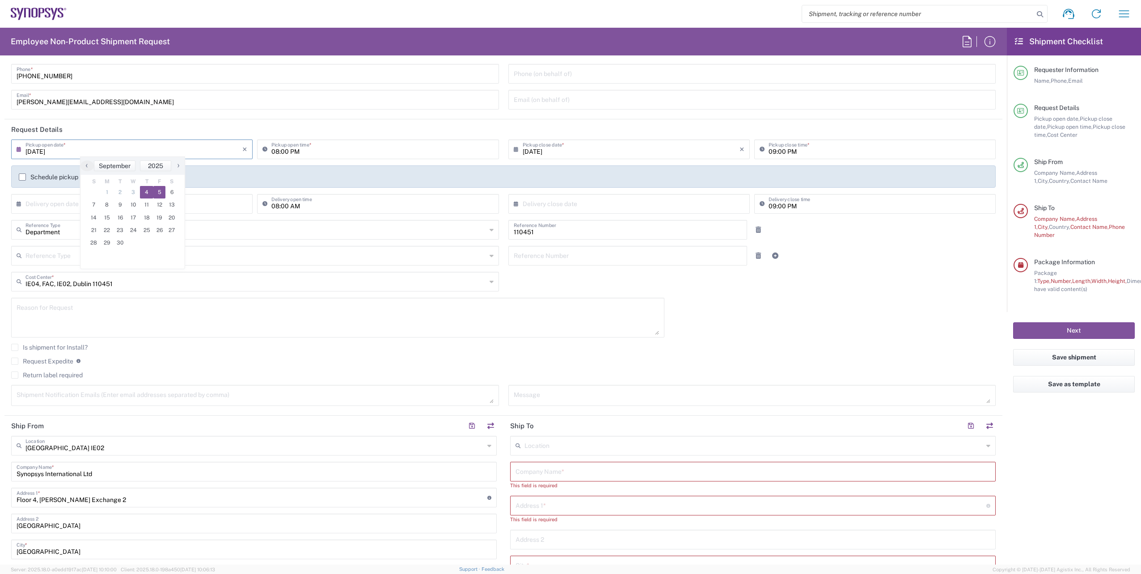
click at [154, 193] on span "5" at bounding box center [159, 192] width 13 height 13
type input "[DATE]"
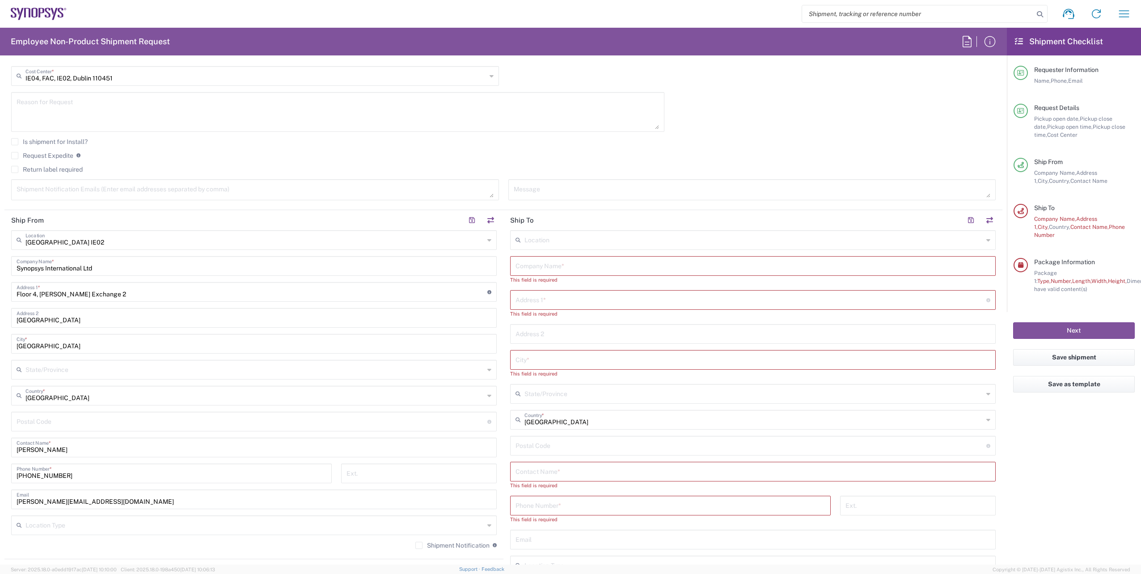
scroll to position [268, 0]
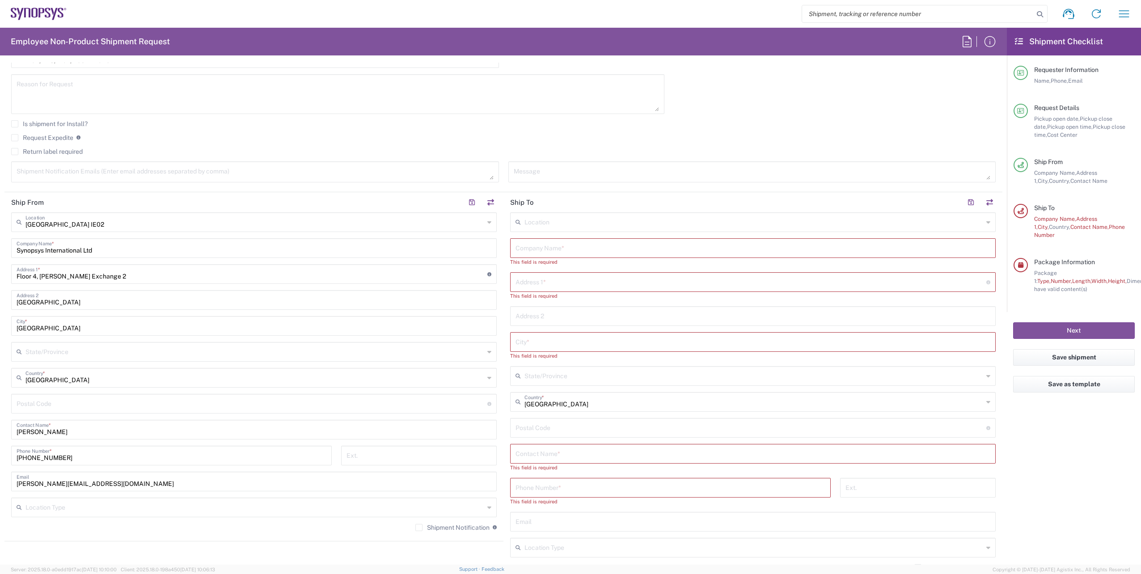
click at [550, 227] on input "text" at bounding box center [754, 222] width 459 height 16
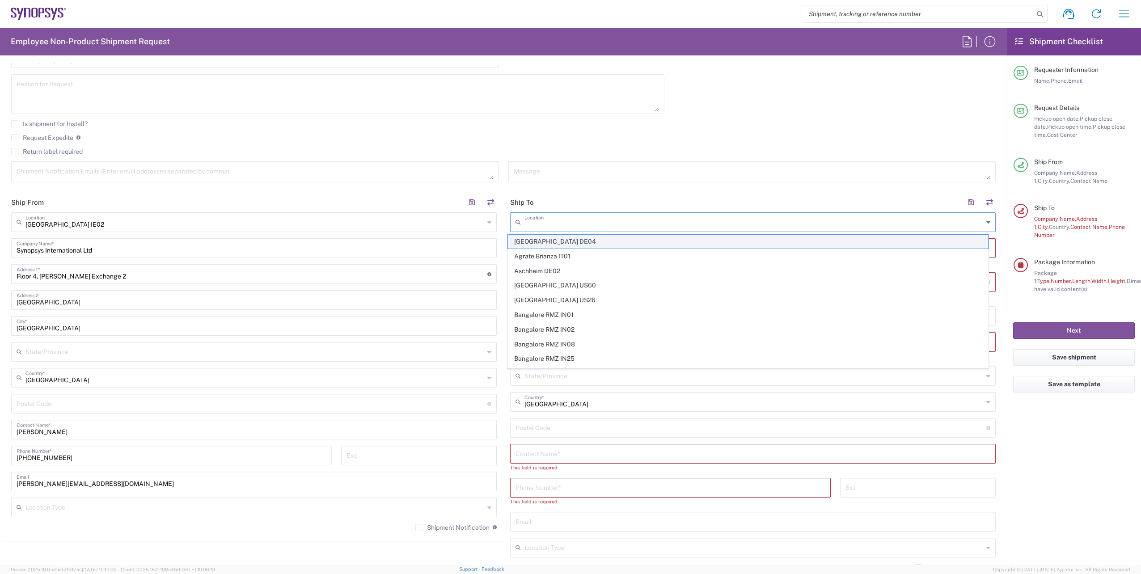
click at [526, 243] on span "[GEOGRAPHIC_DATA] DE04" at bounding box center [748, 242] width 481 height 14
type input "[GEOGRAPHIC_DATA] DE04"
type input "Synopsys GmbH"
type input "[STREET_ADDRESS]"
type input "[GEOGRAPHIC_DATA]"
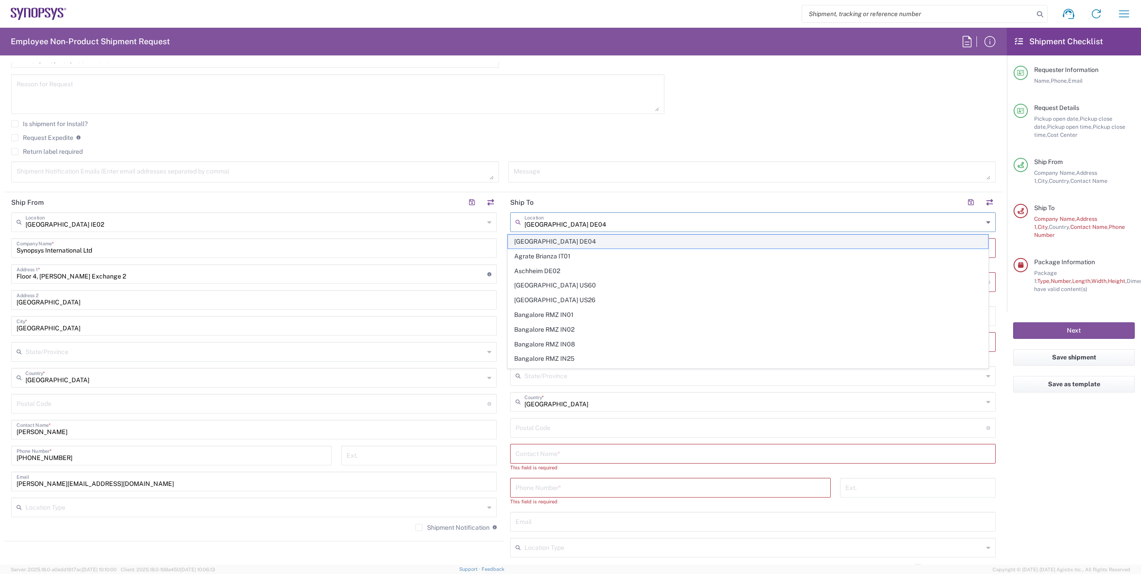
type input "[GEOGRAPHIC_DATA]"
type input "52072"
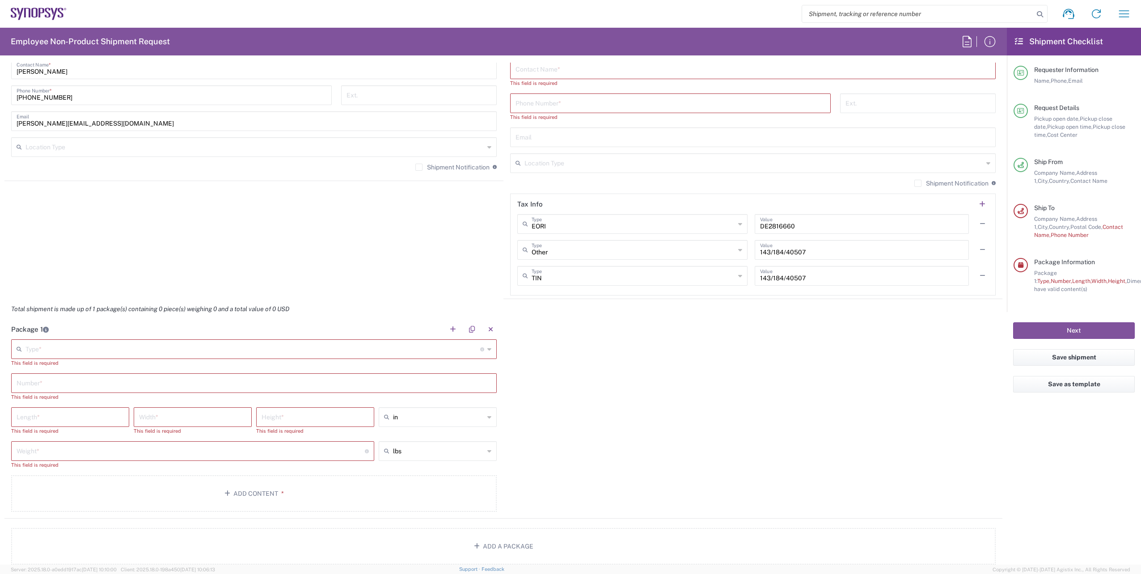
scroll to position [626, 0]
click at [246, 202] on agx-shipment-stop-widget "Ship From [GEOGRAPHIC_DATA] IE02 Location [GEOGRAPHIC_DATA] [GEOGRAPHIC_DATA] D…" at bounding box center [253, 68] width 499 height 467
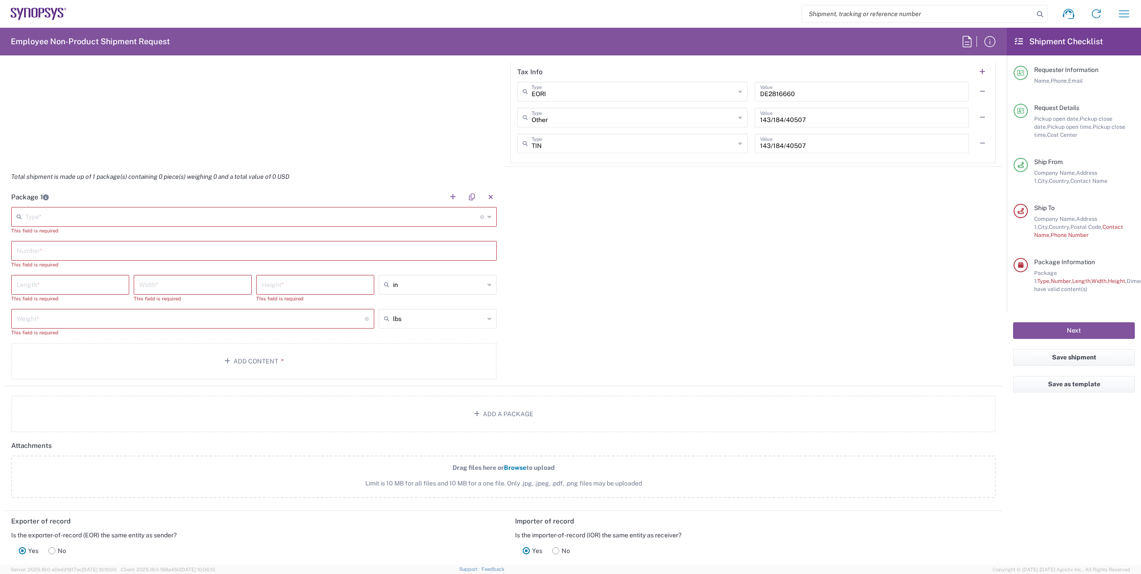
scroll to position [805, 0]
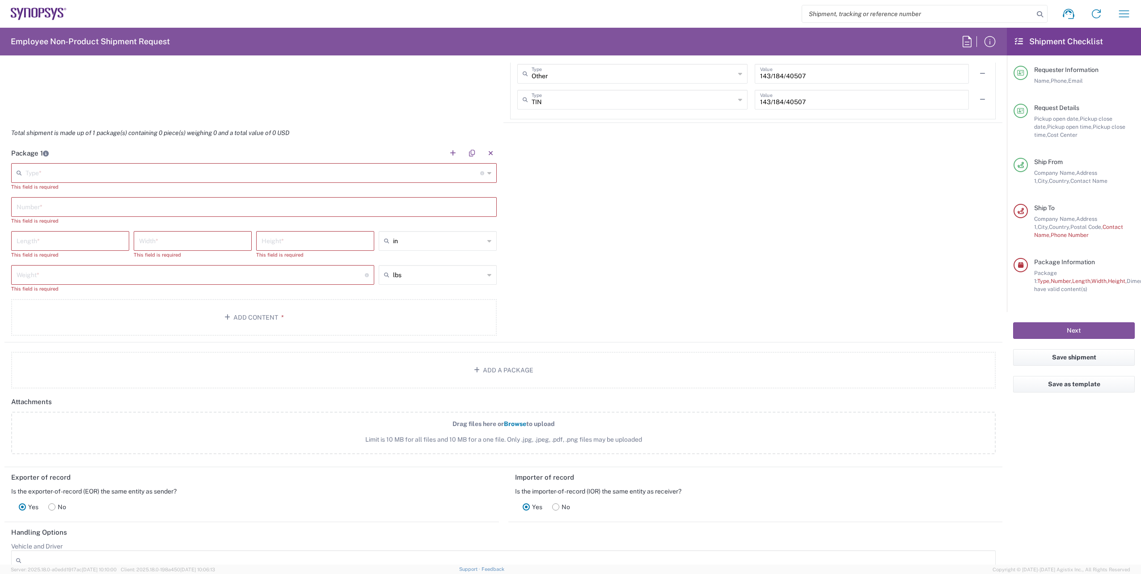
click at [123, 177] on input "text" at bounding box center [252, 173] width 455 height 16
click at [65, 191] on span "Envelope" at bounding box center [252, 193] width 481 height 14
type input "Envelope"
type input "1"
type input "9.5"
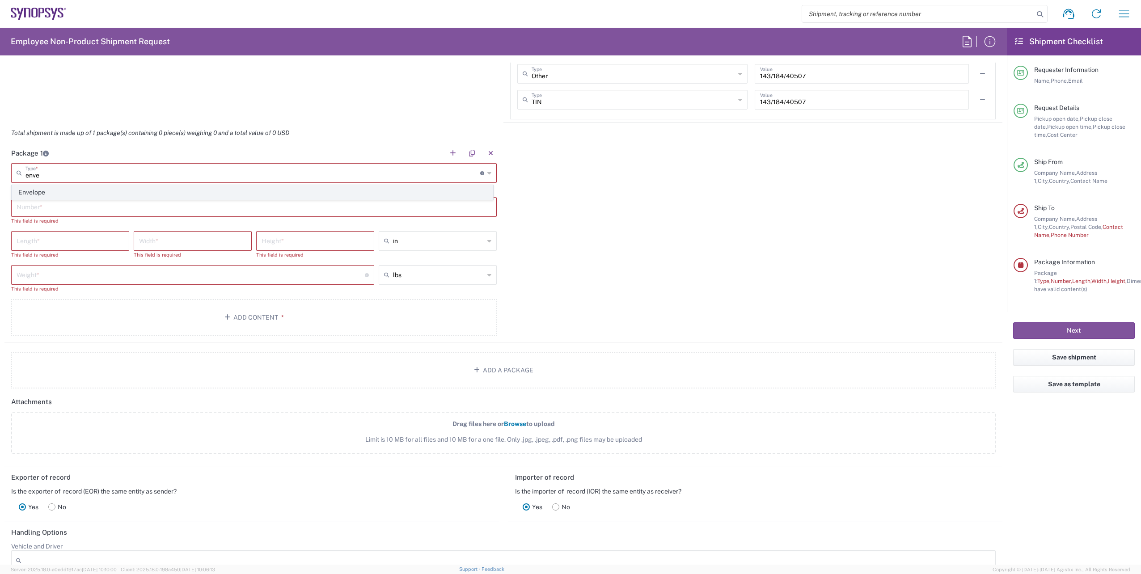
type input "12.5"
type input "0.25"
type input "1"
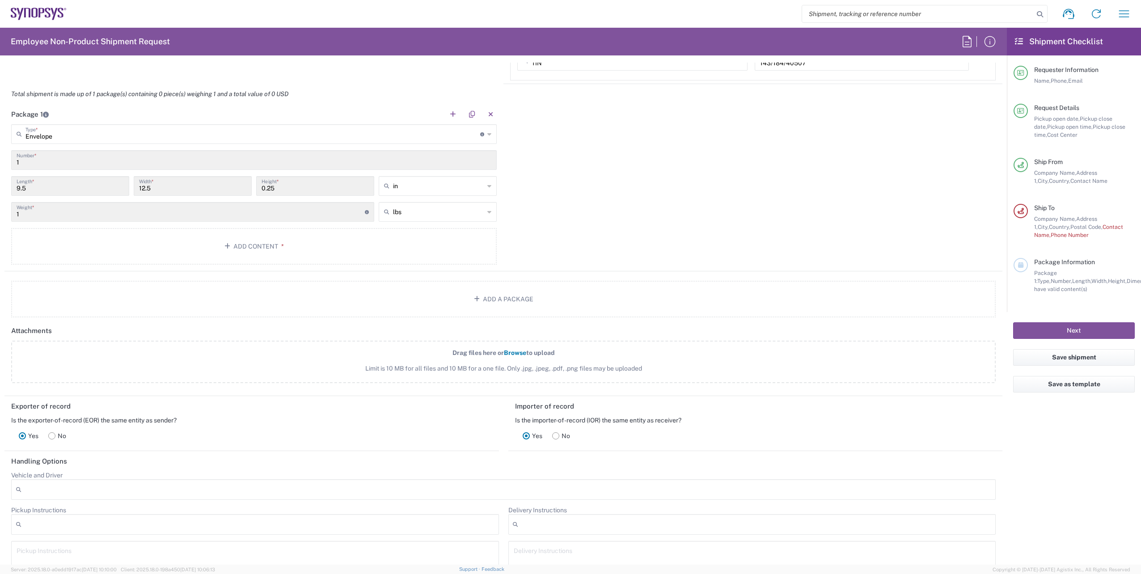
scroll to position [917, 0]
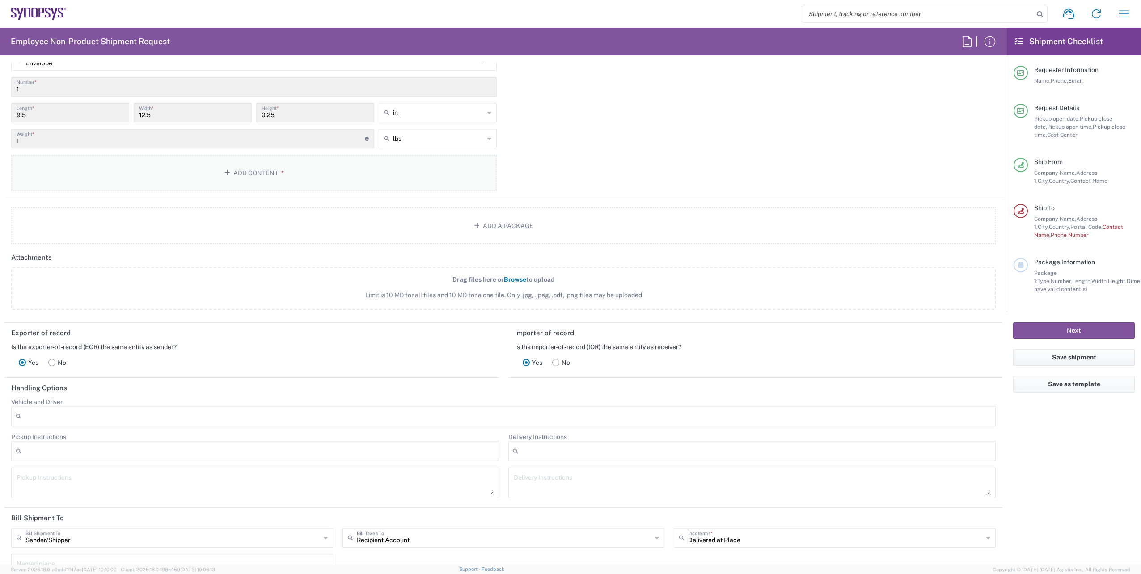
click at [262, 178] on button "Add Content *" at bounding box center [254, 173] width 486 height 37
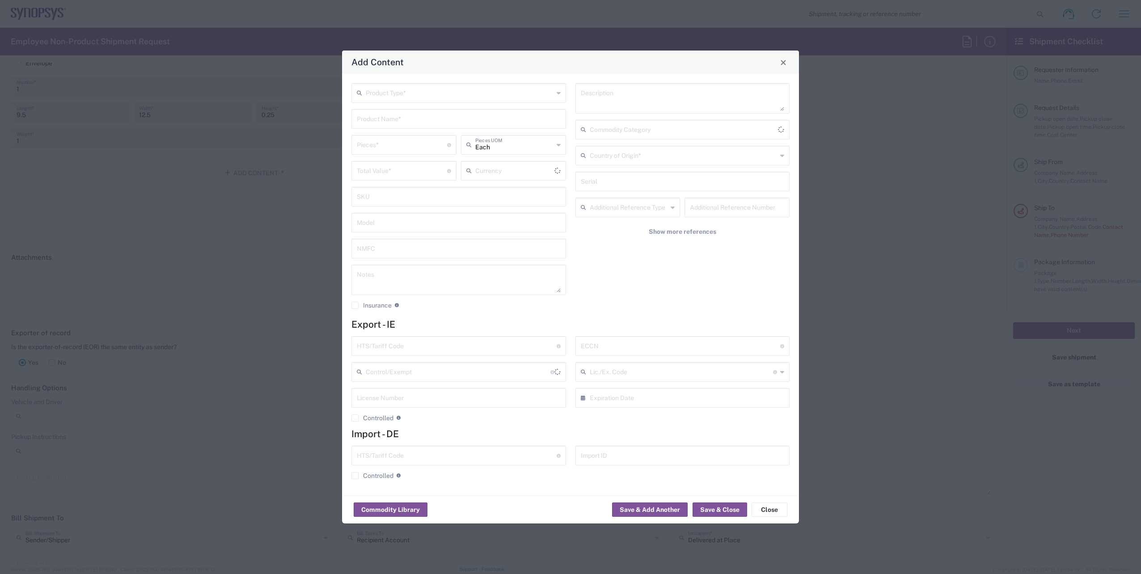
type input "US Dollar"
click at [553, 95] on input "text" at bounding box center [460, 93] width 188 height 16
click at [394, 122] on span "General Commodity" at bounding box center [458, 127] width 213 height 14
type input "General Commodity"
click at [392, 114] on input "text" at bounding box center [459, 118] width 204 height 16
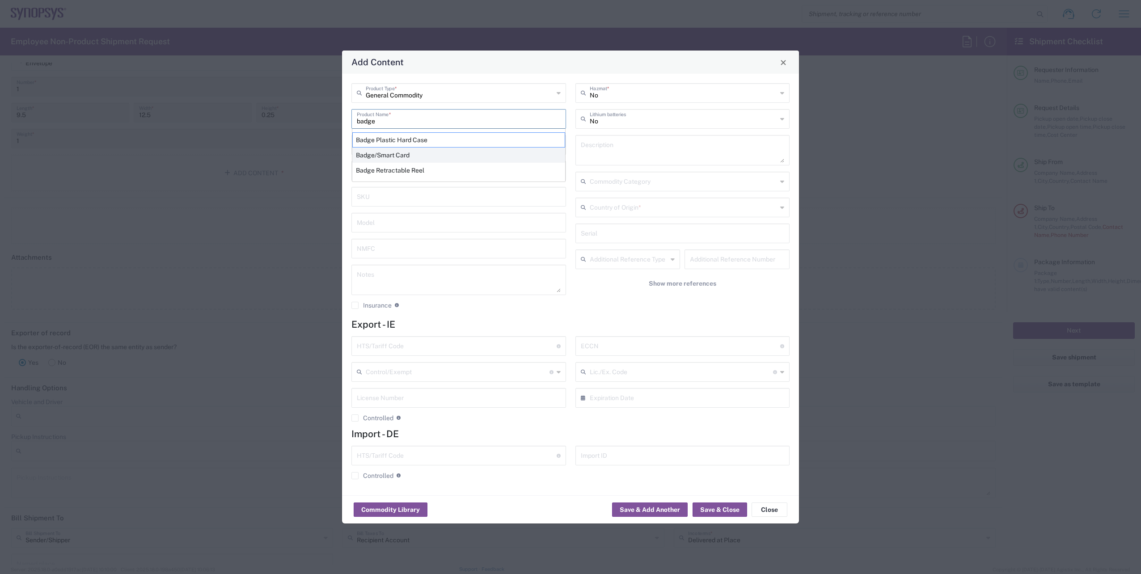
click at [394, 152] on div "Badge/Smart Card" at bounding box center [458, 155] width 213 height 15
type input "Badge/Smart Card"
type input "10.15"
type textarea "Badge/Smart Card"
type input "[GEOGRAPHIC_DATA]"
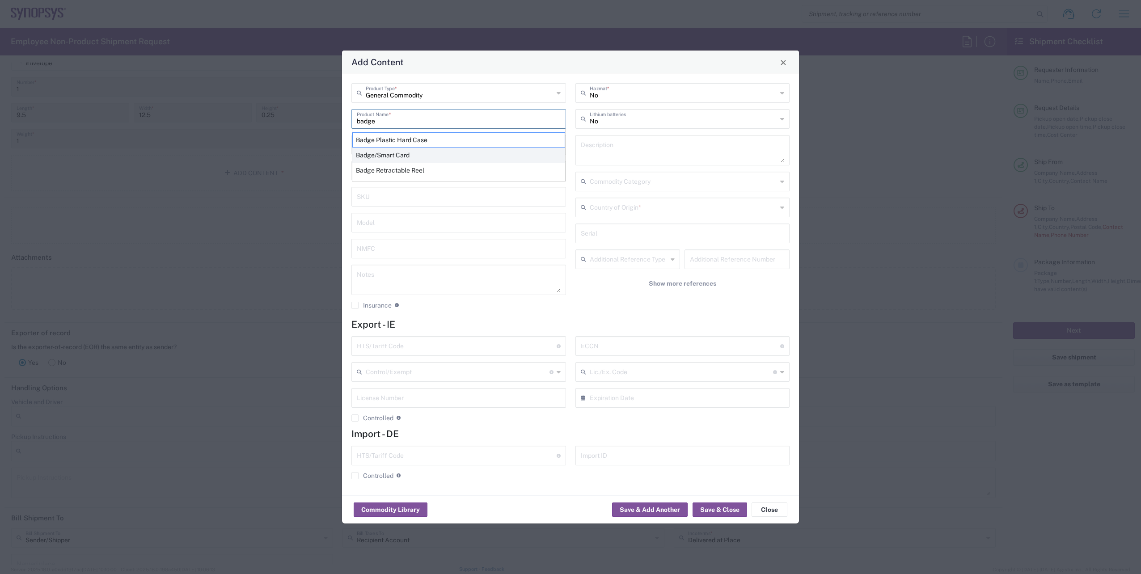
type input "8523.52.0090"
type input "BIS"
type input "EAR99"
type input "NLR - No License Required"
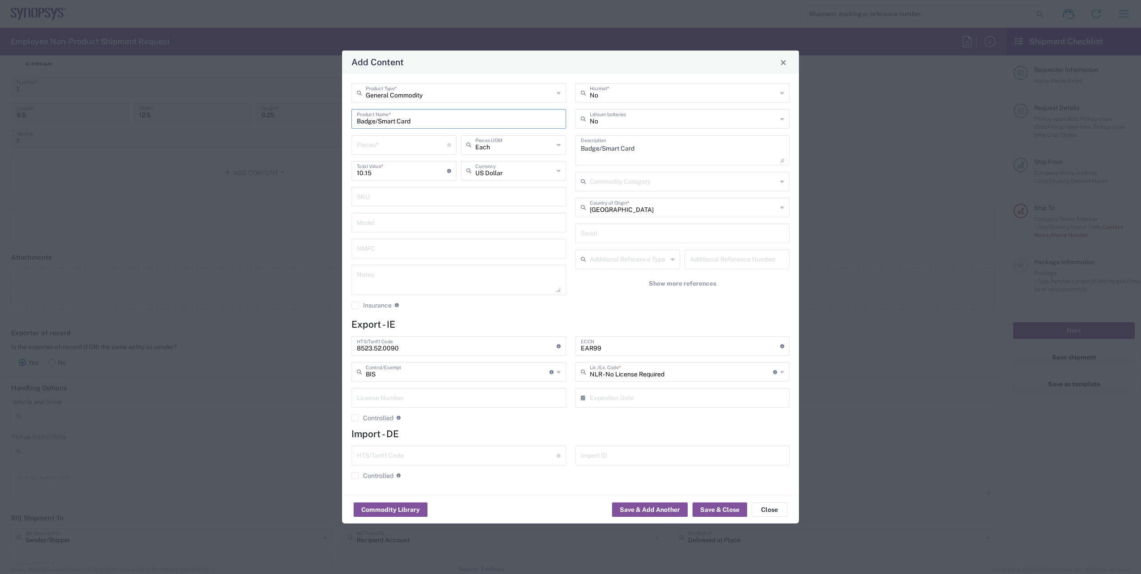
click at [394, 148] on input "number" at bounding box center [402, 144] width 90 height 16
type input "1"
click at [670, 210] on input "text" at bounding box center [684, 207] width 188 height 16
click at [625, 223] on span "[GEOGRAPHIC_DATA]" at bounding box center [682, 227] width 213 height 14
type input "[GEOGRAPHIC_DATA]"
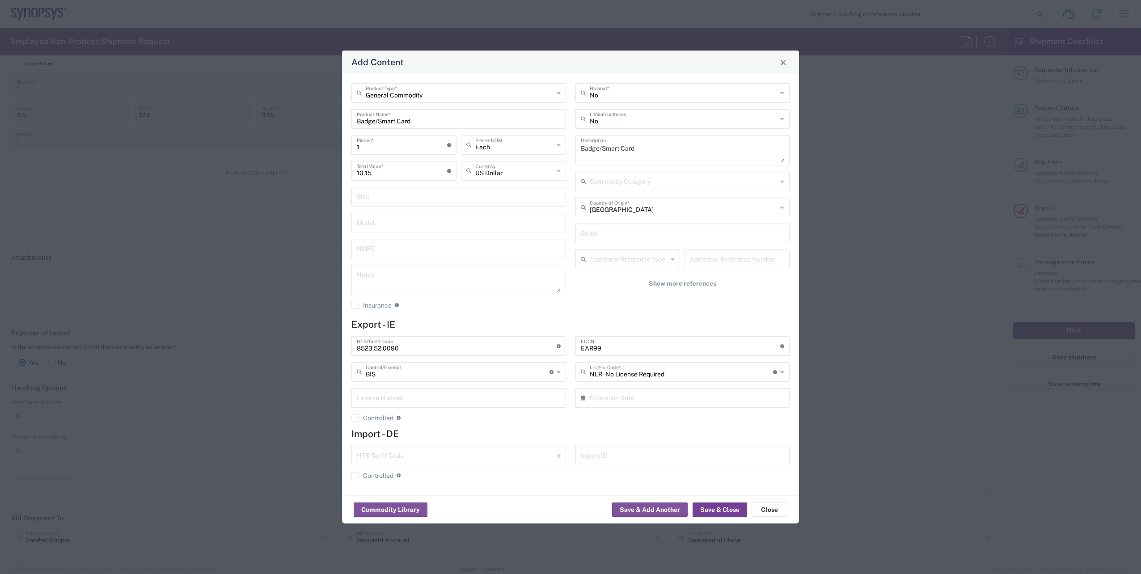
click at [716, 509] on button "Save & Close" at bounding box center [720, 510] width 55 height 14
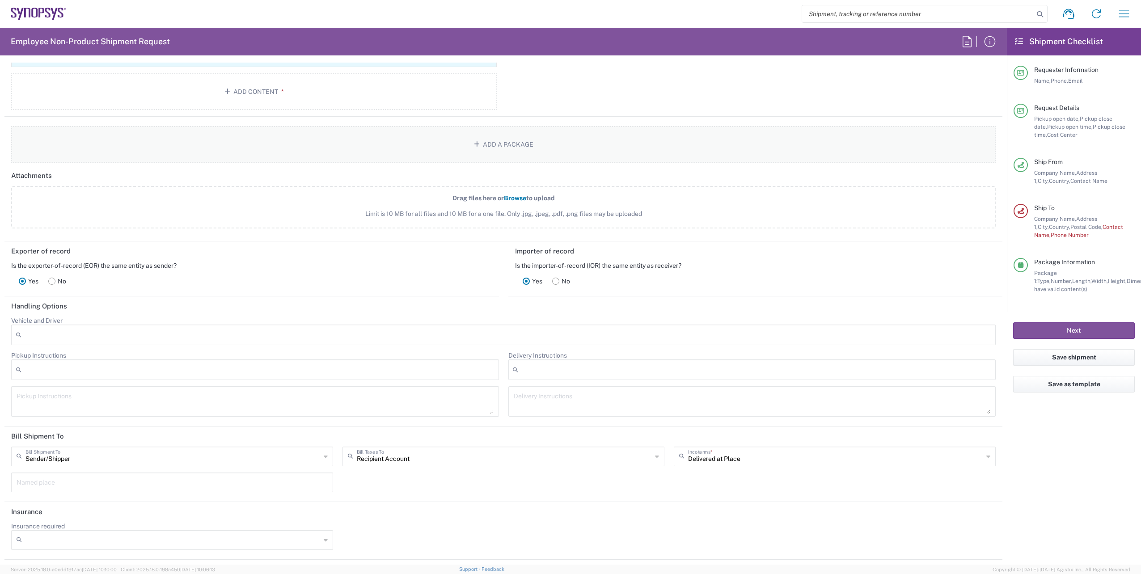
scroll to position [962, 0]
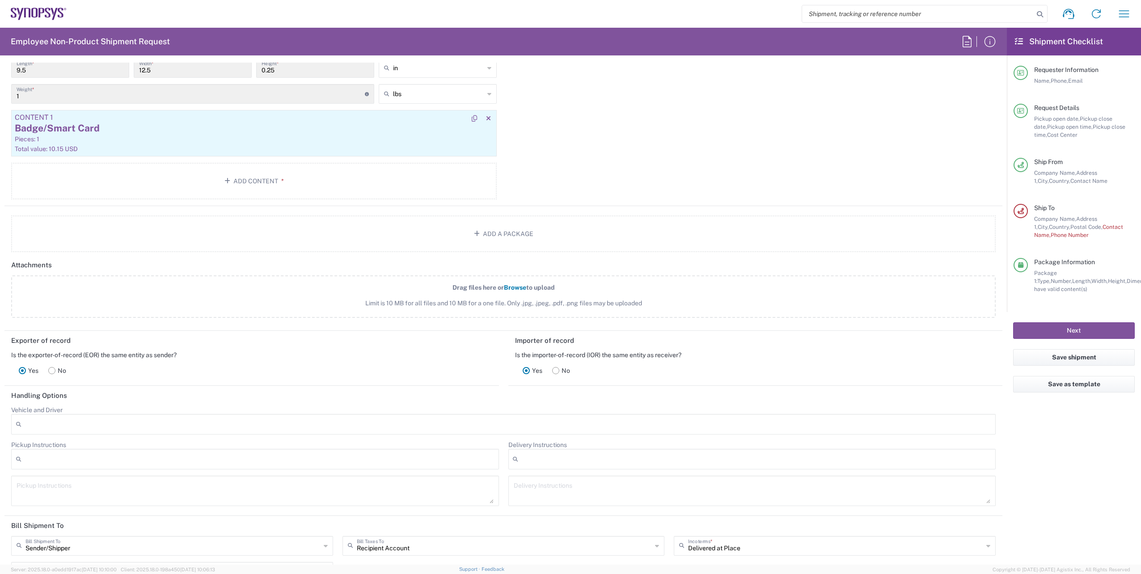
click at [208, 140] on div "Pieces: 1" at bounding box center [254, 139] width 479 height 8
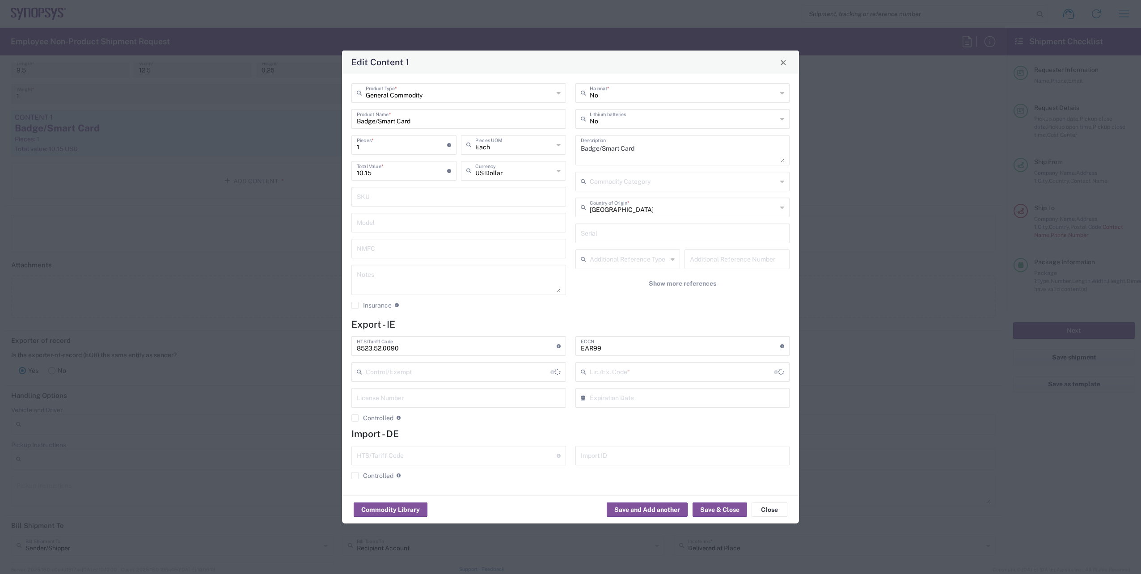
type input "BIS"
type input "NLR - No License Required"
click at [713, 514] on button "Save & Close" at bounding box center [720, 510] width 55 height 14
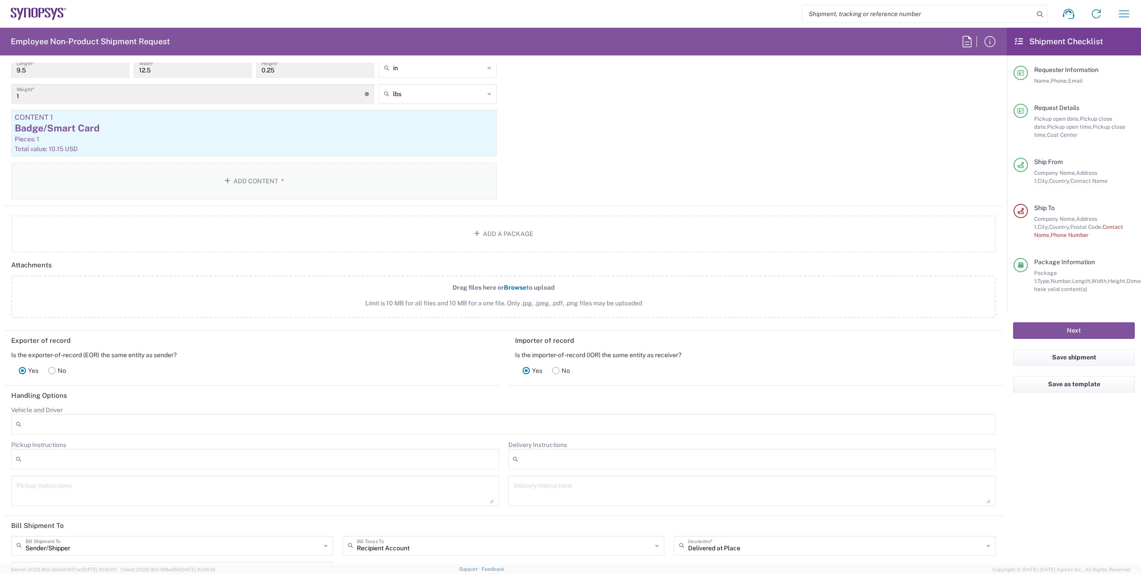
click at [239, 176] on button "Add Content *" at bounding box center [254, 181] width 486 height 37
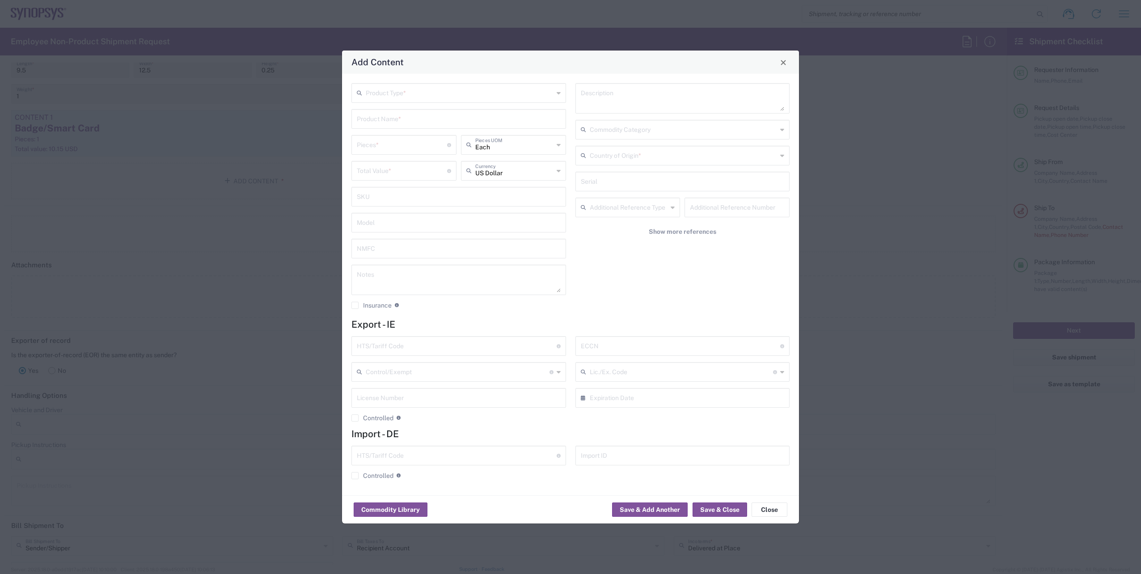
click at [445, 98] on input "text" at bounding box center [460, 93] width 188 height 16
click at [396, 128] on span "General Commodity" at bounding box center [458, 127] width 213 height 14
type input "General Commodity"
click at [398, 114] on input "text" at bounding box center [459, 118] width 204 height 16
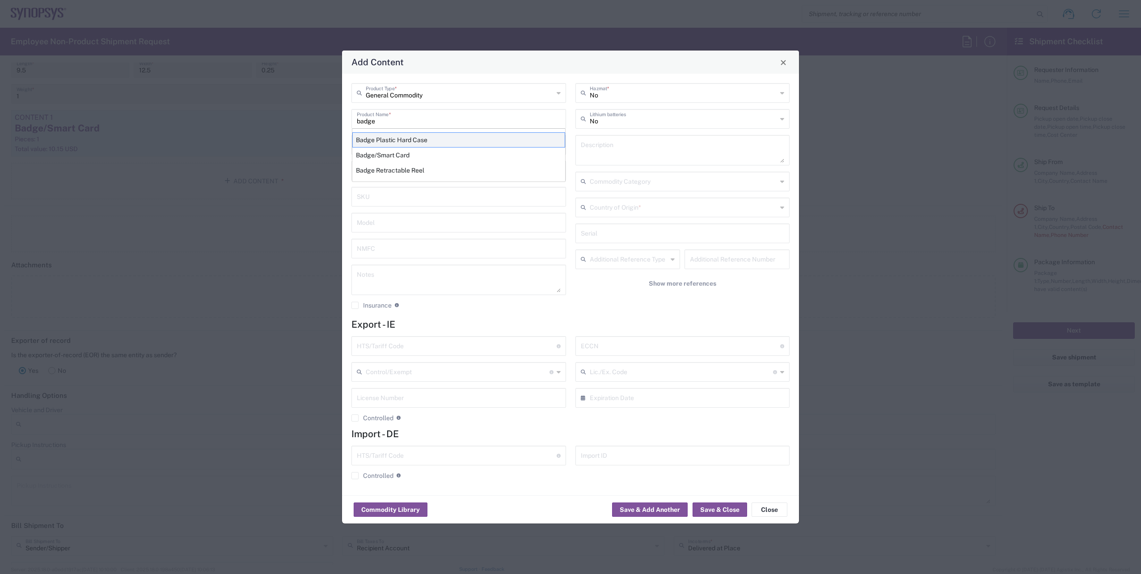
click at [412, 144] on div "Badge Plastic Hard Case" at bounding box center [458, 139] width 213 height 15
type input "Badge Plastic Hard Case"
type input "1.25"
type textarea "Badge Plastic Hard Case"
type input "[GEOGRAPHIC_DATA]"
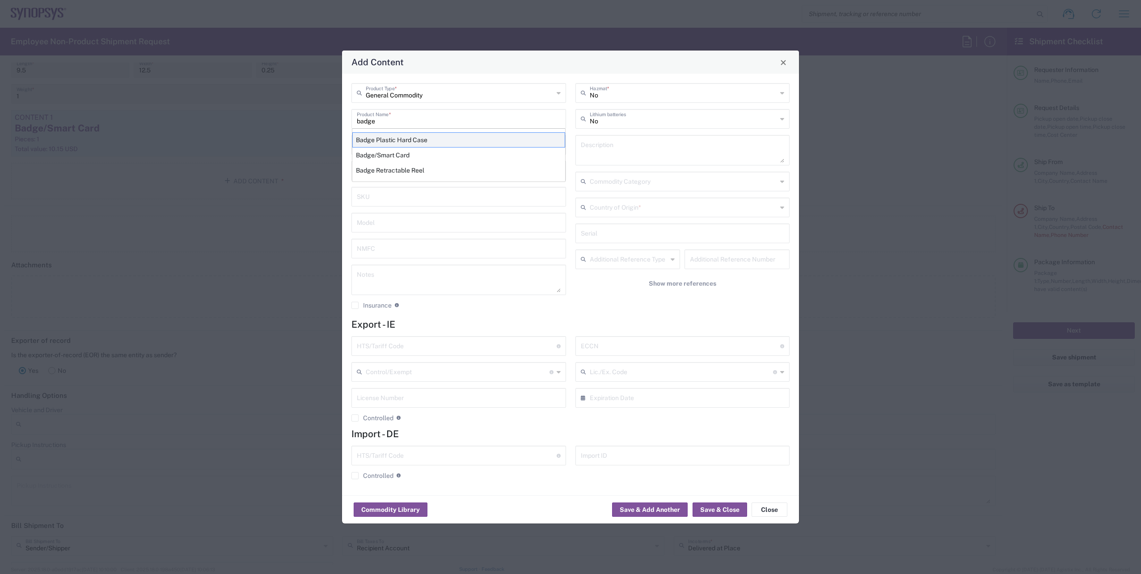
type input "4202.32.0000"
type input "BIS"
type input "EAR99"
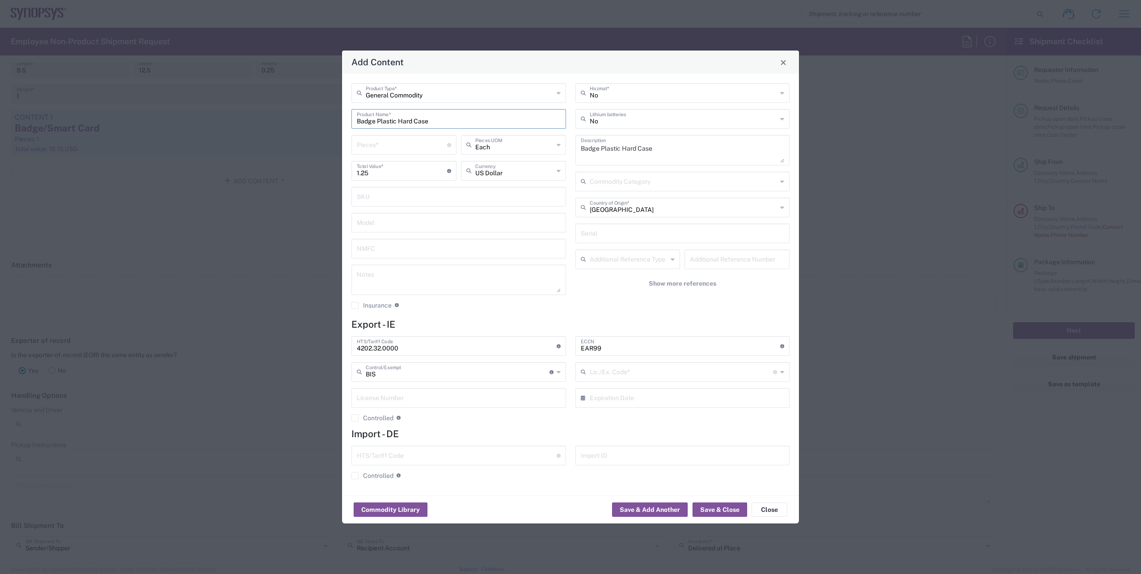
type input "NLR - No License Required"
click at [408, 144] on input "number" at bounding box center [402, 144] width 90 height 16
type input "1"
click at [725, 508] on button "Save & Close" at bounding box center [720, 510] width 55 height 14
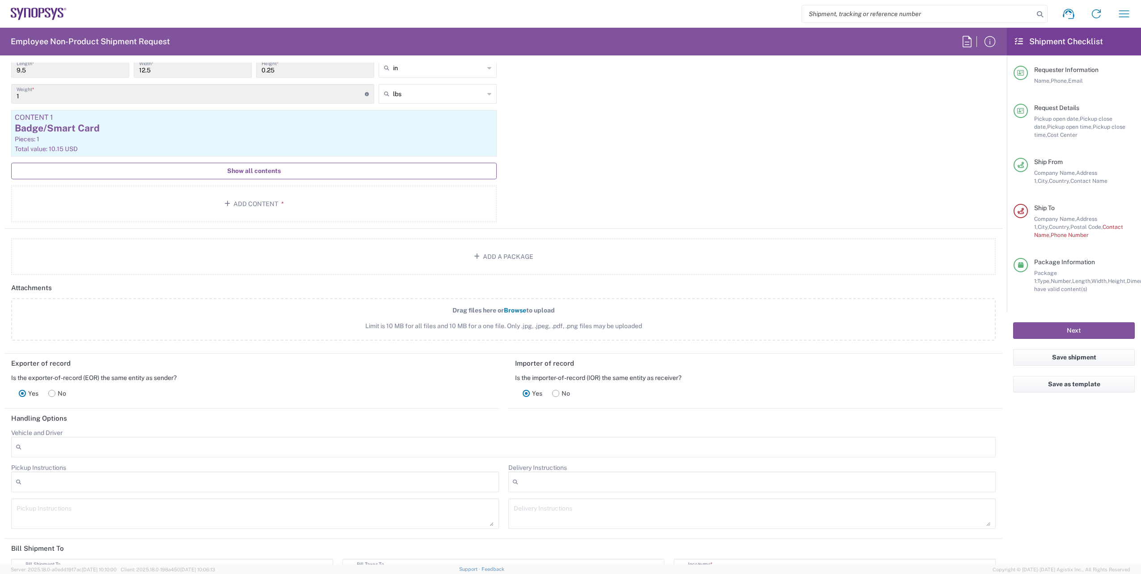
click at [263, 169] on span "Show all contents" at bounding box center [254, 171] width 54 height 8
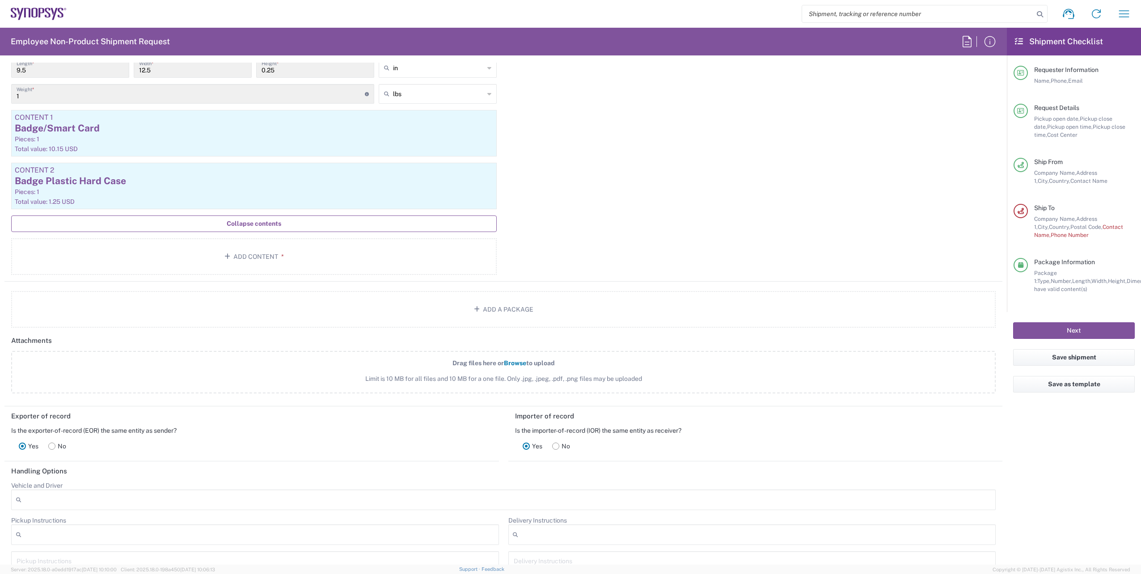
scroll to position [1051, 0]
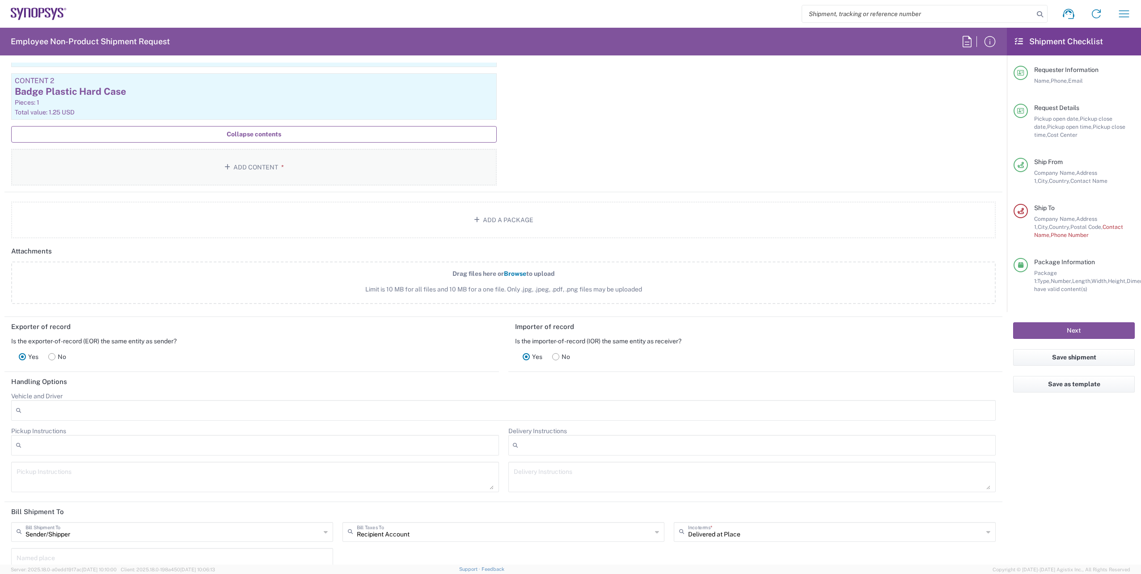
click at [241, 169] on button "Add Content *" at bounding box center [254, 167] width 486 height 37
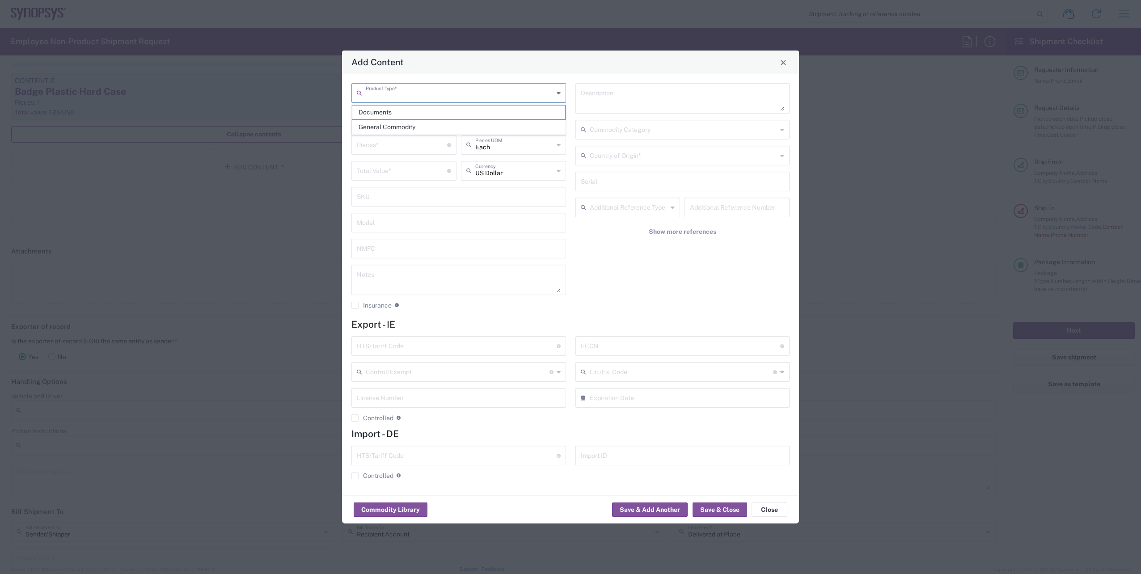
click at [427, 91] on input "text" at bounding box center [460, 93] width 188 height 16
click at [389, 128] on span "General Commodity" at bounding box center [458, 127] width 213 height 14
type input "General Commodity"
click at [398, 118] on input "text" at bounding box center [459, 118] width 204 height 16
type input "1"
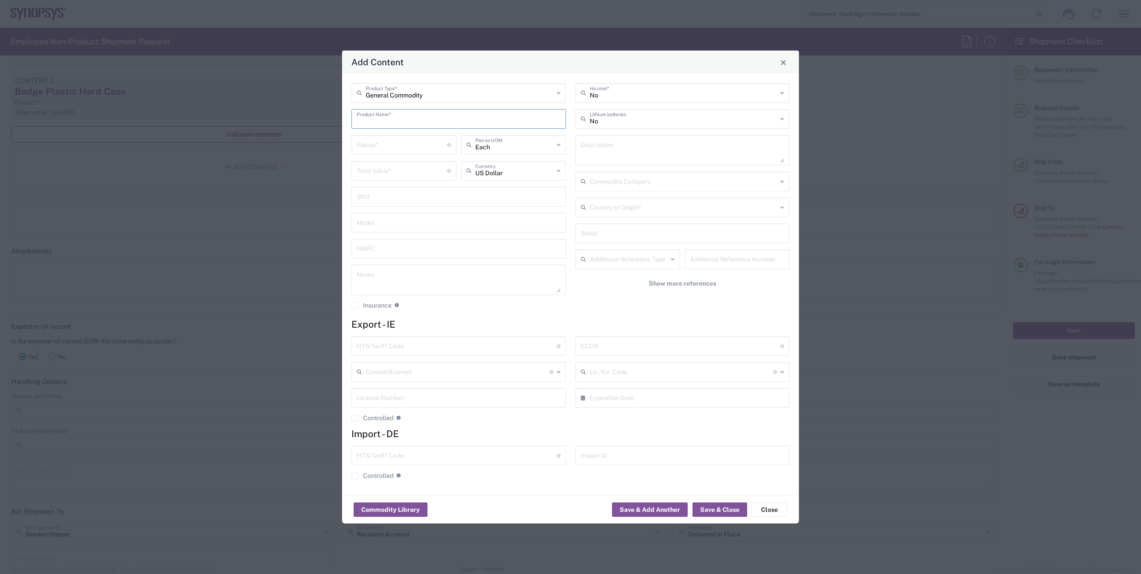
click at [410, 116] on input "text" at bounding box center [459, 118] width 204 height 16
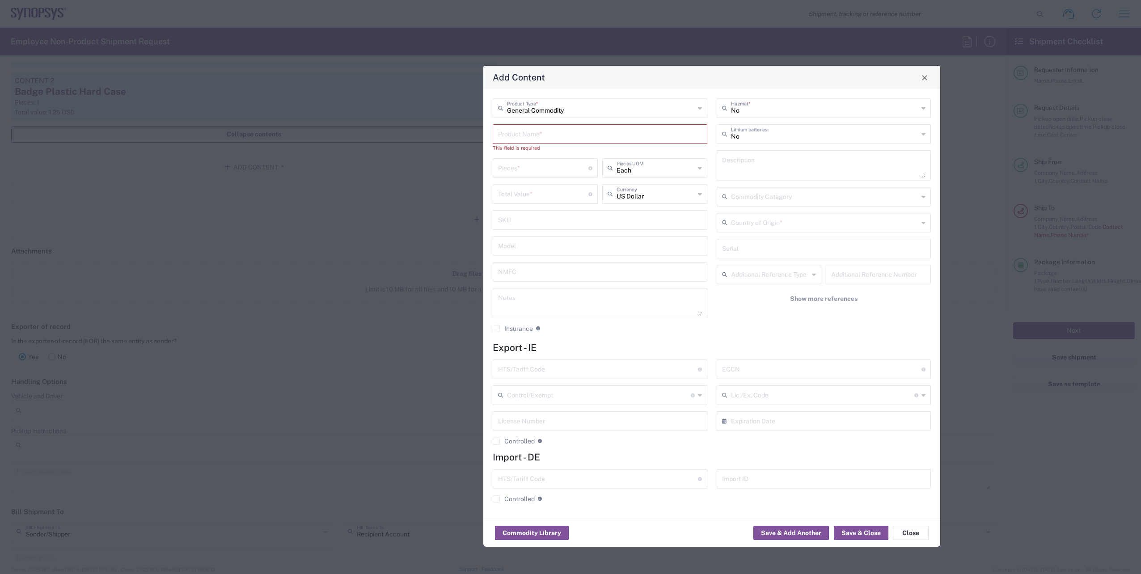
drag, startPoint x: 500, startPoint y: 66, endPoint x: 641, endPoint y: 85, distance: 142.6
click at [641, 85] on div "Add Content" at bounding box center [711, 77] width 457 height 23
click at [925, 83] on button "Close" at bounding box center [925, 77] width 13 height 13
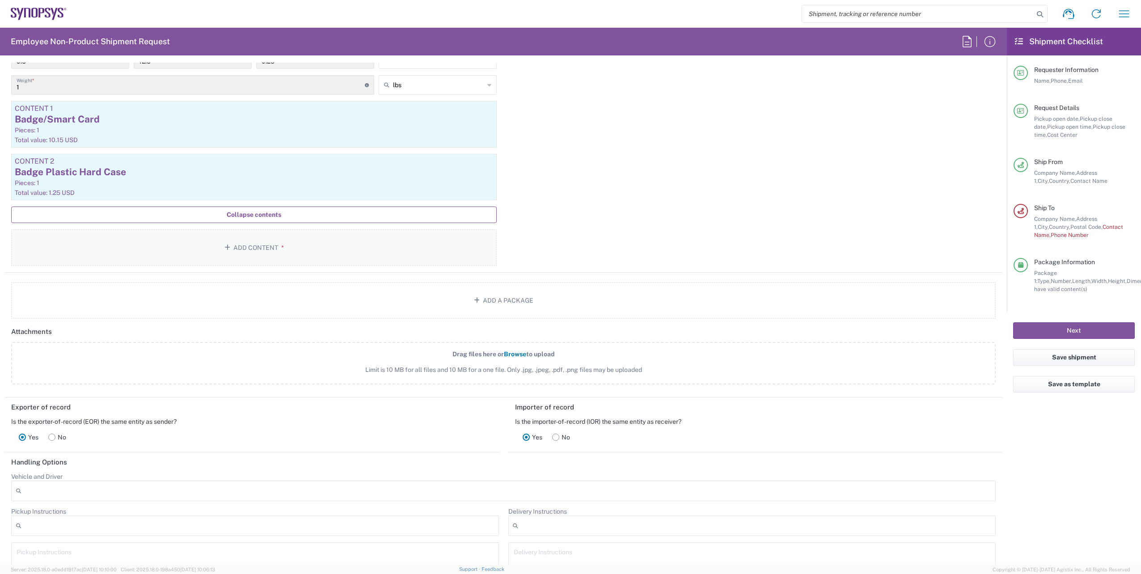
scroll to position [956, 0]
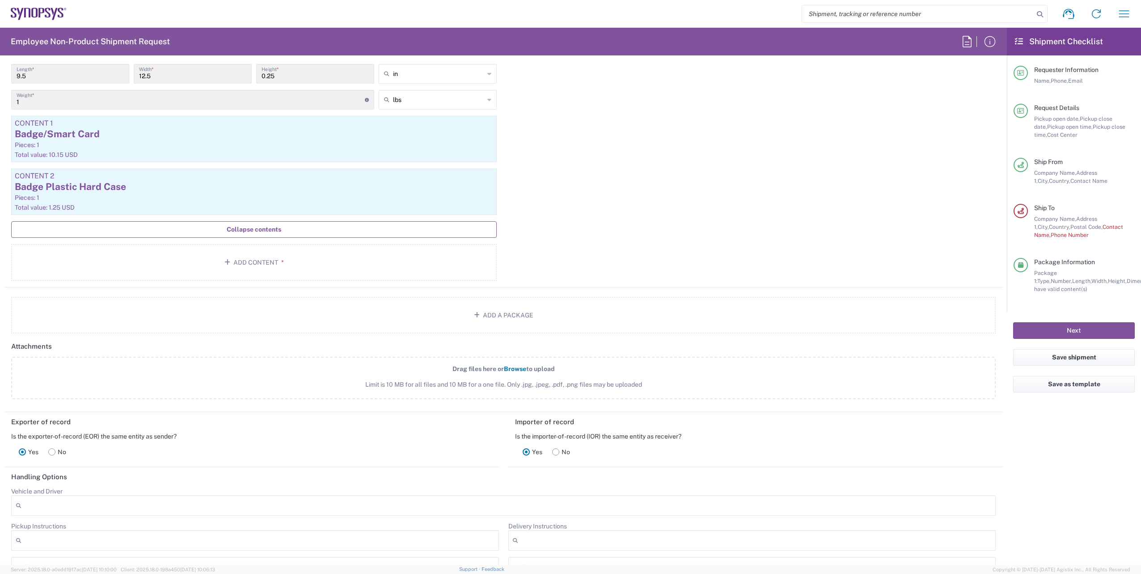
click at [259, 231] on span "Collapse contents" at bounding box center [254, 229] width 55 height 8
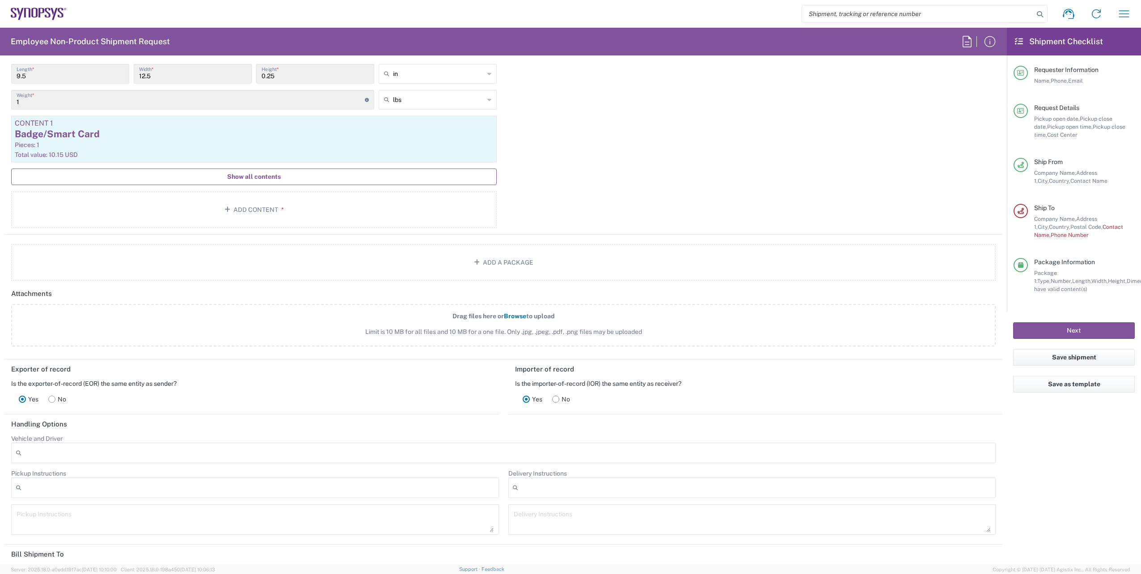
click at [270, 179] on span "Show all contents" at bounding box center [254, 177] width 54 height 8
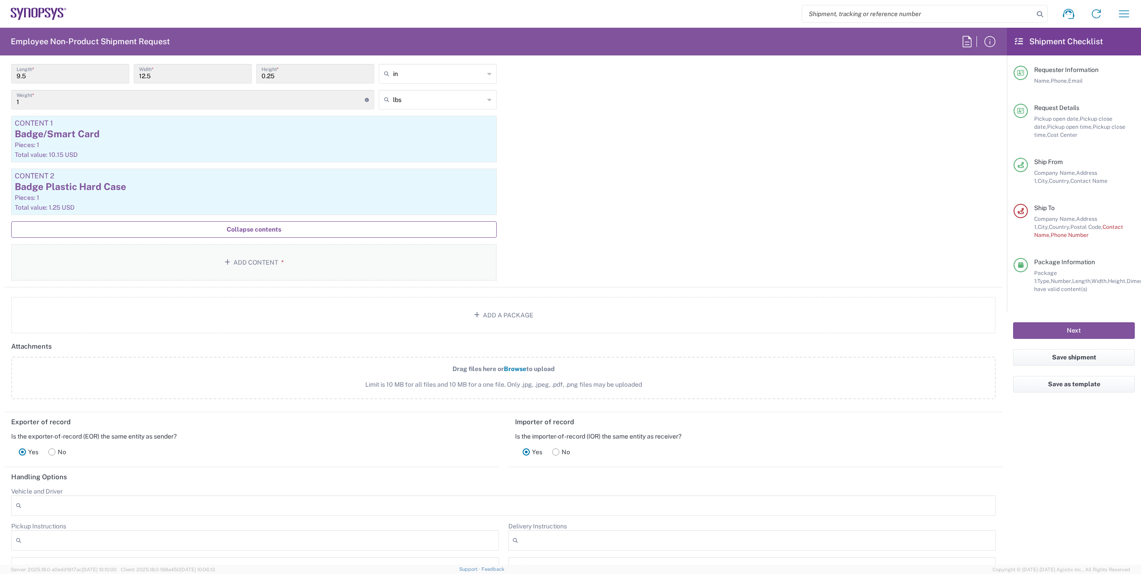
click at [271, 251] on button "Add Content *" at bounding box center [254, 262] width 486 height 37
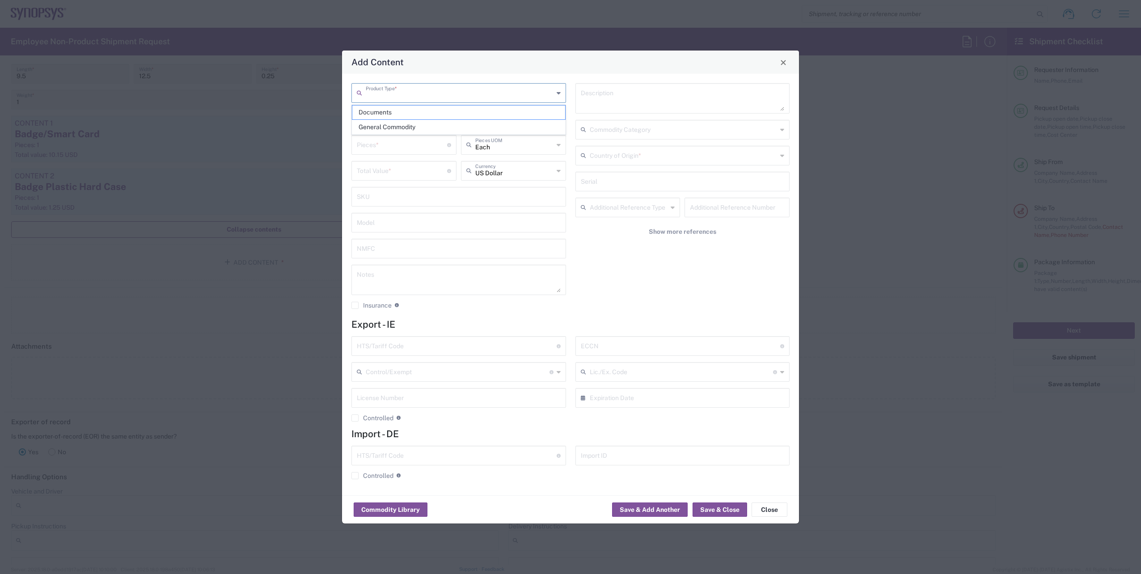
click at [449, 97] on input "text" at bounding box center [460, 93] width 188 height 16
type input "g"
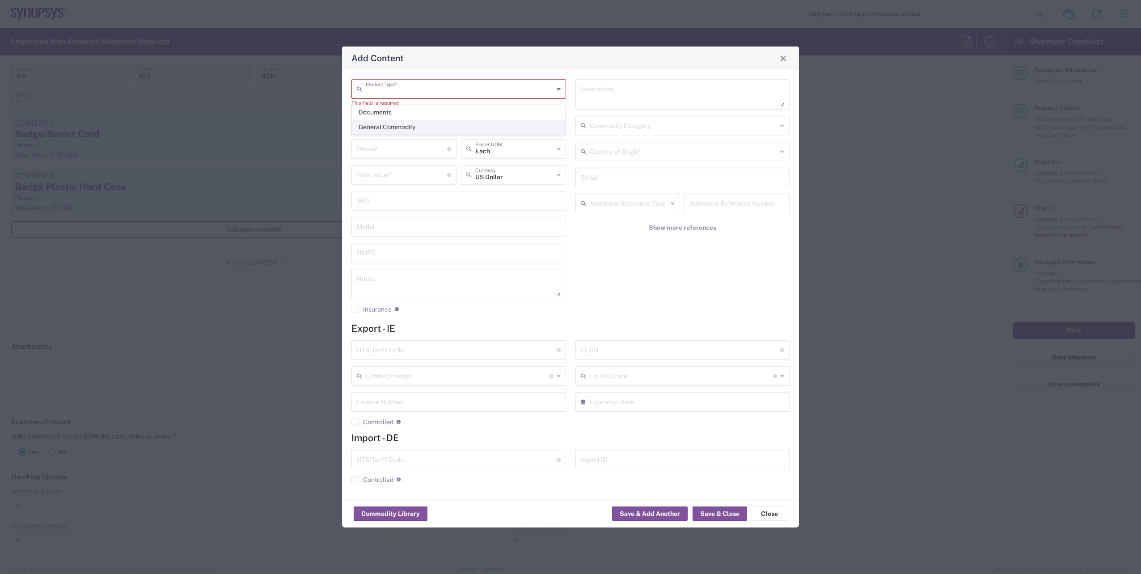
click at [382, 133] on span "General Commodity" at bounding box center [458, 127] width 213 height 14
type input "General Commodity"
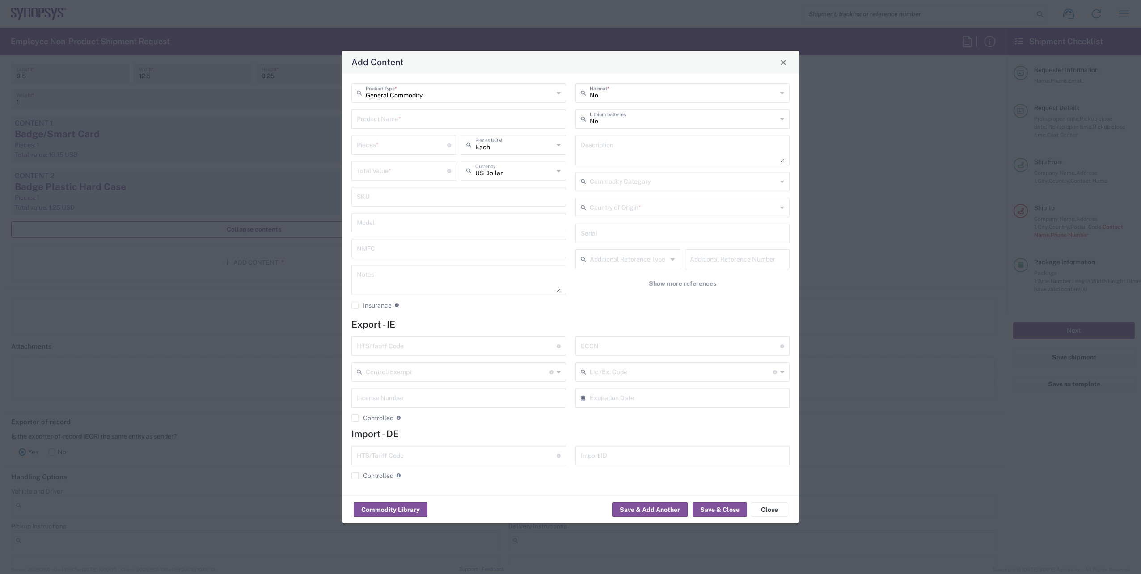
click at [396, 121] on input "text" at bounding box center [459, 118] width 204 height 16
type input "g"
click at [375, 140] on div "Lanyard" at bounding box center [458, 139] width 213 height 15
type input "Lanyard"
type input "1.7"
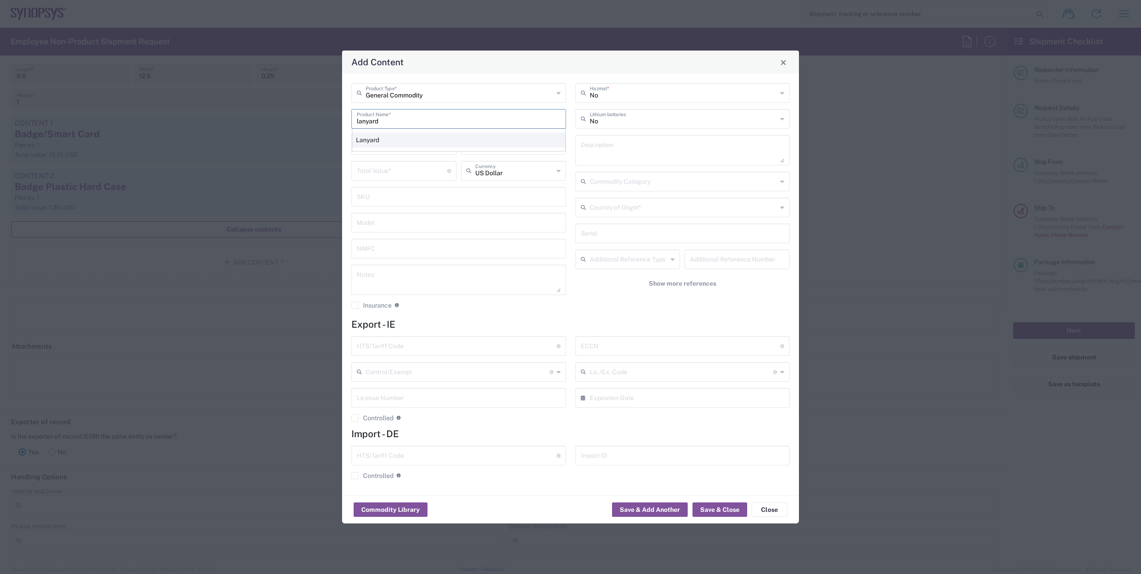
type textarea "Lanyard for ID Badge"
type input "[GEOGRAPHIC_DATA]"
type input "5609.00.3000"
type input "BIS"
type input "EAR99"
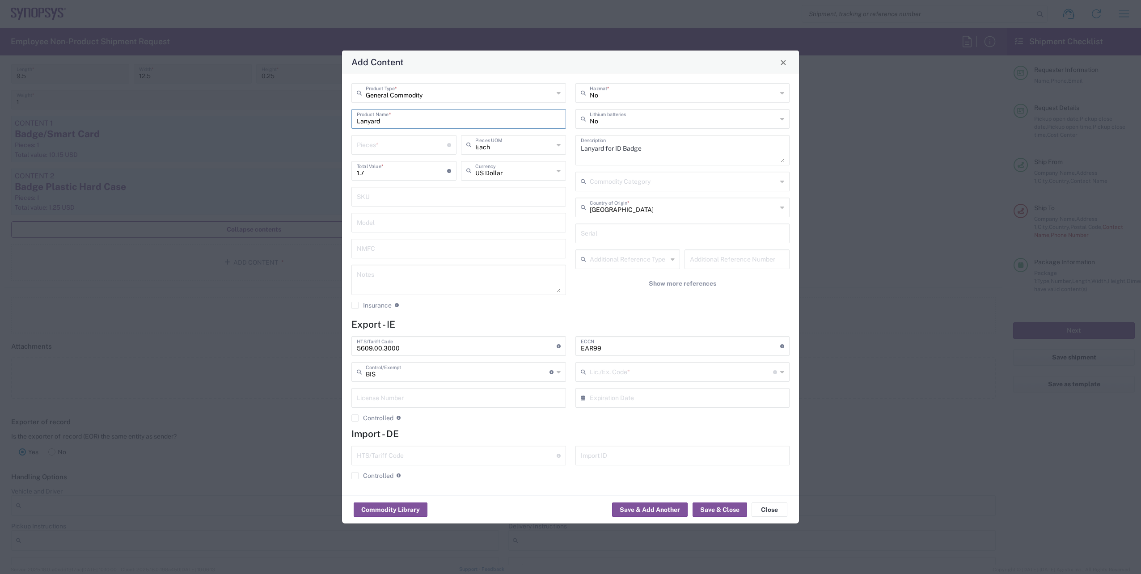
type input "NLR - No License Required"
click at [394, 139] on input "number" at bounding box center [402, 144] width 90 height 16
type input "1"
click at [712, 509] on button "Save & Close" at bounding box center [720, 510] width 55 height 14
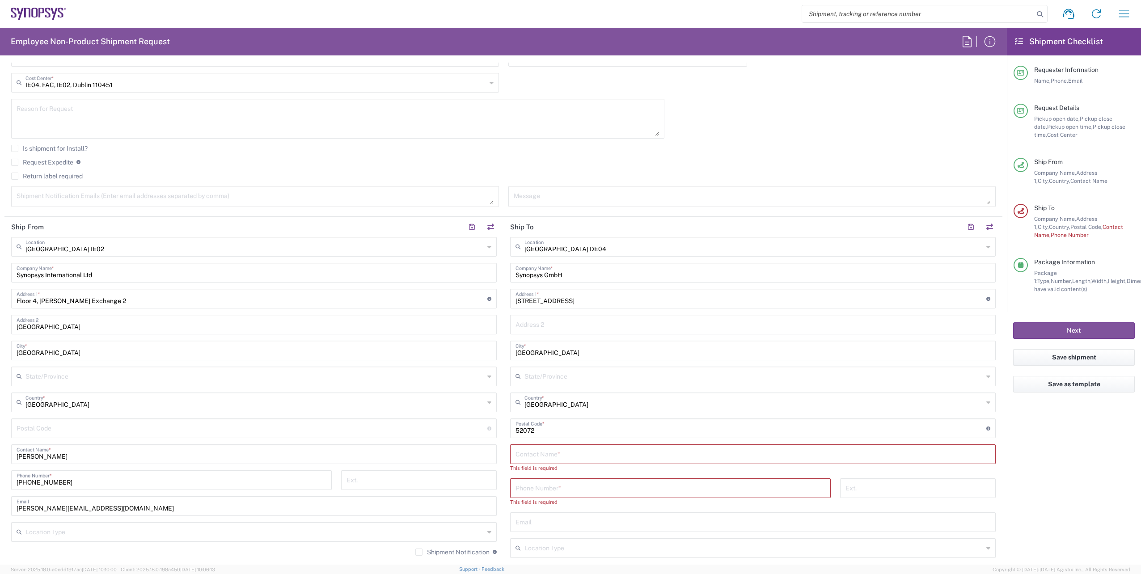
scroll to position [241, 0]
click at [583, 253] on input "text" at bounding box center [754, 249] width 459 height 16
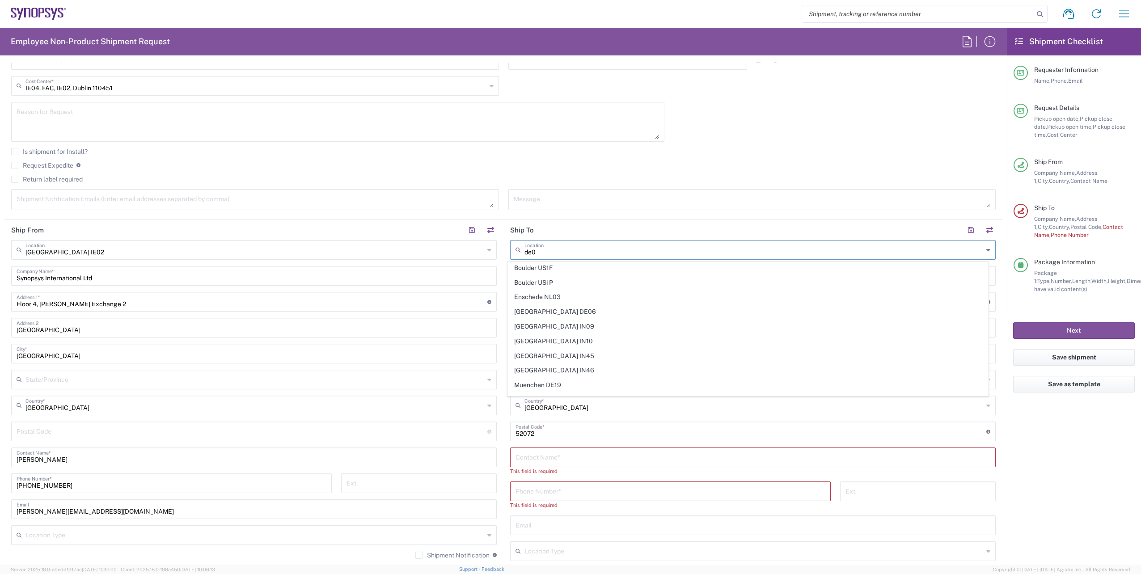
scroll to position [0, 0]
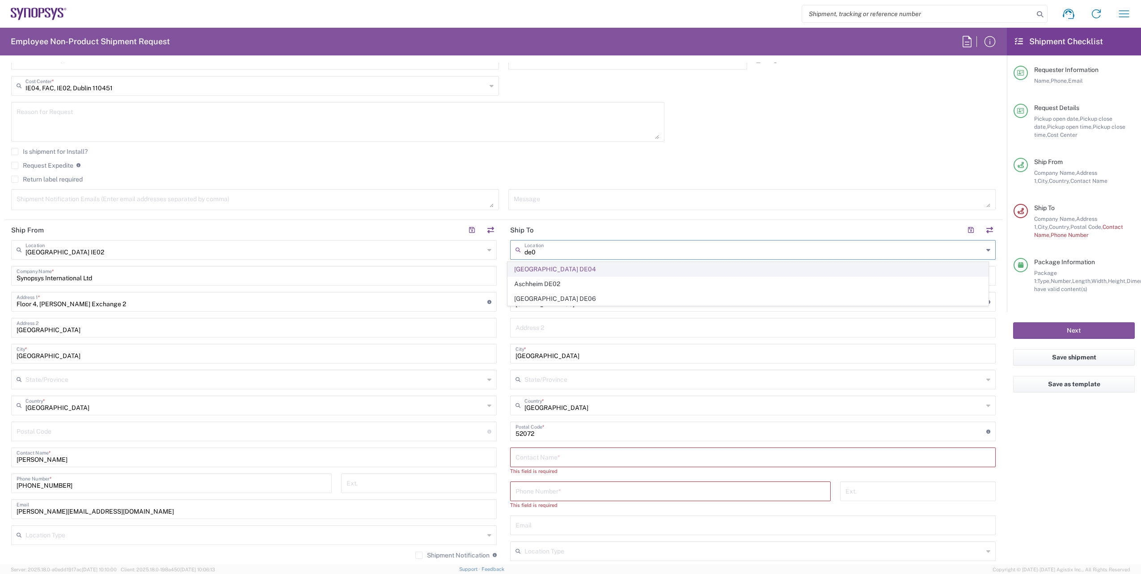
type input "de0"
click at [548, 271] on span "[GEOGRAPHIC_DATA] DE04" at bounding box center [748, 270] width 481 height 14
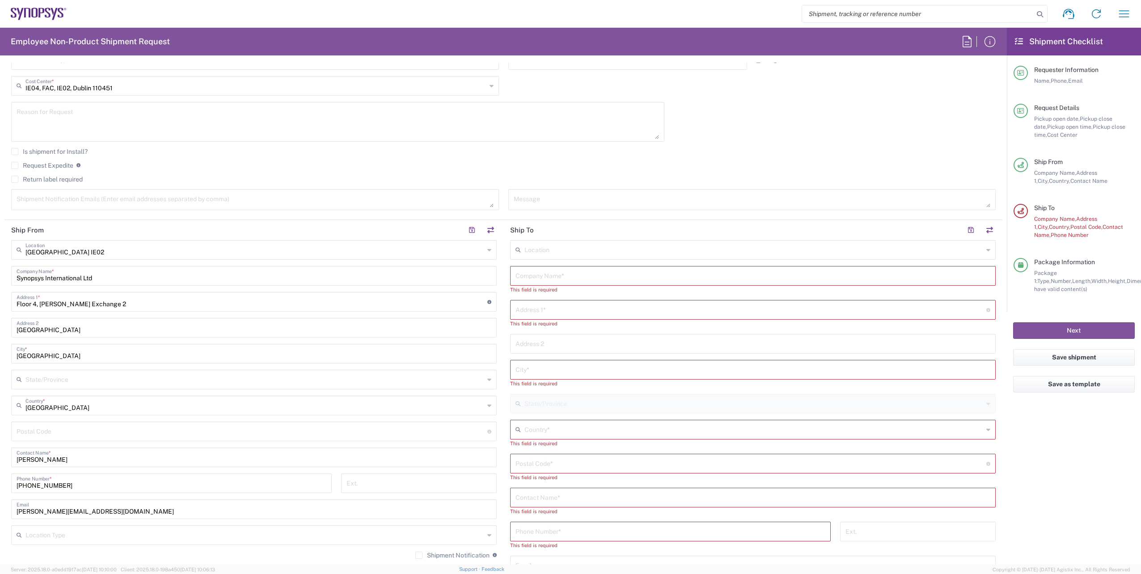
click at [565, 249] on input "text" at bounding box center [754, 249] width 459 height 16
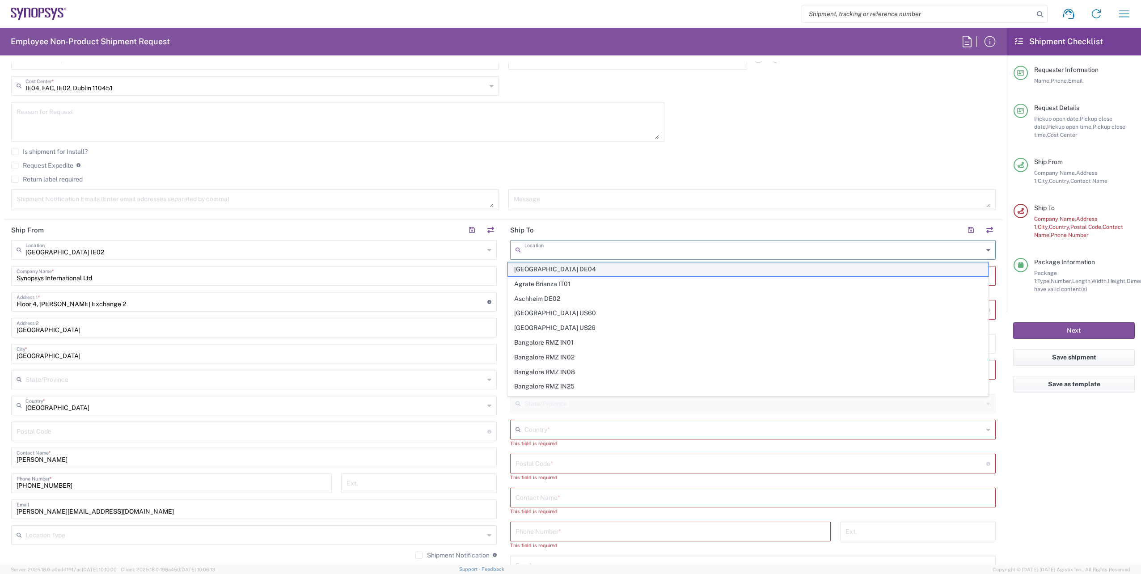
click at [549, 268] on span "[GEOGRAPHIC_DATA] DE04" at bounding box center [748, 270] width 481 height 14
type input "[GEOGRAPHIC_DATA] DE04"
type input "Synopsys GmbH"
type input "[STREET_ADDRESS]"
type input "[GEOGRAPHIC_DATA]"
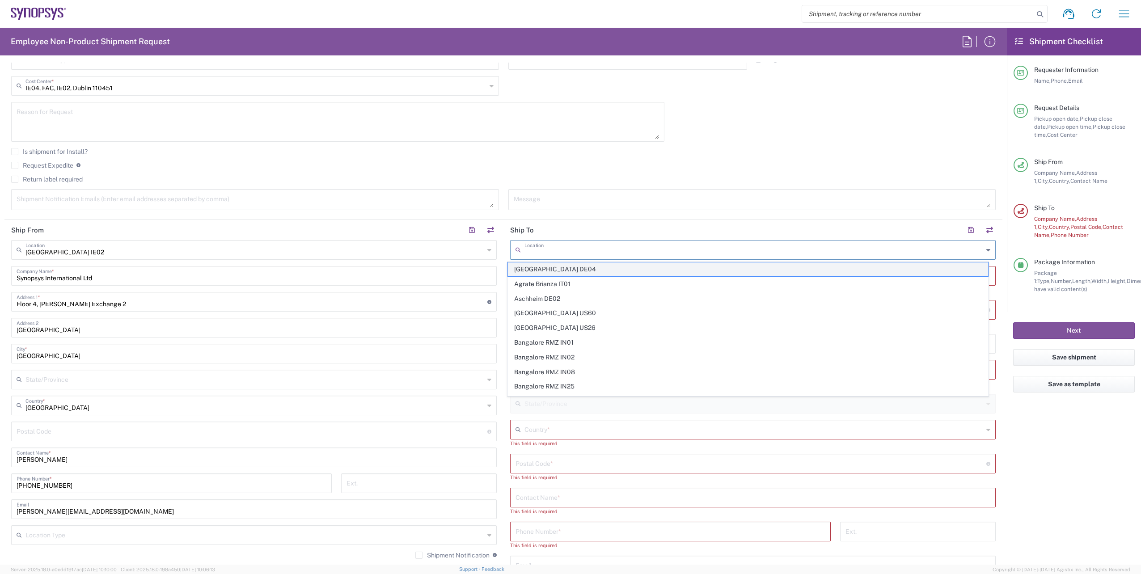
type input "[GEOGRAPHIC_DATA]"
type input "52072"
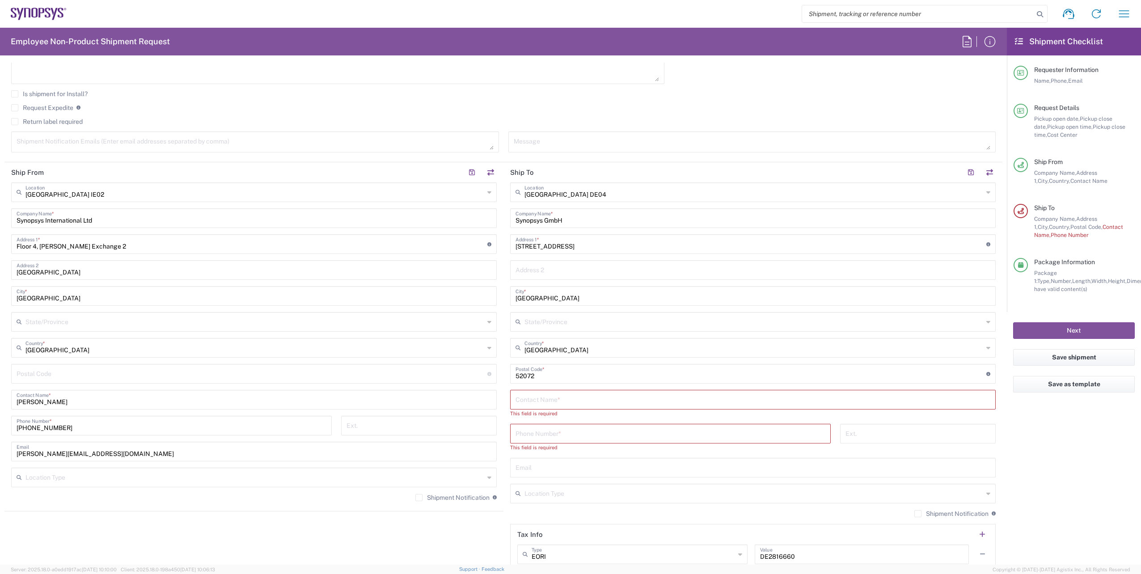
scroll to position [285, 0]
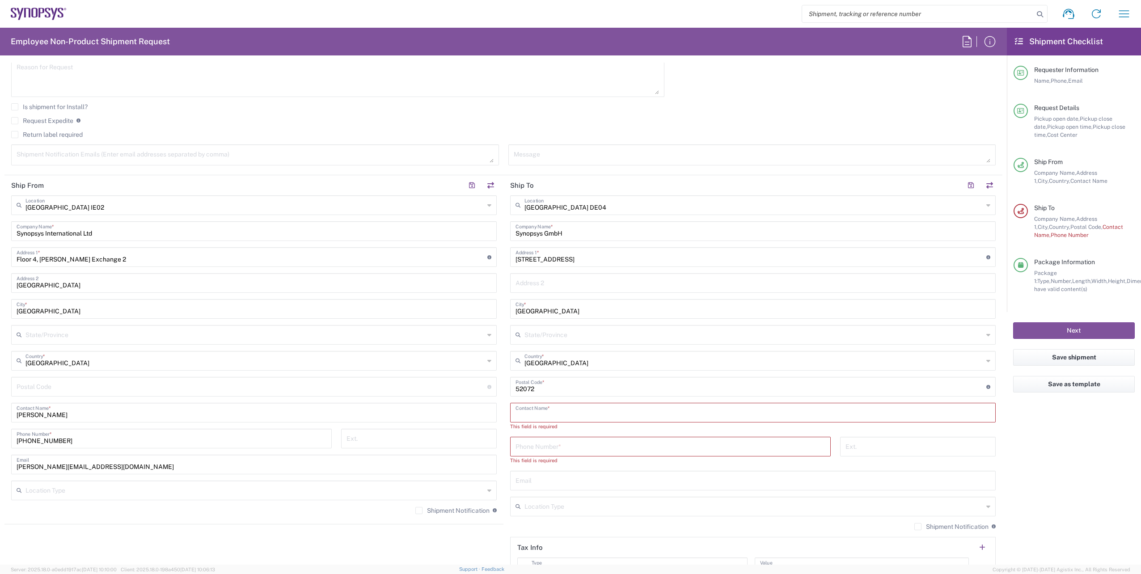
click at [556, 410] on input "text" at bounding box center [753, 412] width 475 height 16
paste input "Janitor on site"
type input "Janitor on site"
drag, startPoint x: 571, startPoint y: 410, endPoint x: 486, endPoint y: 415, distance: 85.1
click at [486, 415] on div "Ship From [GEOGRAPHIC_DATA] IE02 Location [GEOGRAPHIC_DATA] [GEOGRAPHIC_DATA] D…" at bounding box center [503, 404] width 998 height 459
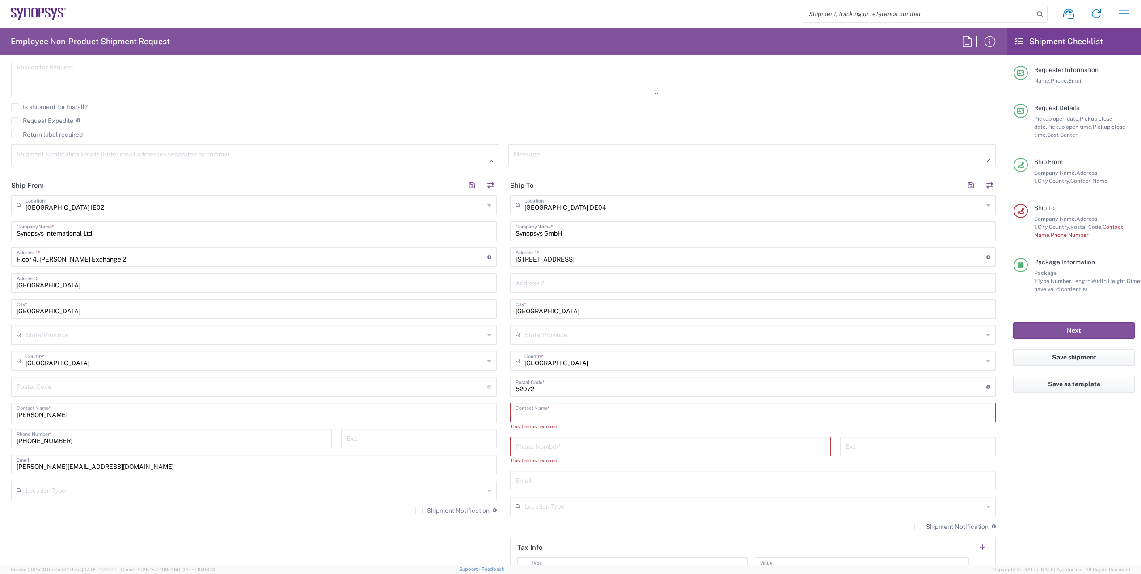
click at [553, 410] on input "text" at bounding box center [753, 412] width 475 height 16
paste input "[PERSON_NAME]"
type input "[PERSON_NAME]"
click at [549, 444] on input "tel" at bounding box center [671, 438] width 310 height 16
paste input "[PHONE_NUMBER]"
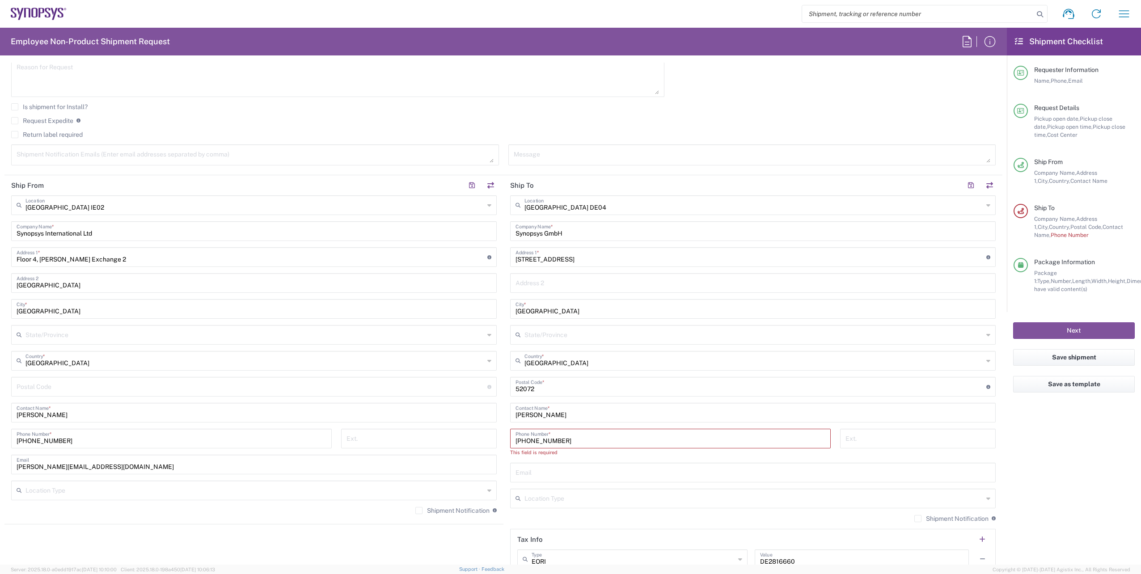
paste input "[PHONE_NUMBER]"
drag, startPoint x: 636, startPoint y: 440, endPoint x: 566, endPoint y: 439, distance: 70.2
click at [566, 439] on input "[PHONE_NUMBER]+[PHONE_NUMBER]" at bounding box center [671, 438] width 310 height 16
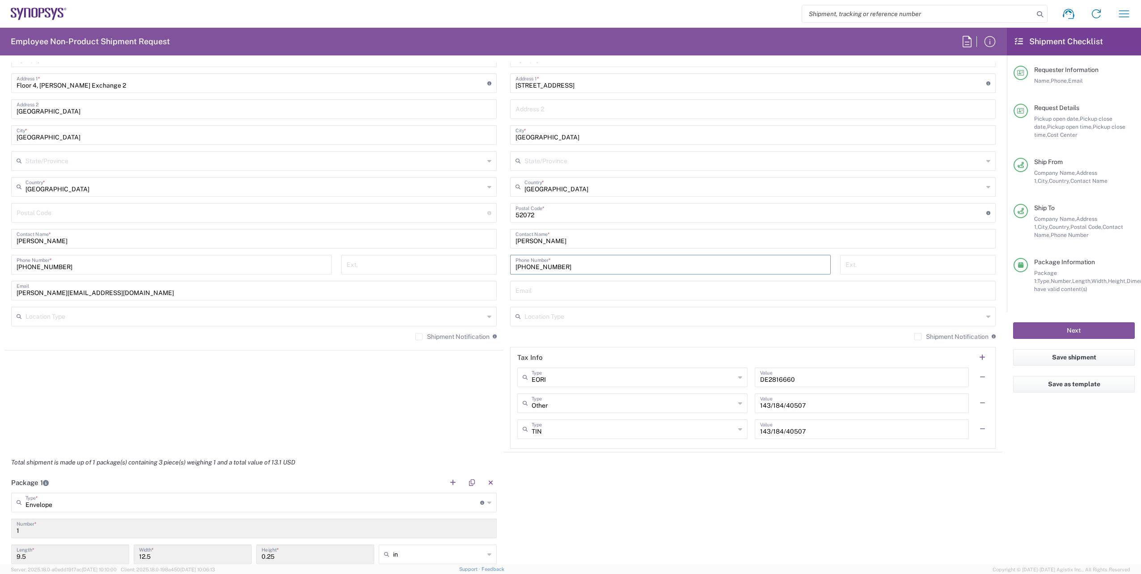
scroll to position [464, 0]
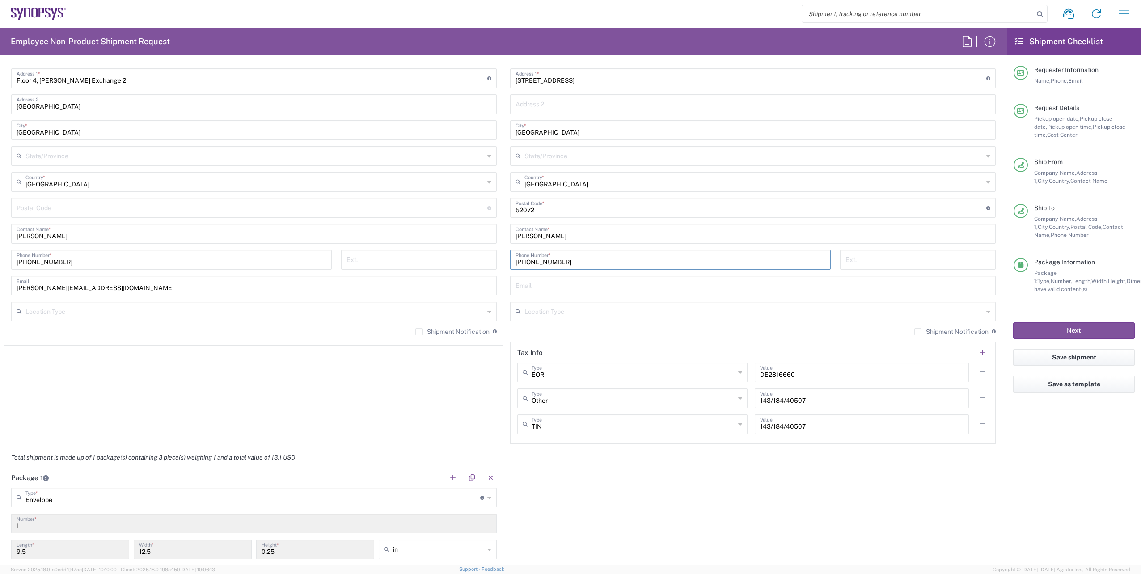
type input "[PHONE_NUMBER]"
click at [563, 282] on input "text" at bounding box center [753, 285] width 475 height 16
paste input "[PERSON_NAME][EMAIL_ADDRESS][DOMAIN_NAME]"
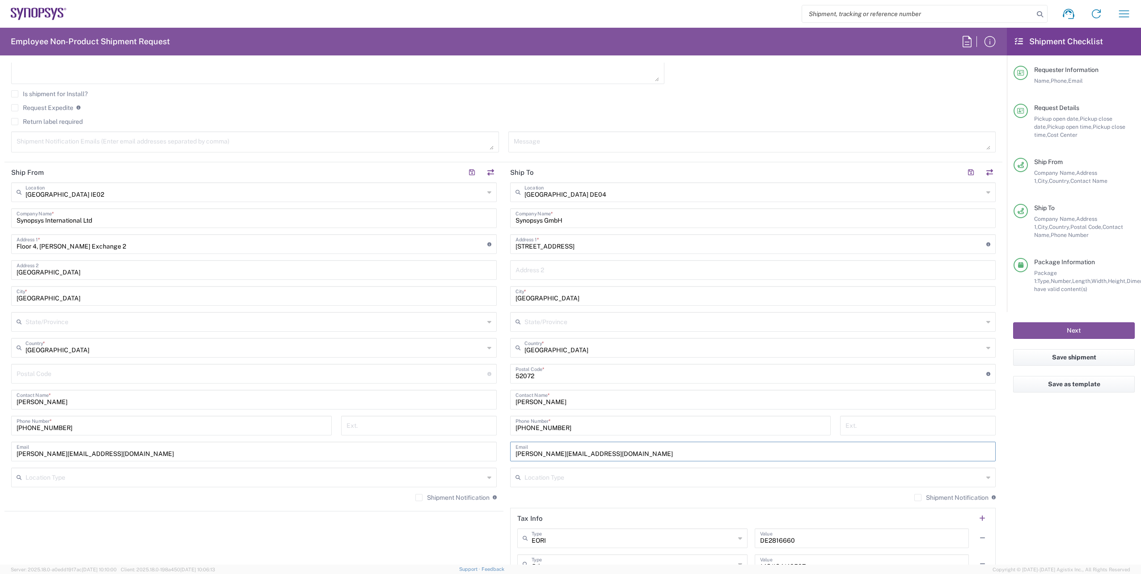
scroll to position [313, 0]
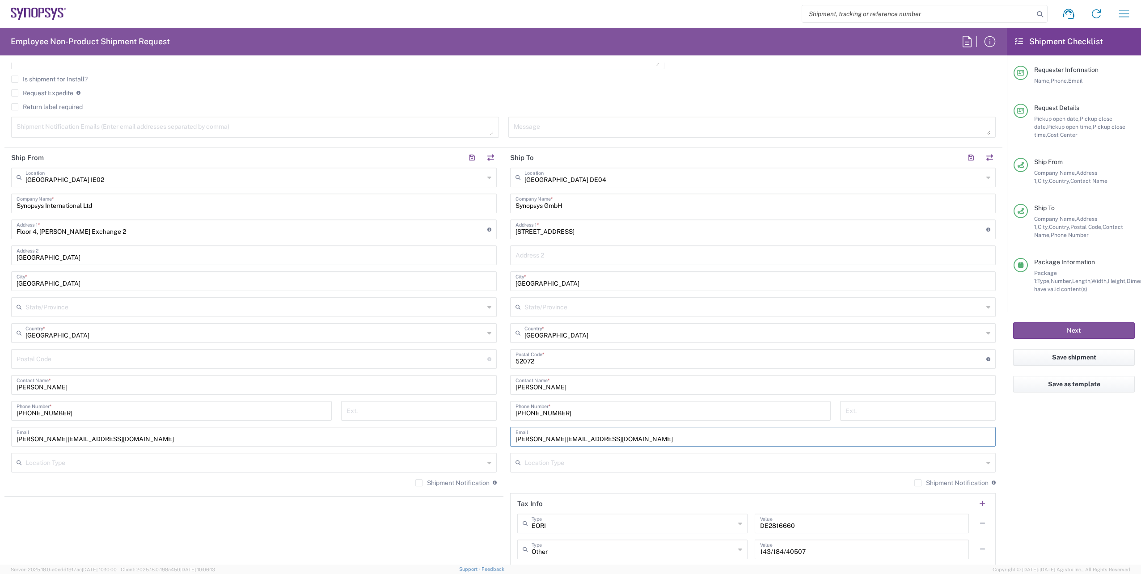
type input "[PERSON_NAME][EMAIL_ADDRESS][DOMAIN_NAME]"
click at [128, 123] on textarea at bounding box center [255, 127] width 477 height 16
click at [136, 132] on textarea at bounding box center [255, 127] width 477 height 16
paste textarea "emea-rsoc <[EMAIL_ADDRESS][DOMAIN_NAME]>"
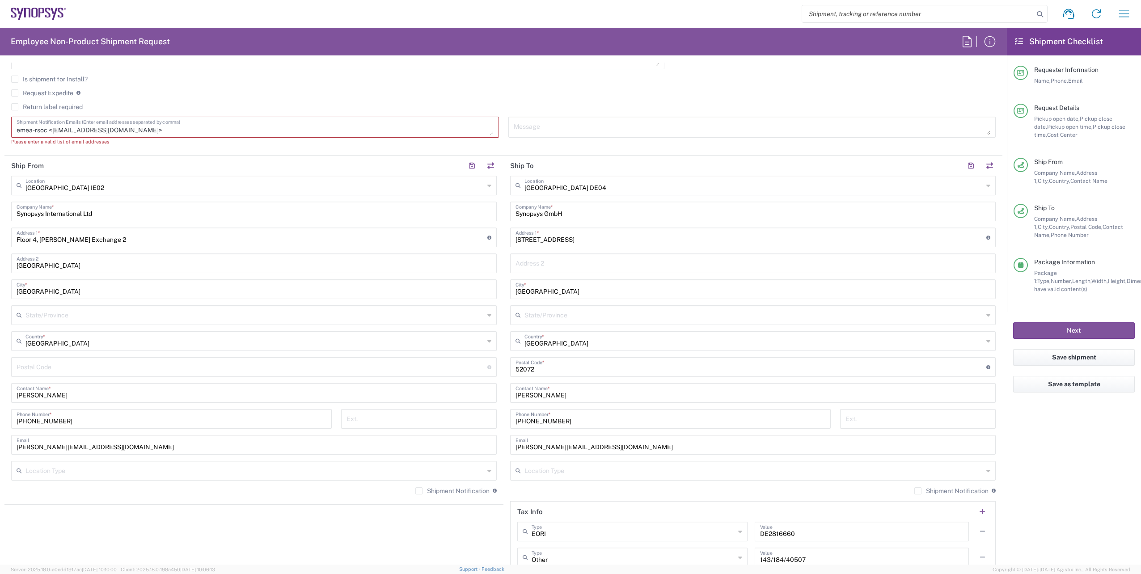
drag, startPoint x: 52, startPoint y: 127, endPoint x: 6, endPoint y: 127, distance: 45.6
click at [7, 127] on div "emea-rsoc <[EMAIL_ADDRESS][DOMAIN_NAME]> Shipment Notification Emails (Enter em…" at bounding box center [255, 134] width 497 height 35
click at [102, 130] on textarea "[EMAIL_ADDRESS][DOMAIN_NAME]>" at bounding box center [255, 127] width 477 height 16
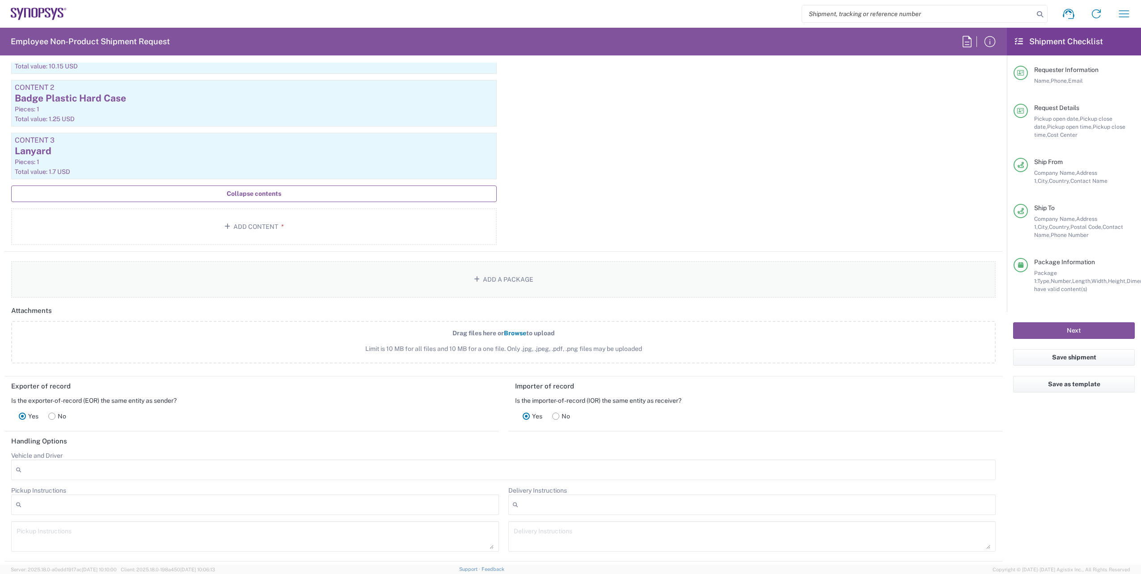
scroll to position [1216, 0]
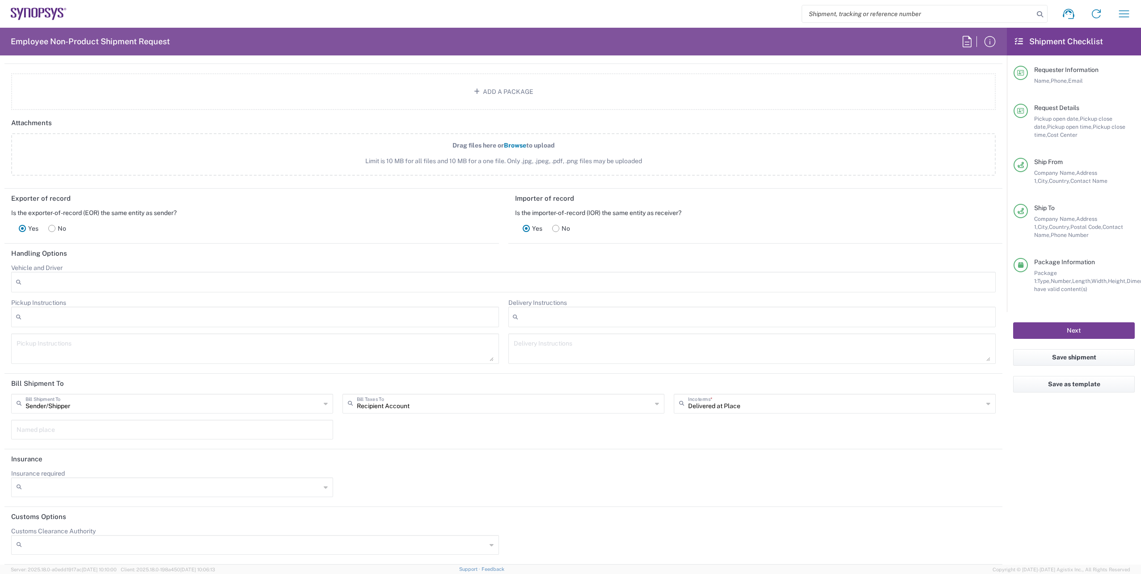
type textarea "[EMAIL_ADDRESS][DOMAIN_NAME]"
click at [1082, 326] on button "Next" at bounding box center [1074, 330] width 122 height 17
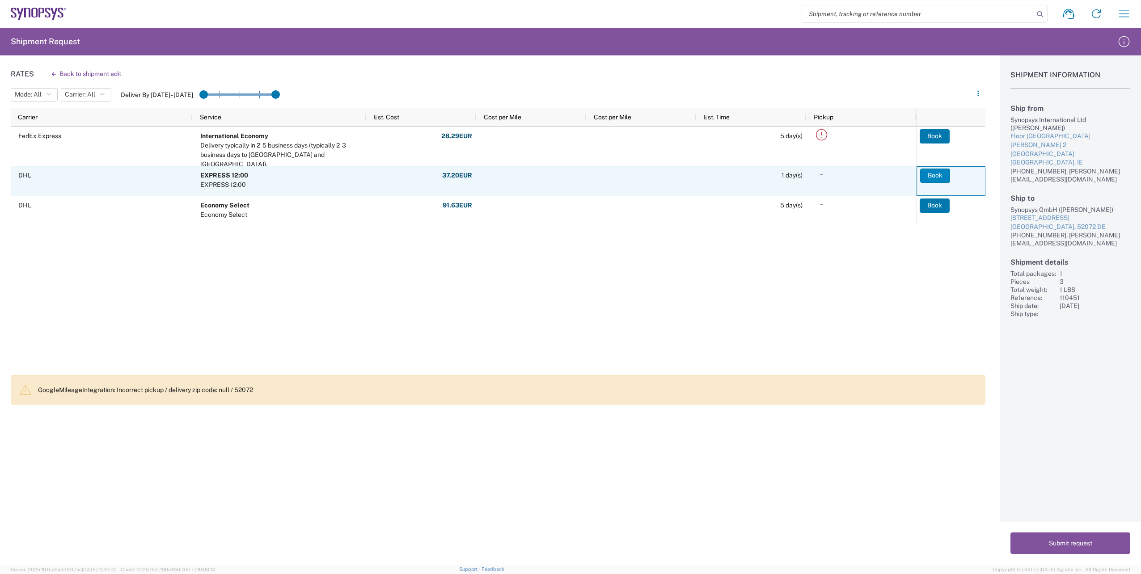
click at [945, 177] on button "Book" at bounding box center [935, 176] width 30 height 14
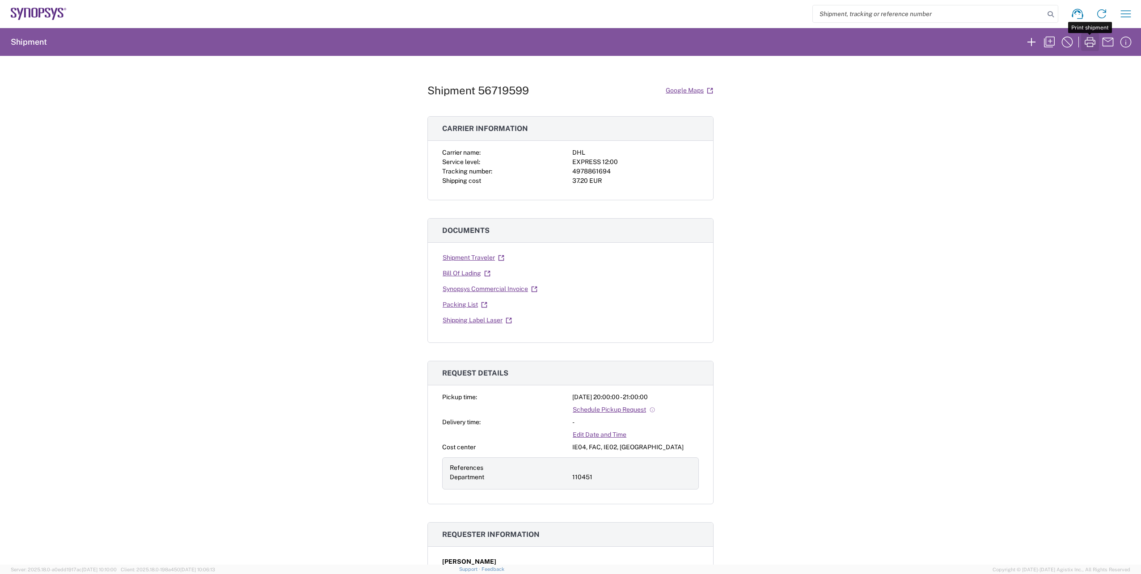
click at [1092, 39] on icon "button" at bounding box center [1090, 42] width 14 height 14
click at [1031, 41] on icon "button" at bounding box center [1032, 42] width 14 height 14
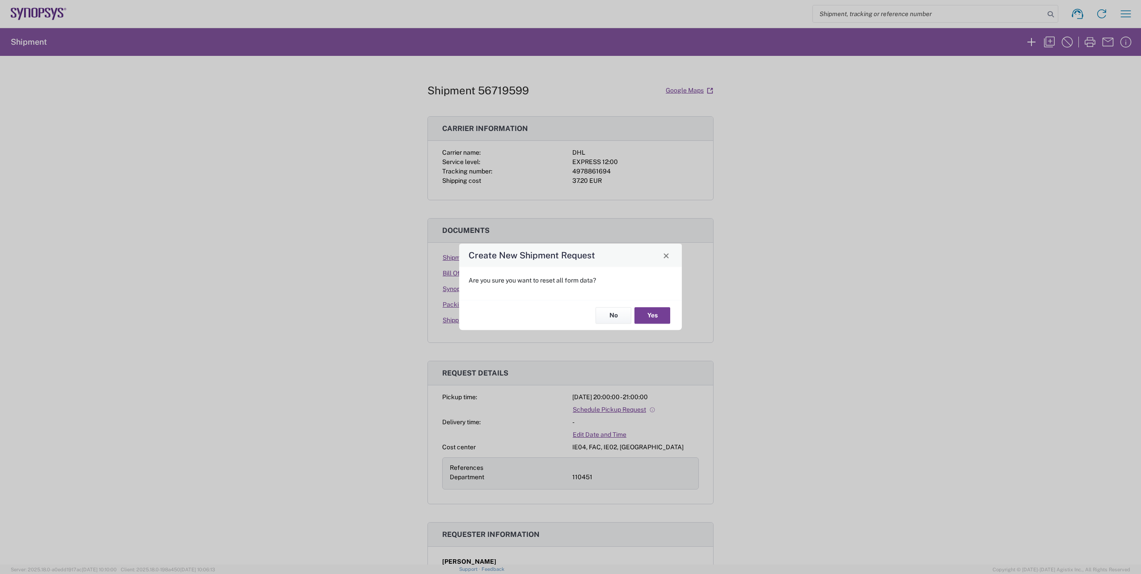
click at [653, 315] on button "Yes" at bounding box center [653, 315] width 36 height 17
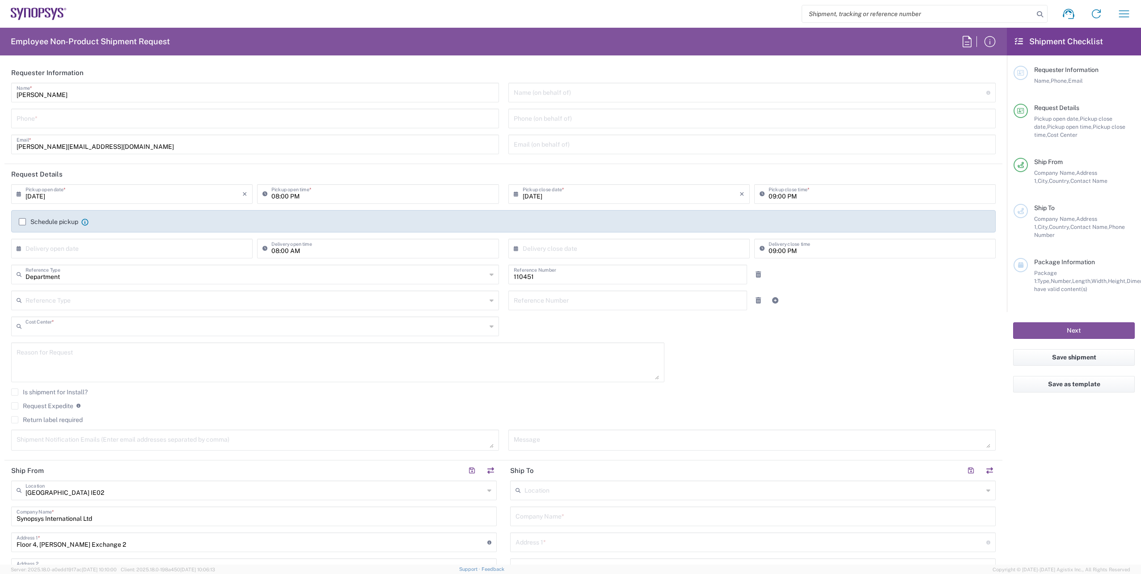
type input "IE04, FAC, IE02, Dublin 110451"
click at [65, 122] on input "tel" at bounding box center [255, 118] width 477 height 16
type input "[PHONE_NUMBER]"
type input "[GEOGRAPHIC_DATA] DE04"
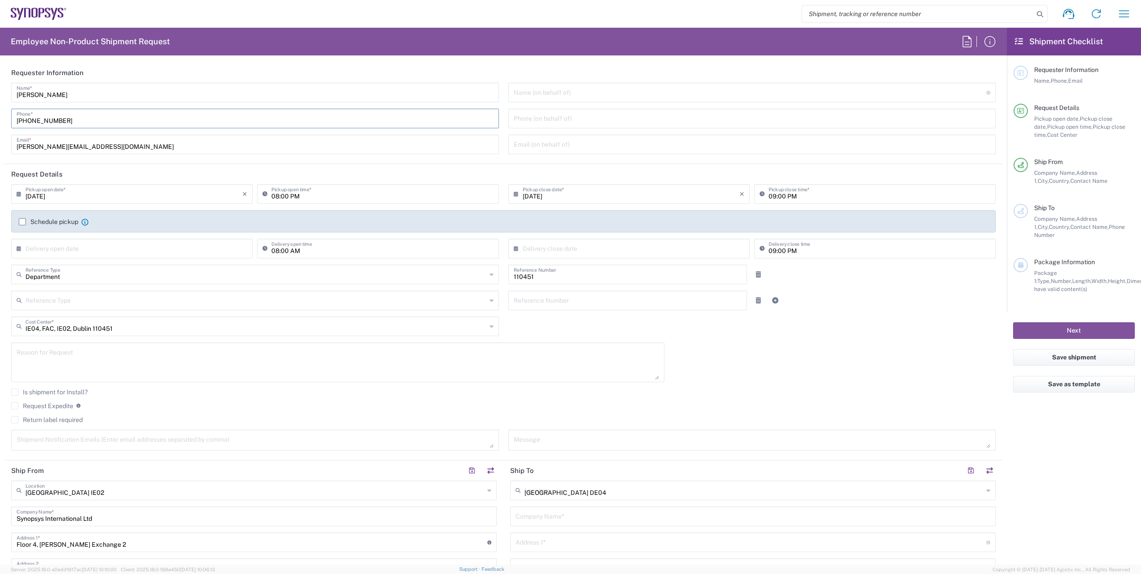
type input "Synopsys GmbH"
type input "[STREET_ADDRESS]"
type input "[GEOGRAPHIC_DATA]"
type input "52072"
type input "DE2816660"
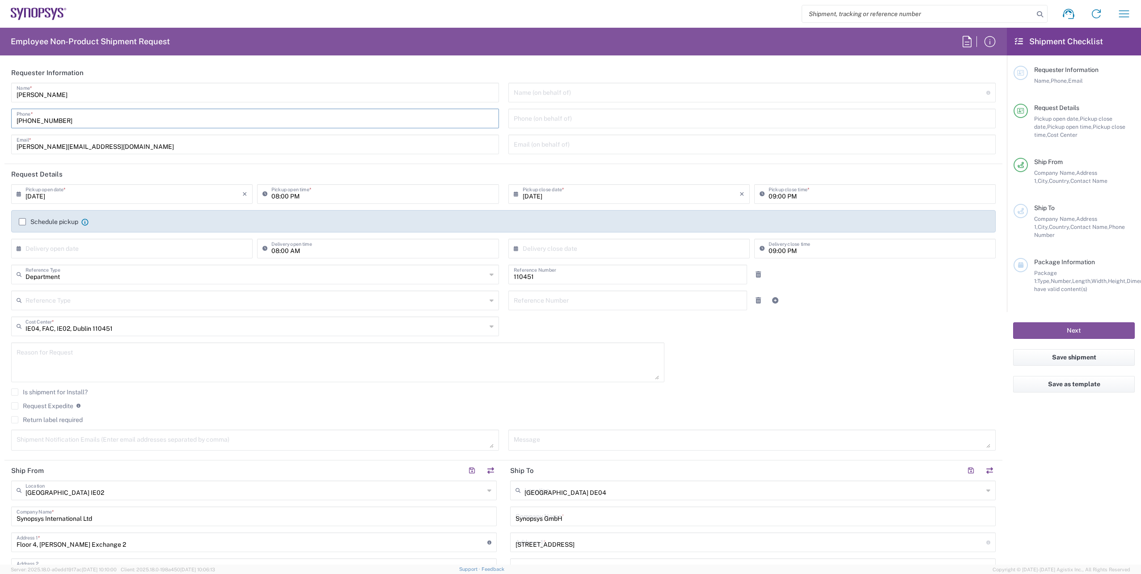
type input "enve"
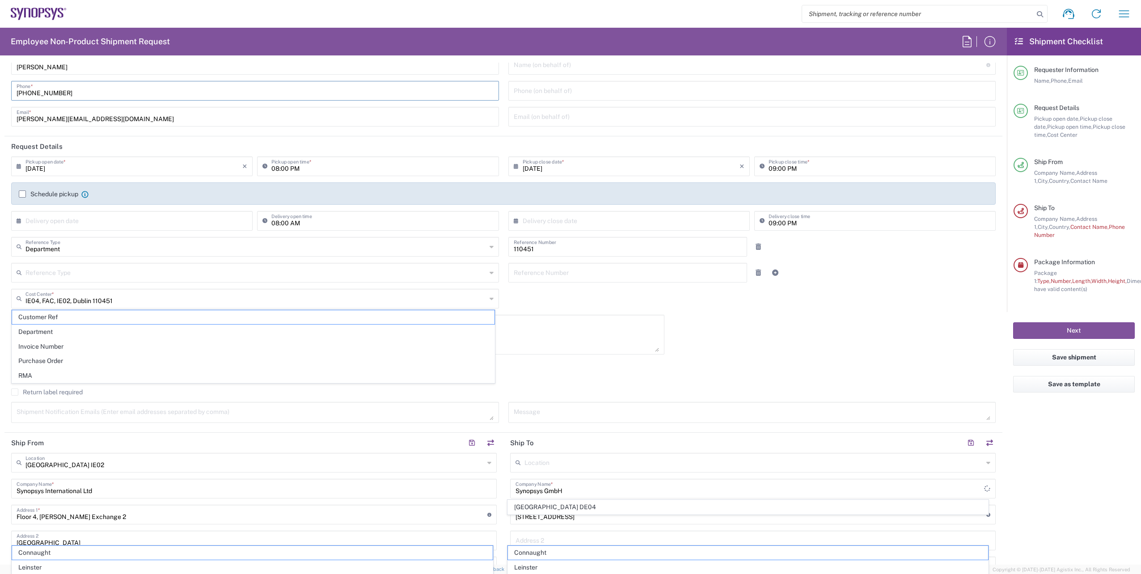
type input "[GEOGRAPHIC_DATA] DE04"
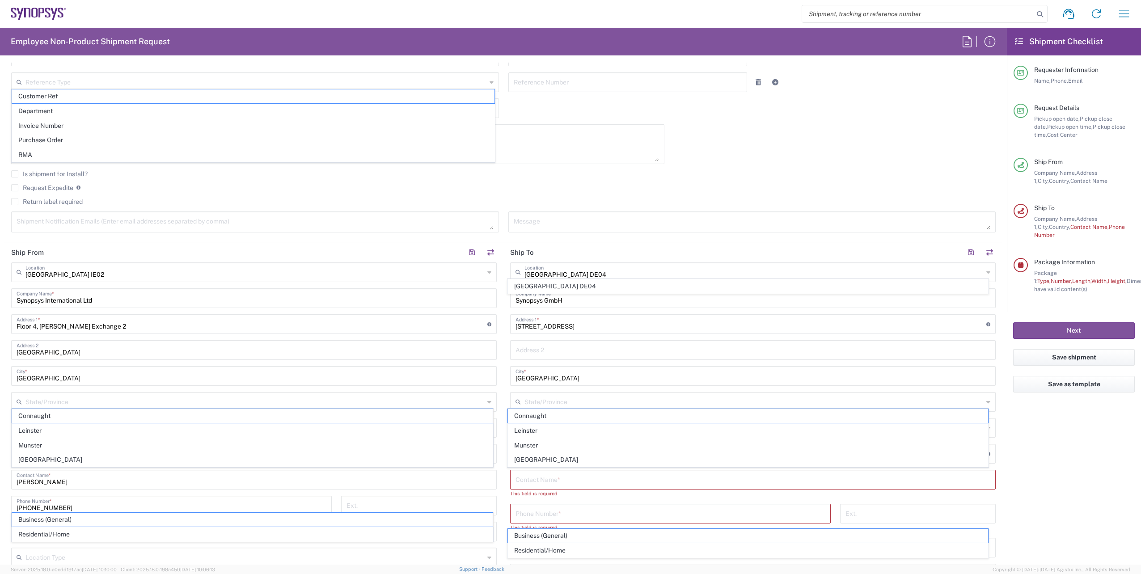
scroll to position [224, 0]
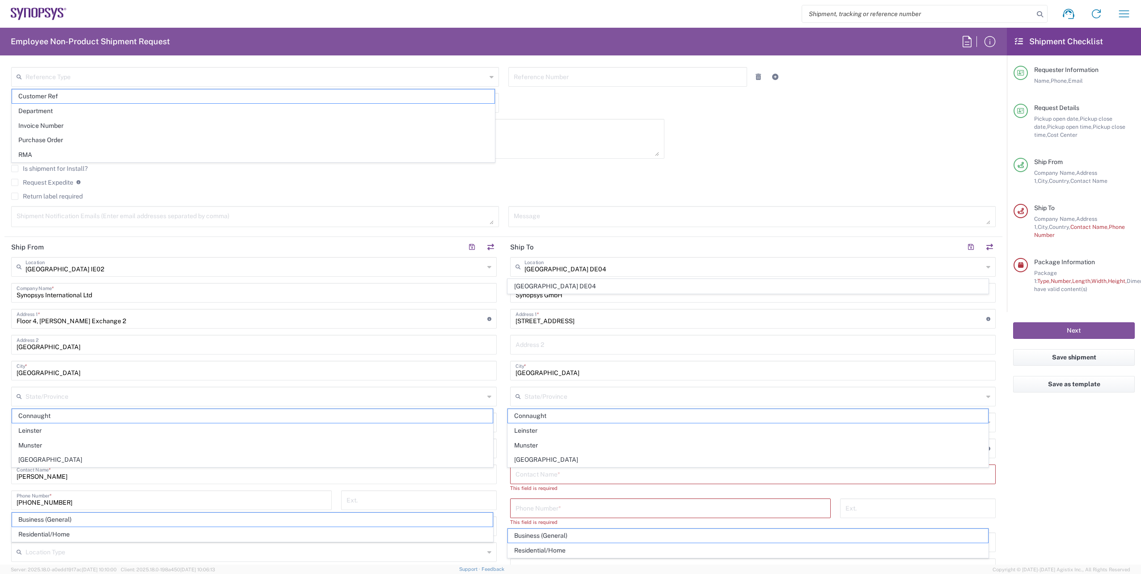
click at [783, 152] on div "[DATE] × Pickup open date * Cancel Apply 08:00 PM Pickup open time * [DATE] × P…" at bounding box center [504, 97] width 994 height 273
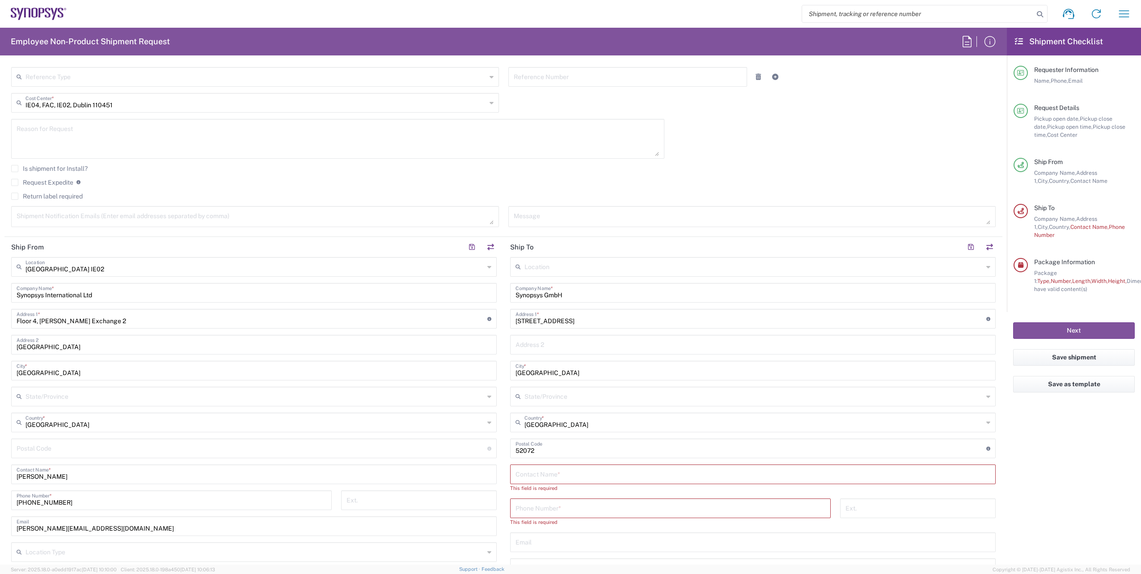
click at [554, 268] on input "text" at bounding box center [754, 266] width 459 height 16
click at [552, 287] on span "[GEOGRAPHIC_DATA] NL20" at bounding box center [748, 287] width 481 height 14
type input "[GEOGRAPHIC_DATA] NL20"
type input "Synopsys Netherlands B.V."
type input "[GEOGRAPHIC_DATA] 41 [GEOGRAPHIC_DATA]"
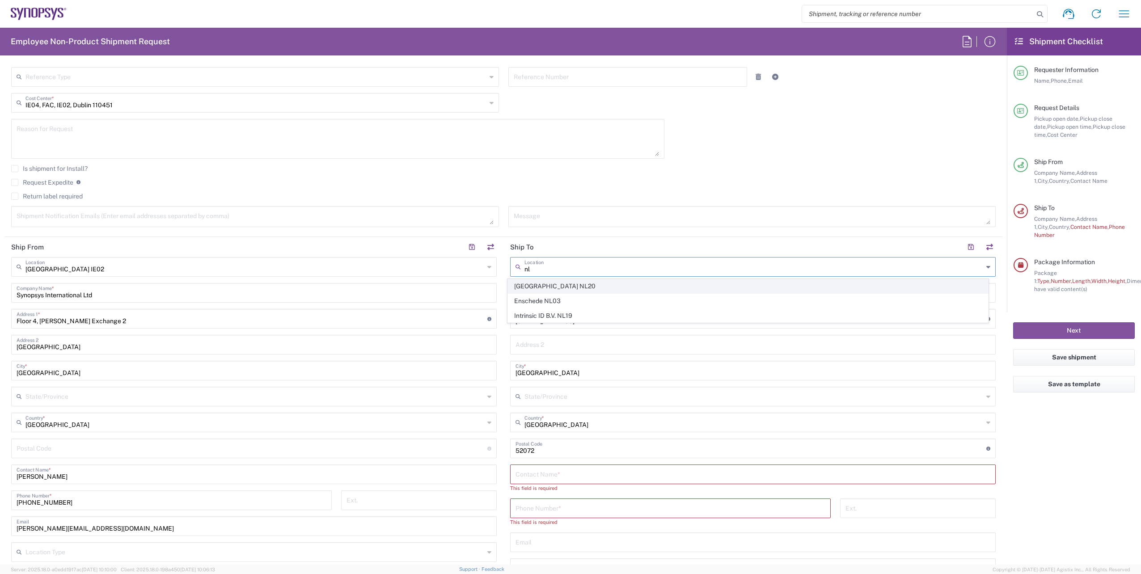
type input "Edindhoven"
type input "[GEOGRAPHIC_DATA]"
type input "5656 AE"
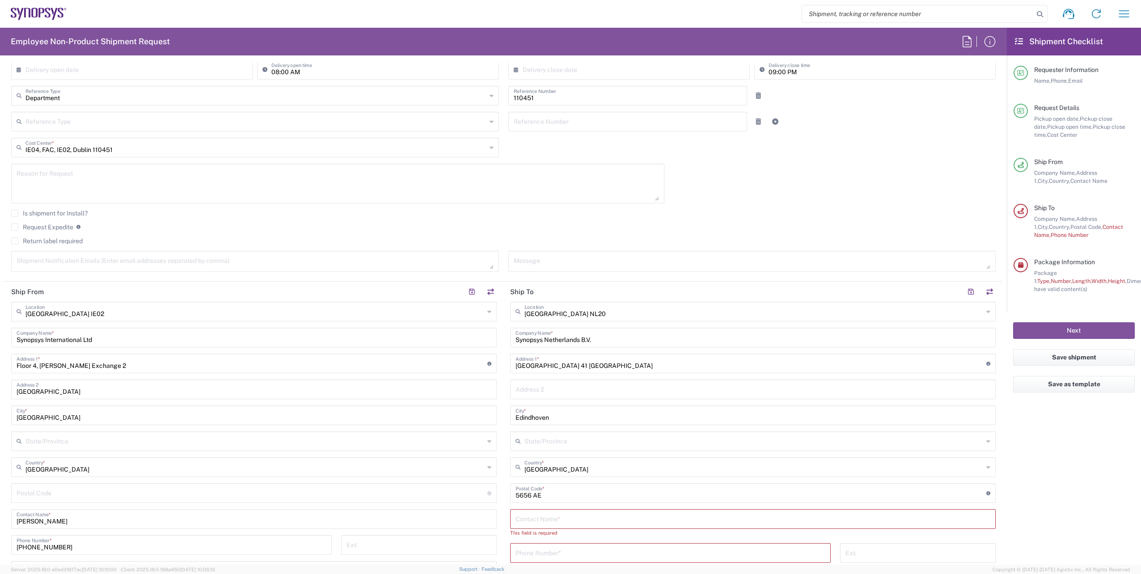
scroll to position [268, 0]
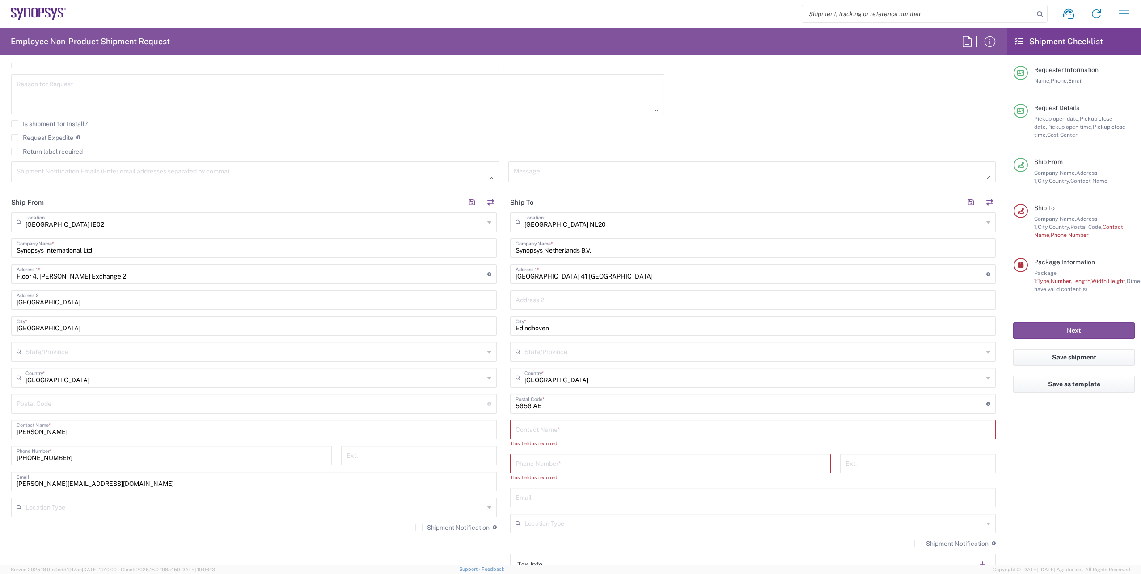
click at [106, 172] on textarea at bounding box center [255, 172] width 477 height 16
click at [119, 175] on textarea at bounding box center [255, 172] width 477 height 16
paste textarea "emea-rsoc <[EMAIL_ADDRESS][DOMAIN_NAME]>"
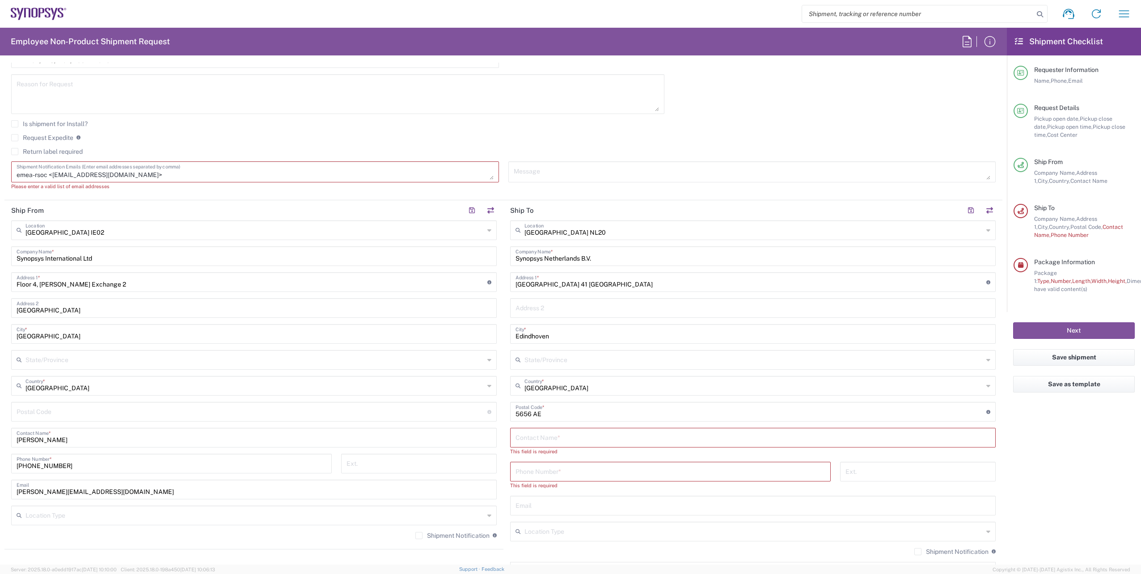
drag, startPoint x: 51, startPoint y: 174, endPoint x: -45, endPoint y: 176, distance: 95.7
click at [0, 176] on html "Shipment request Shipment tracking Employee non-product shipment request My shi…" at bounding box center [570, 287] width 1141 height 574
drag, startPoint x: 52, startPoint y: 174, endPoint x: -9, endPoint y: 176, distance: 61.3
click at [0, 176] on html "Shipment request Shipment tracking Employee non-product shipment request My shi…" at bounding box center [570, 287] width 1141 height 574
click at [121, 172] on textarea "[EMAIL_ADDRESS][DOMAIN_NAME]>" at bounding box center [255, 172] width 477 height 16
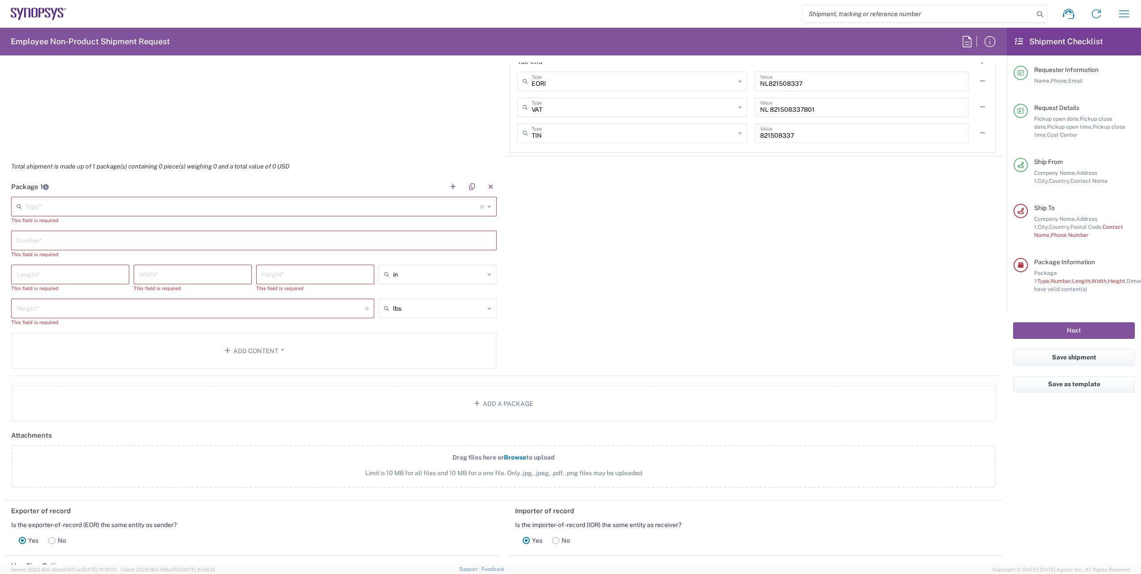
scroll to position [805, 0]
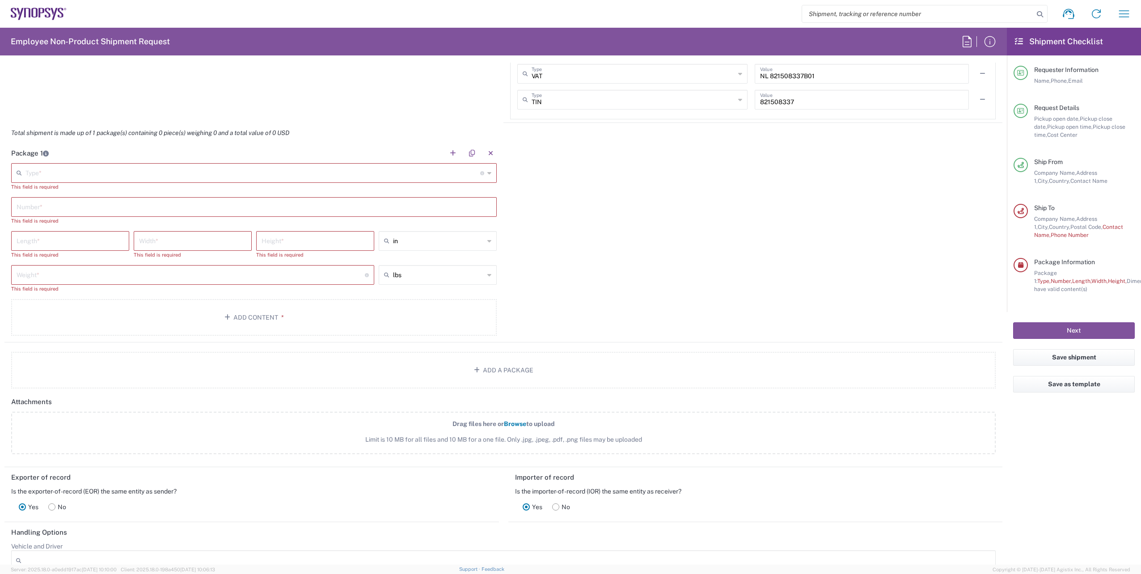
type textarea "[EMAIL_ADDRESS][DOMAIN_NAME]"
click at [121, 172] on input "text" at bounding box center [252, 173] width 455 height 16
click at [35, 187] on span "Envelope" at bounding box center [252, 193] width 481 height 14
type input "Envelope"
type input "1"
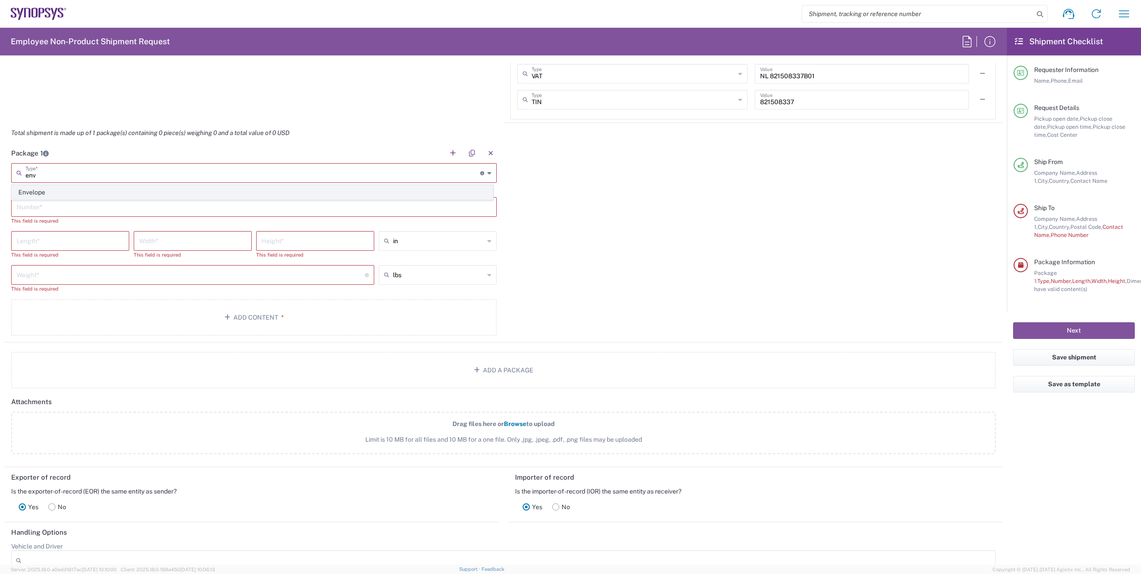
type input "9.5"
type input "12.5"
type input "0.25"
type input "1"
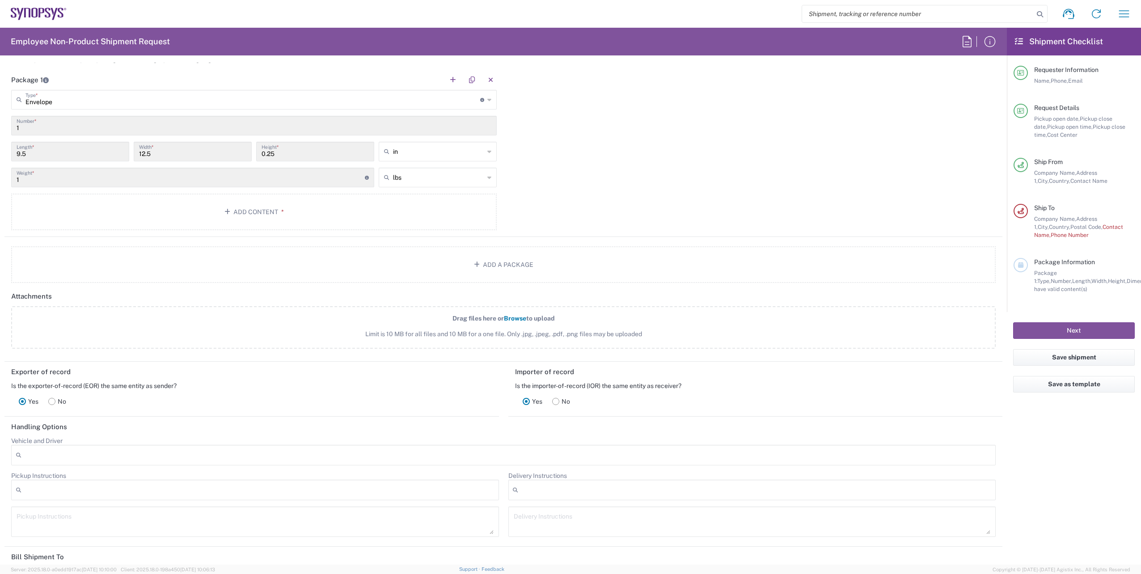
scroll to position [984, 0]
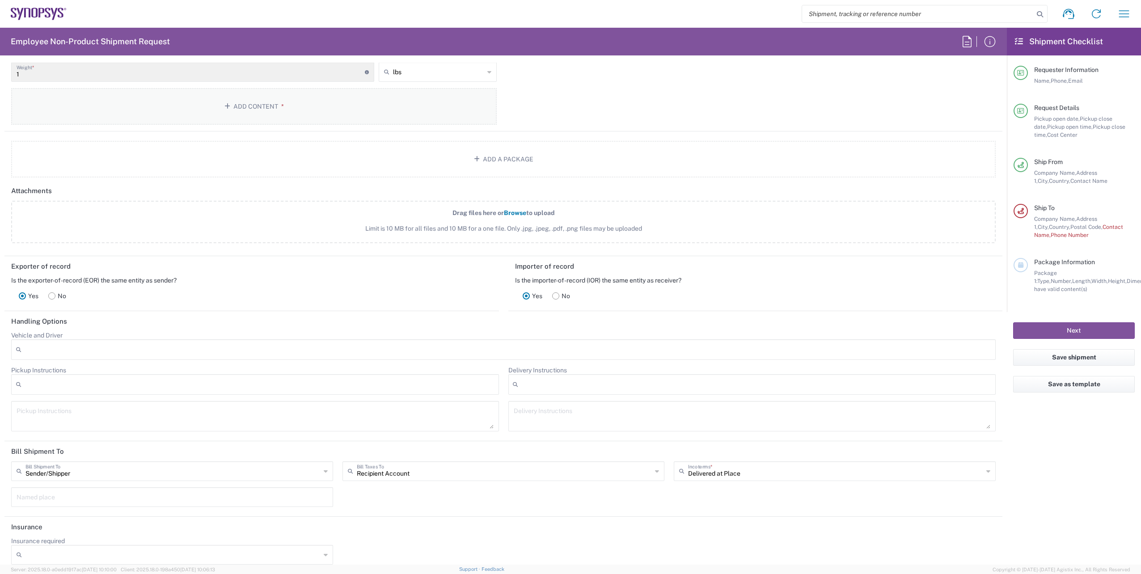
click at [220, 93] on button "Add Content *" at bounding box center [254, 106] width 486 height 37
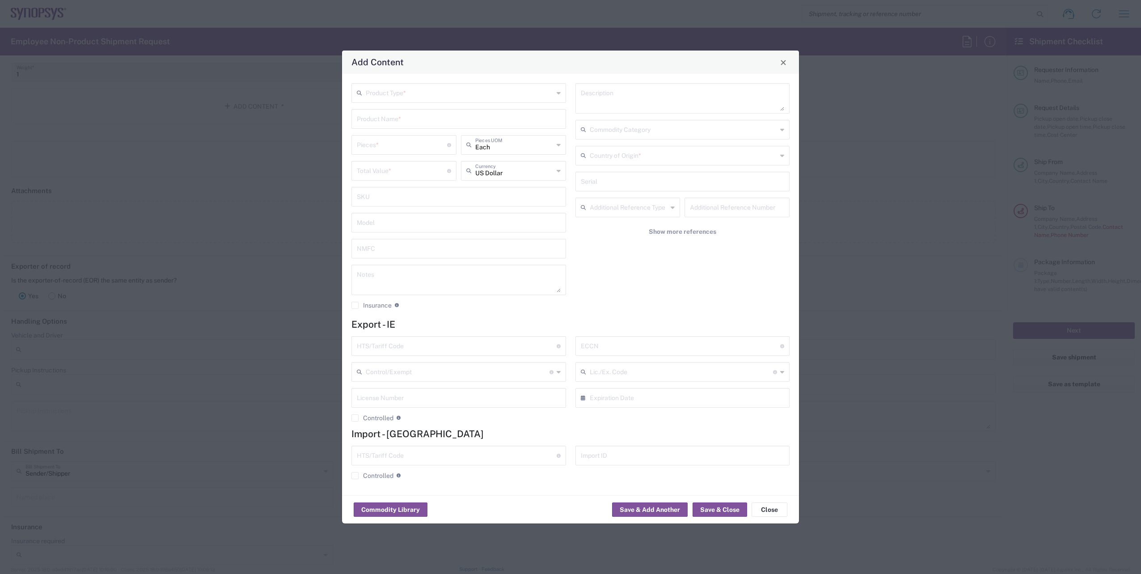
click at [429, 95] on input "text" at bounding box center [460, 93] width 188 height 16
click at [388, 125] on span "General Commodity" at bounding box center [458, 127] width 213 height 14
type input "General Commodity"
click at [388, 123] on input "text" at bounding box center [459, 118] width 204 height 16
click at [397, 153] on div "Badge/Smart Card" at bounding box center [458, 155] width 213 height 15
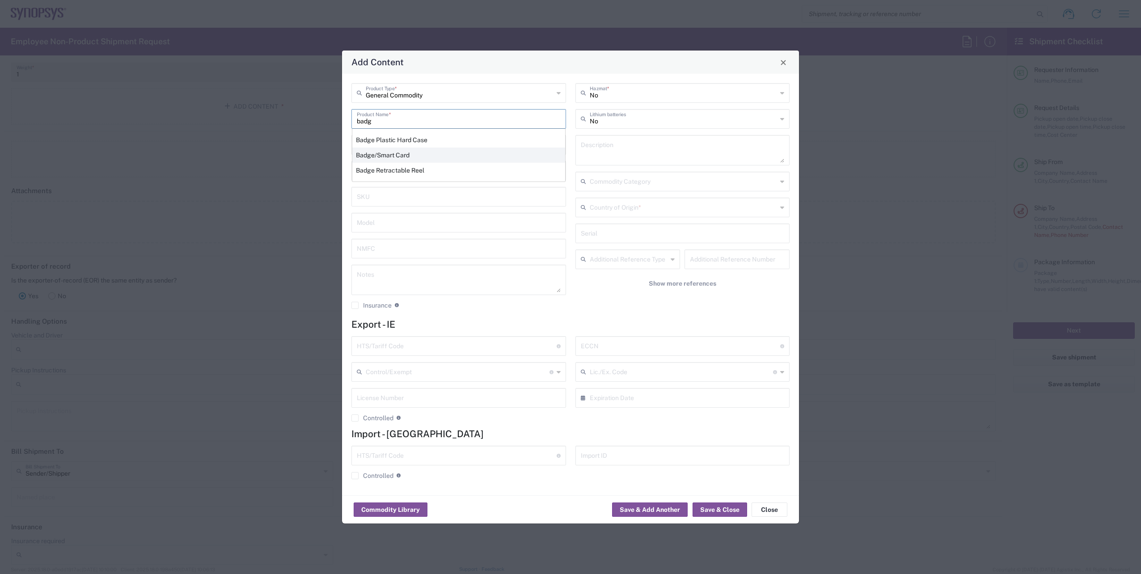
type input "Badge/Smart Card"
type input "10.15"
type textarea "Badge/Smart Card"
type input "[GEOGRAPHIC_DATA]"
type input "8523.52.0090"
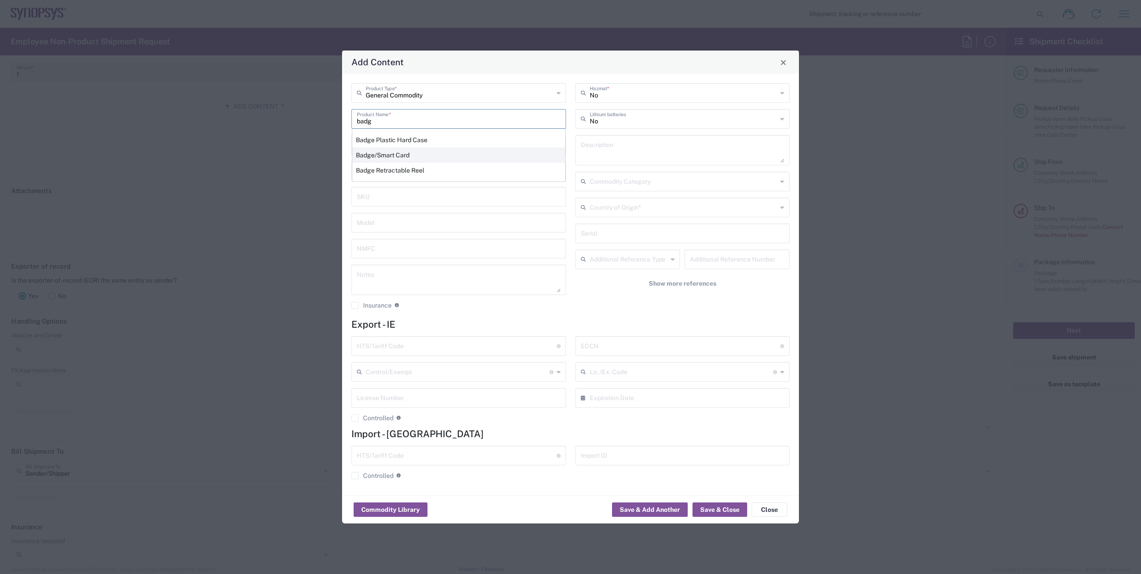
type input "BIS"
type input "EAR99"
type input "NLR - No License Required"
click at [392, 152] on input "number" at bounding box center [402, 144] width 90 height 16
type input "1"
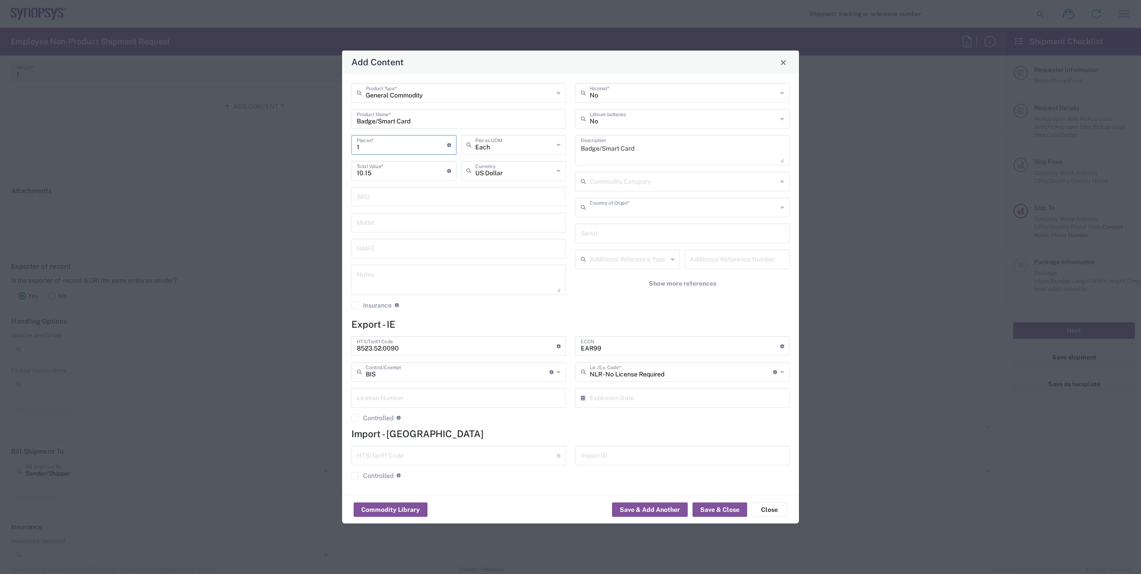
click at [649, 210] on input "text" at bounding box center [684, 207] width 188 height 16
click at [606, 225] on span "[GEOGRAPHIC_DATA]" at bounding box center [682, 227] width 213 height 14
type input "[GEOGRAPHIC_DATA]"
click at [718, 515] on button "Save & Close" at bounding box center [720, 510] width 55 height 14
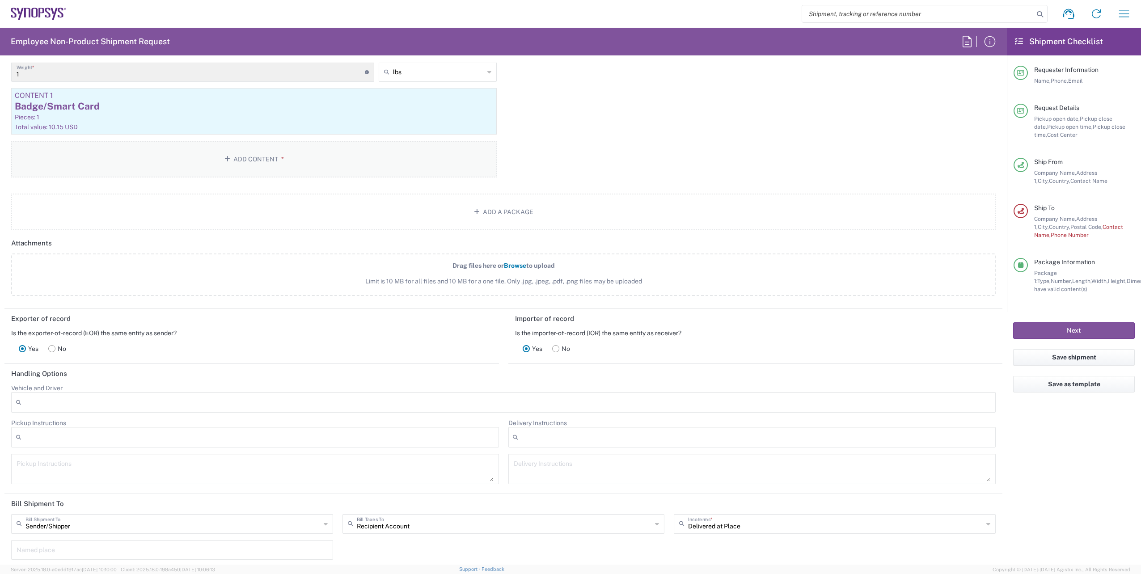
click at [228, 163] on button "Add Content *" at bounding box center [254, 159] width 486 height 37
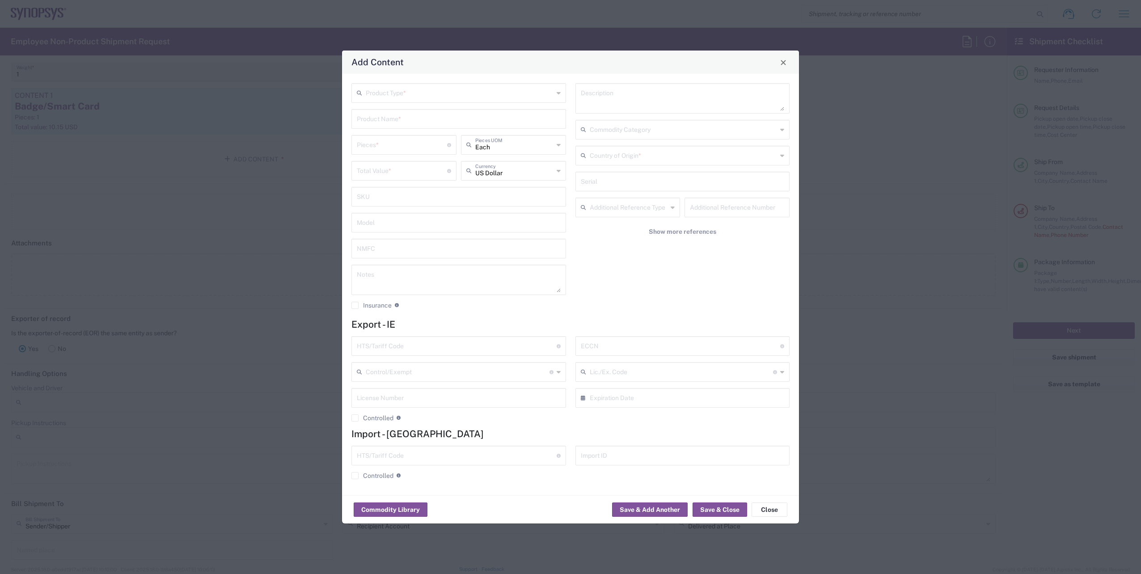
click at [433, 99] on input "text" at bounding box center [460, 93] width 188 height 16
click at [392, 128] on span "General Commodity" at bounding box center [458, 127] width 213 height 14
type input "General Commodity"
click at [393, 117] on input "text" at bounding box center [459, 118] width 204 height 16
click at [401, 144] on div "Badge Plastic Hard Case" at bounding box center [458, 139] width 213 height 15
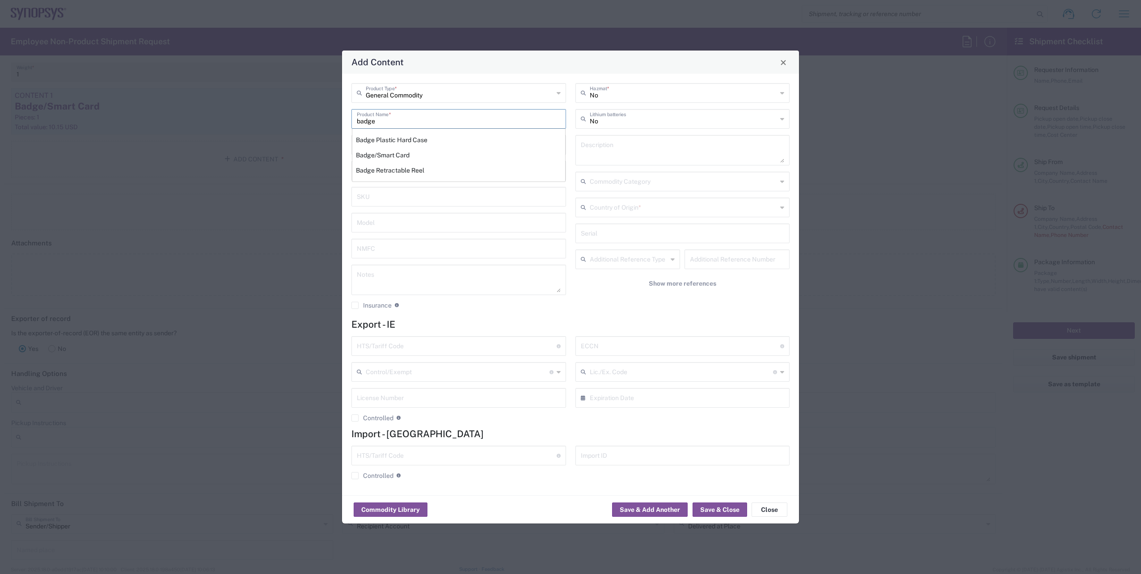
type input "Badge Plastic Hard Case"
type input "1.25"
type textarea "Badge Plastic Hard Case"
type input "[GEOGRAPHIC_DATA]"
type input "4202.32.0000"
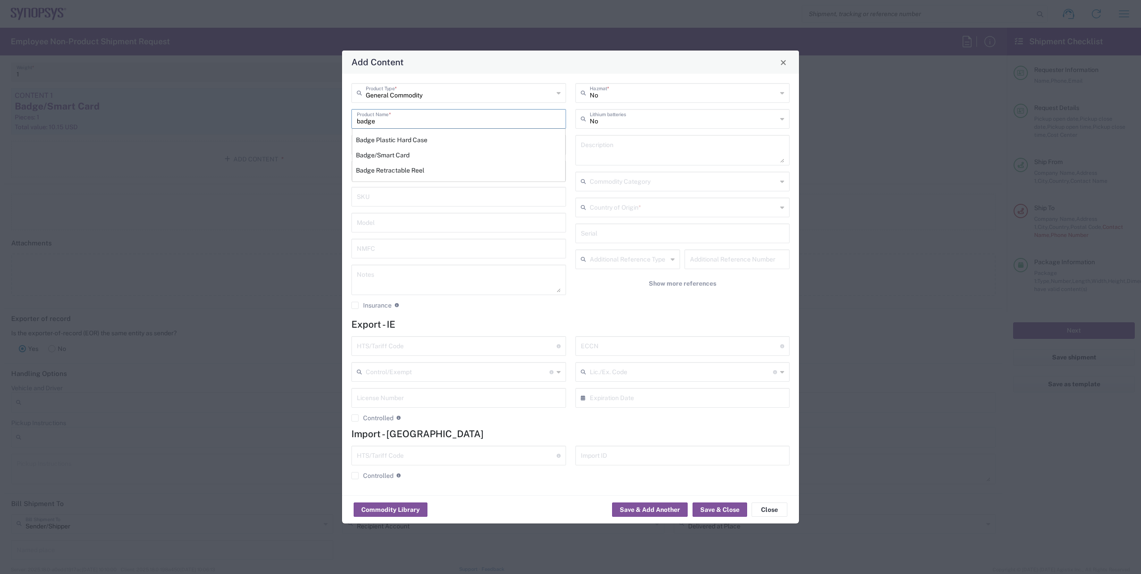
type input "BIS"
type input "EAR99"
type input "NLR - No License Required"
click at [401, 144] on input "number" at bounding box center [402, 144] width 90 height 16
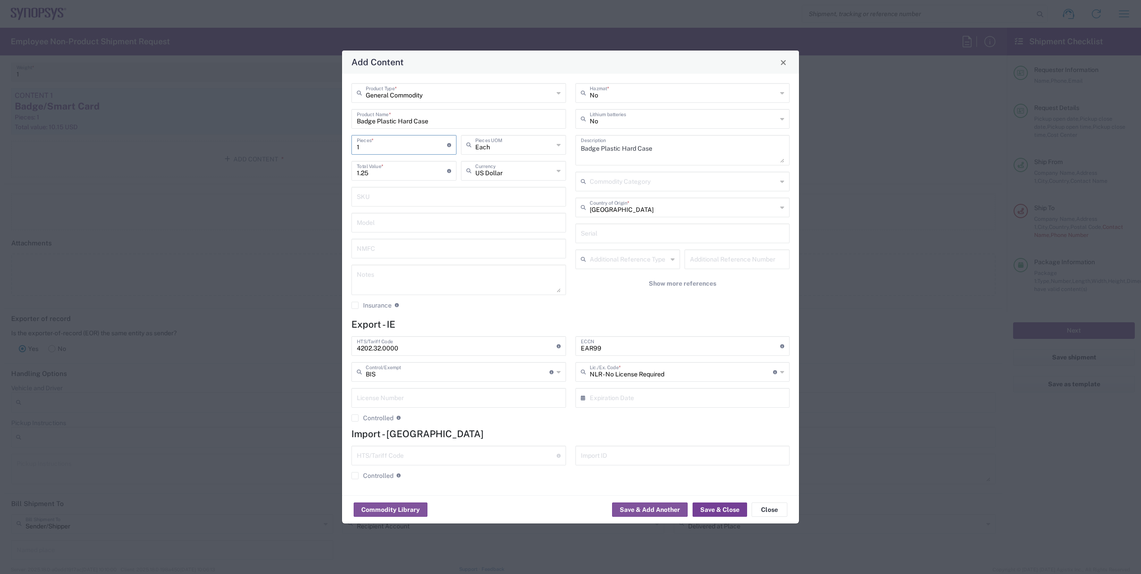
type input "1"
click at [733, 513] on button "Save & Close" at bounding box center [720, 510] width 55 height 14
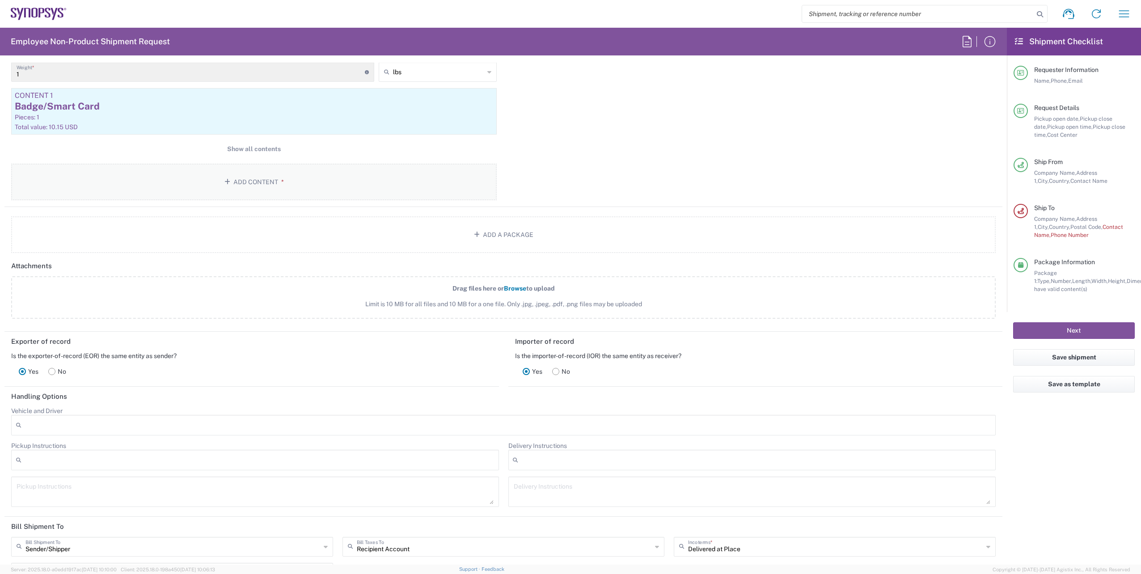
click at [251, 190] on button "Add Content *" at bounding box center [254, 182] width 486 height 37
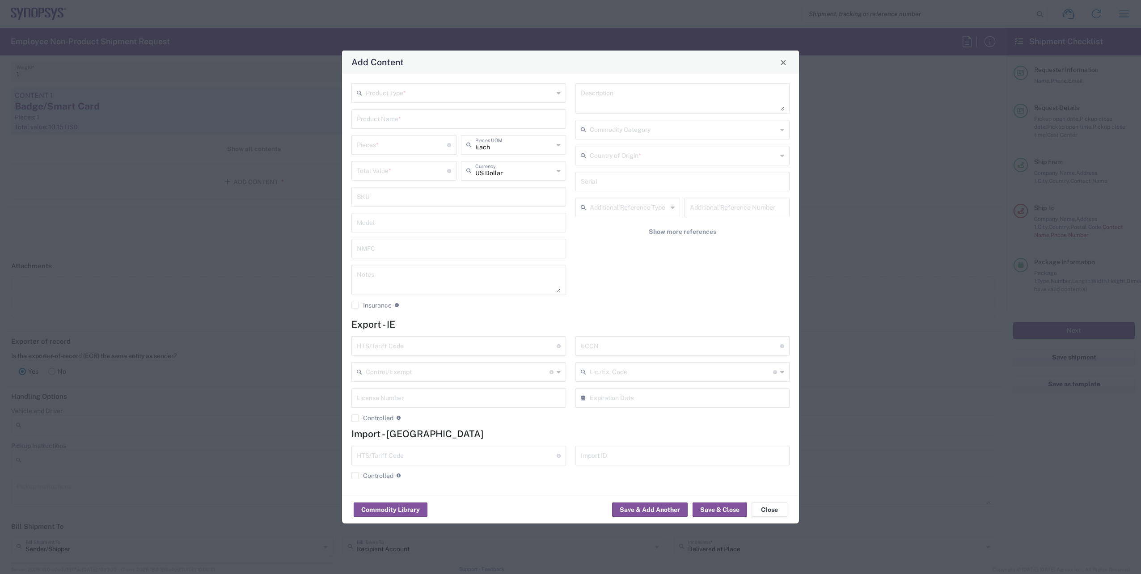
click at [436, 97] on input "text" at bounding box center [460, 93] width 188 height 16
click at [386, 127] on span "General Commodity" at bounding box center [458, 127] width 213 height 14
type input "General Commodity"
click at [390, 123] on input "text" at bounding box center [459, 118] width 204 height 16
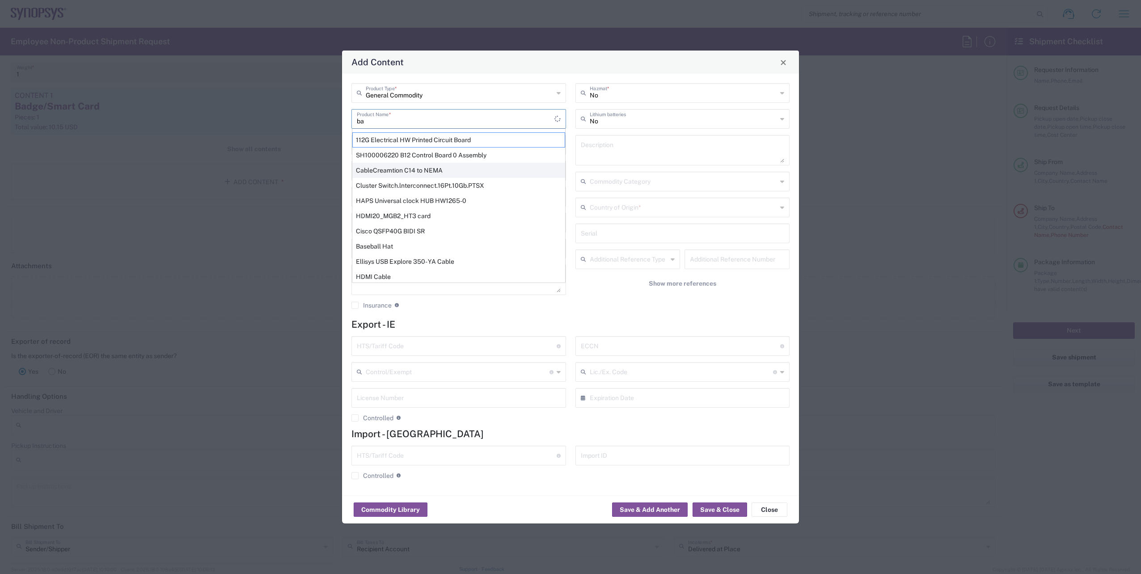
type input "b"
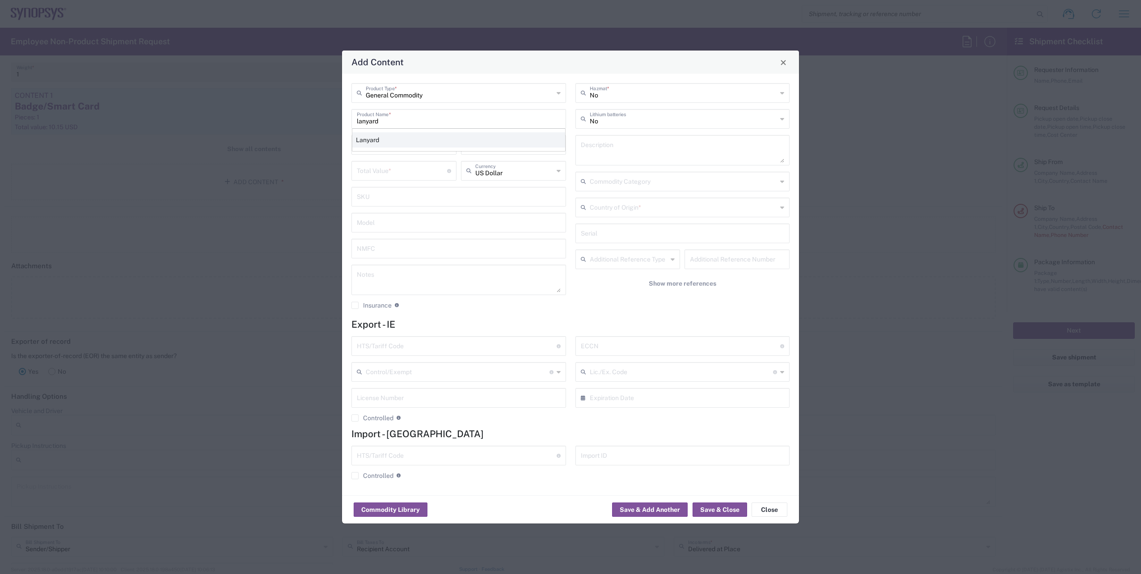
click at [403, 140] on div "Lanyard" at bounding box center [458, 139] width 213 height 15
type input "Lanyard"
type input "1.7"
type textarea "Lanyard for ID Badge"
type input "[GEOGRAPHIC_DATA]"
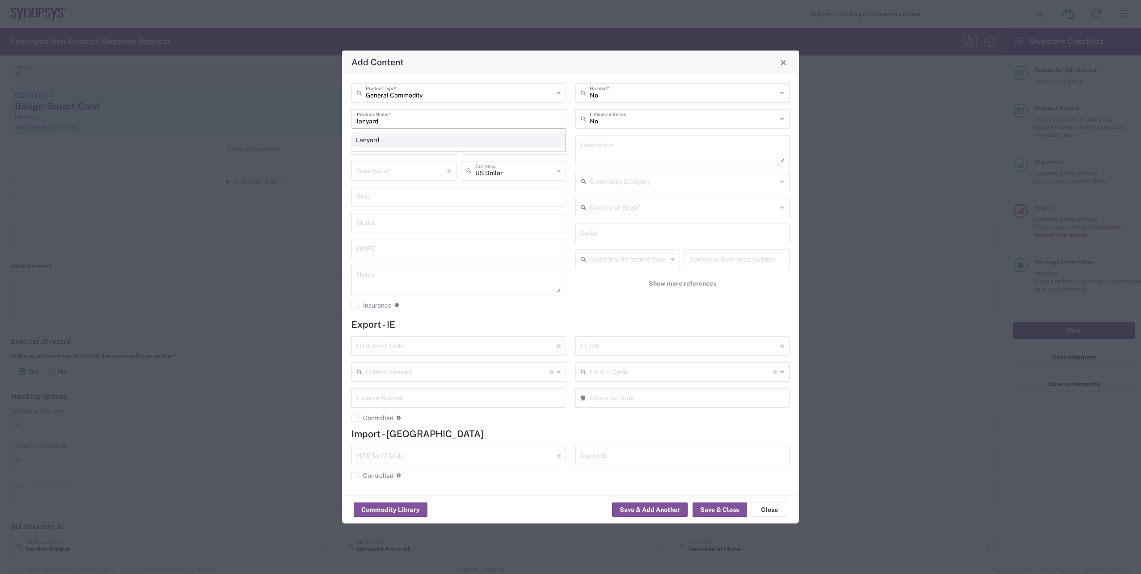
type input "5609.00.3000"
type input "BIS"
type input "EAR99"
type input "NLR - No License Required"
click at [398, 143] on input "number" at bounding box center [402, 144] width 90 height 16
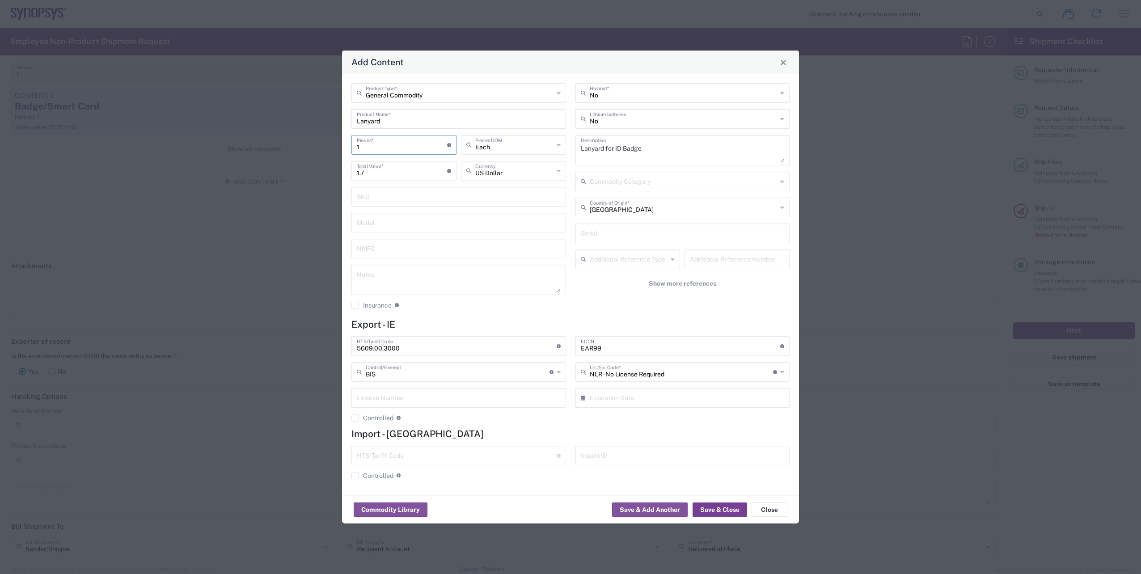
type input "1"
click at [722, 515] on button "Save & Close" at bounding box center [720, 510] width 55 height 14
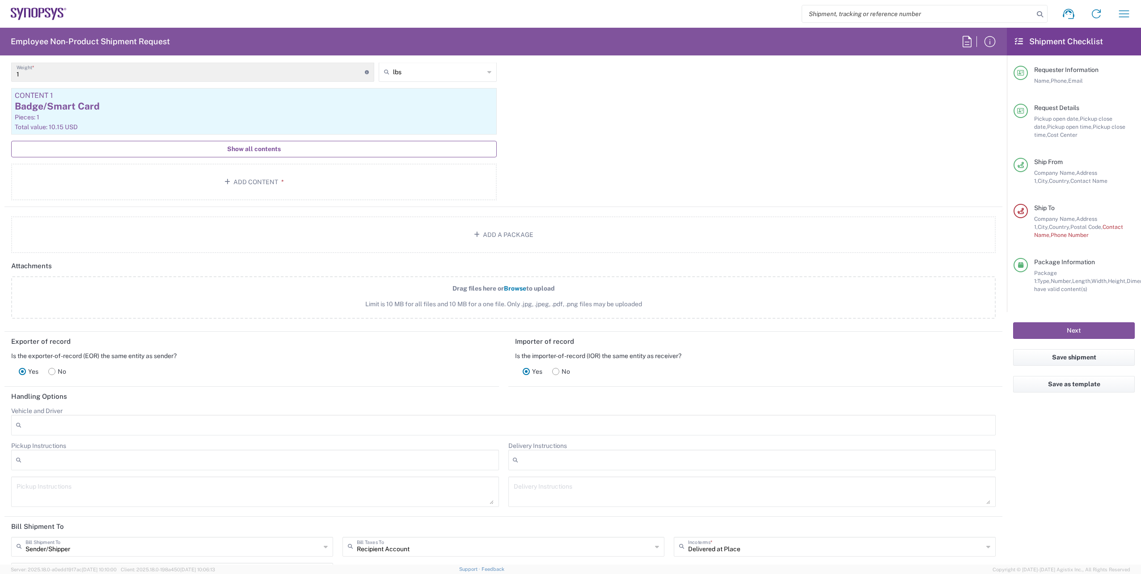
click at [244, 148] on span "Show all contents" at bounding box center [254, 149] width 54 height 8
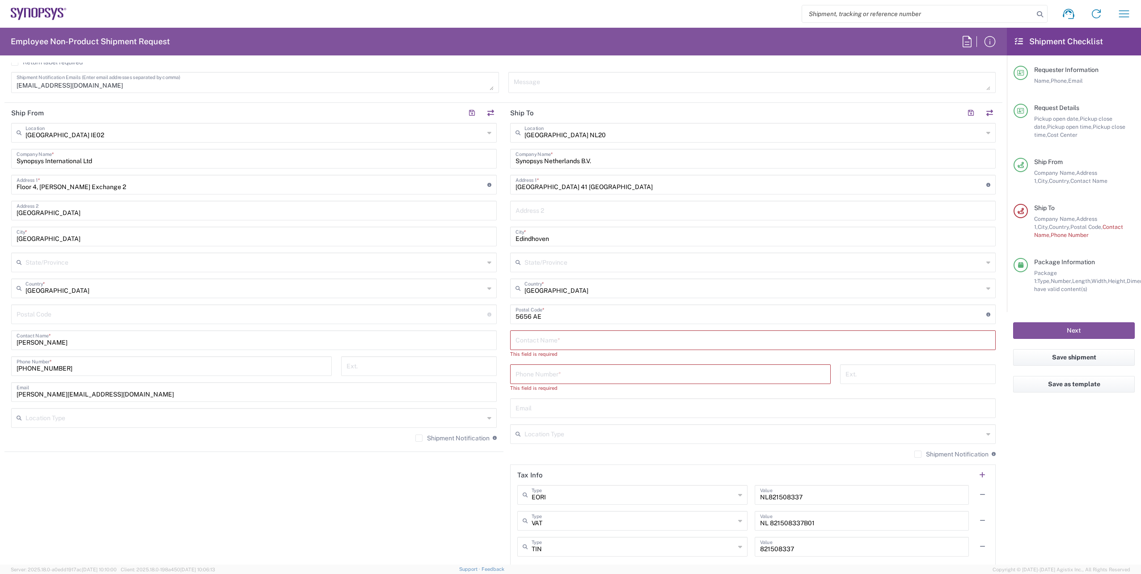
scroll to position [313, 0]
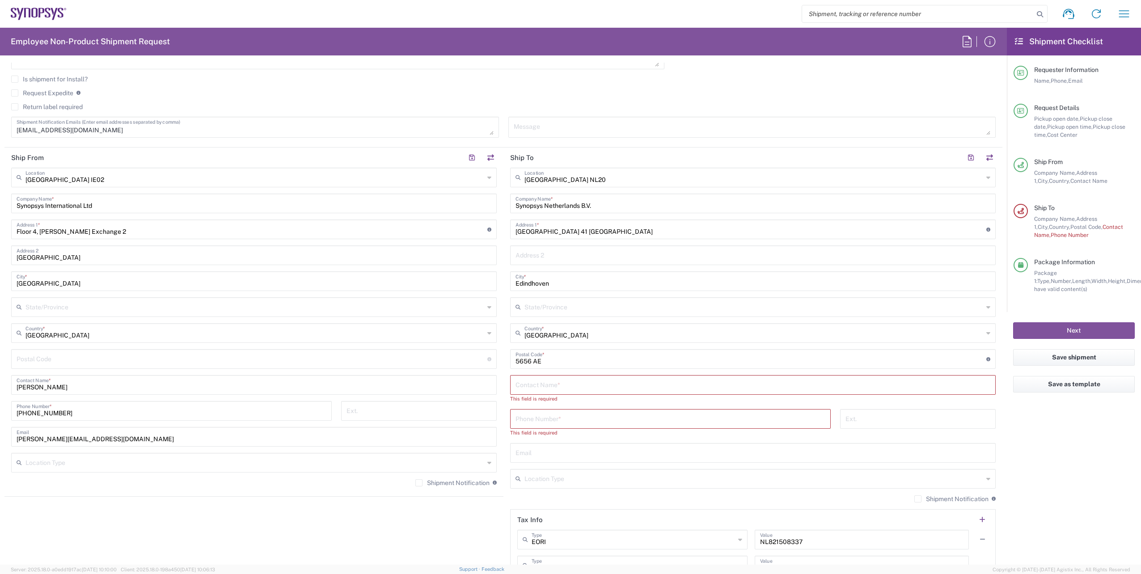
click at [538, 384] on input "text" at bounding box center [753, 385] width 475 height 16
paste input "emea-rsoc <[EMAIL_ADDRESS][DOMAIN_NAME]>"
type input "emea-rsoc <[EMAIL_ADDRESS][DOMAIN_NAME]>"
drag, startPoint x: 642, startPoint y: 388, endPoint x: 461, endPoint y: 385, distance: 181.1
click at [461, 385] on div "Ship From [GEOGRAPHIC_DATA] IE02 Location [GEOGRAPHIC_DATA] [GEOGRAPHIC_DATA] D…" at bounding box center [503, 377] width 998 height 459
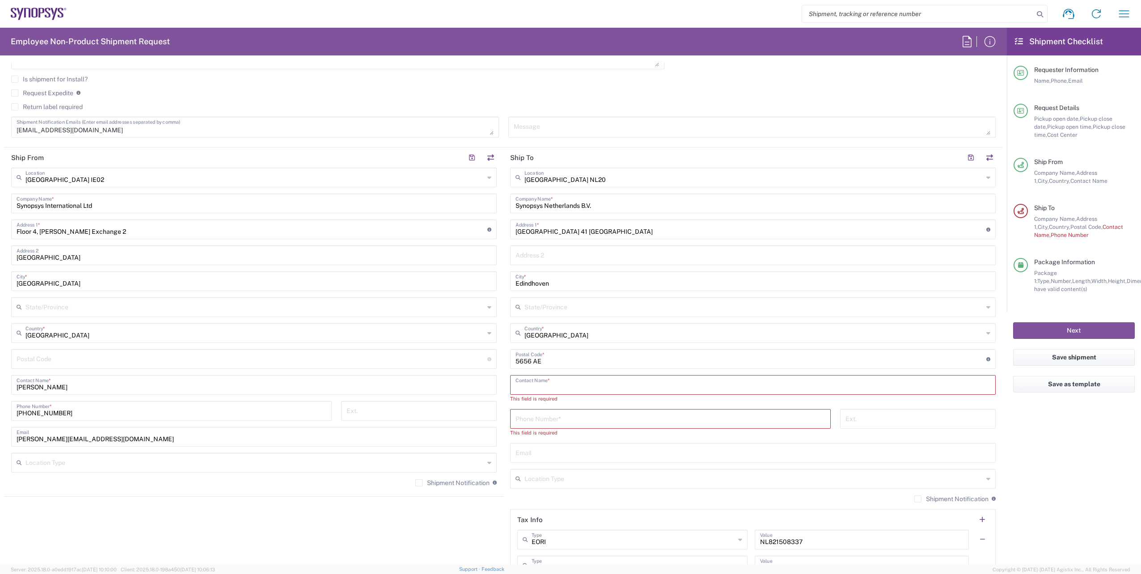
paste input "[PERSON_NAME]"
type input "[PERSON_NAME]"
click at [551, 445] on input "text" at bounding box center [753, 444] width 475 height 16
paste input "[EMAIL_ADDRESS][DOMAIN_NAME]"
type input "[EMAIL_ADDRESS][DOMAIN_NAME]"
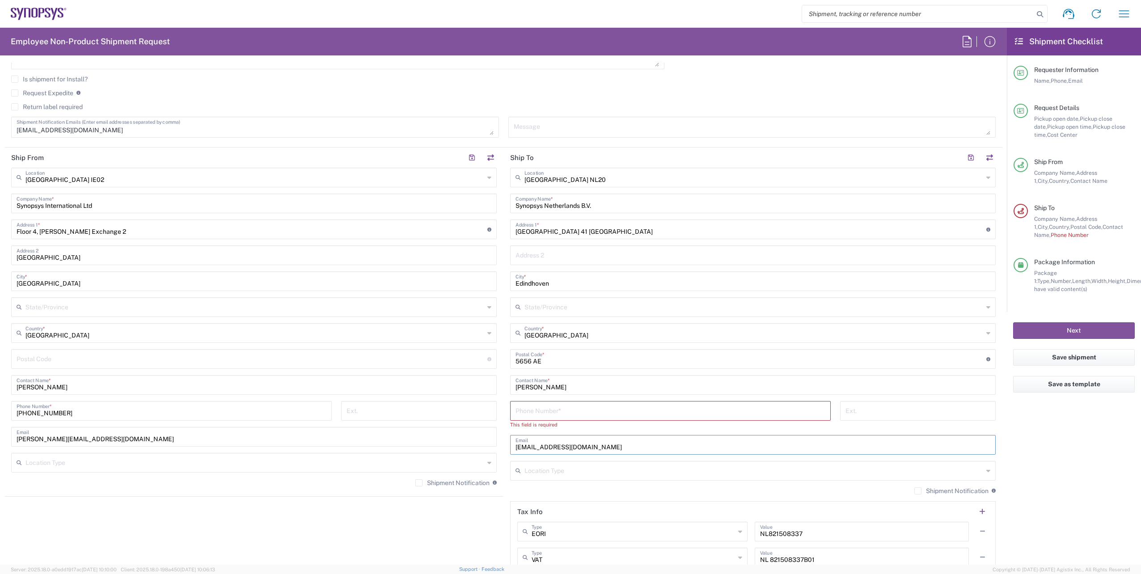
click at [593, 406] on input "tel" at bounding box center [671, 410] width 310 height 16
click at [564, 408] on input "tel" at bounding box center [671, 410] width 310 height 16
paste input "[PHONE_NUMBER]"
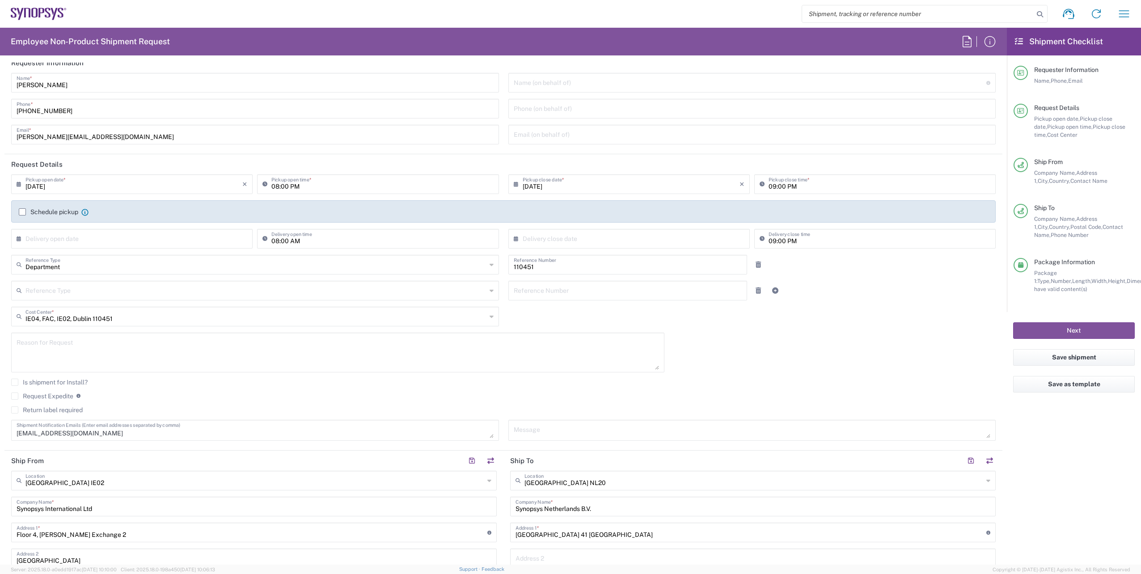
scroll to position [0, 0]
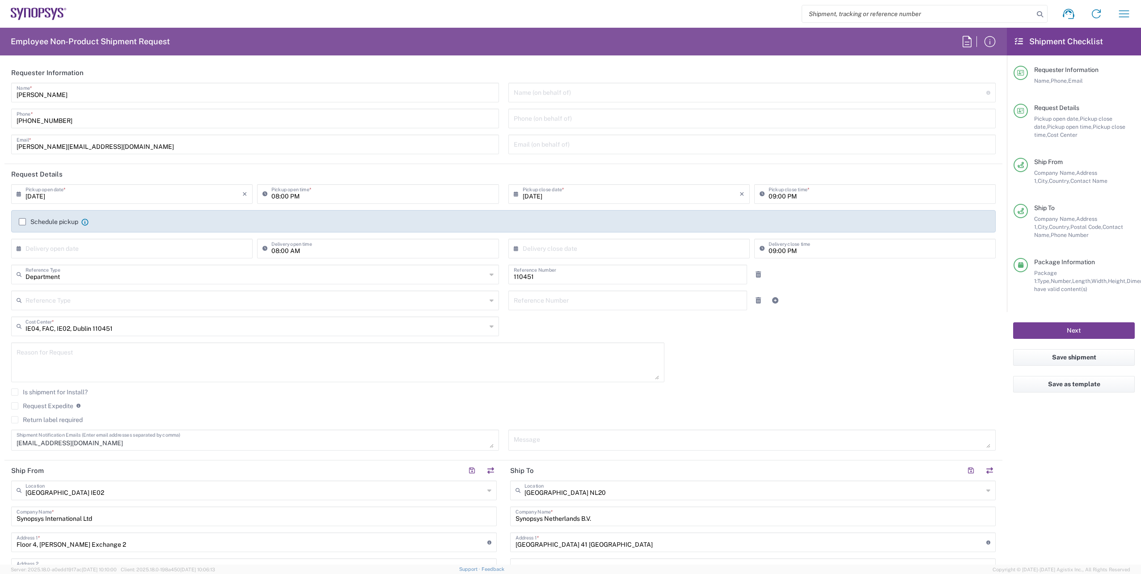
type input "[PHONE_NUMBER]"
click at [1067, 324] on button "Next" at bounding box center [1074, 330] width 122 height 17
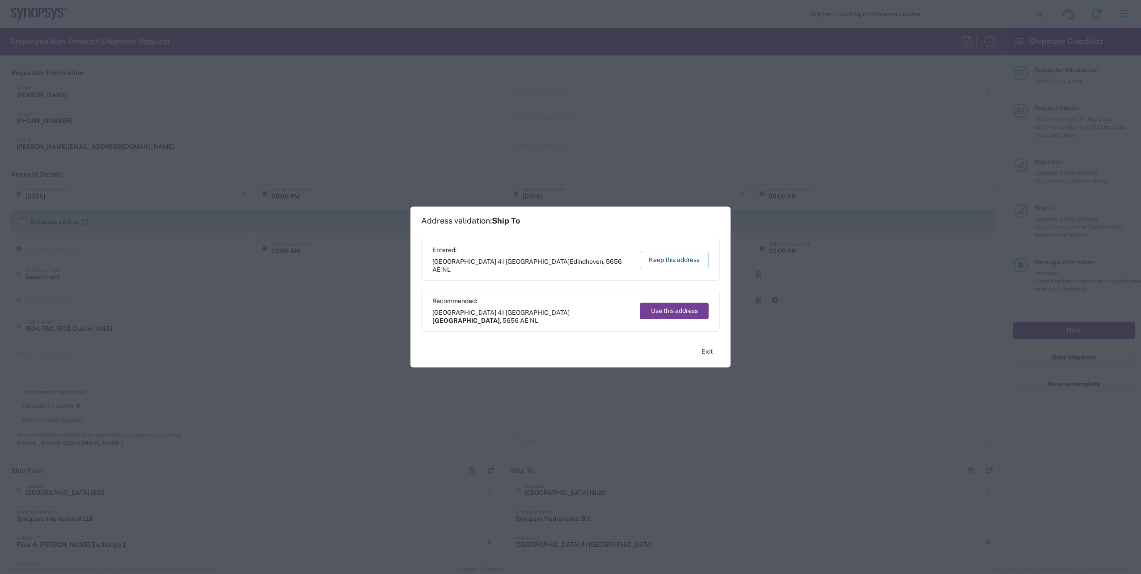
click at [670, 308] on button "Use this address" at bounding box center [674, 311] width 69 height 17
type input "[GEOGRAPHIC_DATA]"
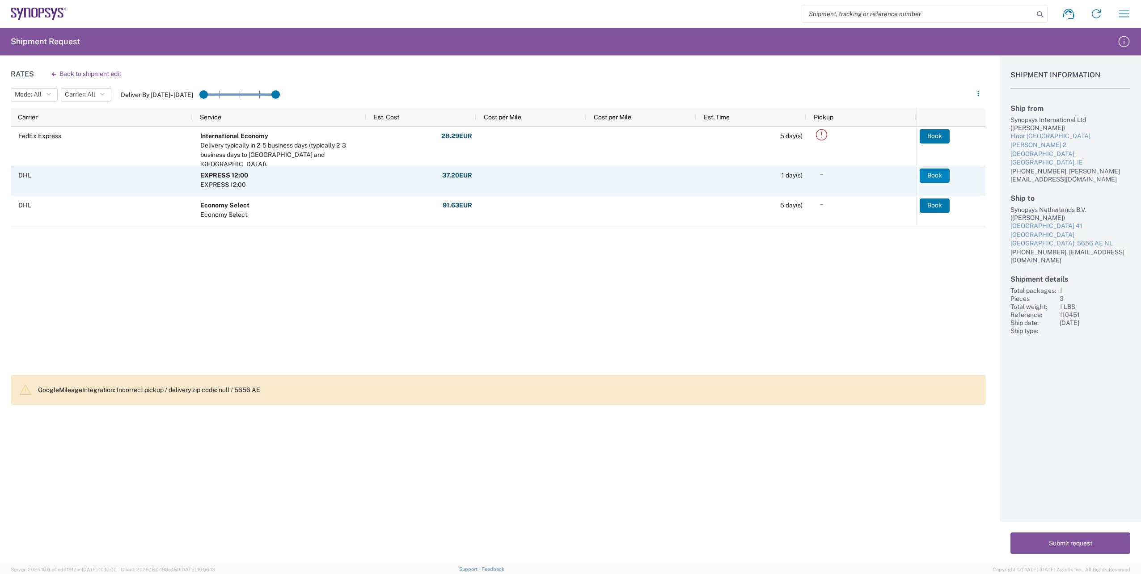
click at [925, 178] on button "Book" at bounding box center [935, 176] width 30 height 14
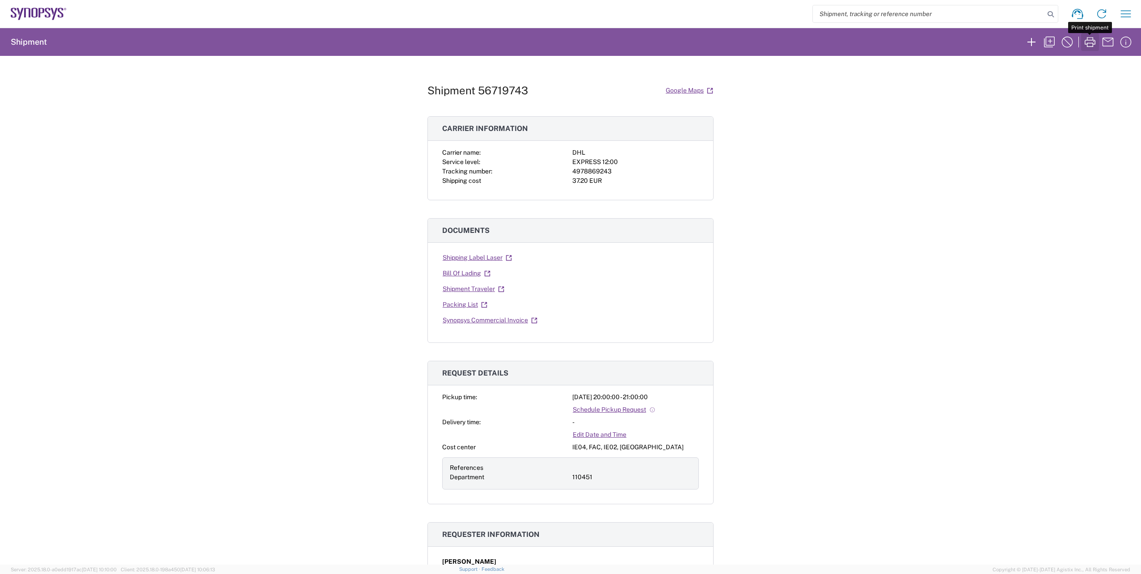
click at [1091, 49] on icon "button" at bounding box center [1090, 42] width 14 height 14
click at [1028, 43] on icon "button" at bounding box center [1032, 42] width 14 height 14
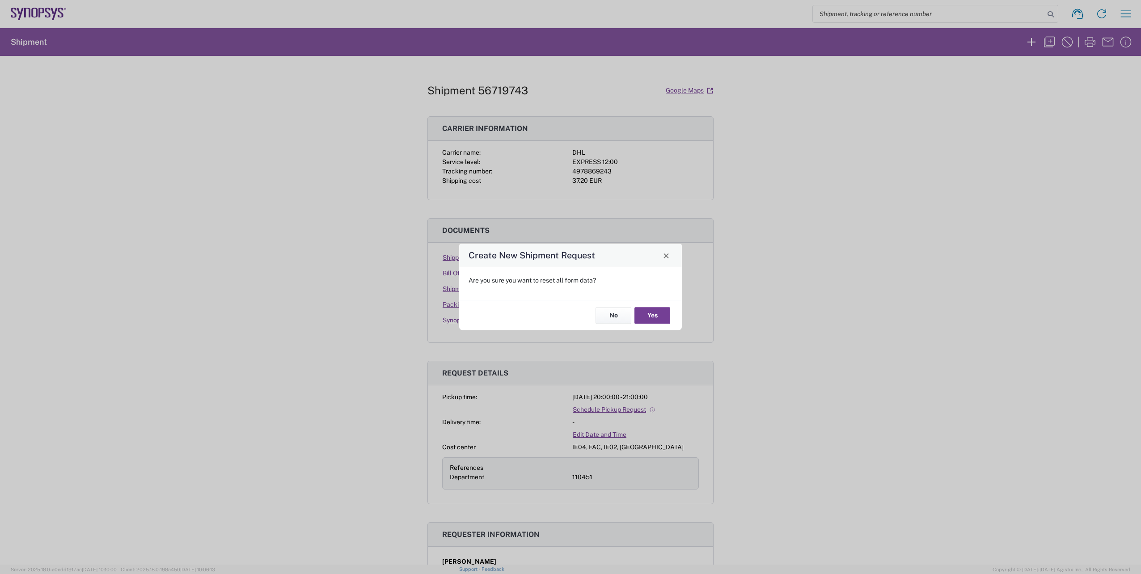
click at [661, 320] on button "Yes" at bounding box center [653, 315] width 36 height 17
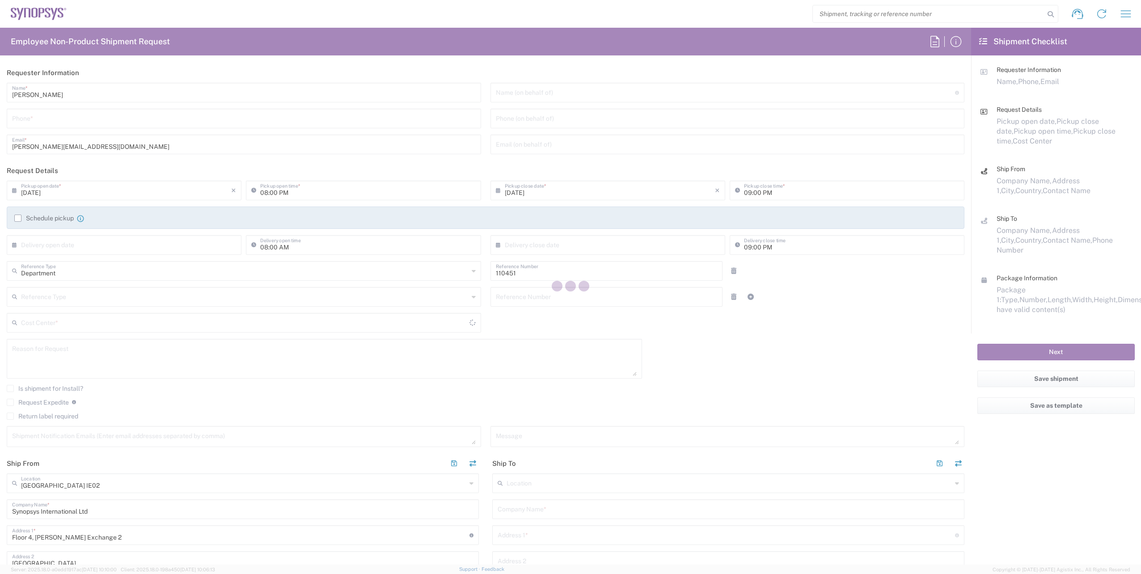
type input "IE04, FAC, IE02, Dublin 110451"
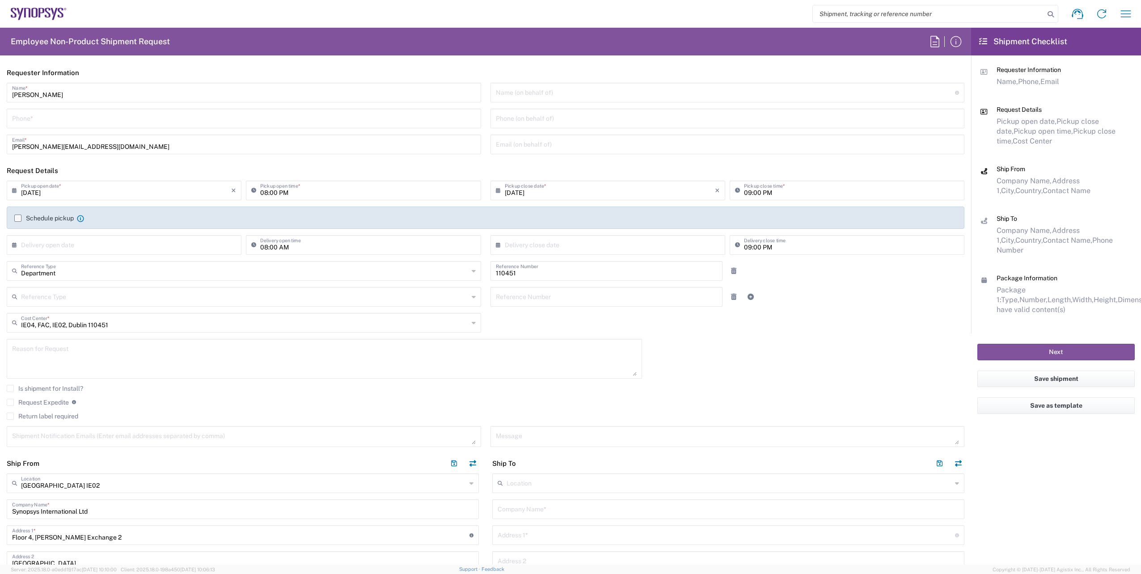
click at [55, 116] on input "tel" at bounding box center [244, 118] width 464 height 16
type input "[PHONE_NUMBER]"
type input "[GEOGRAPHIC_DATA] NL20"
type input "Synopsys Netherlands B.V."
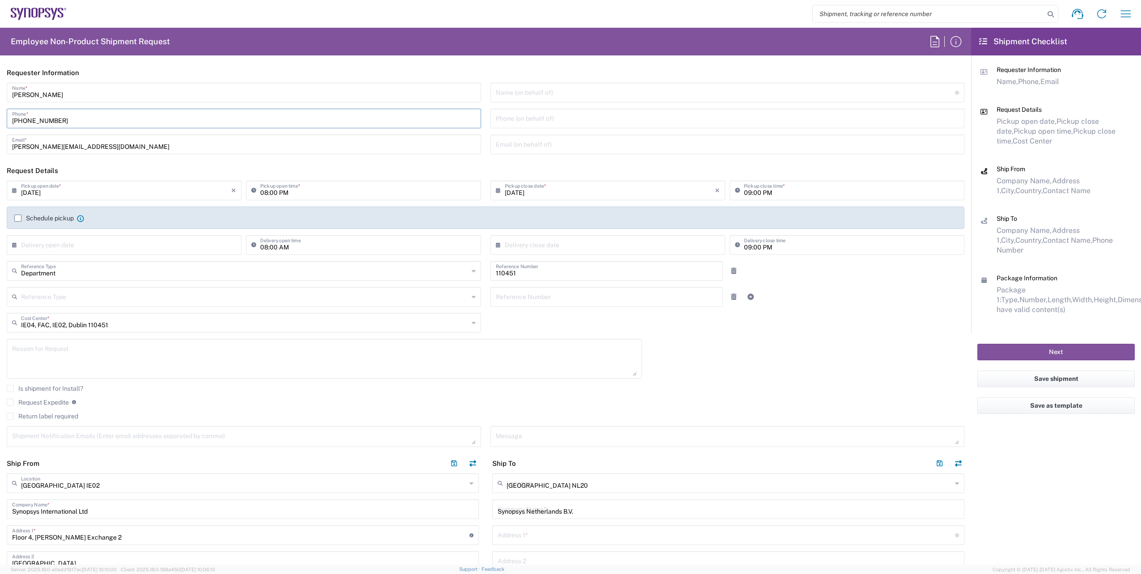
type input "[GEOGRAPHIC_DATA] 41 [GEOGRAPHIC_DATA]"
type input "Edindhoven"
type input "5656 AE"
type input "NL821508337"
type input "env"
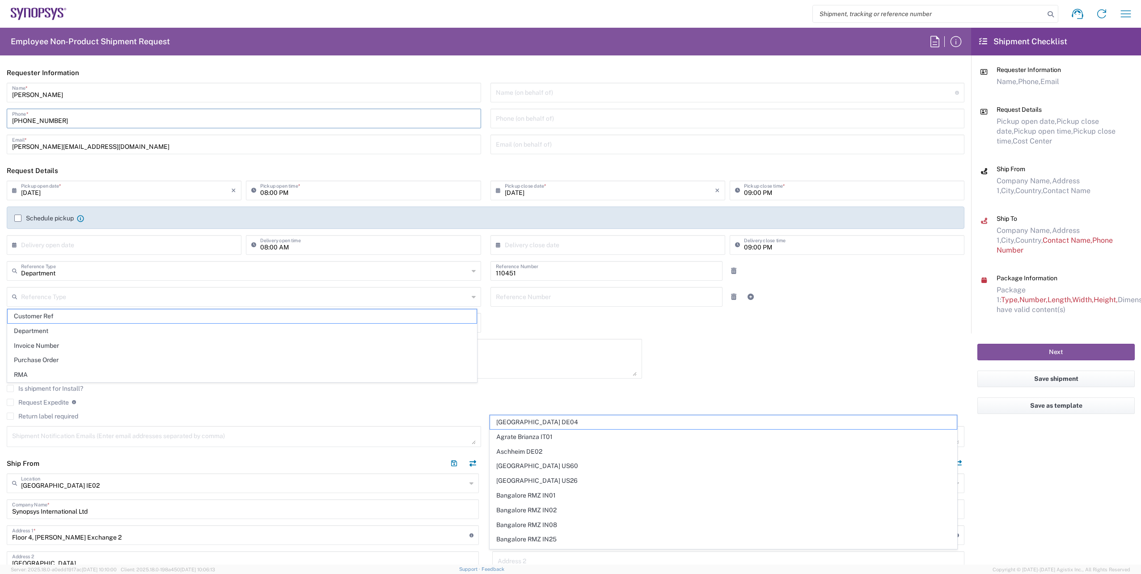
scroll to position [134, 0]
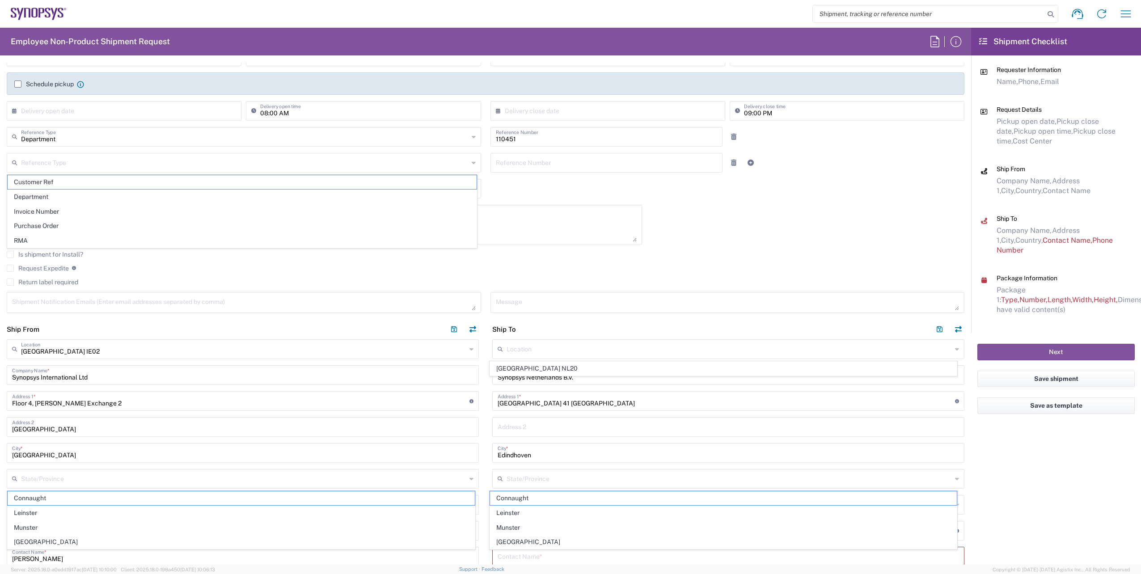
click at [527, 353] on input "text" at bounding box center [729, 349] width 445 height 16
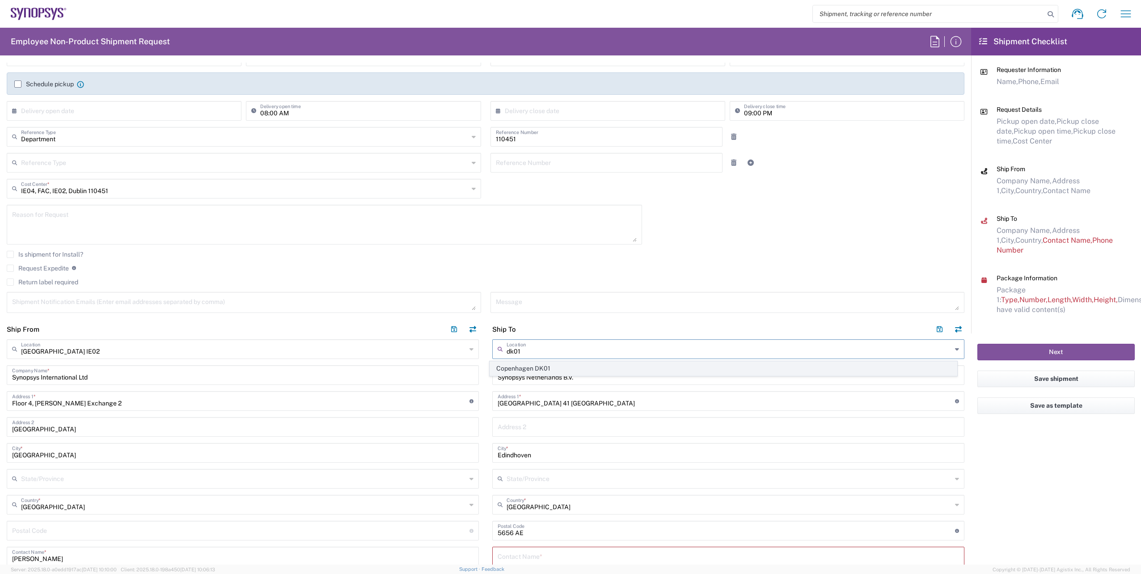
click at [533, 366] on span "Copenhagen DK01" at bounding box center [723, 369] width 467 height 14
type input "Copenhagen DK01"
type input "Synopsys Denmark Aps"
type input "[STREET_ADDRESS]"
type input "[GEOGRAPHIC_DATA]"
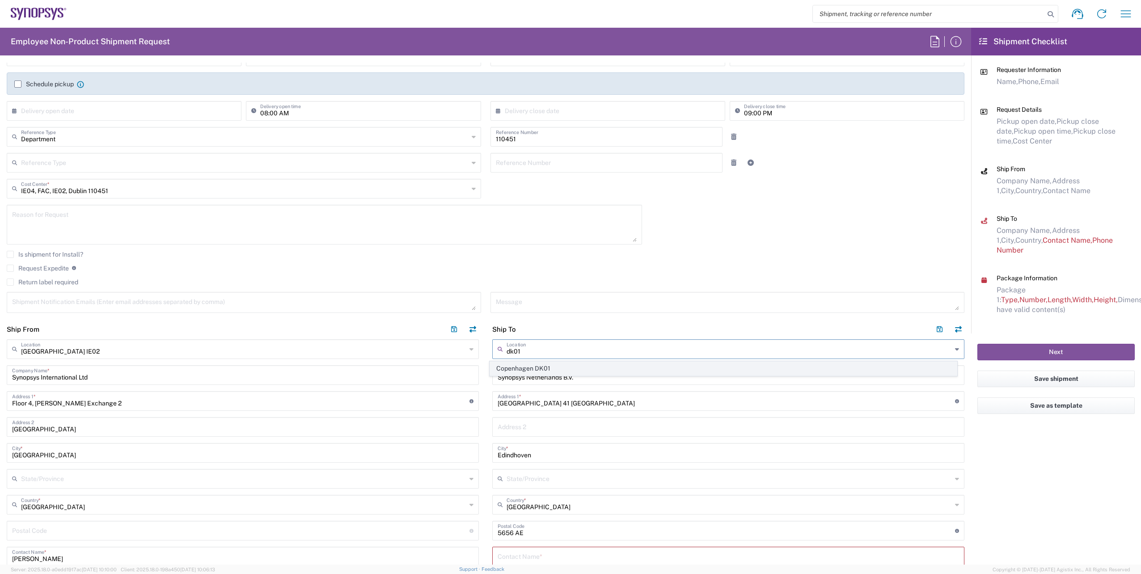
type input "[GEOGRAPHIC_DATA]"
type input "2100"
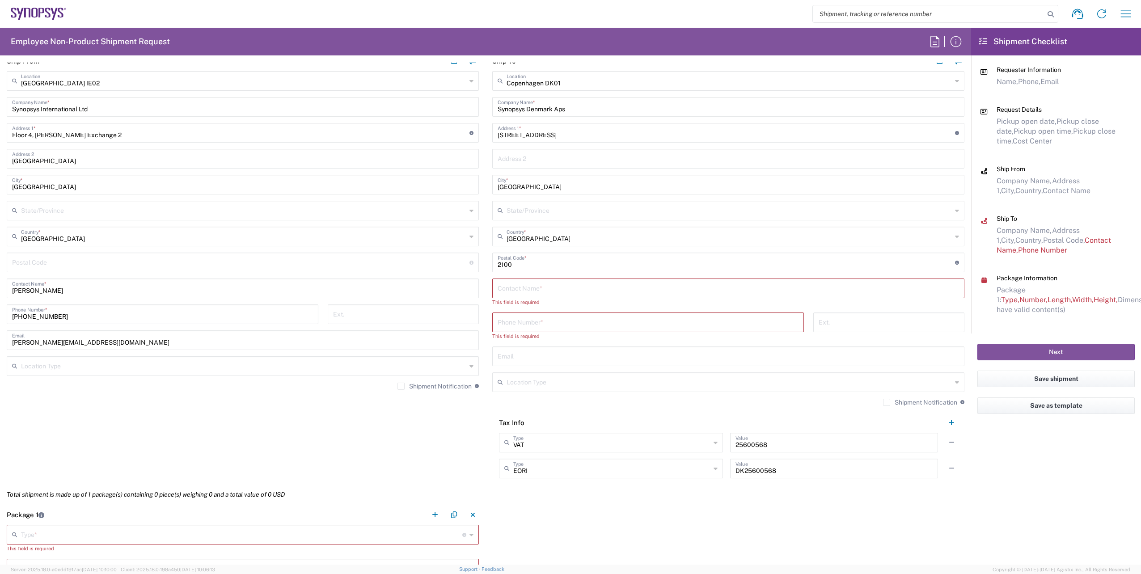
scroll to position [537, 0]
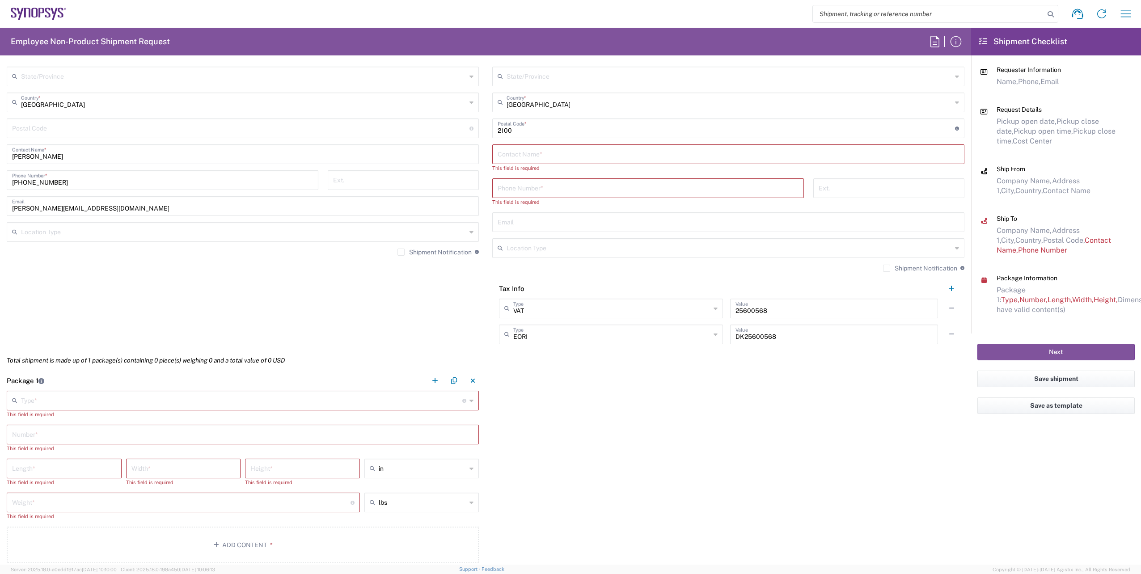
click at [106, 208] on input "[PERSON_NAME][EMAIL_ADDRESS][DOMAIN_NAME]" at bounding box center [243, 206] width 462 height 16
paste input "emea-rsoc <[EMAIL_ADDRESS][DOMAIN_NAME]>"
drag, startPoint x: 115, startPoint y: 205, endPoint x: 80, endPoint y: 206, distance: 34.9
click at [80, 206] on input "[PERSON_NAME][EMAIL_ADDRESS][DOMAIN_NAME],emea-rsoc <[EMAIL_ADDRESS][DOMAIN_NAM…" at bounding box center [243, 206] width 462 height 16
click at [176, 206] on input "[PERSON_NAME][EMAIL_ADDRESS][DOMAIN_NAME],[EMAIL_ADDRESS][DOMAIN_NAME]>" at bounding box center [243, 206] width 462 height 16
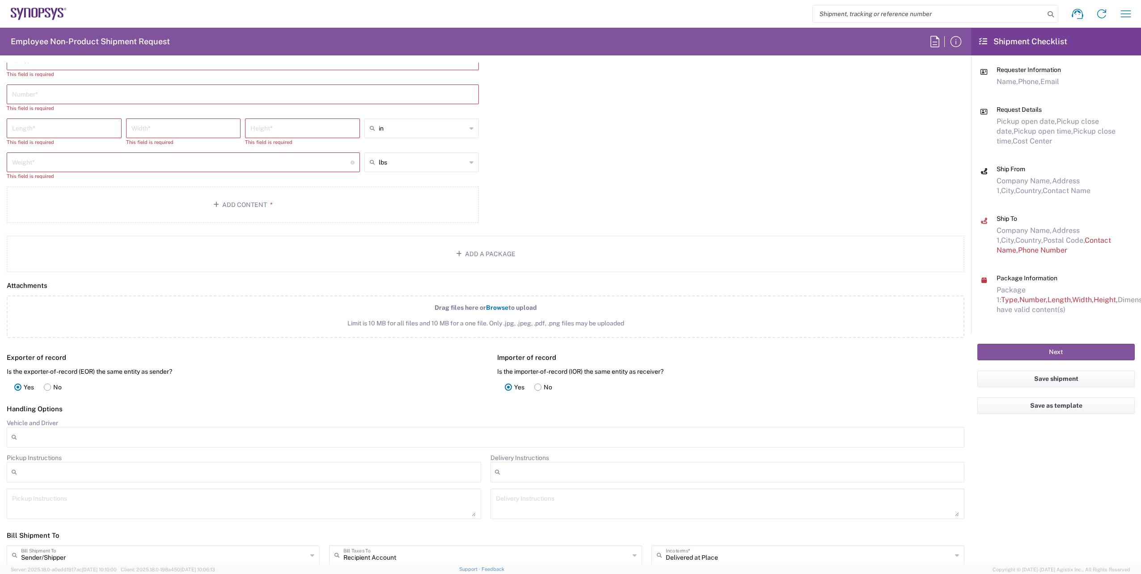
scroll to position [850, 0]
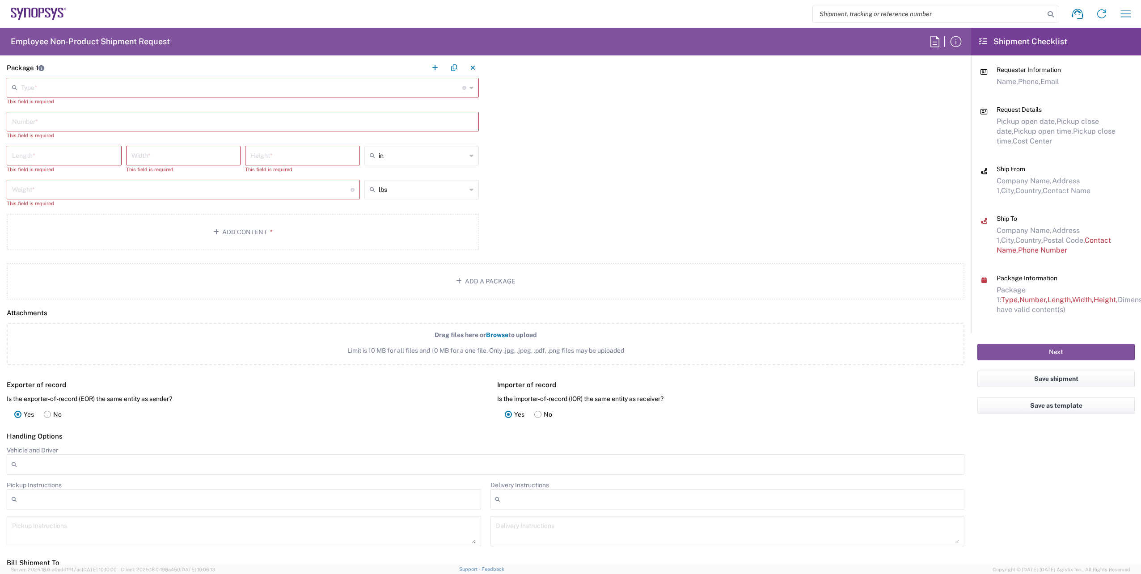
type input "[PERSON_NAME][EMAIL_ADDRESS][DOMAIN_NAME],[EMAIL_ADDRESS][DOMAIN_NAME]"
click at [218, 90] on input "text" at bounding box center [241, 87] width 441 height 16
click at [62, 105] on span "Envelope" at bounding box center [241, 107] width 467 height 14
type input "Envelope"
type input "1"
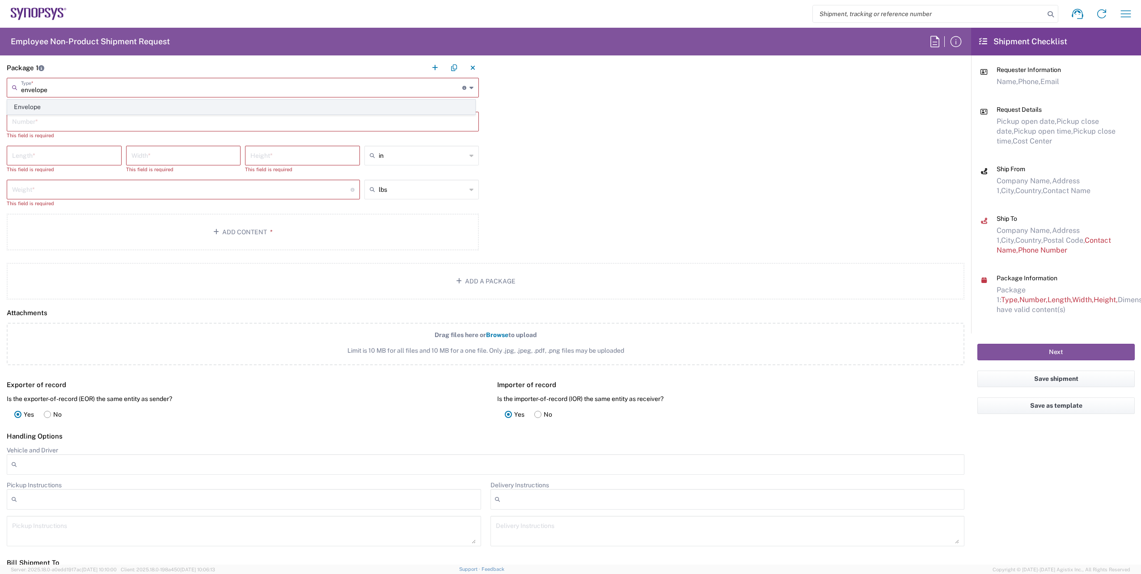
type input "9.5"
type input "12.5"
type input "0.25"
type input "1"
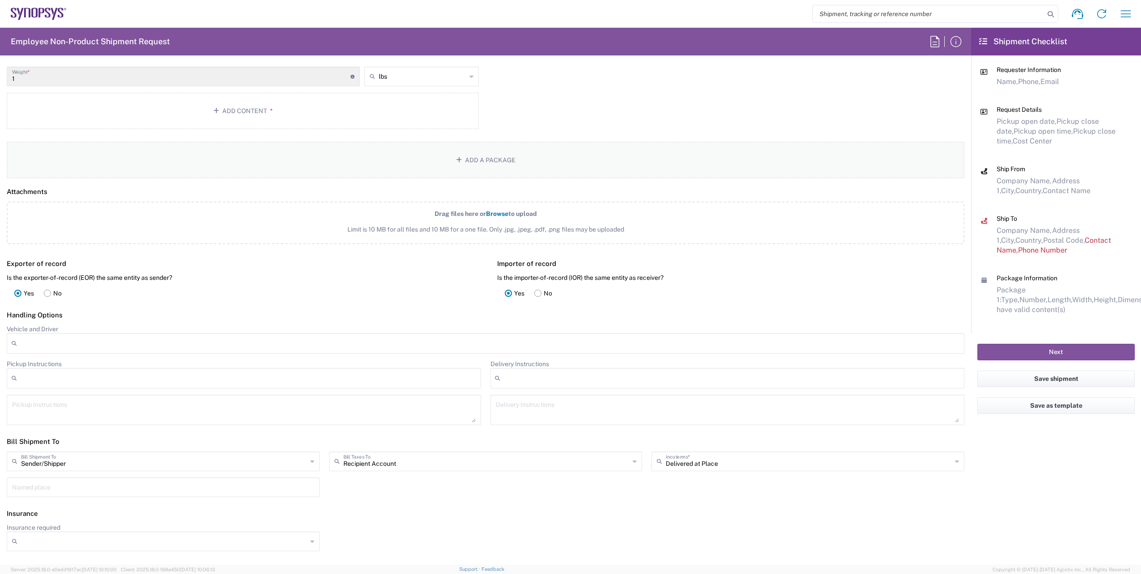
scroll to position [939, 0]
click at [244, 110] on button "Add Content *" at bounding box center [243, 110] width 472 height 37
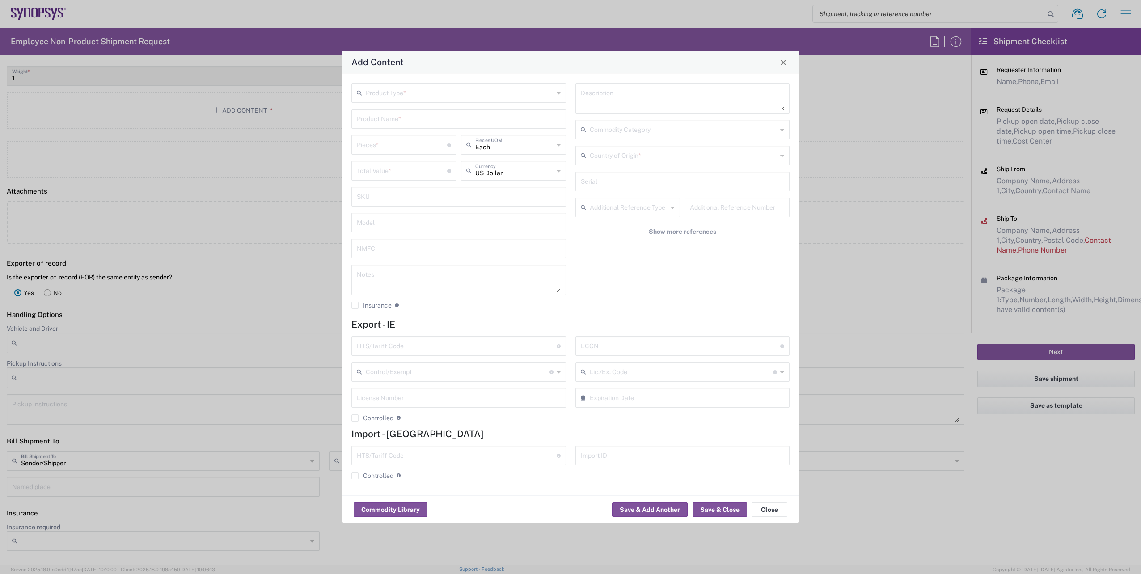
click at [421, 95] on input "text" at bounding box center [460, 93] width 188 height 16
click at [386, 129] on span "General Commodity" at bounding box center [458, 127] width 213 height 14
type input "General Commodity"
click at [395, 114] on input "text" at bounding box center [459, 118] width 204 height 16
click at [383, 159] on div "Badge/Smart Card" at bounding box center [458, 155] width 213 height 15
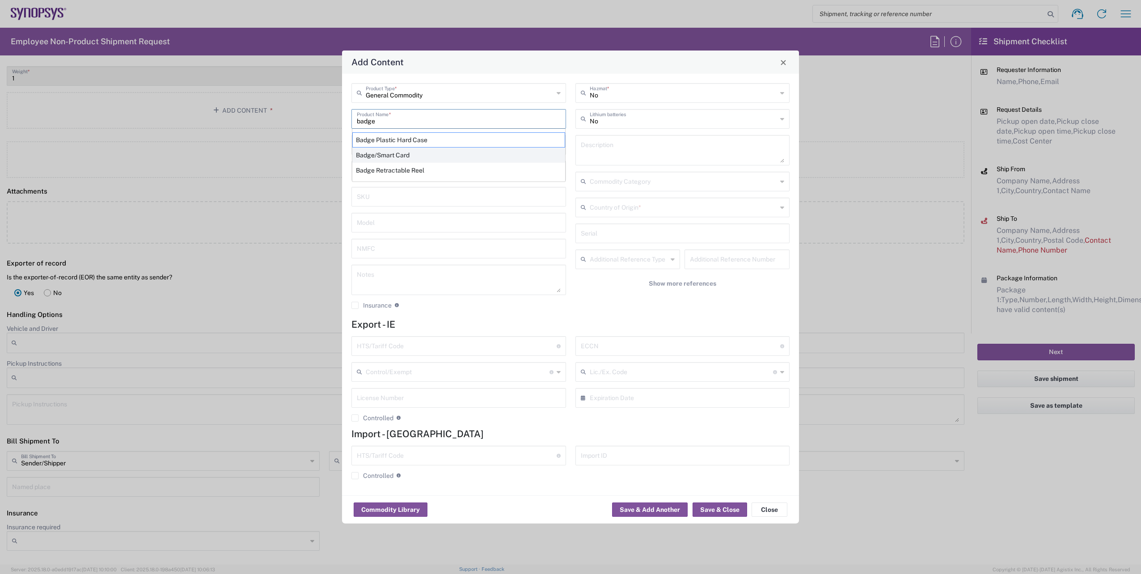
type input "Badge/Smart Card"
type input "10.15"
type textarea "Badge/Smart Card"
type input "[GEOGRAPHIC_DATA]"
type input "8523.52.0090"
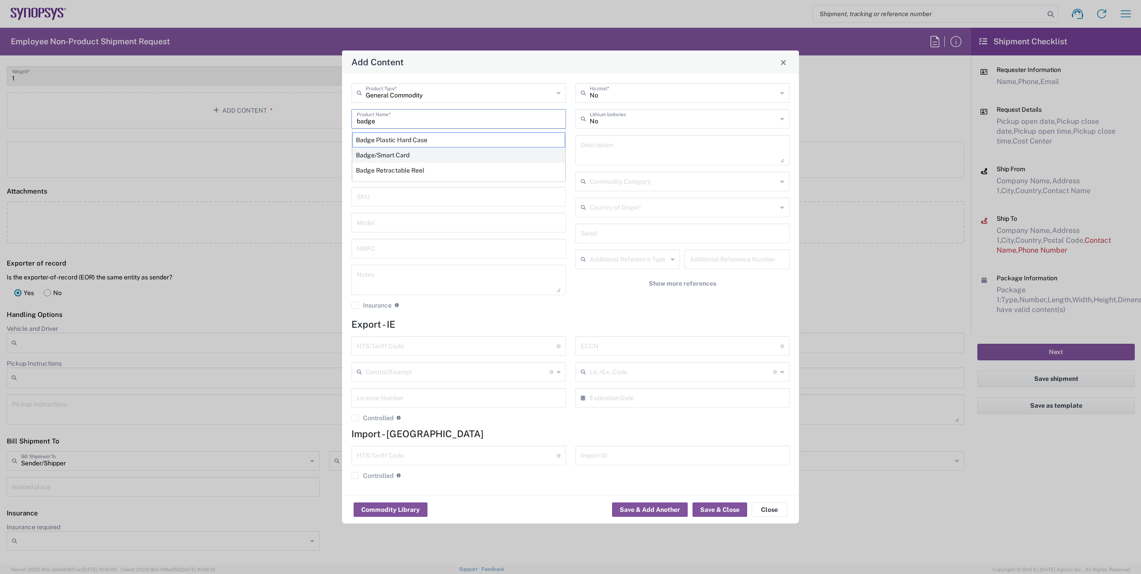
type input "BIS"
type input "EAR99"
type input "NLR - No License Required"
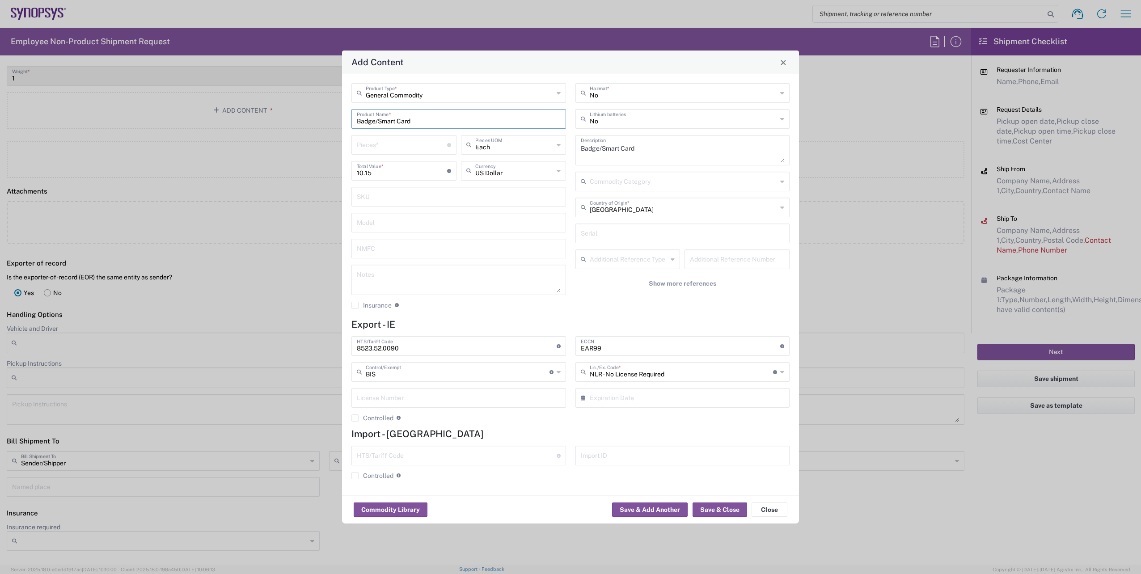
click at [396, 148] on input "number" at bounding box center [402, 144] width 90 height 16
type input "1"
click at [652, 211] on input "text" at bounding box center [684, 207] width 188 height 16
click at [597, 233] on span "[GEOGRAPHIC_DATA]" at bounding box center [682, 227] width 213 height 14
type input "[GEOGRAPHIC_DATA]"
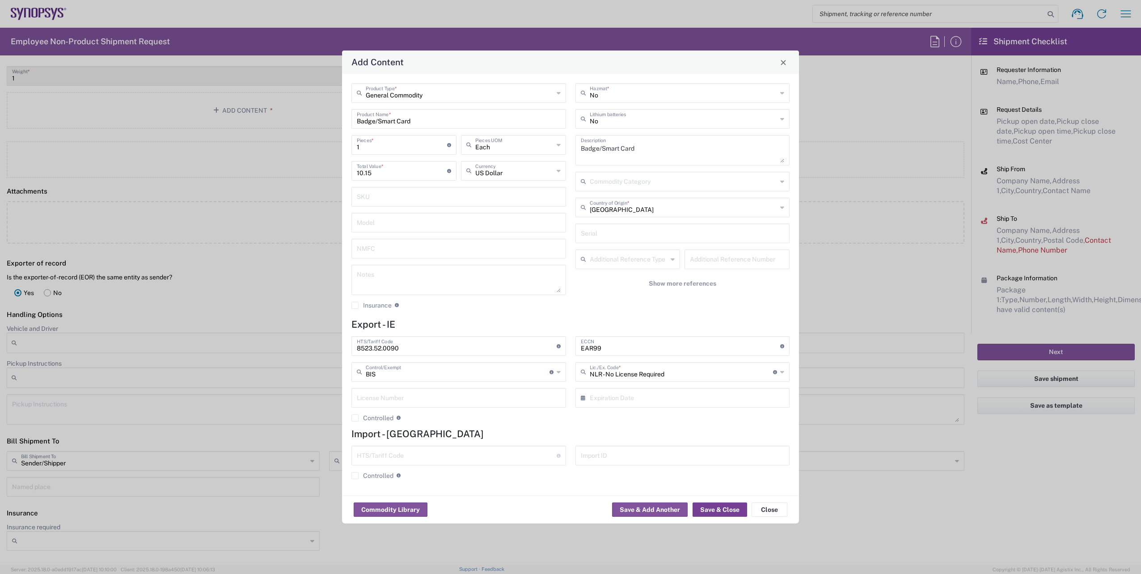
click at [721, 506] on button "Save & Close" at bounding box center [720, 510] width 55 height 14
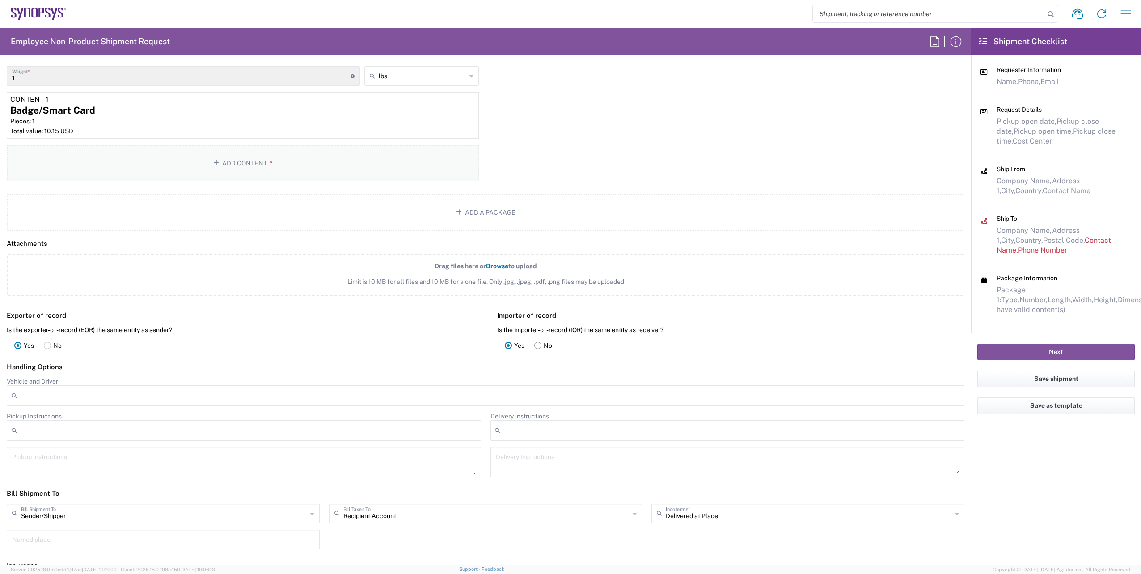
click at [270, 154] on button "Add Content *" at bounding box center [243, 163] width 472 height 37
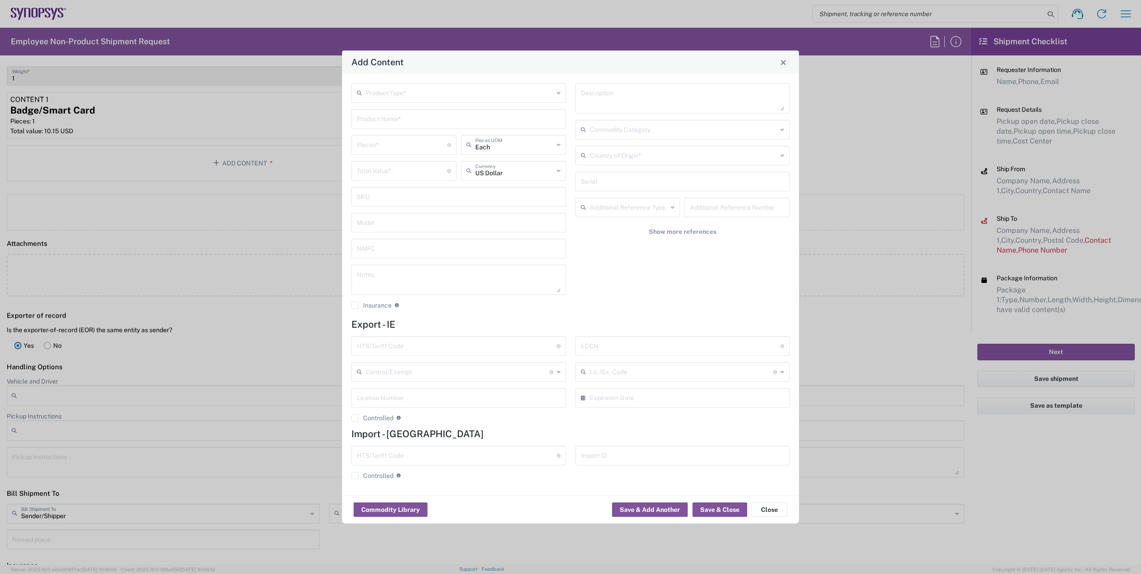
click at [413, 93] on input "text" at bounding box center [460, 93] width 188 height 16
click at [394, 127] on span "General Commodity" at bounding box center [458, 127] width 213 height 14
type input "General Commodity"
click at [400, 120] on input "text" at bounding box center [459, 118] width 204 height 16
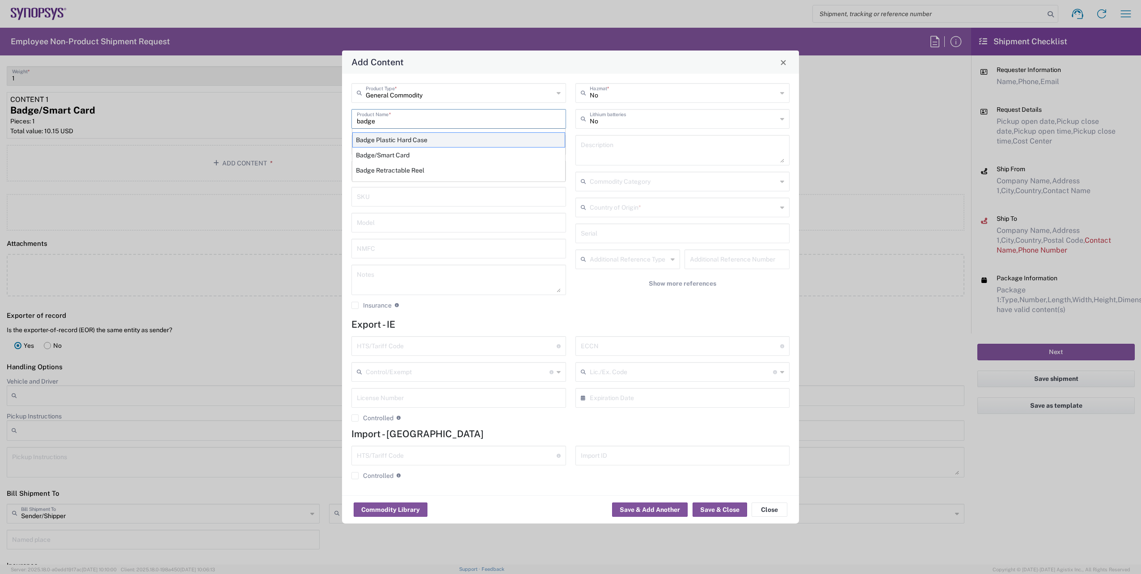
click at [408, 141] on div "Badge Plastic Hard Case" at bounding box center [458, 139] width 213 height 15
type input "Badge Plastic Hard Case"
type input "1.25"
type textarea "Badge Plastic Hard Case"
type input "[GEOGRAPHIC_DATA]"
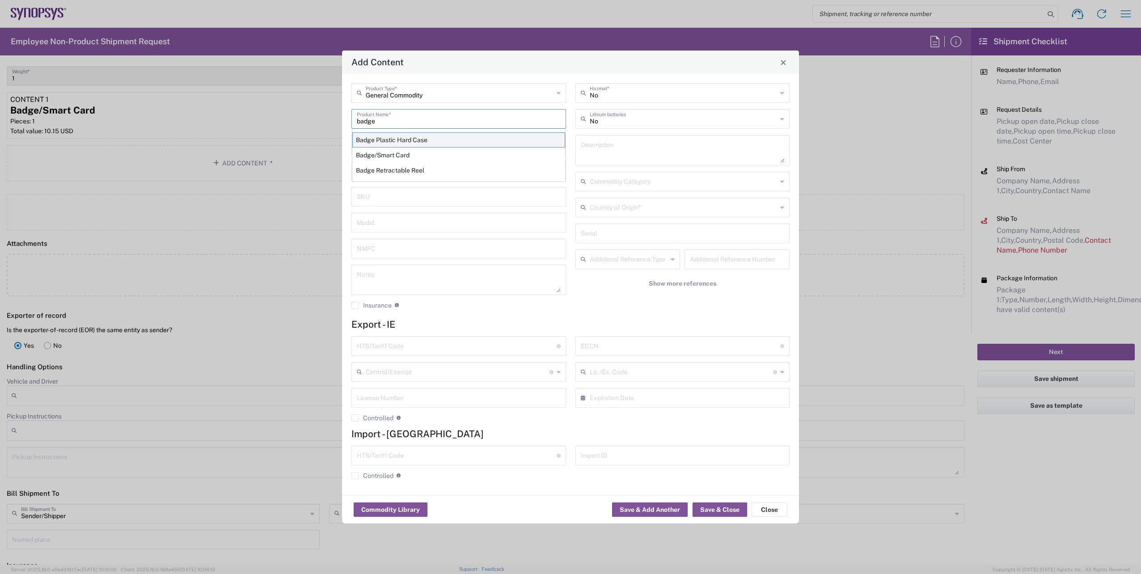
type input "4202.32.0000"
type input "BIS"
type input "EAR99"
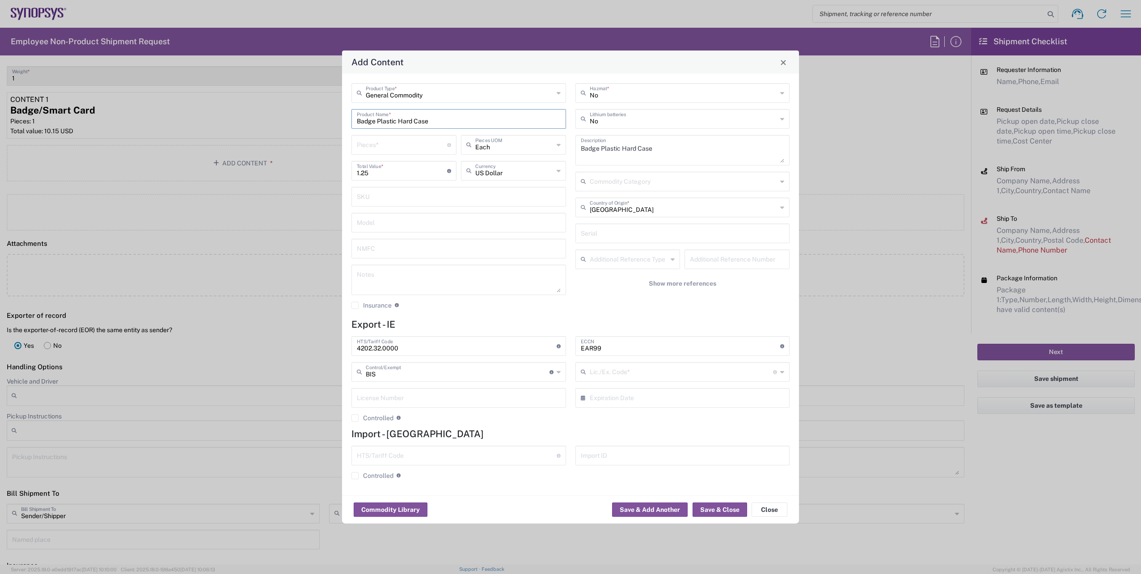
type input "NLR - No License Required"
click at [390, 144] on input "number" at bounding box center [402, 144] width 90 height 16
type input "1"
click at [715, 514] on button "Save & Close" at bounding box center [720, 510] width 55 height 14
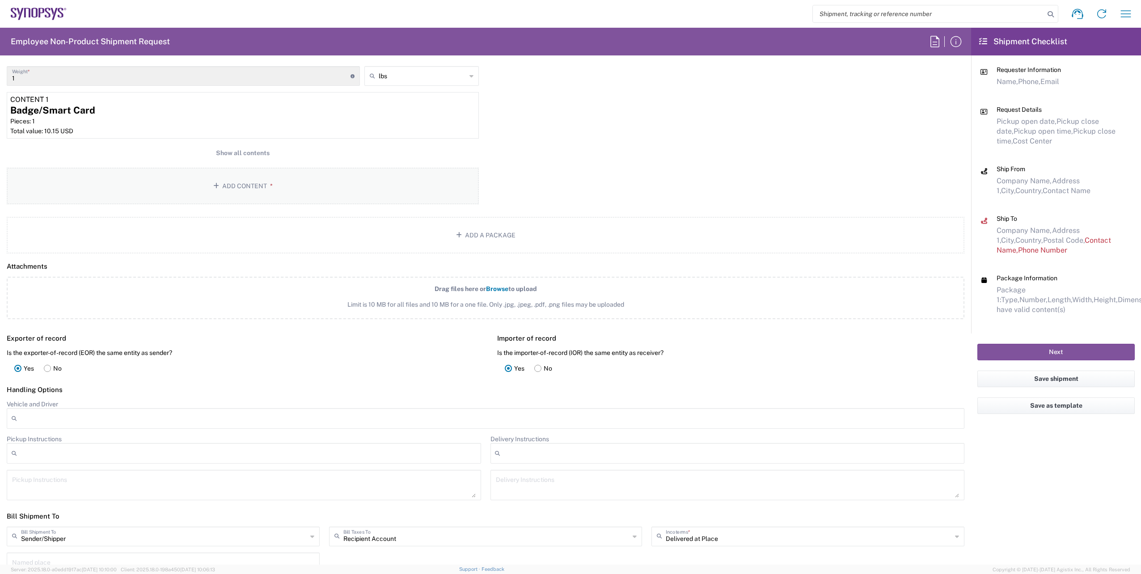
click at [224, 184] on button "Add Content *" at bounding box center [243, 186] width 472 height 37
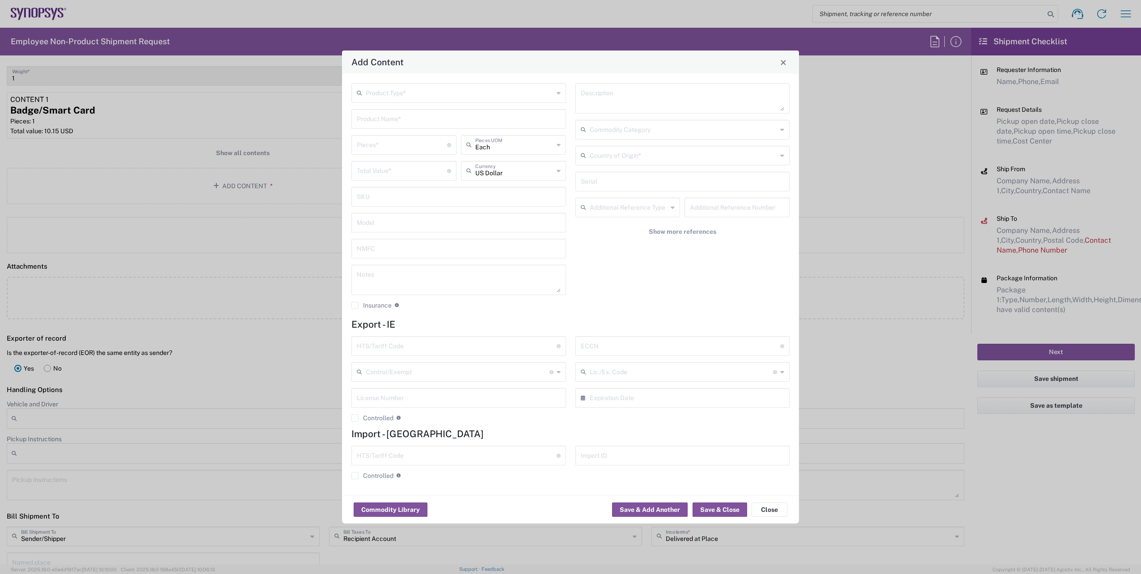
click at [409, 90] on input "text" at bounding box center [460, 93] width 188 height 16
click at [382, 128] on span "General Commodity" at bounding box center [458, 127] width 213 height 14
type input "General Commodity"
click at [392, 120] on input "text" at bounding box center [459, 118] width 204 height 16
type input "b"
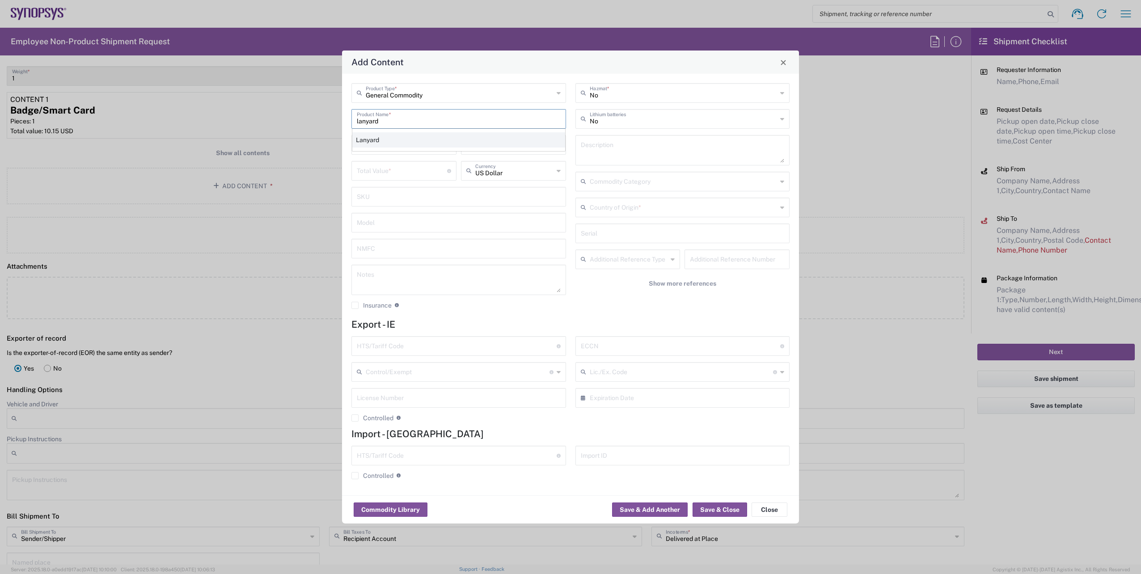
click at [394, 136] on div "Lanyard" at bounding box center [458, 139] width 213 height 15
type input "Lanyard"
type input "1.7"
type textarea "Lanyard for ID Badge"
type input "[GEOGRAPHIC_DATA]"
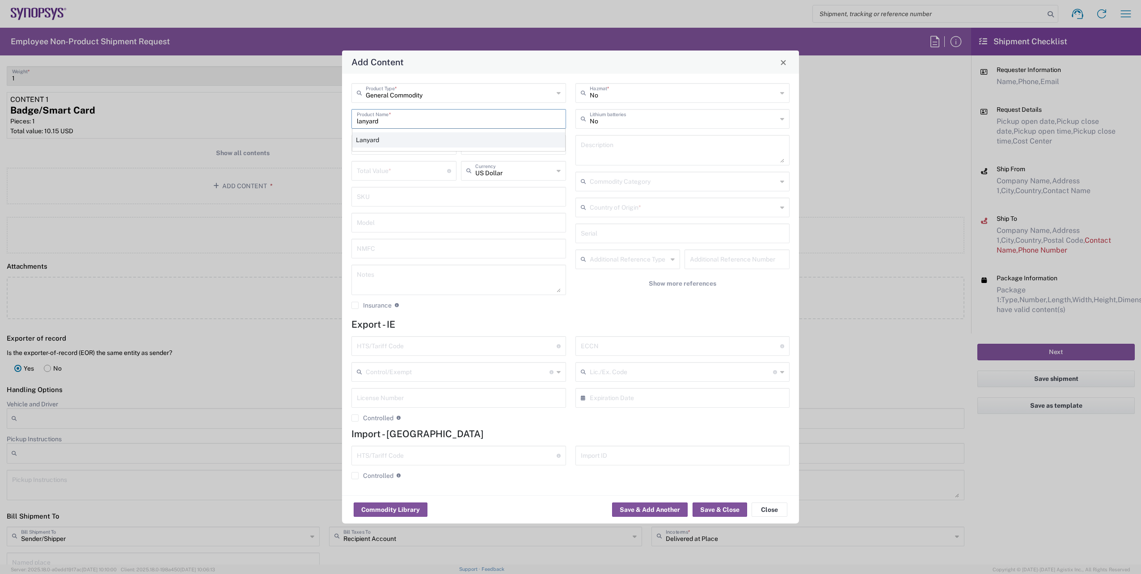
type input "5609.00.3000"
click at [387, 151] on input "number" at bounding box center [402, 144] width 90 height 16
click at [729, 512] on button "Save & Close" at bounding box center [720, 510] width 55 height 14
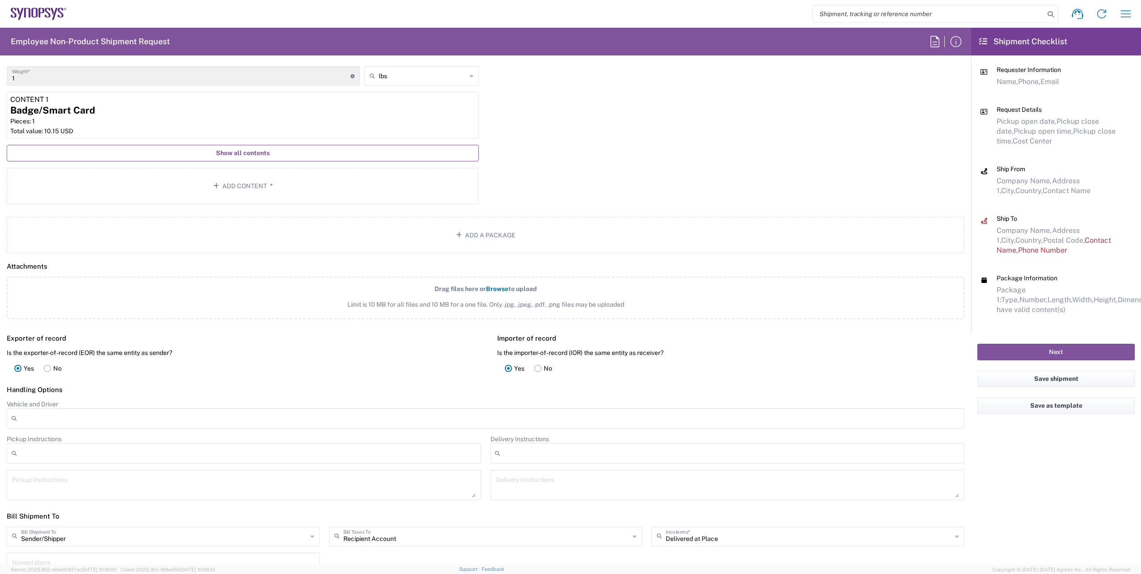
click at [254, 153] on span "Show all contents" at bounding box center [243, 153] width 54 height 8
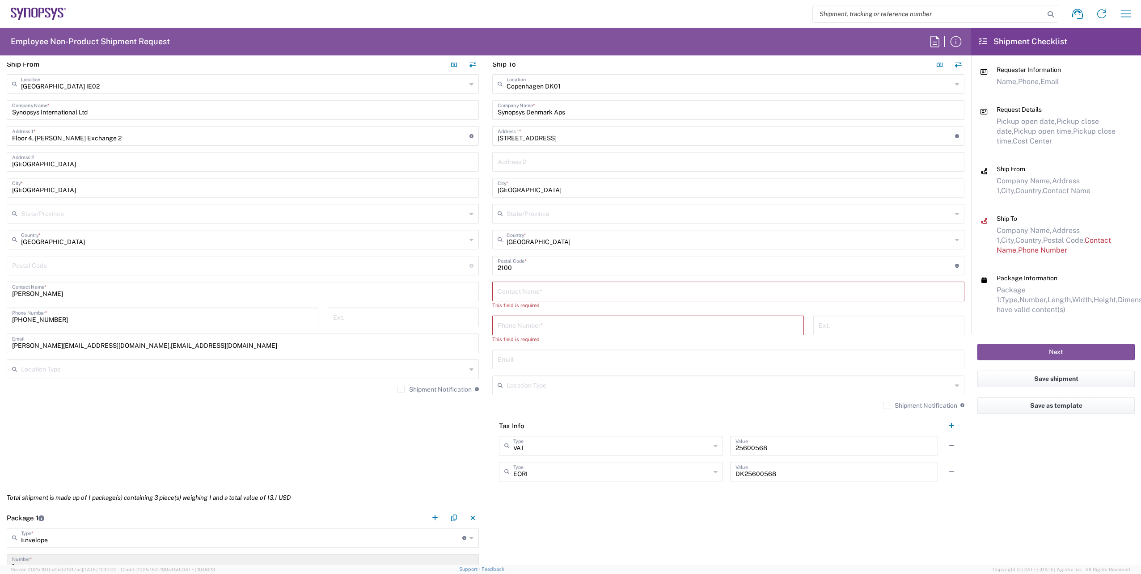
scroll to position [402, 0]
click at [557, 291] on input "text" at bounding box center [729, 288] width 462 height 16
paste input "[PERSON_NAME]"
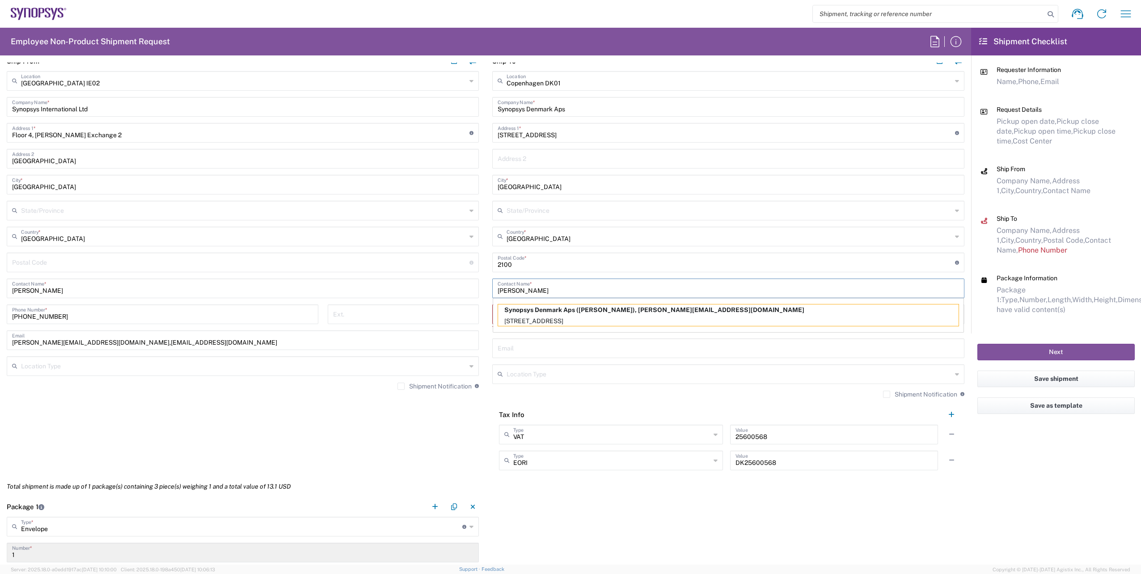
click at [531, 345] on input "text" at bounding box center [729, 348] width 462 height 16
click at [551, 309] on input "tel" at bounding box center [648, 314] width 301 height 16
click at [498, 346] on input "text" at bounding box center [729, 348] width 462 height 16
click at [514, 322] on div "Phone Number *" at bounding box center [648, 315] width 312 height 20
paste input "[PHONE_NUMBER]"
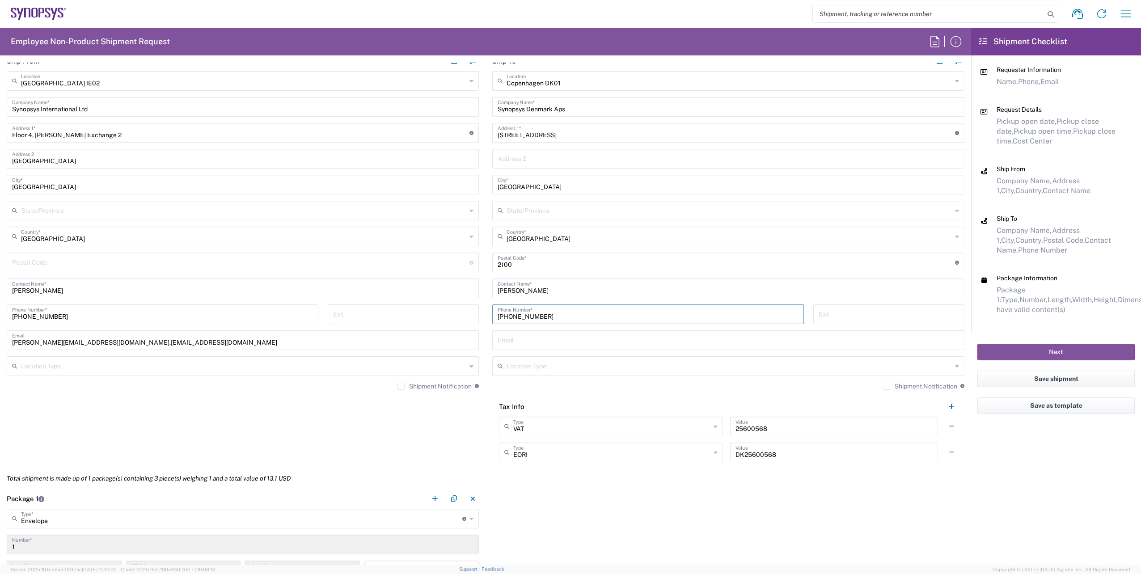
click at [544, 289] on input "[PERSON_NAME]" at bounding box center [729, 288] width 462 height 16
click at [516, 341] on input "text" at bounding box center [729, 340] width 462 height 16
paste input "[PHONE_NUMBER]"
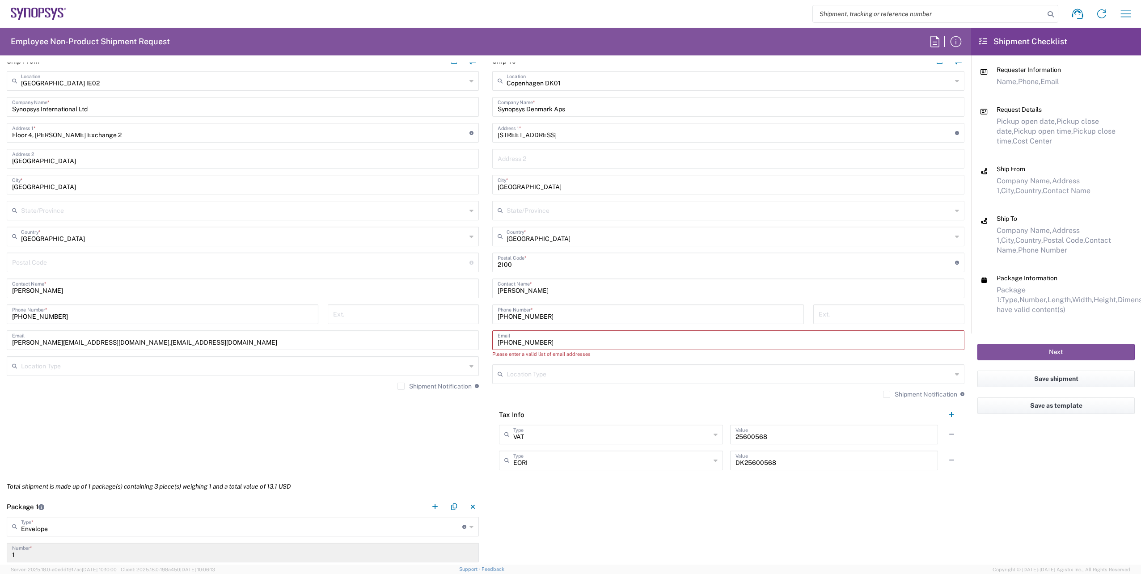
drag, startPoint x: 563, startPoint y: 342, endPoint x: 478, endPoint y: 347, distance: 85.1
click at [478, 347] on div "Ship From [GEOGRAPHIC_DATA] IE02 Location [GEOGRAPHIC_DATA] [GEOGRAPHIC_DATA] D…" at bounding box center [485, 264] width 971 height 426
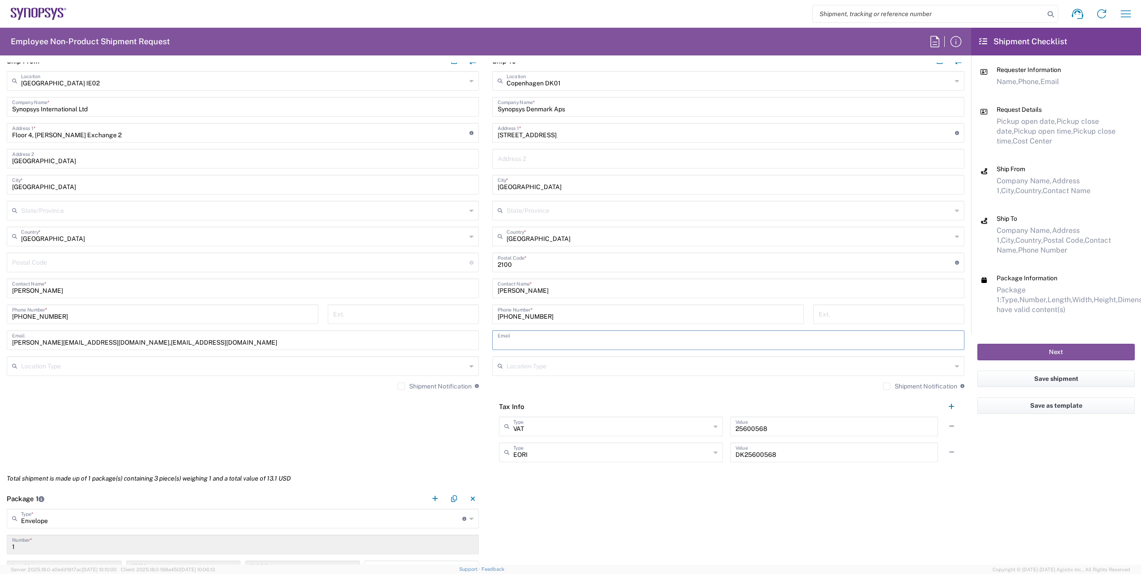
click at [521, 340] on input "text" at bounding box center [729, 340] width 462 height 16
paste input "[PERSON_NAME][EMAIL_ADDRESS][DOMAIN_NAME]"
click at [1053, 355] on button "Next" at bounding box center [1056, 352] width 157 height 17
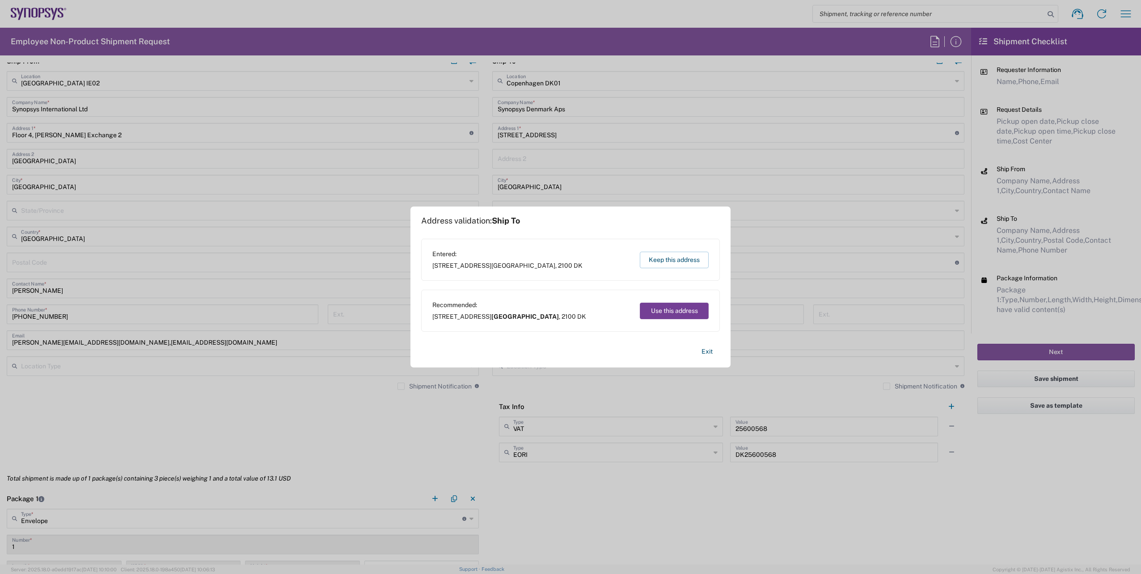
click at [674, 309] on button "Use this address" at bounding box center [674, 311] width 69 height 17
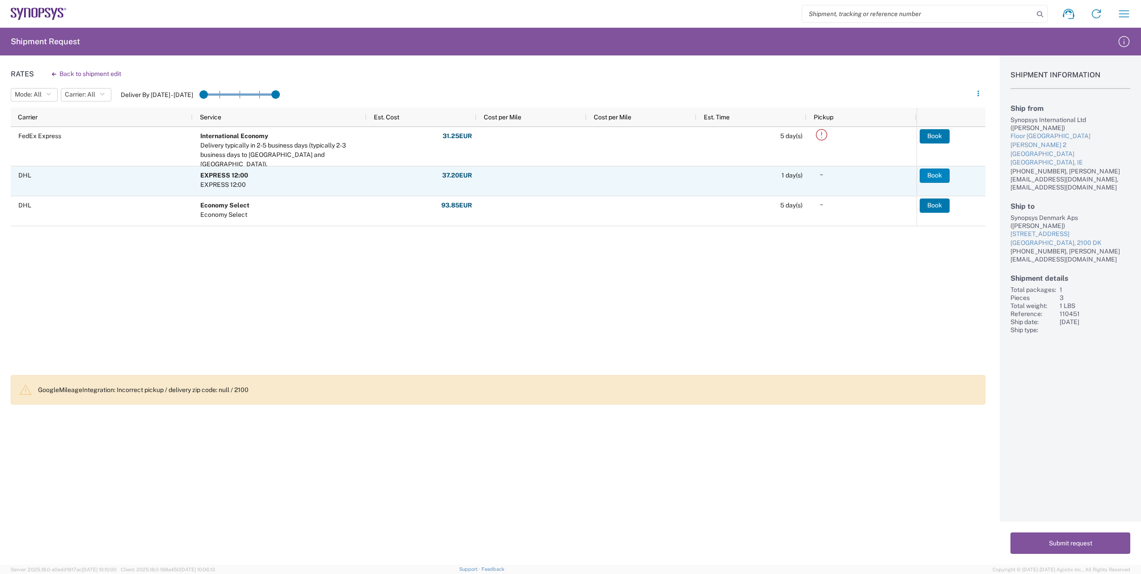
click at [938, 175] on button "Book" at bounding box center [935, 176] width 30 height 14
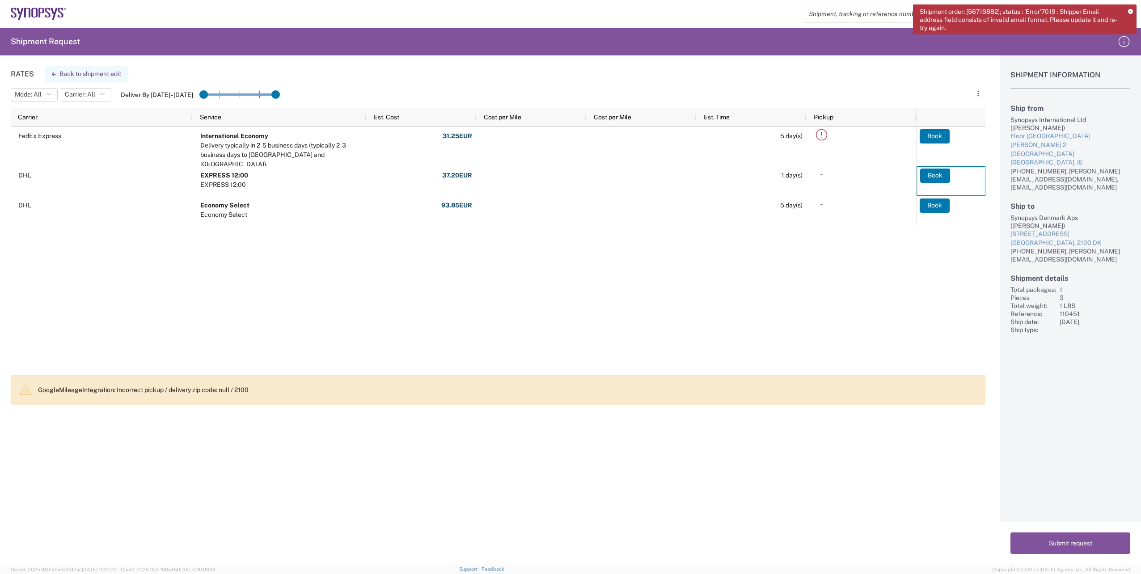
click at [71, 68] on button "Back to shipment edit" at bounding box center [87, 74] width 84 height 16
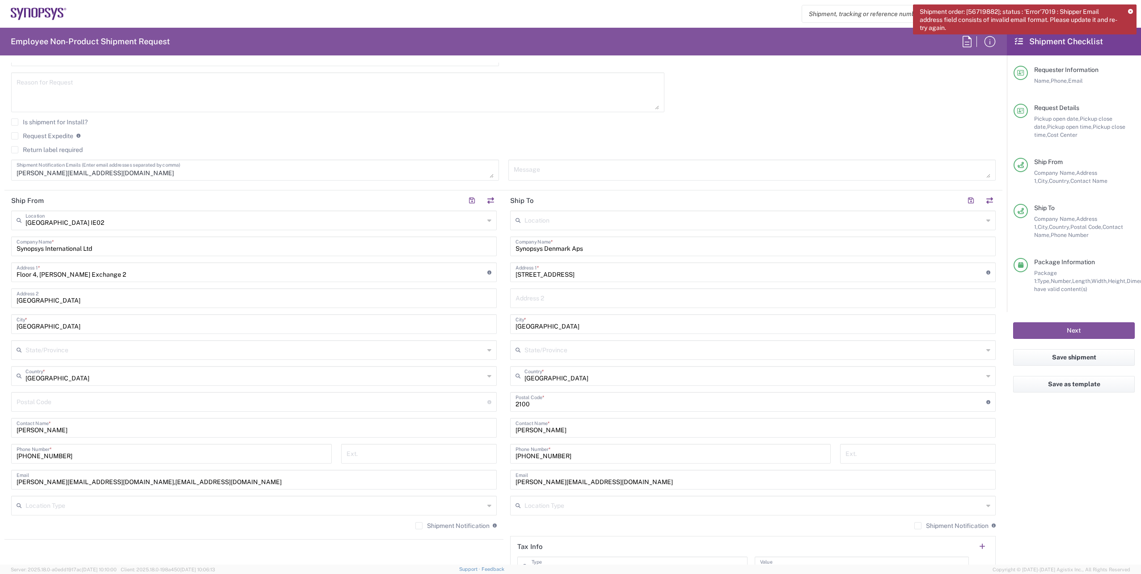
scroll to position [268, 0]
click at [113, 179] on textarea "[PERSON_NAME][EMAIL_ADDRESS][DOMAIN_NAME]" at bounding box center [255, 172] width 477 height 16
drag, startPoint x: 113, startPoint y: 179, endPoint x: -5, endPoint y: 179, distance: 118.1
click at [0, 179] on html "Shipment order: [56719882]; status : 'Error'7019 : Shipper Email address field …" at bounding box center [570, 287] width 1141 height 574
click at [50, 175] on textarea at bounding box center [255, 172] width 477 height 16
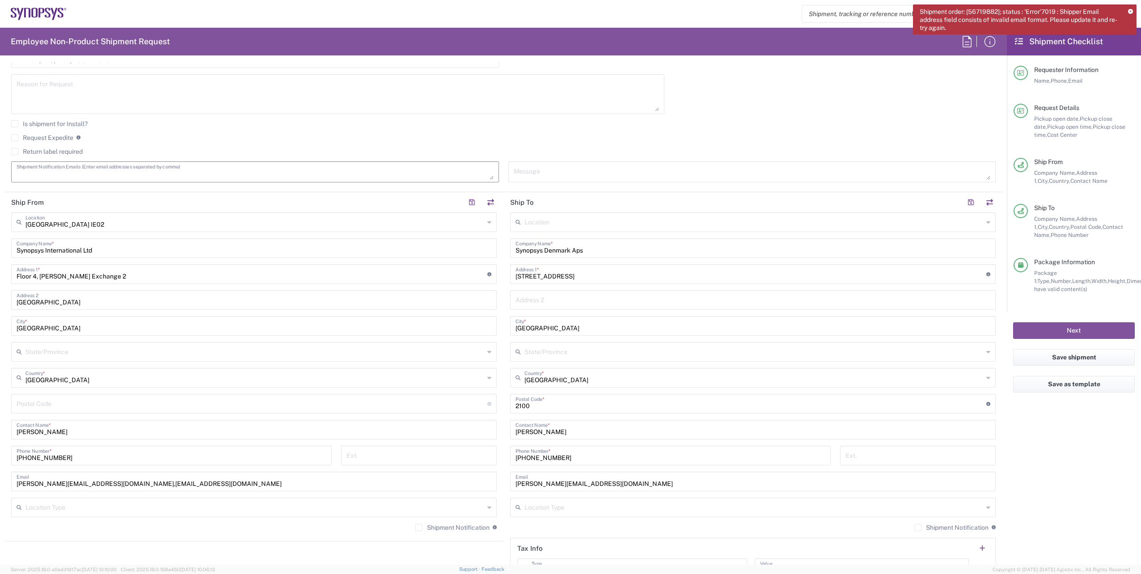
paste textarea "emea-rsoc <[EMAIL_ADDRESS][DOMAIN_NAME]>"
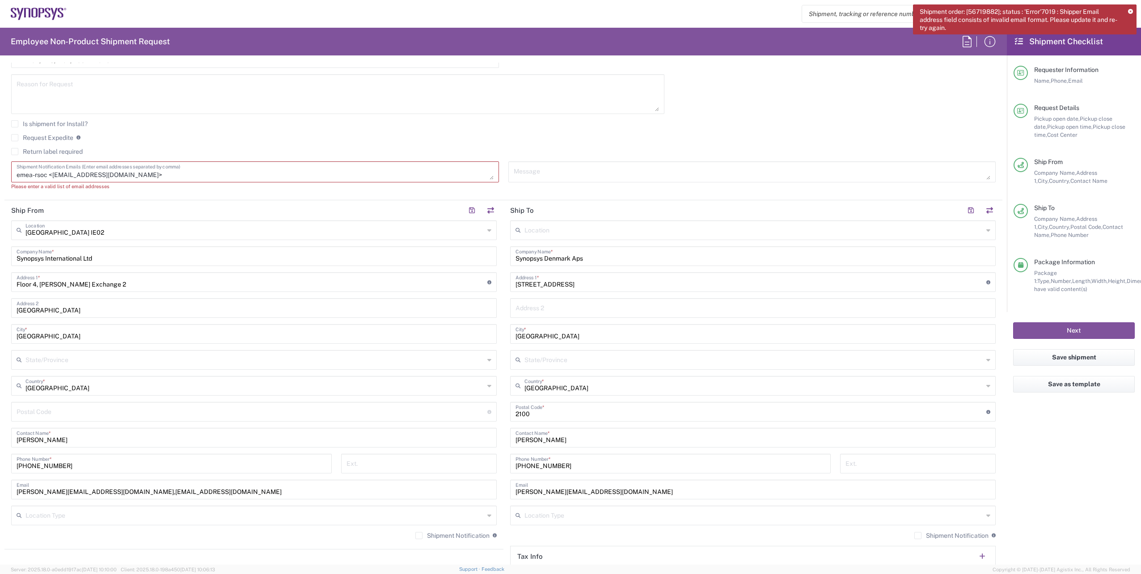
drag, startPoint x: 51, startPoint y: 173, endPoint x: -23, endPoint y: 173, distance: 73.3
click at [0, 173] on html "Shipment order: [56719882]; status : 'Error'7019 : Shipper Email address field …" at bounding box center [570, 287] width 1141 height 574
click at [19, 176] on textarea "<[EMAIL_ADDRESS][DOMAIN_NAME]>" at bounding box center [255, 172] width 477 height 16
click at [102, 177] on textarea "[EMAIL_ADDRESS][DOMAIN_NAME]>" at bounding box center [255, 172] width 477 height 16
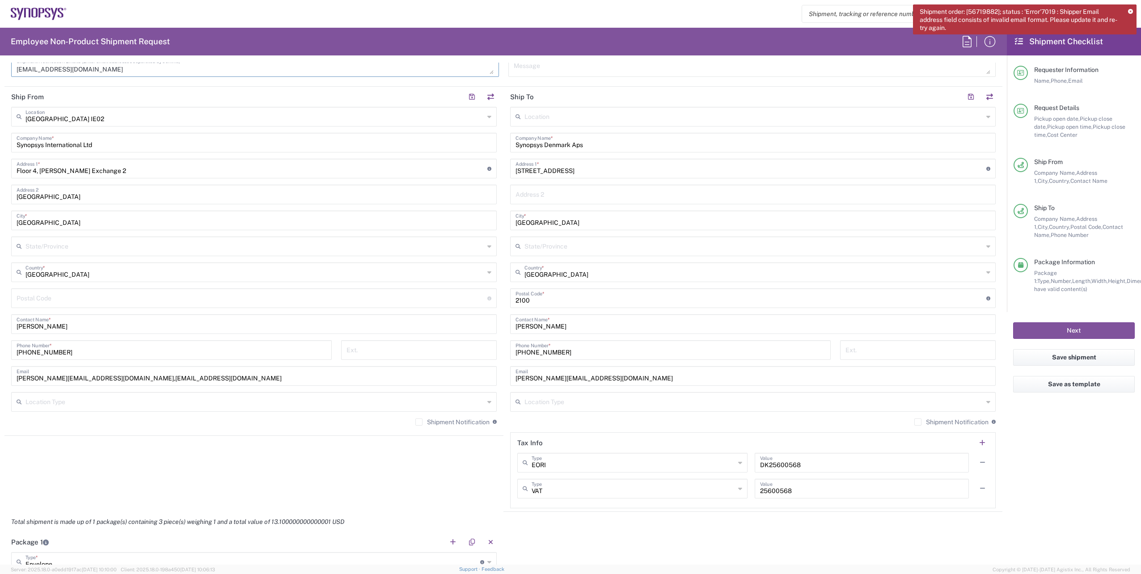
scroll to position [358, 0]
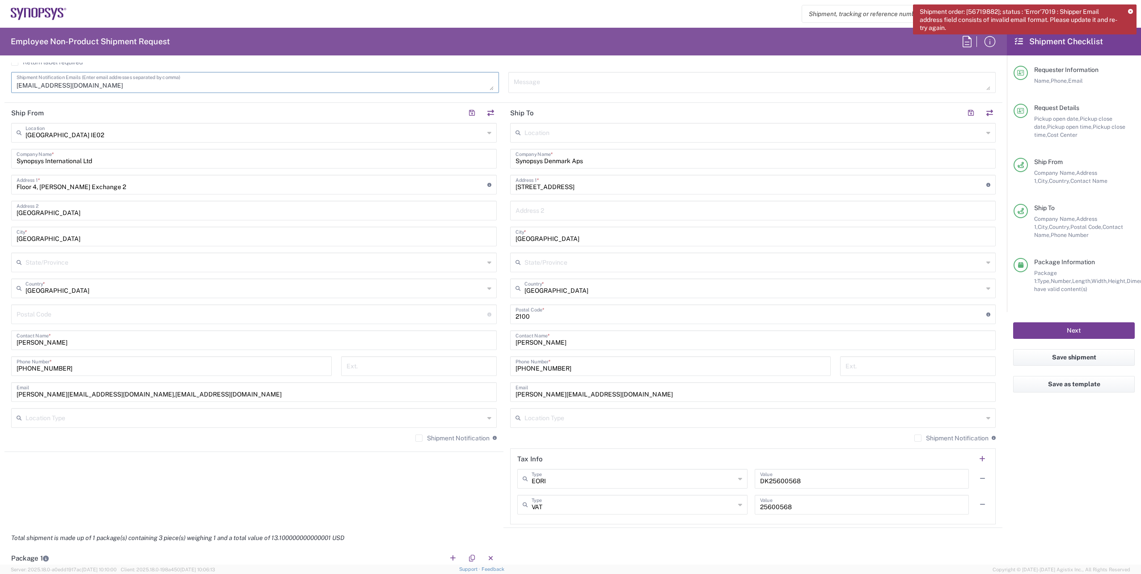
click at [1086, 327] on button "Next" at bounding box center [1074, 330] width 122 height 17
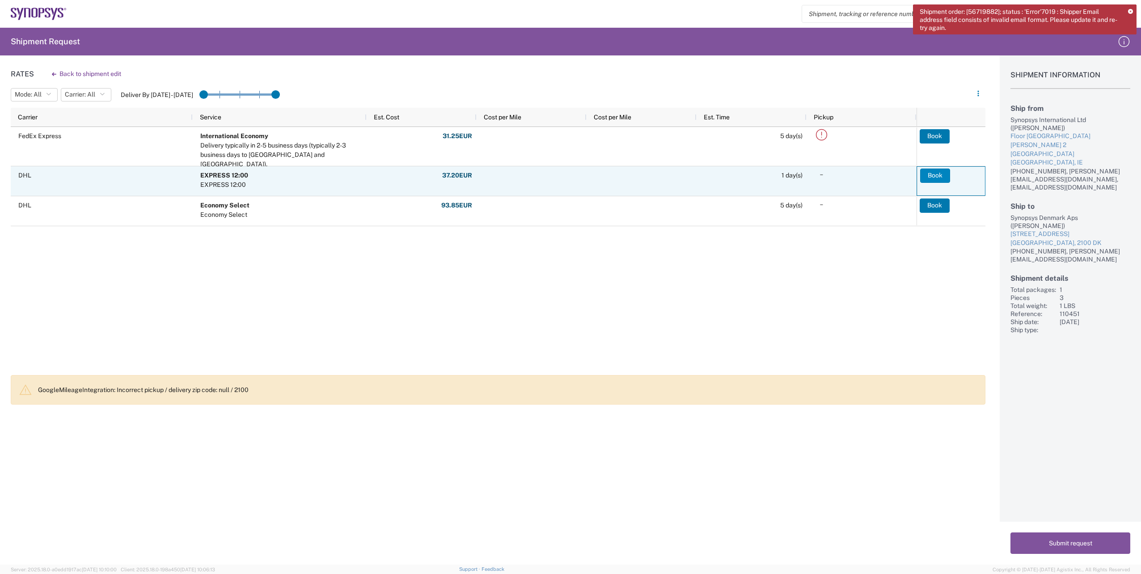
click at [935, 176] on button "Book" at bounding box center [935, 176] width 30 height 14
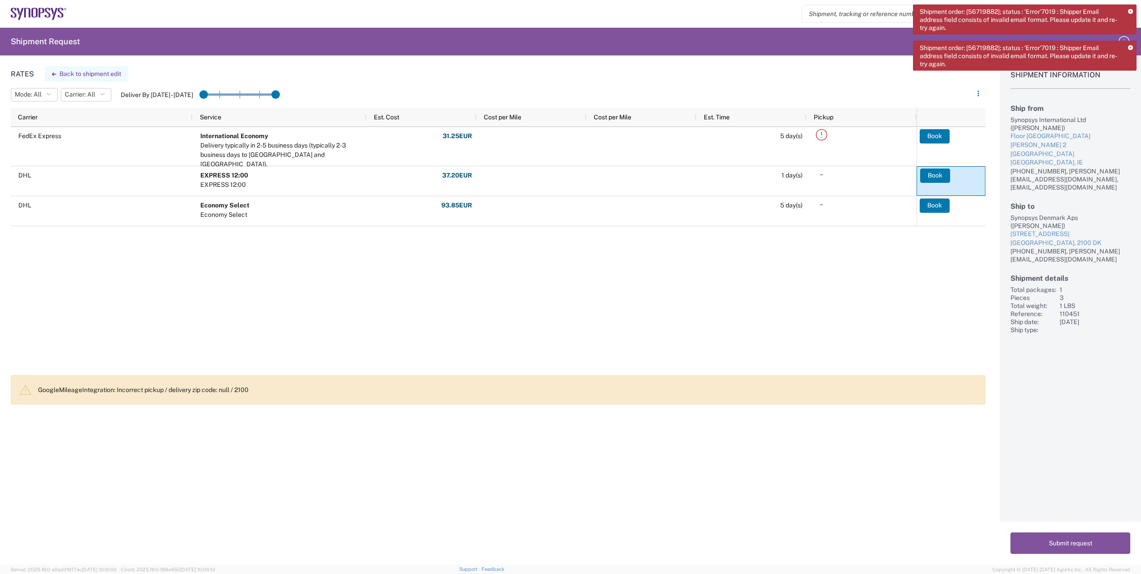
click at [68, 76] on button "Back to shipment edit" at bounding box center [87, 74] width 84 height 16
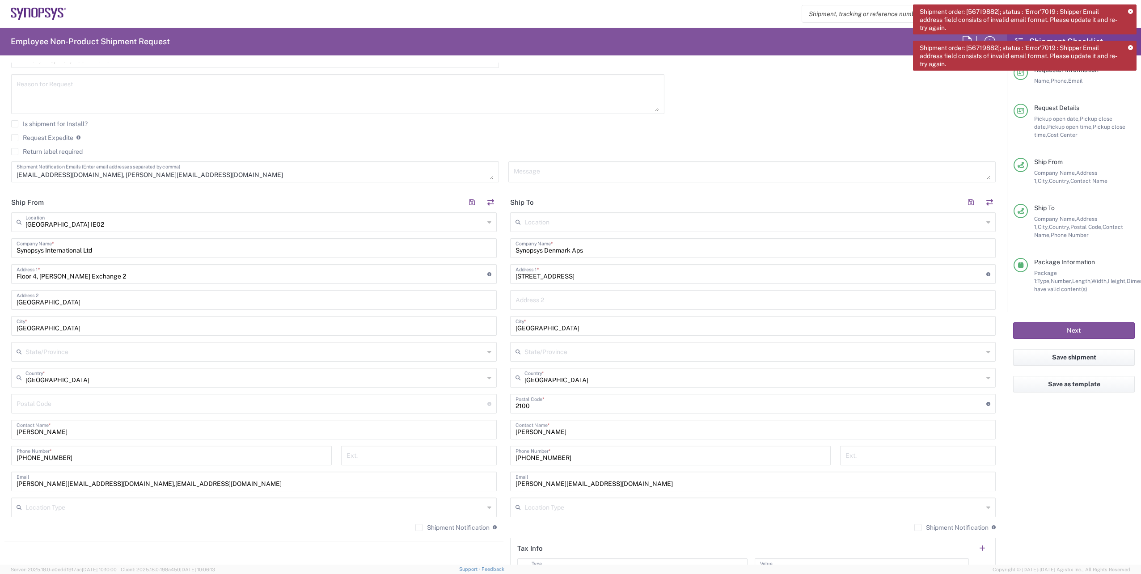
scroll to position [447, 0]
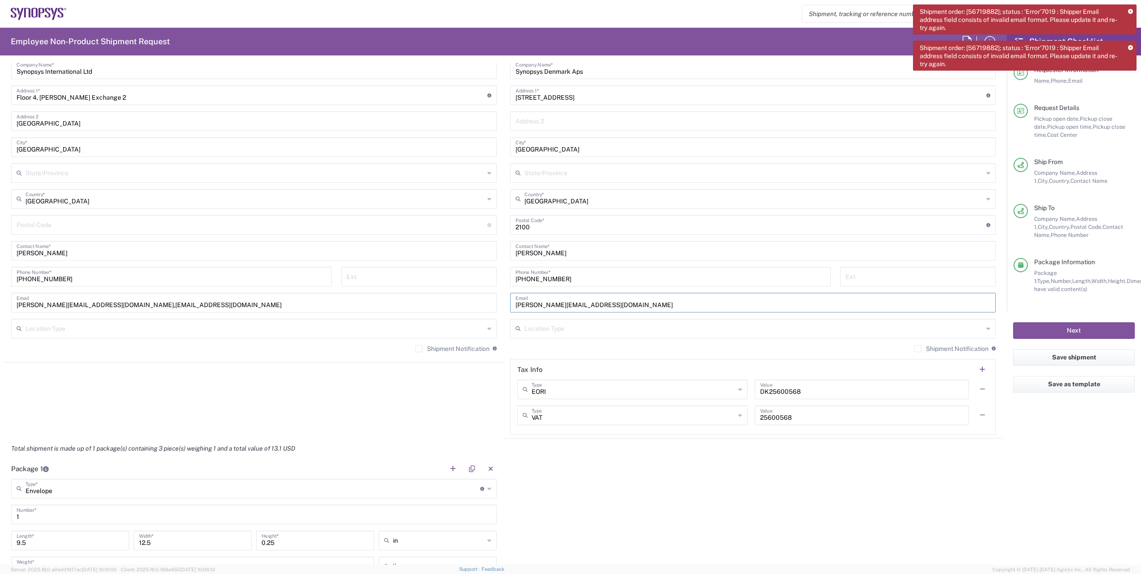
click at [586, 302] on input "[PERSON_NAME][EMAIL_ADDRESS][DOMAIN_NAME]" at bounding box center [753, 302] width 475 height 16
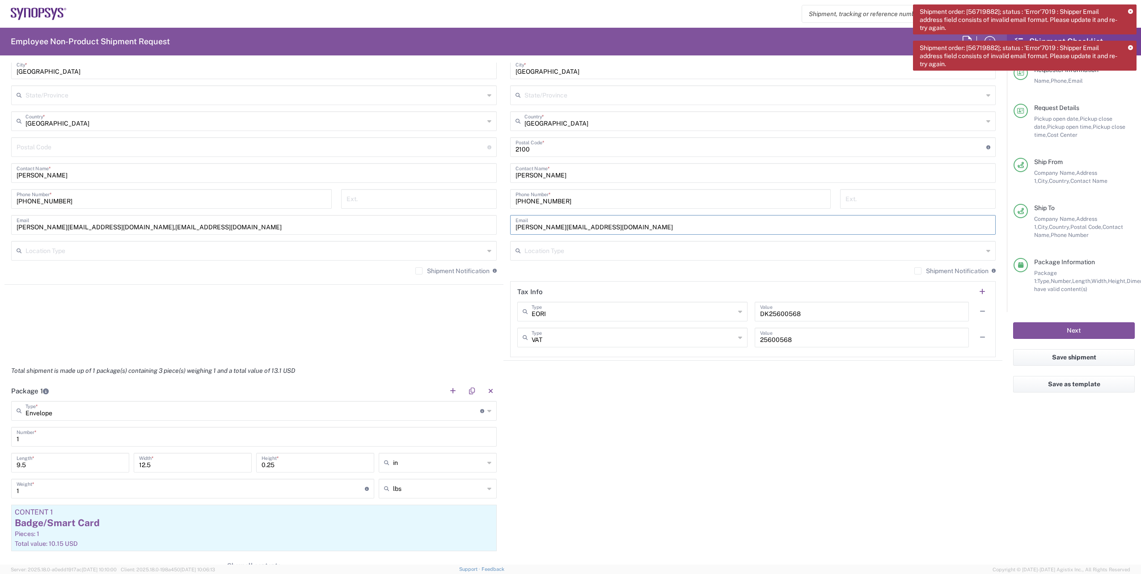
scroll to position [492, 0]
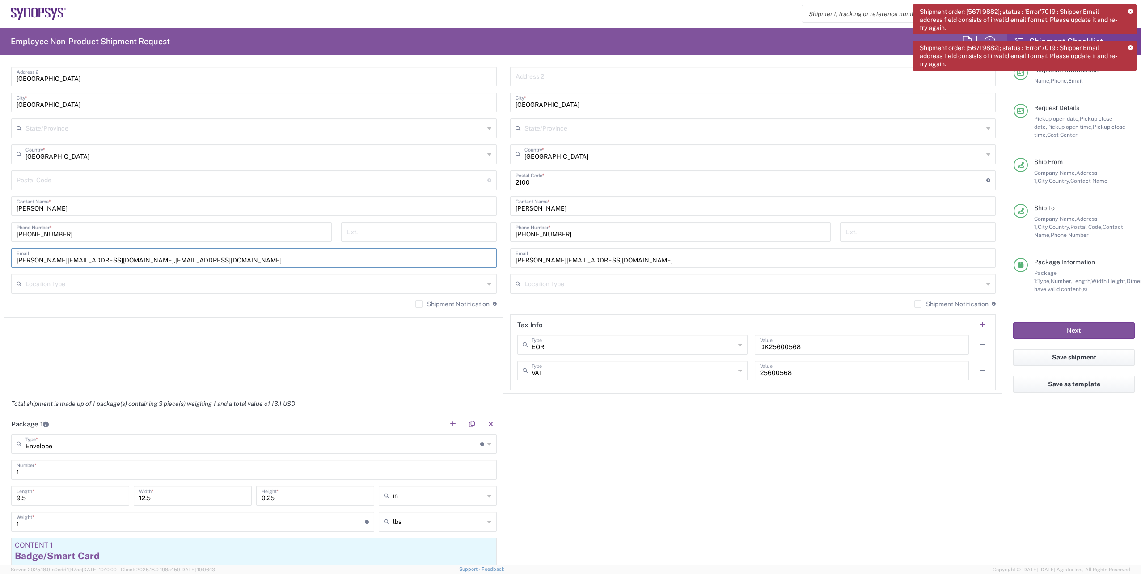
drag, startPoint x: 175, startPoint y: 257, endPoint x: 80, endPoint y: 258, distance: 95.7
click at [80, 258] on input "[PERSON_NAME][EMAIL_ADDRESS][DOMAIN_NAME],[EMAIL_ADDRESS][DOMAIN_NAME]" at bounding box center [254, 258] width 475 height 16
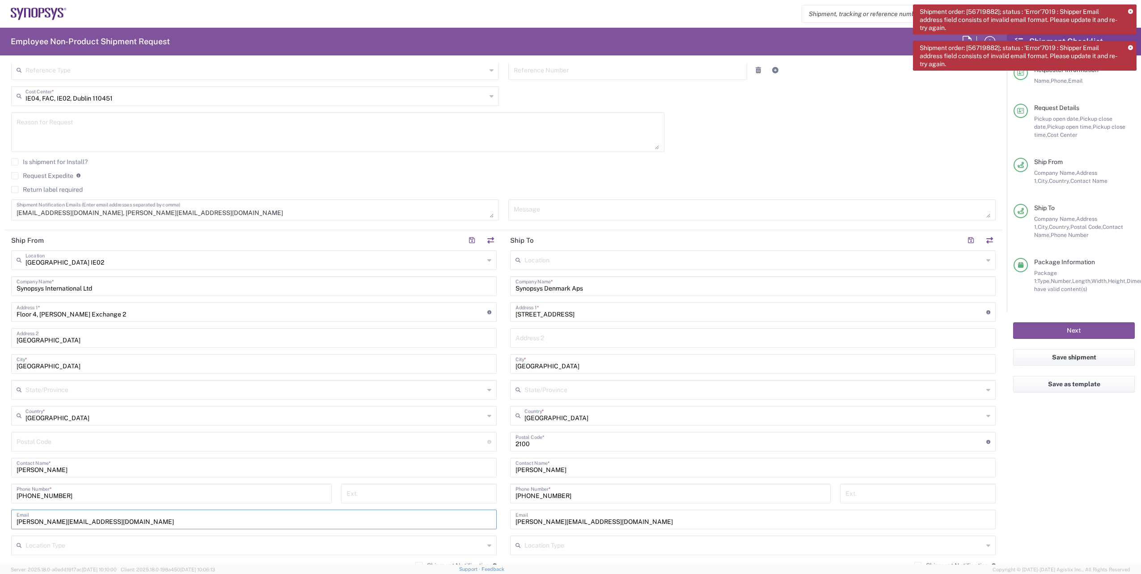
scroll to position [224, 0]
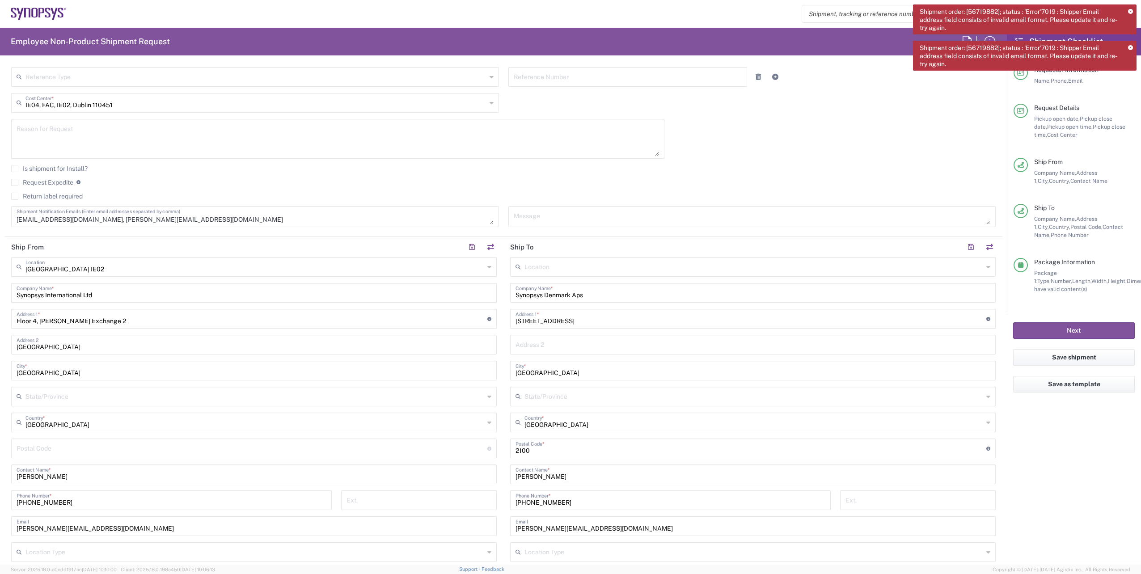
click at [260, 166] on agx-checkbox-control "Is shipment for Install?" at bounding box center [503, 168] width 985 height 7
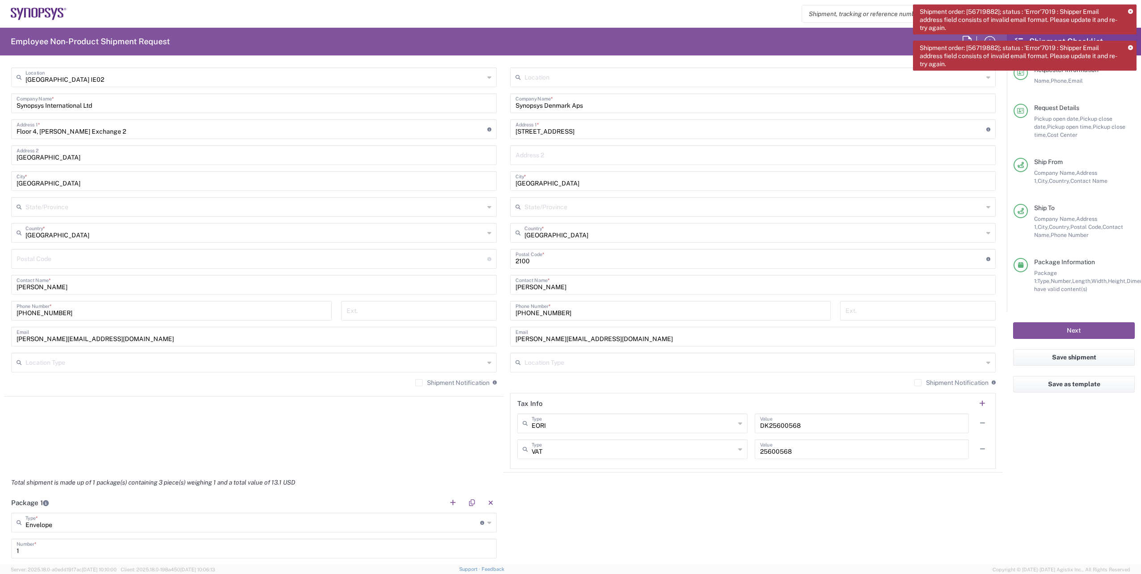
scroll to position [537, 0]
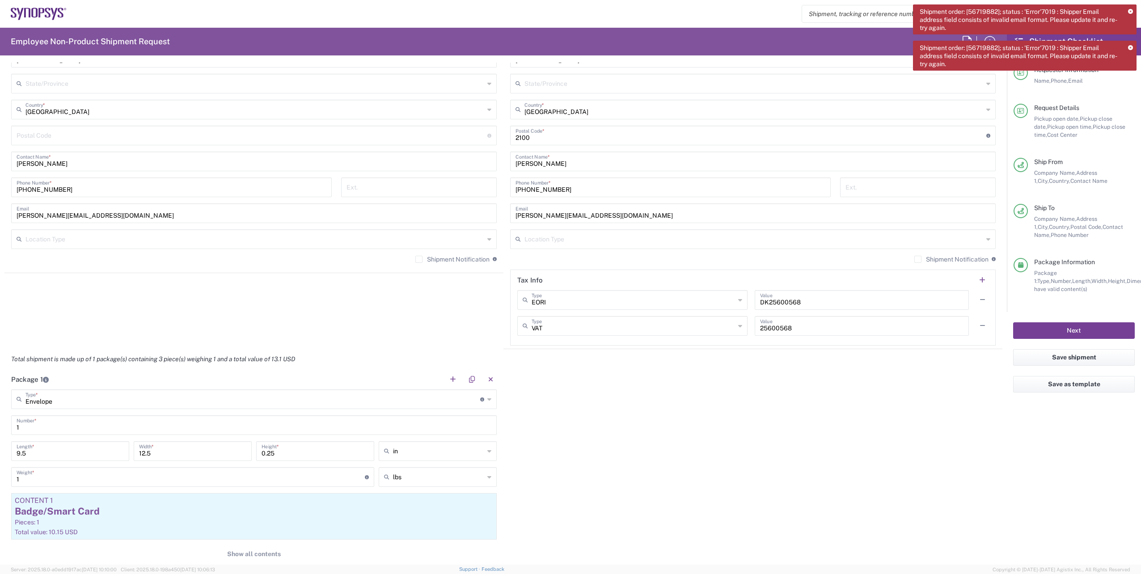
click at [1063, 336] on button "Next" at bounding box center [1074, 330] width 122 height 17
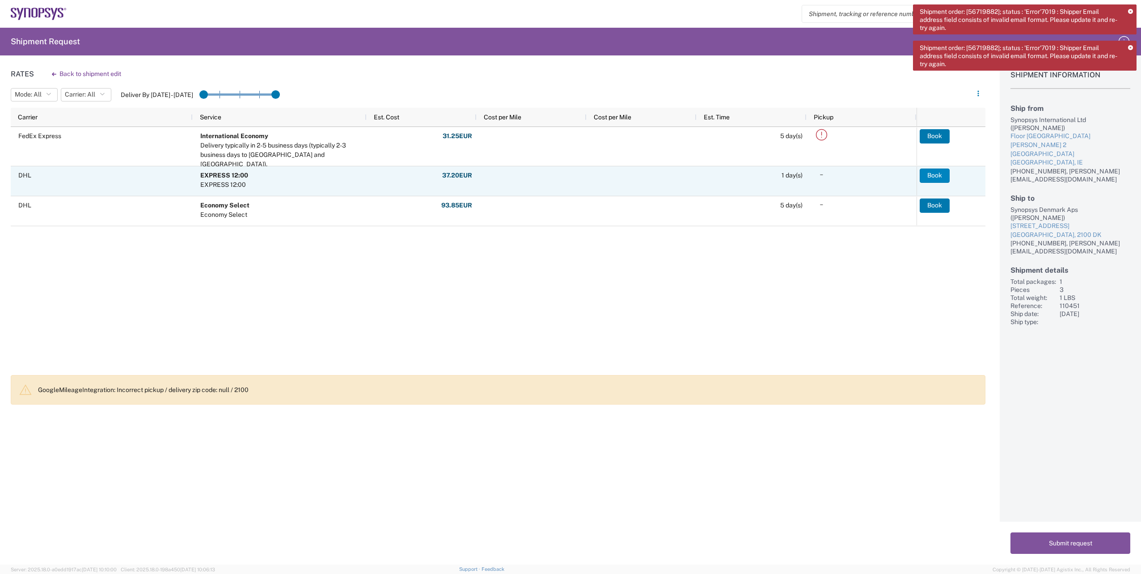
click at [942, 175] on button "Book" at bounding box center [935, 176] width 30 height 14
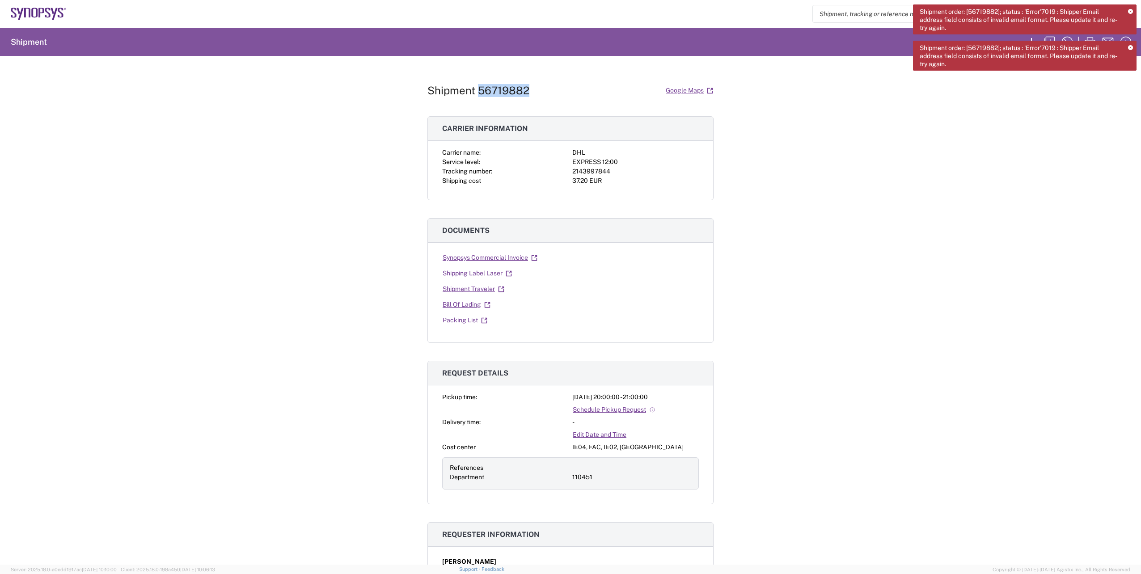
drag, startPoint x: 525, startPoint y: 89, endPoint x: 475, endPoint y: 89, distance: 50.1
click at [475, 89] on h1 "Shipment 56719882" at bounding box center [479, 90] width 102 height 13
copy h1 "56719882"
click at [1131, 8] on div "Shipment order: [56719882]; status : 'Error'7019 : Shipper Email address field …" at bounding box center [1025, 19] width 224 height 30
click at [1131, 11] on icon at bounding box center [1130, 11] width 5 height 5
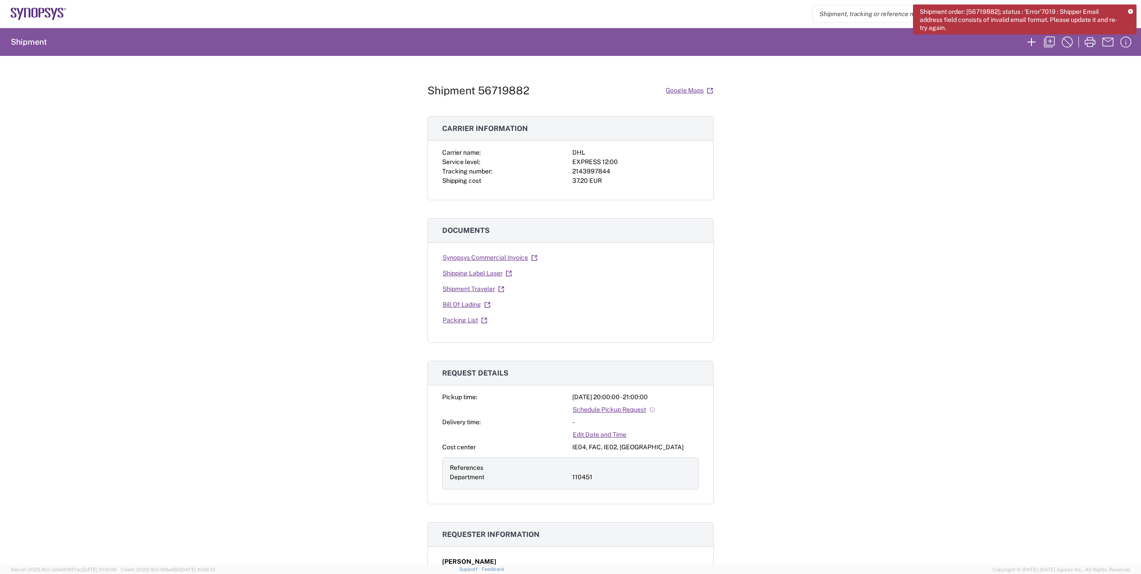
click at [1131, 11] on icon at bounding box center [1130, 11] width 5 height 5
click at [1087, 41] on icon "button" at bounding box center [1090, 42] width 14 height 14
